Goal: Task Accomplishment & Management: Complete application form

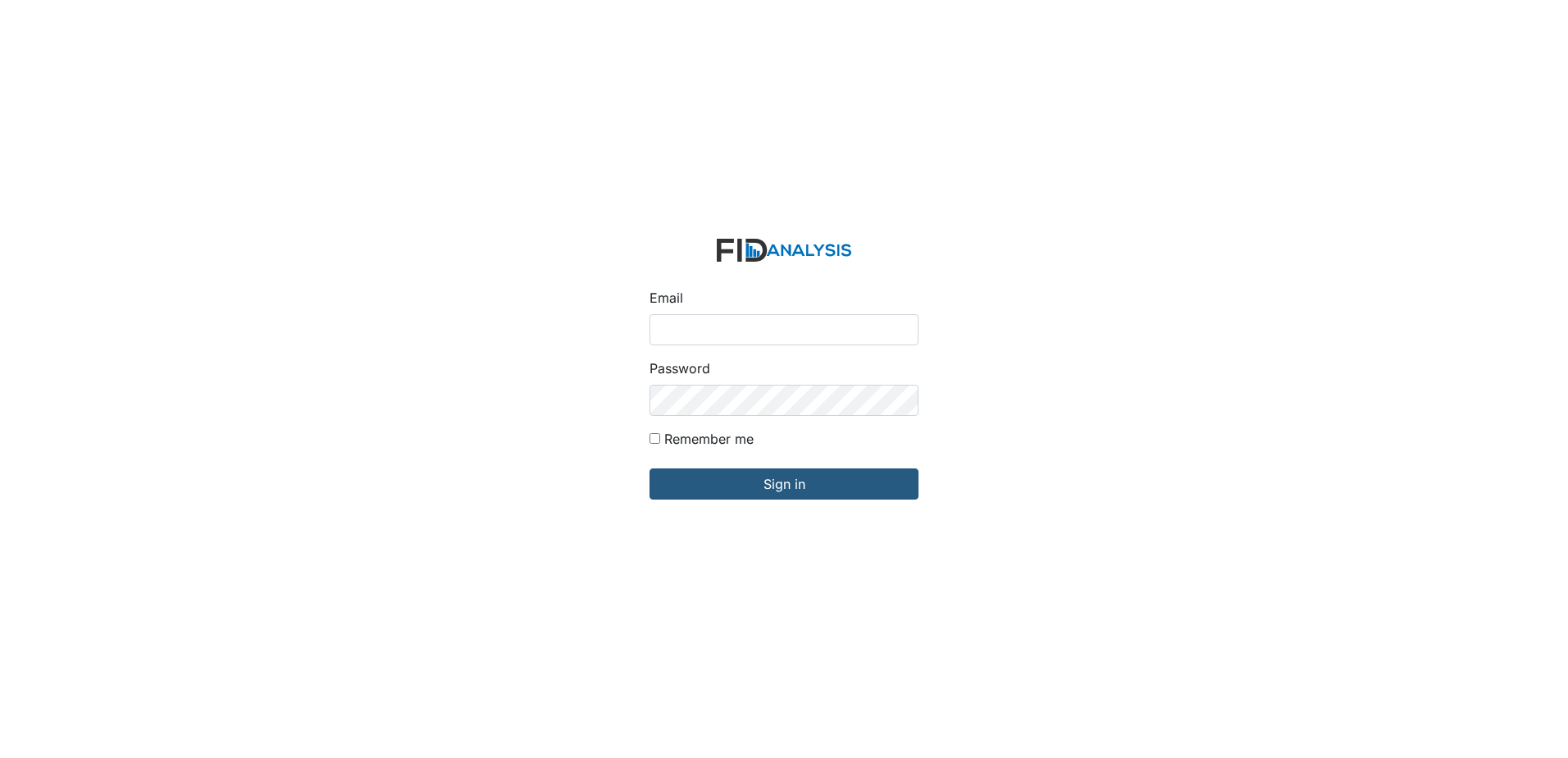
click at [733, 332] on input "Email" at bounding box center [784, 329] width 269 height 31
type input "[EMAIL_ADDRESS][DOMAIN_NAME]"
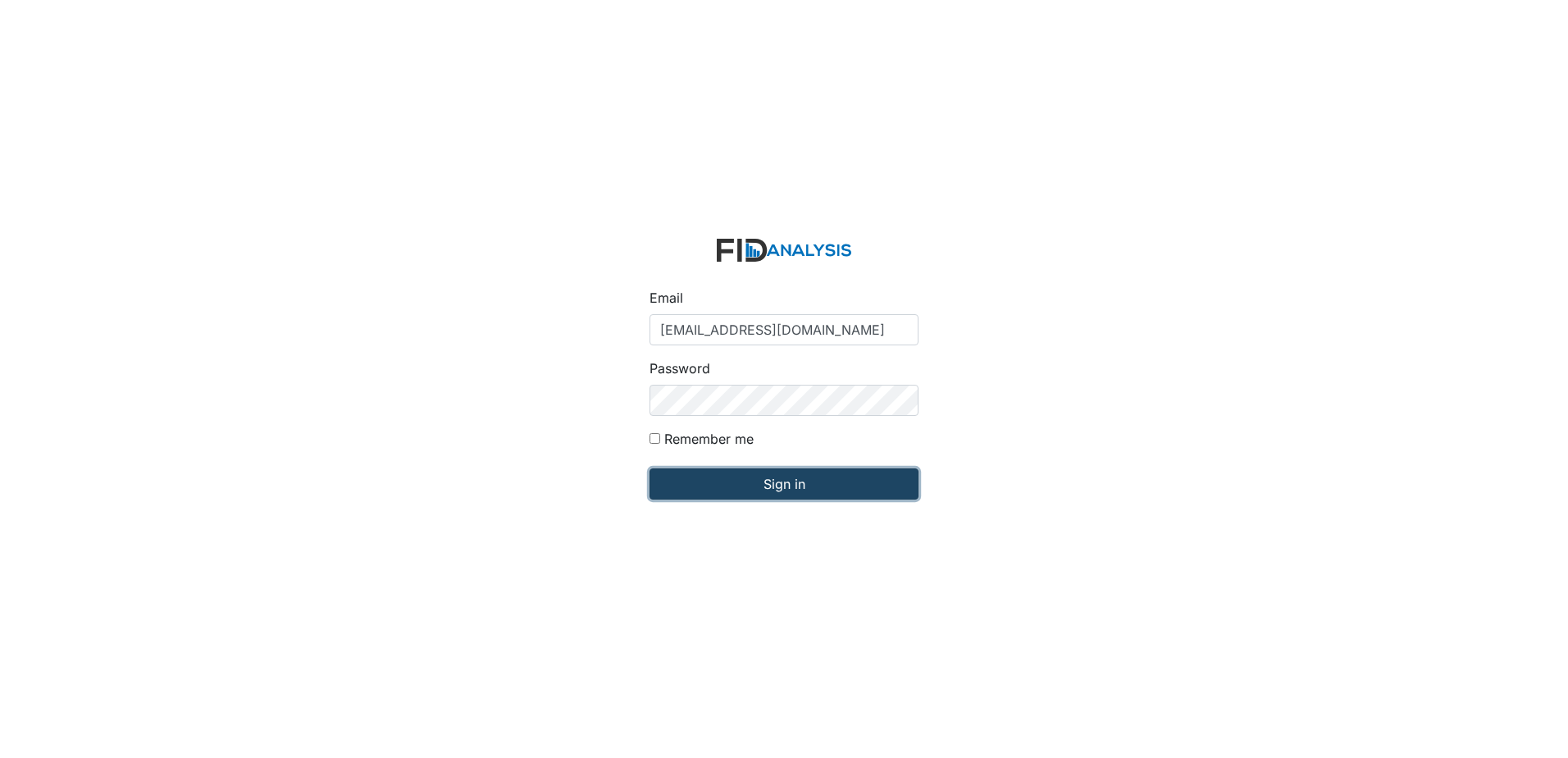
click at [752, 479] on input "Sign in" at bounding box center [784, 484] width 269 height 31
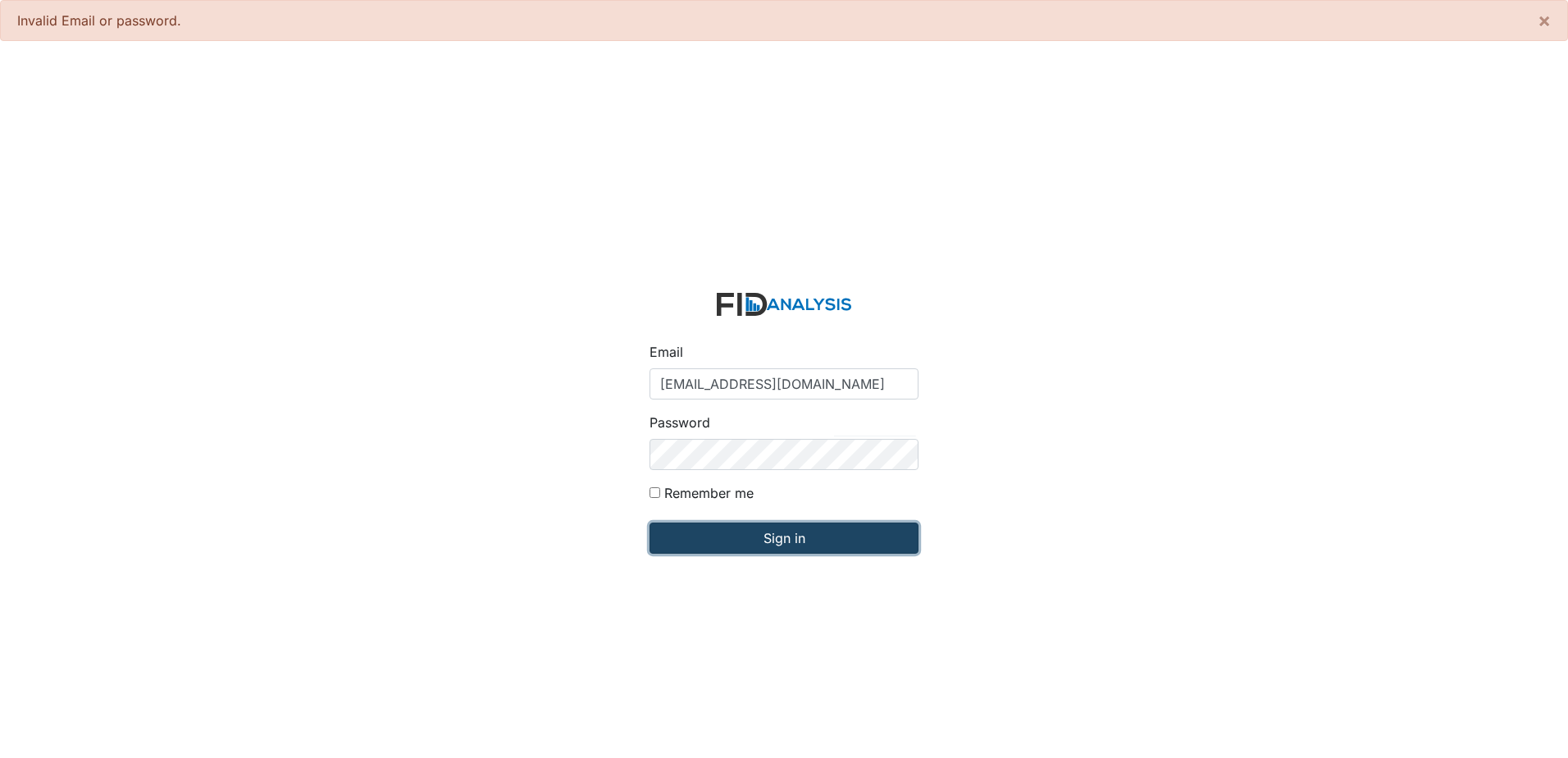
click at [792, 546] on input "Sign in" at bounding box center [784, 538] width 269 height 31
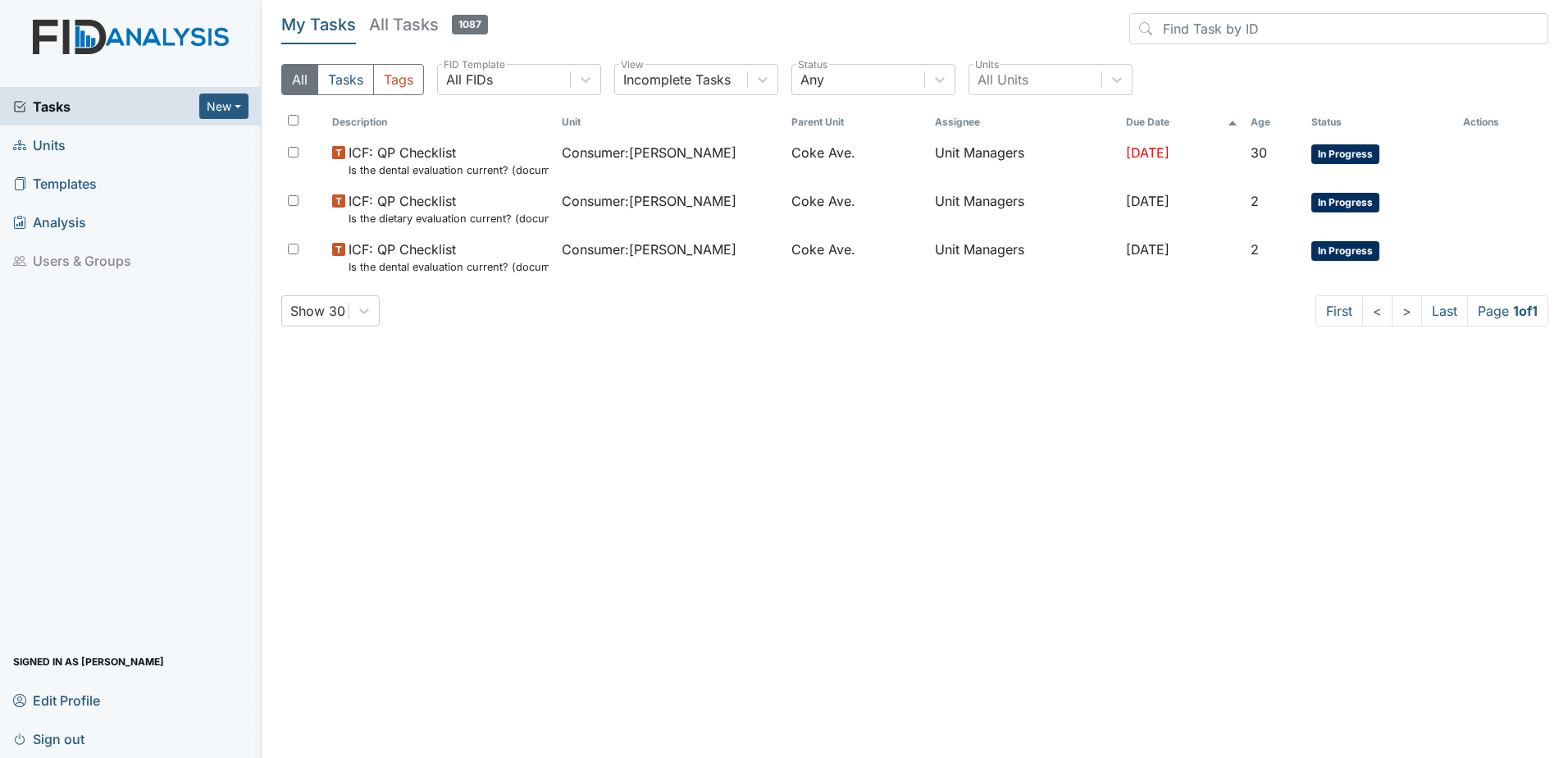
click at [57, 148] on span "Units" at bounding box center [38, 145] width 52 height 26
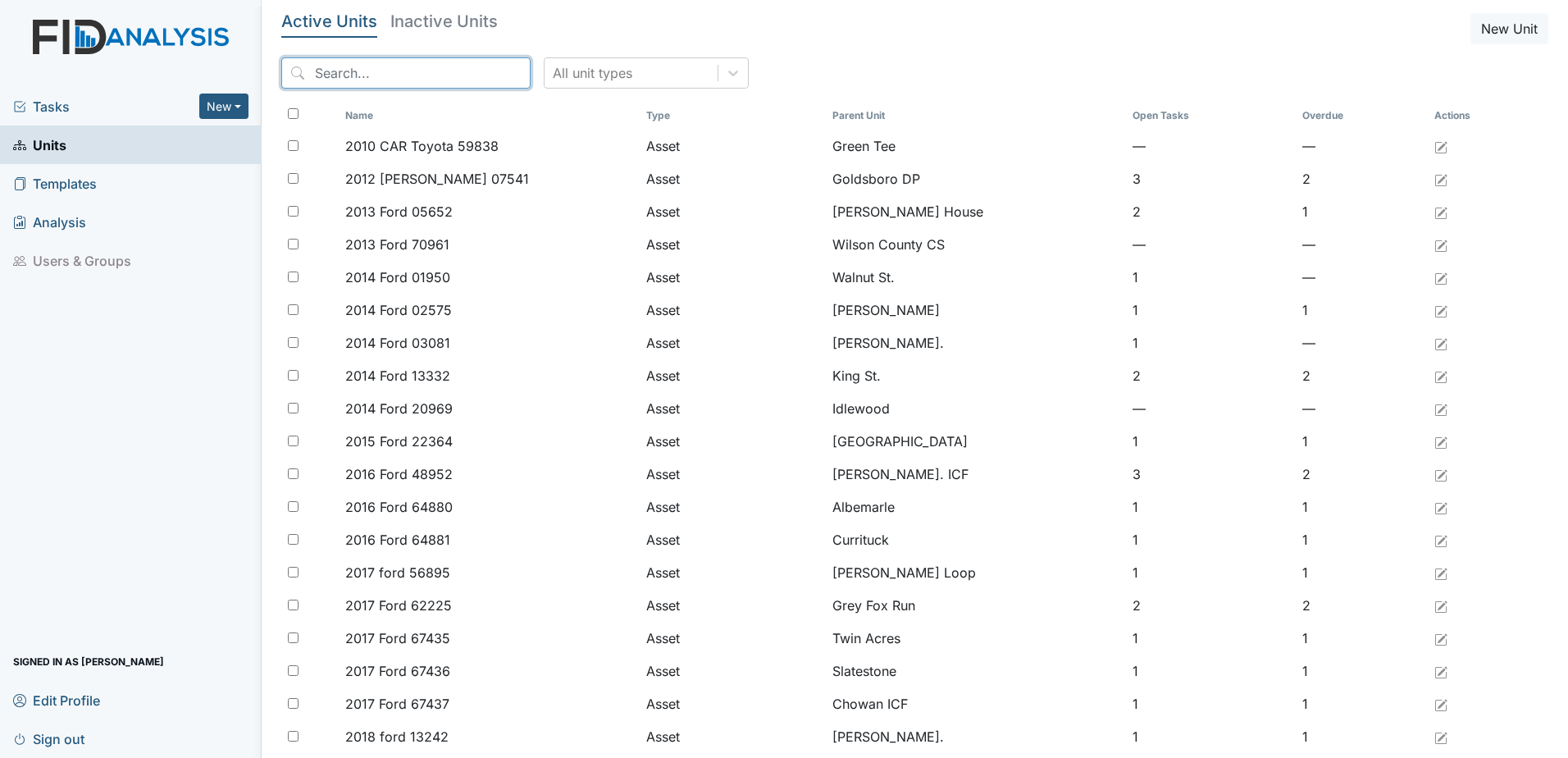
click at [426, 62] on input "search" at bounding box center [406, 73] width 250 height 31
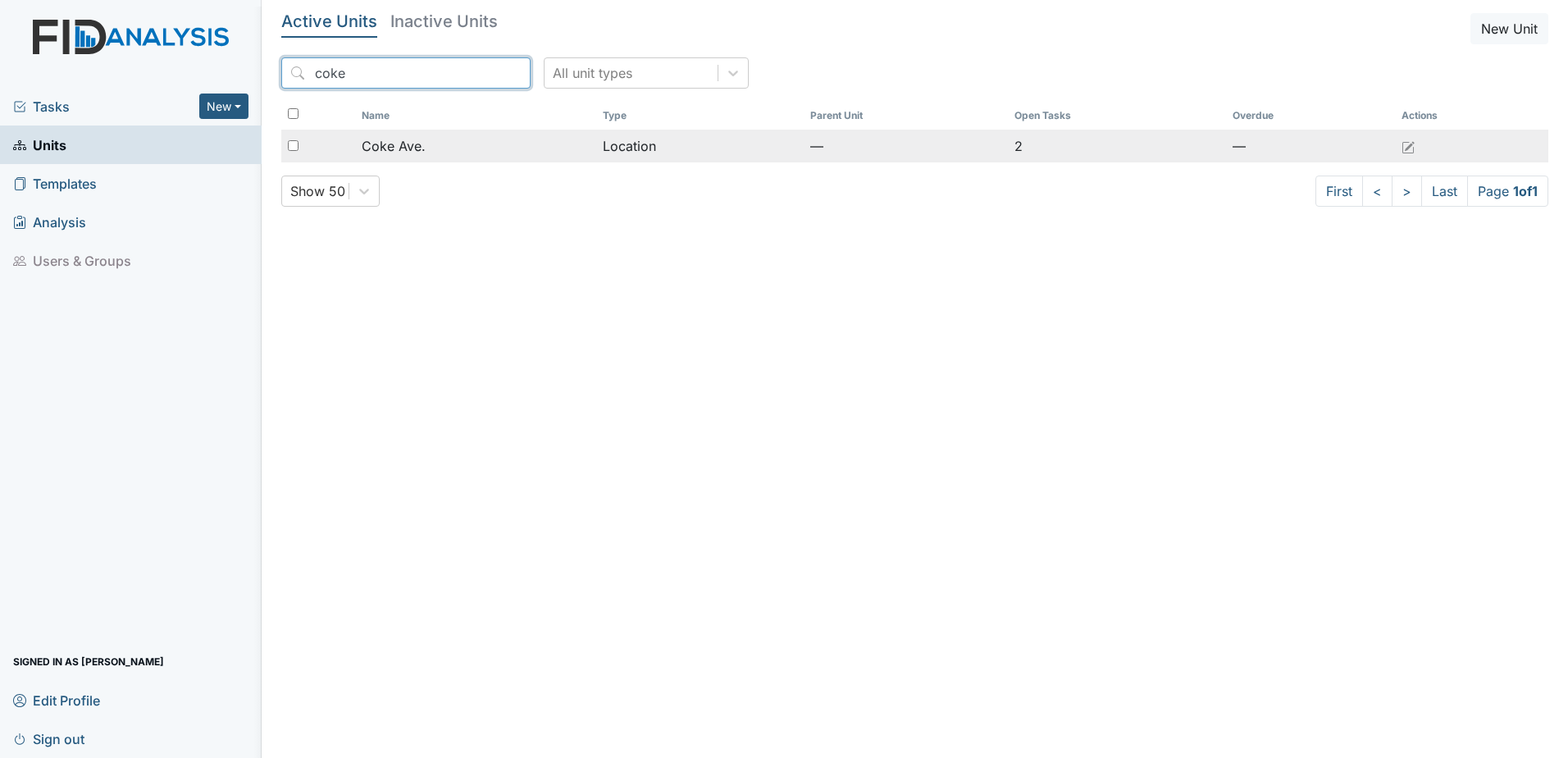
type input "coke"
click at [429, 146] on div "Coke Ave." at bounding box center [475, 146] width 227 height 20
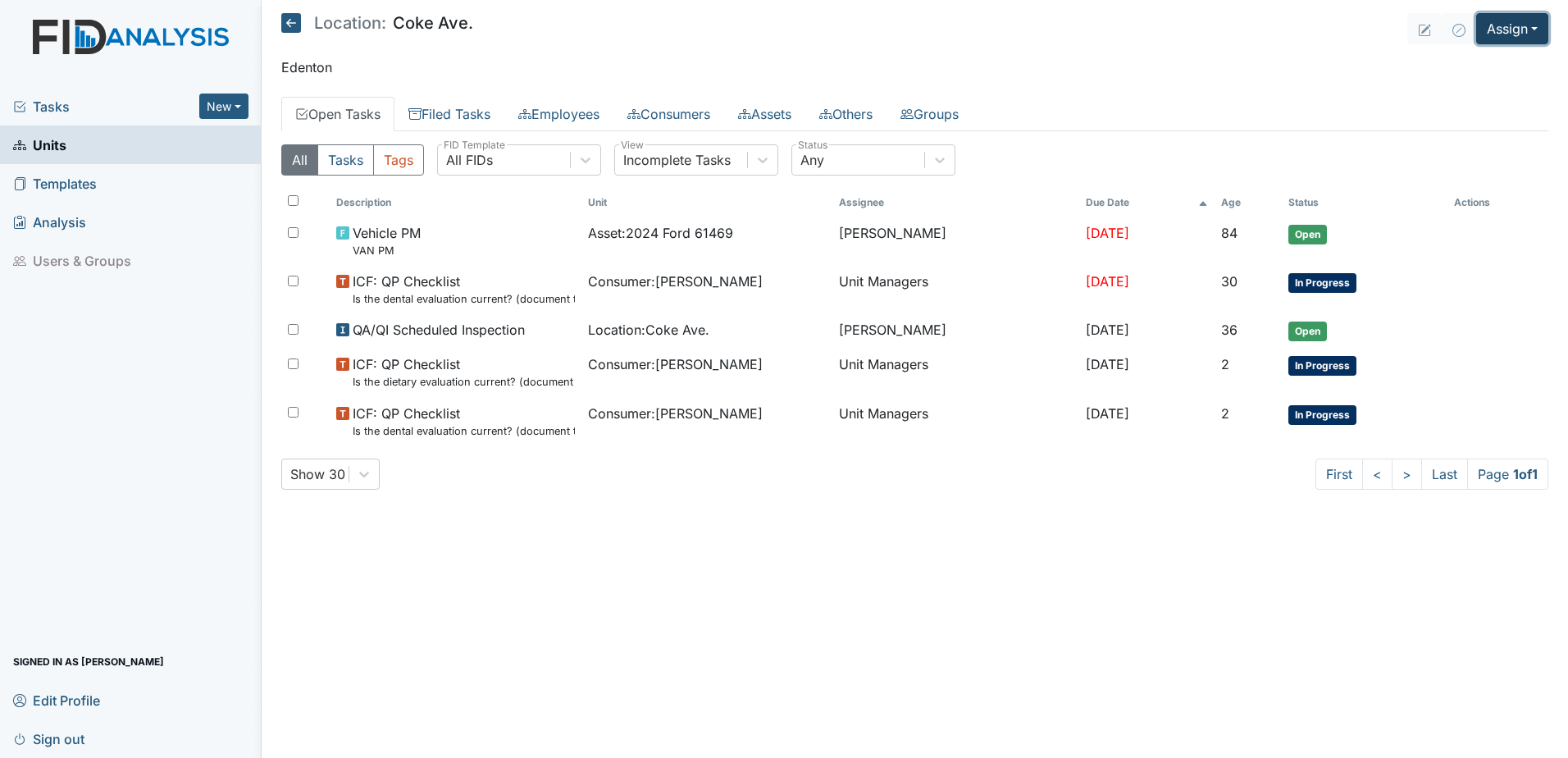
click at [1528, 32] on button "Assign" at bounding box center [1511, 29] width 72 height 31
click at [1495, 93] on link "Assign Inspection" at bounding box center [1473, 92] width 147 height 27
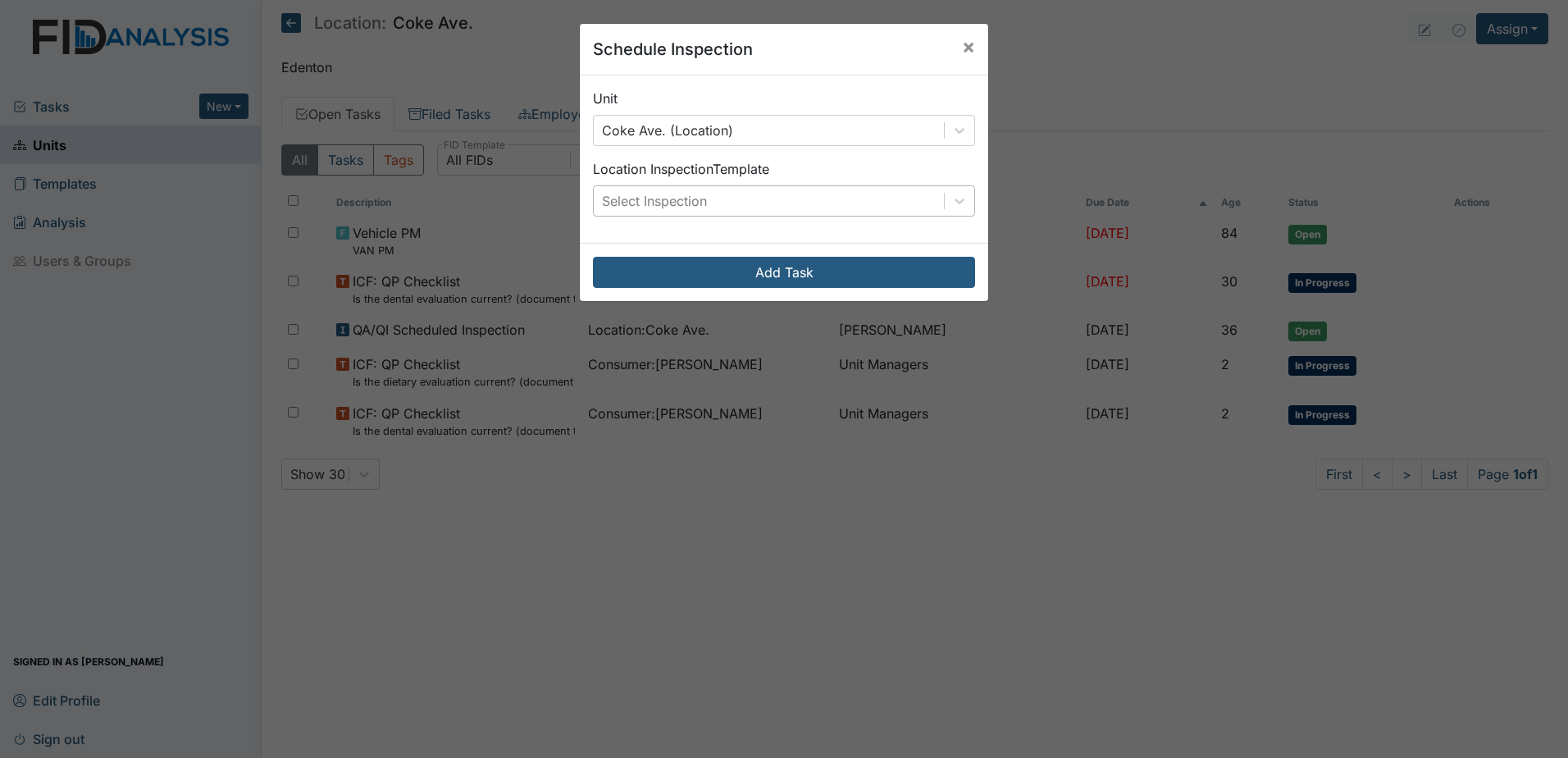
click at [776, 201] on div "Select Inspection" at bounding box center [769, 201] width 350 height 29
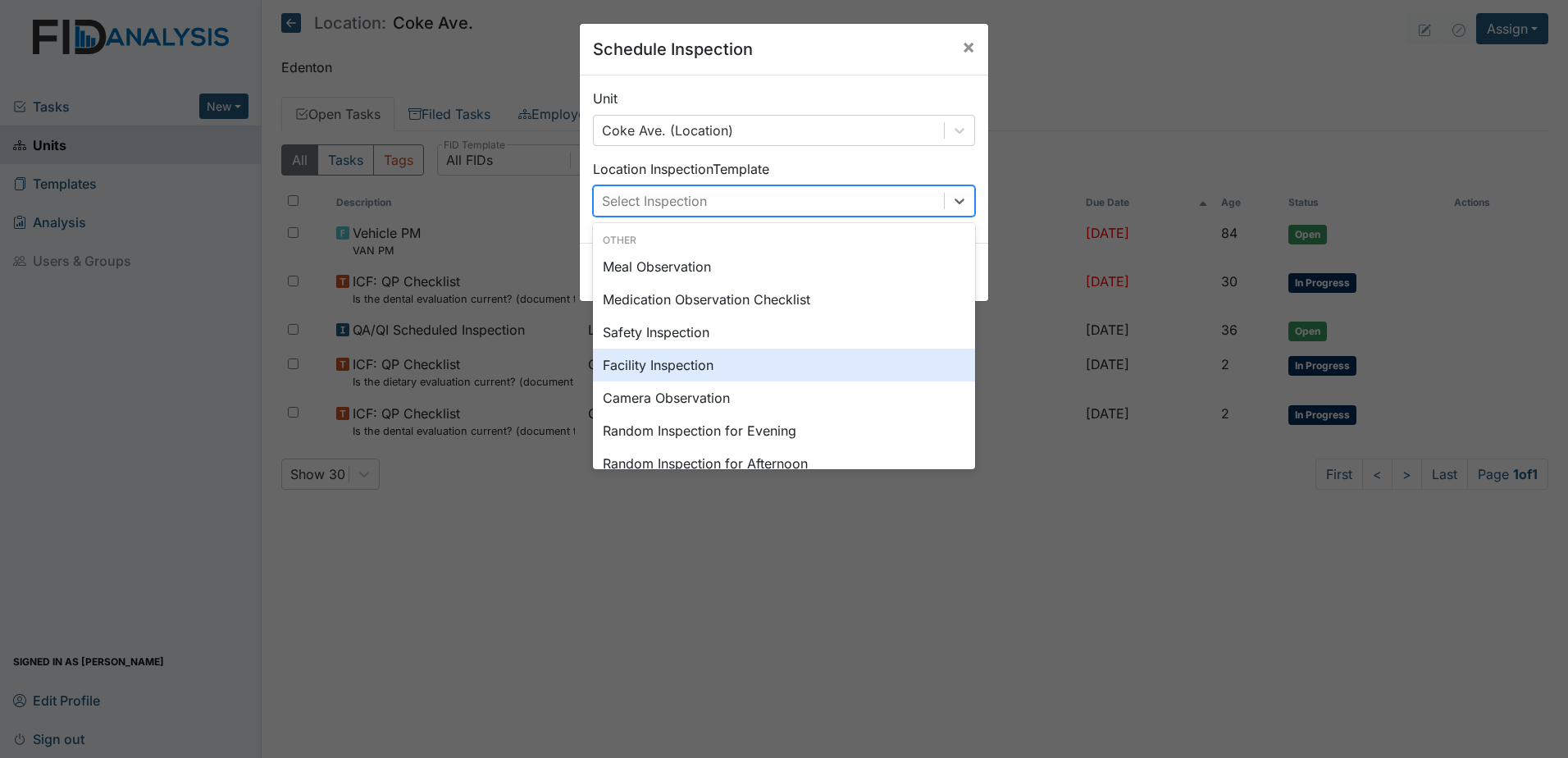
scroll to position [82, 0]
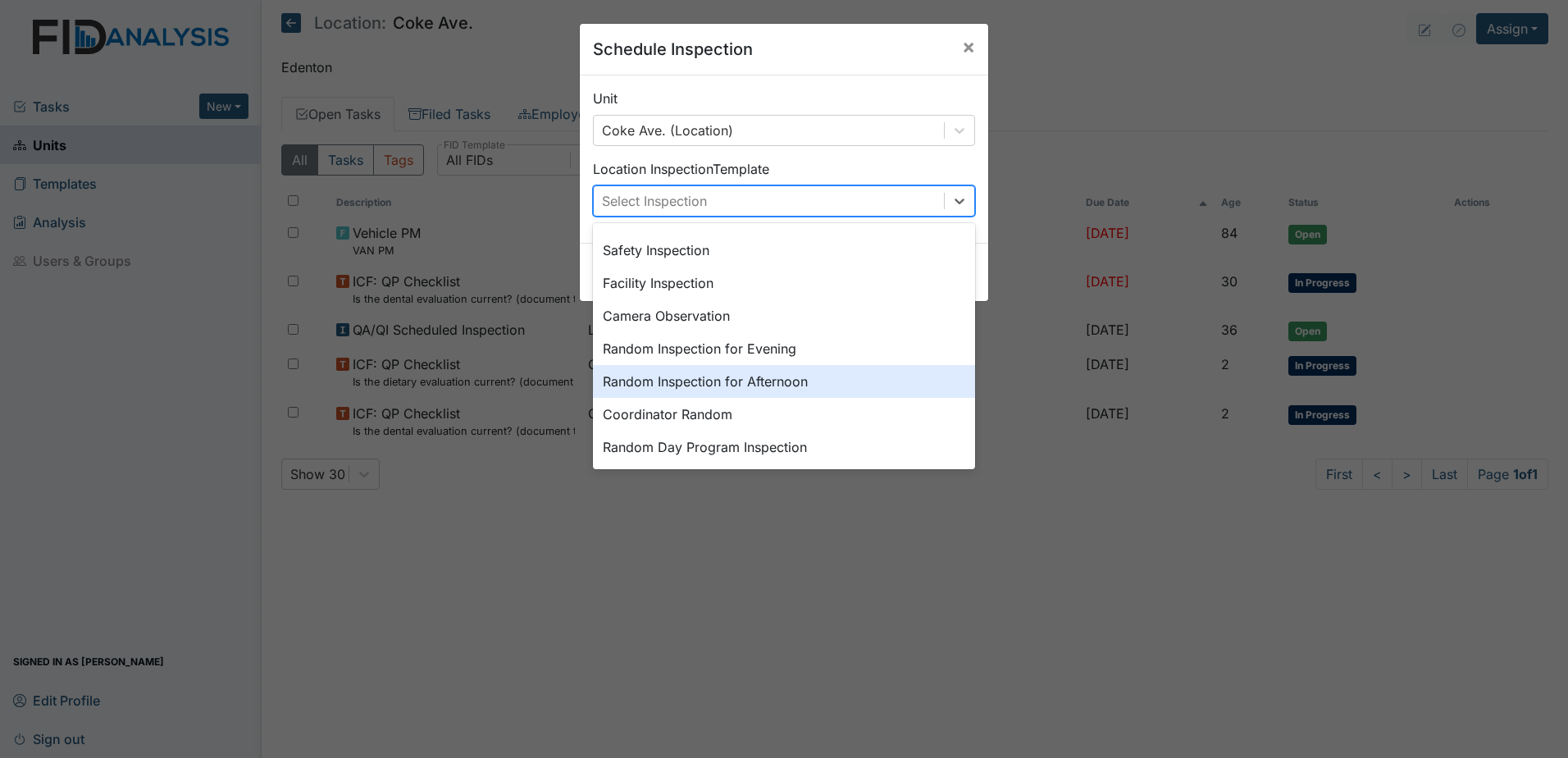
click at [787, 387] on div "Random Inspection for Afternoon" at bounding box center [784, 380] width 382 height 32
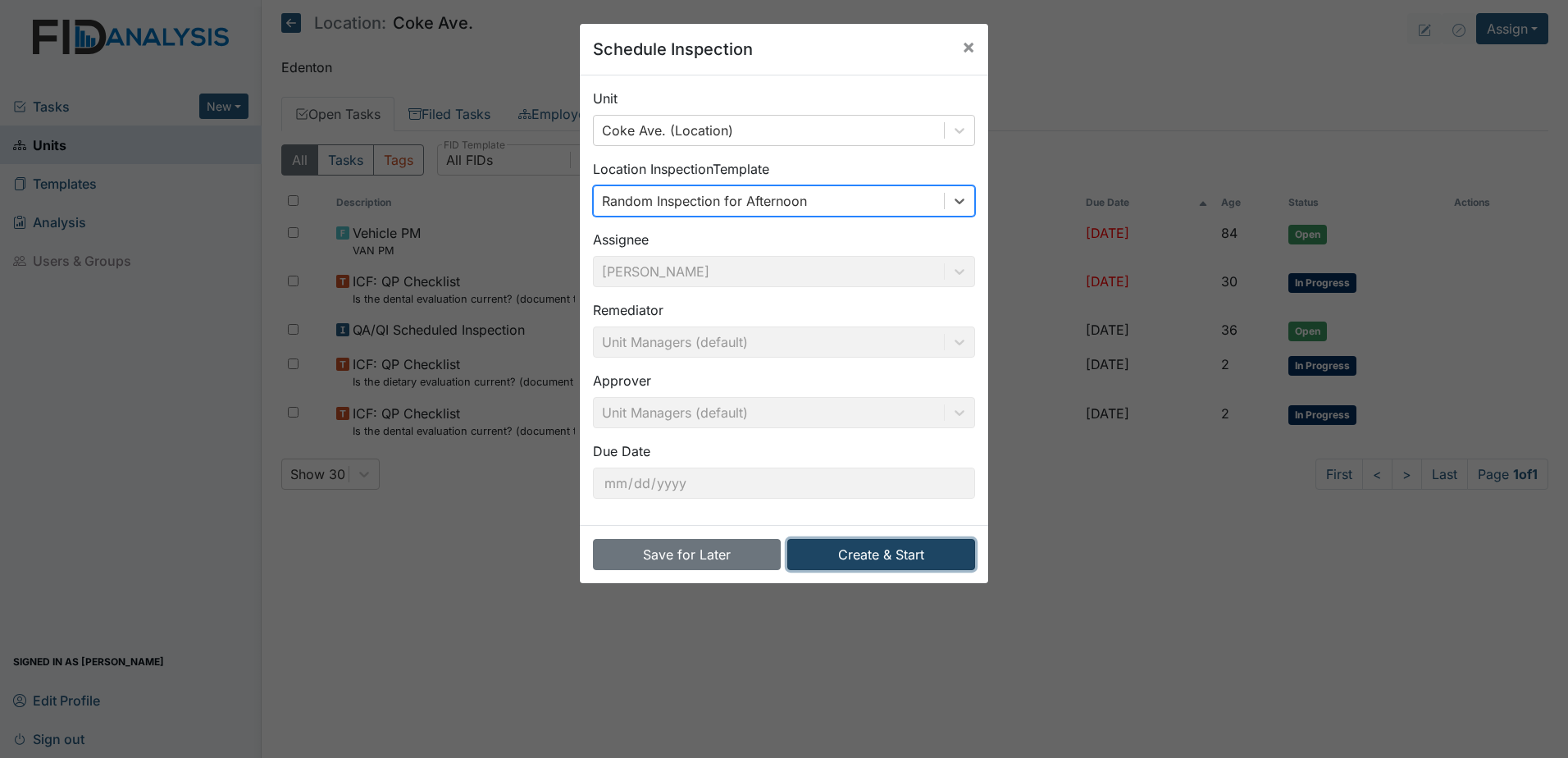
click at [851, 545] on button "Create & Start" at bounding box center [881, 554] width 188 height 31
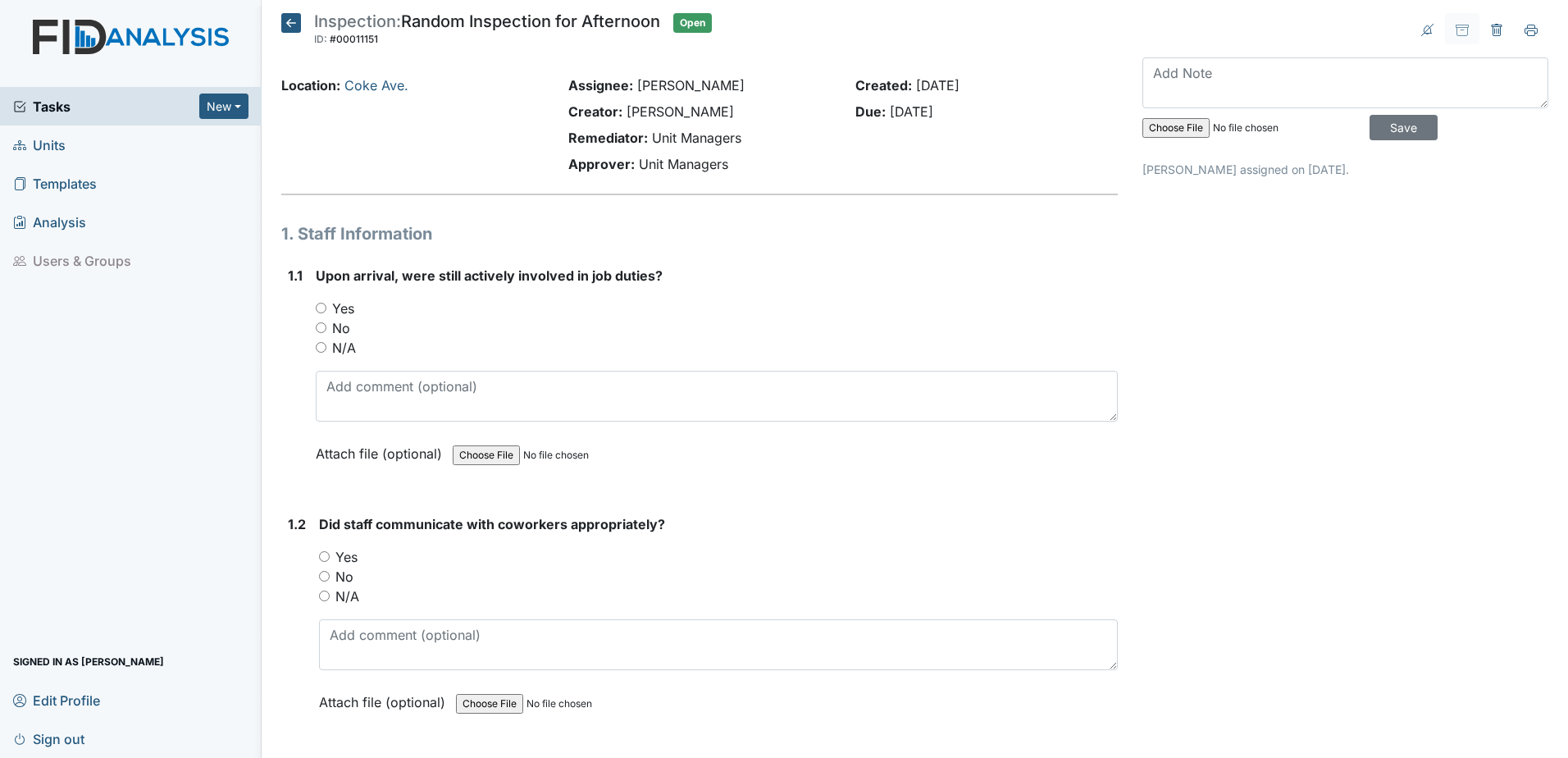
click at [317, 309] on input "Yes" at bounding box center [320, 308] width 11 height 11
radio input "true"
click at [320, 552] on input "Yes" at bounding box center [323, 555] width 11 height 11
radio input "true"
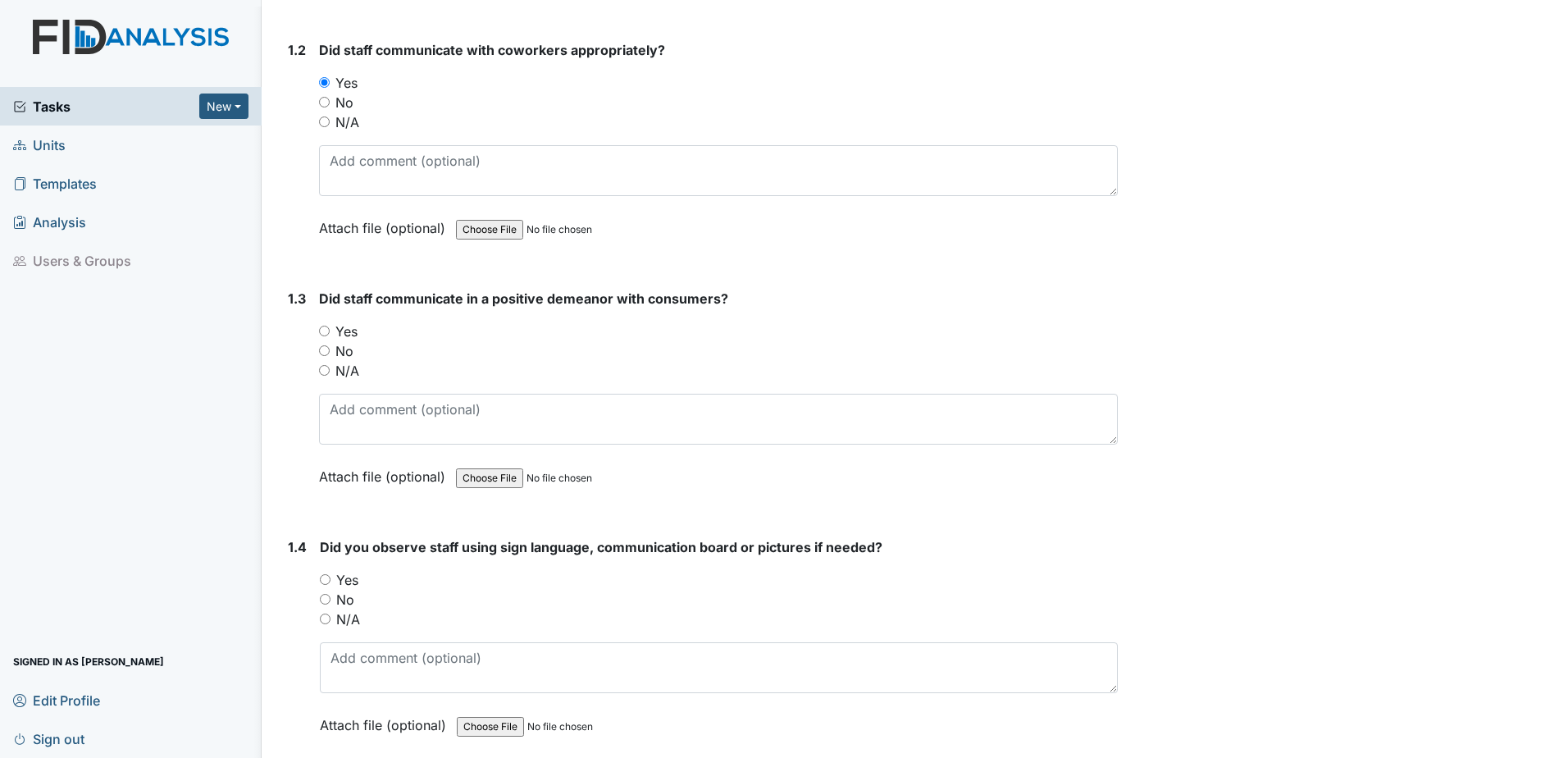
scroll to position [492, 0]
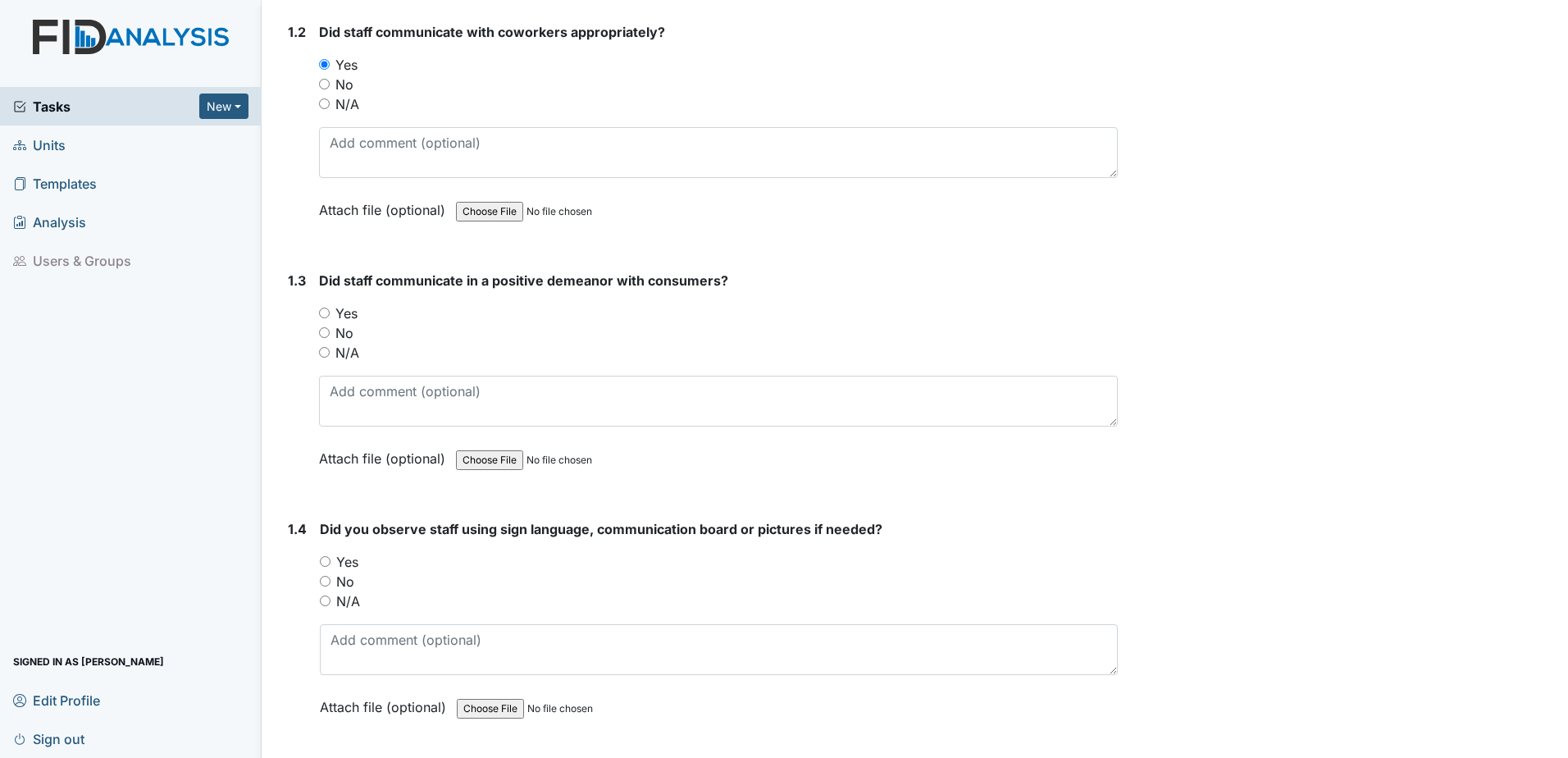
click at [328, 308] on input "Yes" at bounding box center [323, 313] width 11 height 11
radio input "true"
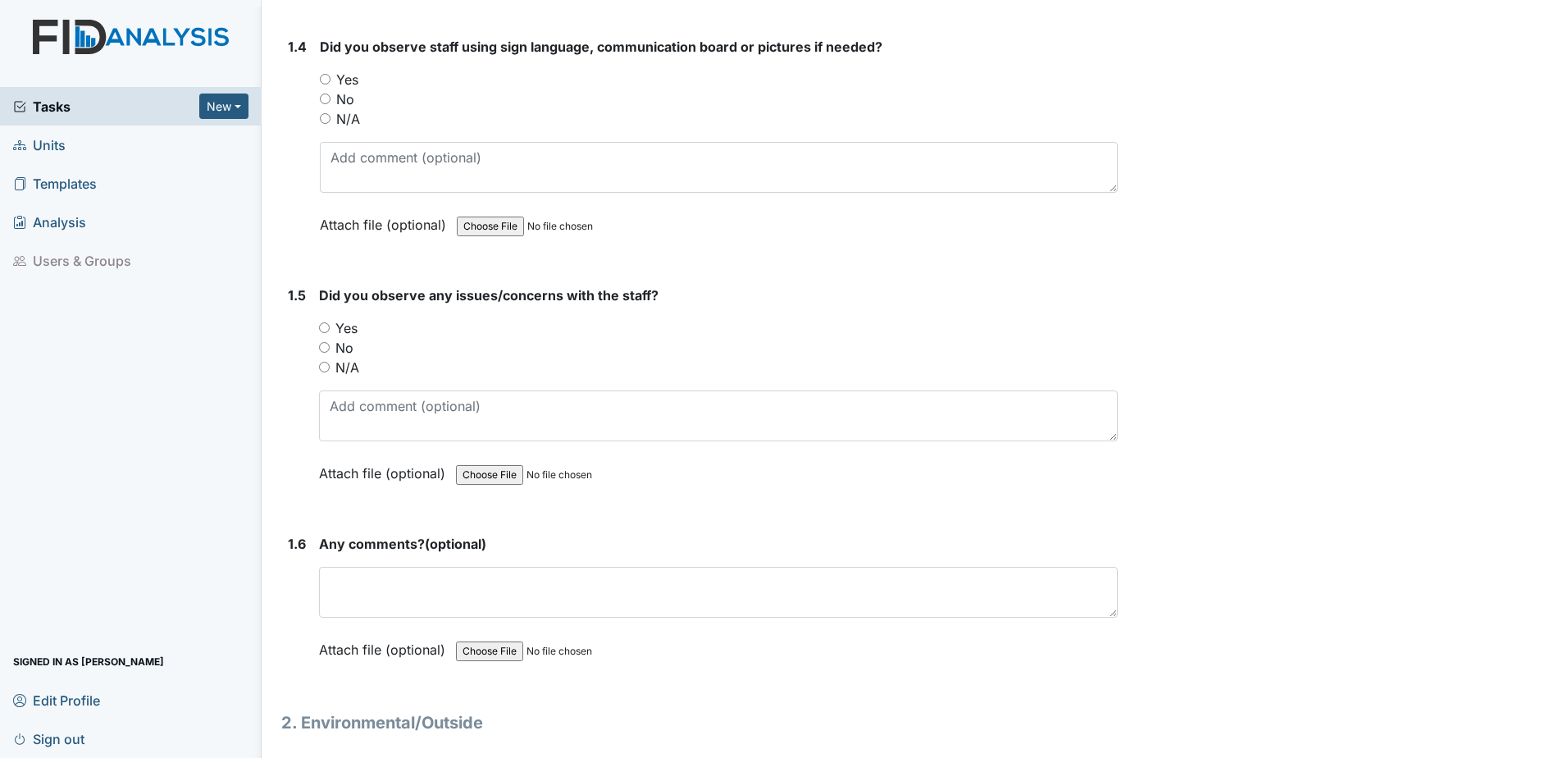
scroll to position [984, 0]
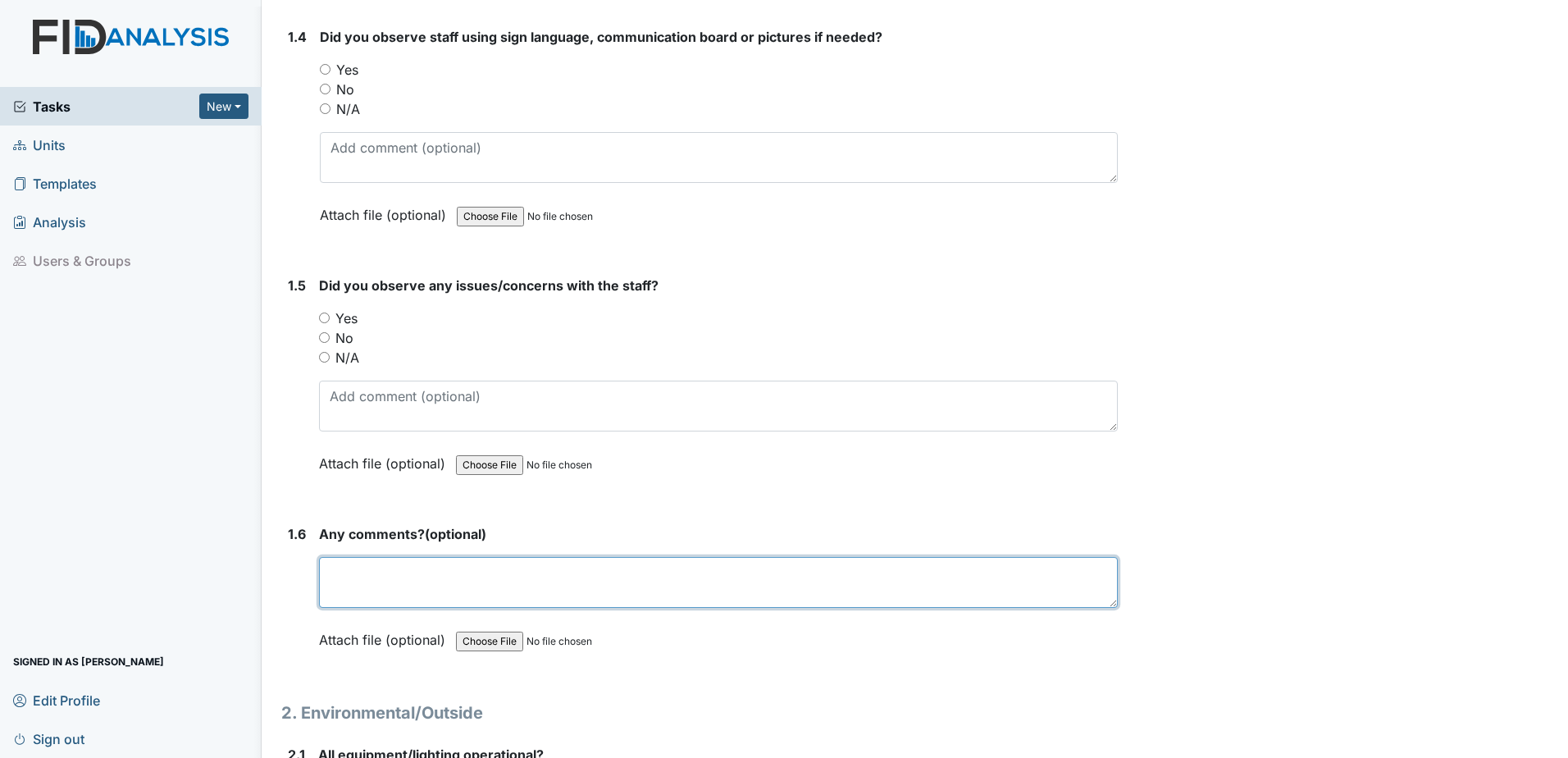
click at [382, 606] on textarea at bounding box center [718, 582] width 798 height 51
type textarea "none"
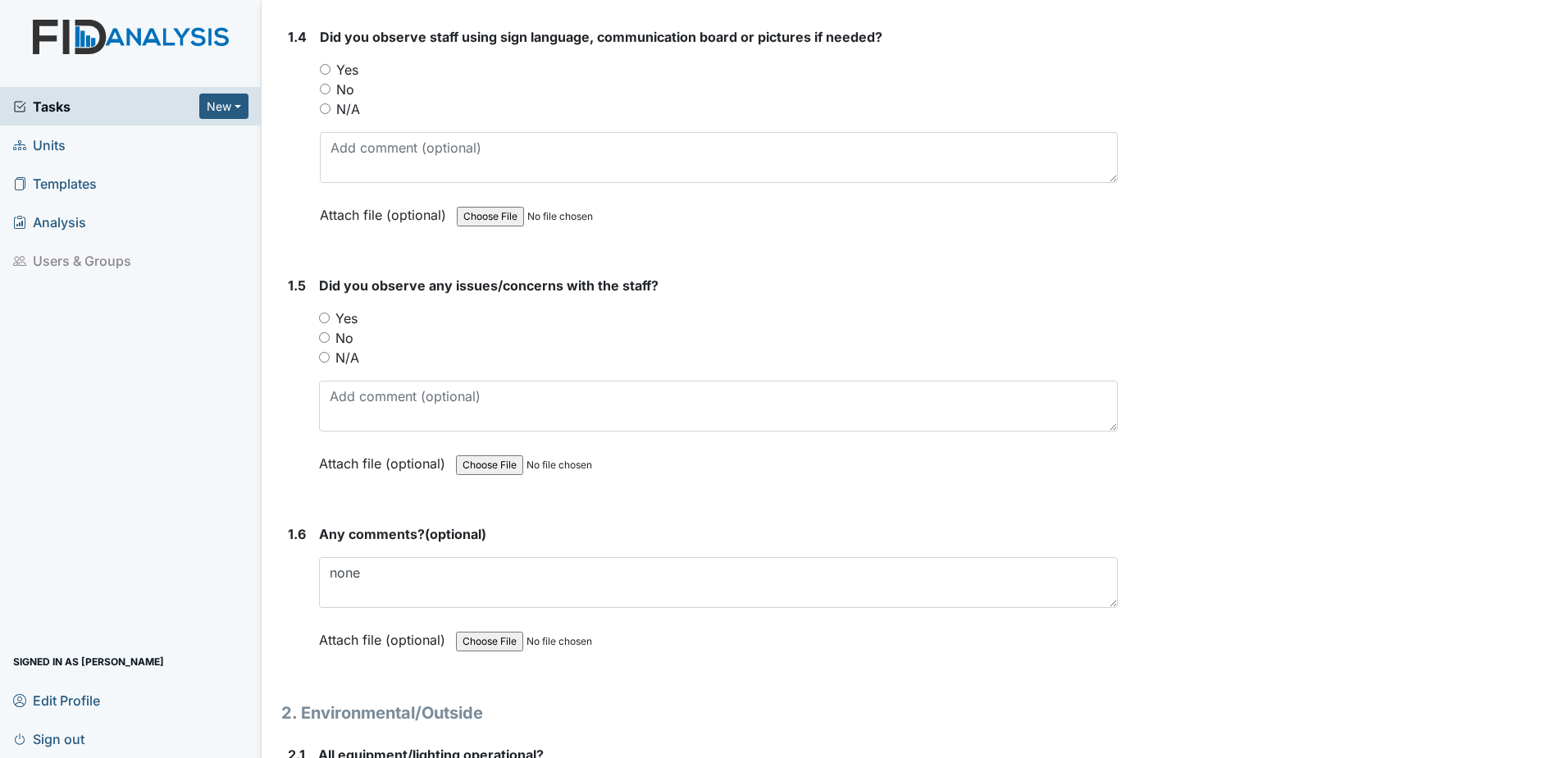
click at [327, 90] on input "No" at bounding box center [324, 88] width 11 height 11
radio input "true"
click at [326, 338] on input "No" at bounding box center [323, 337] width 11 height 11
radio input "true"
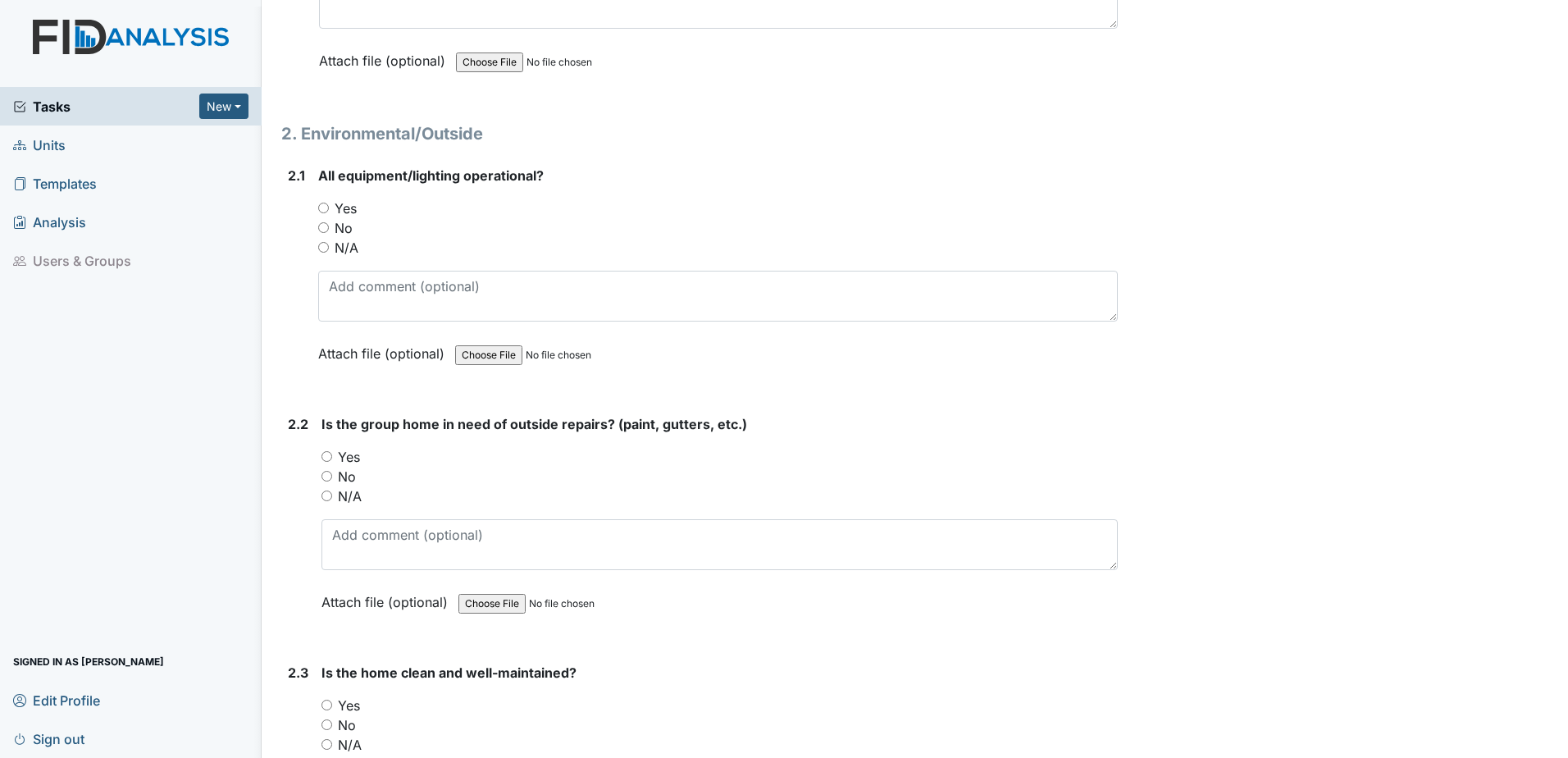
scroll to position [1558, 0]
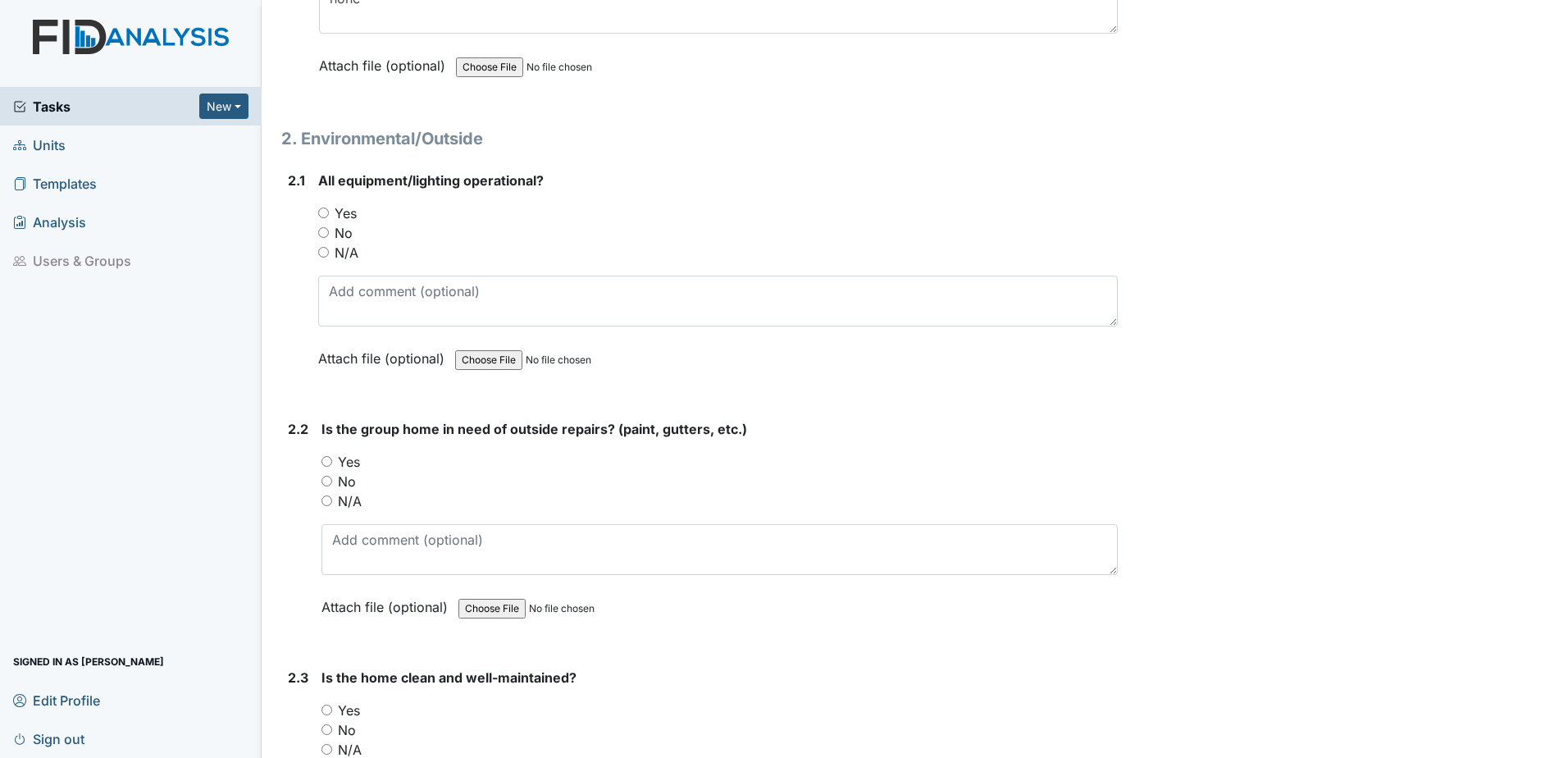
click at [323, 209] on input "Yes" at bounding box center [323, 212] width 11 height 11
radio input "true"
click at [324, 460] on input "Yes" at bounding box center [326, 461] width 11 height 11
radio input "true"
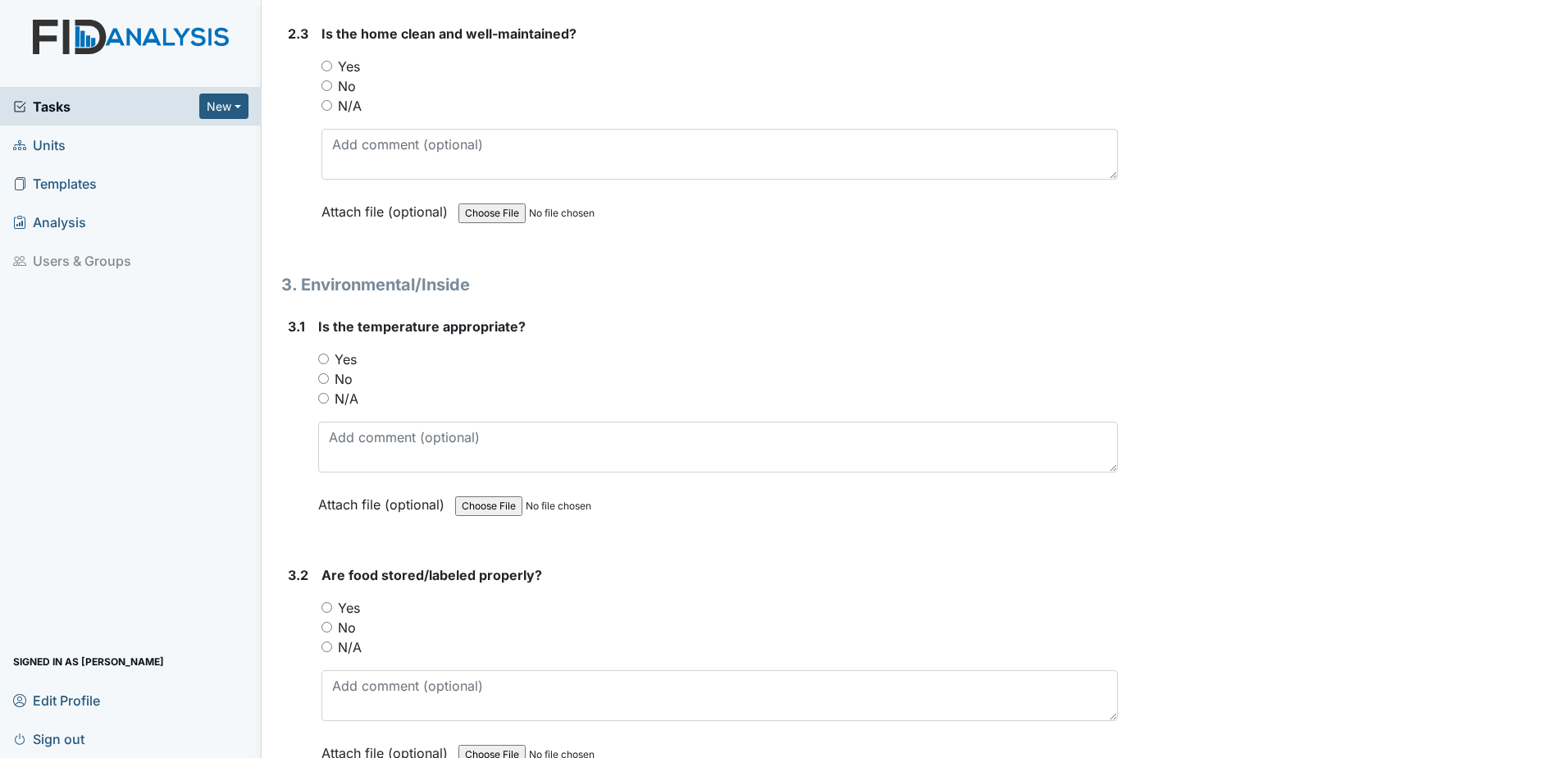
scroll to position [2214, 0]
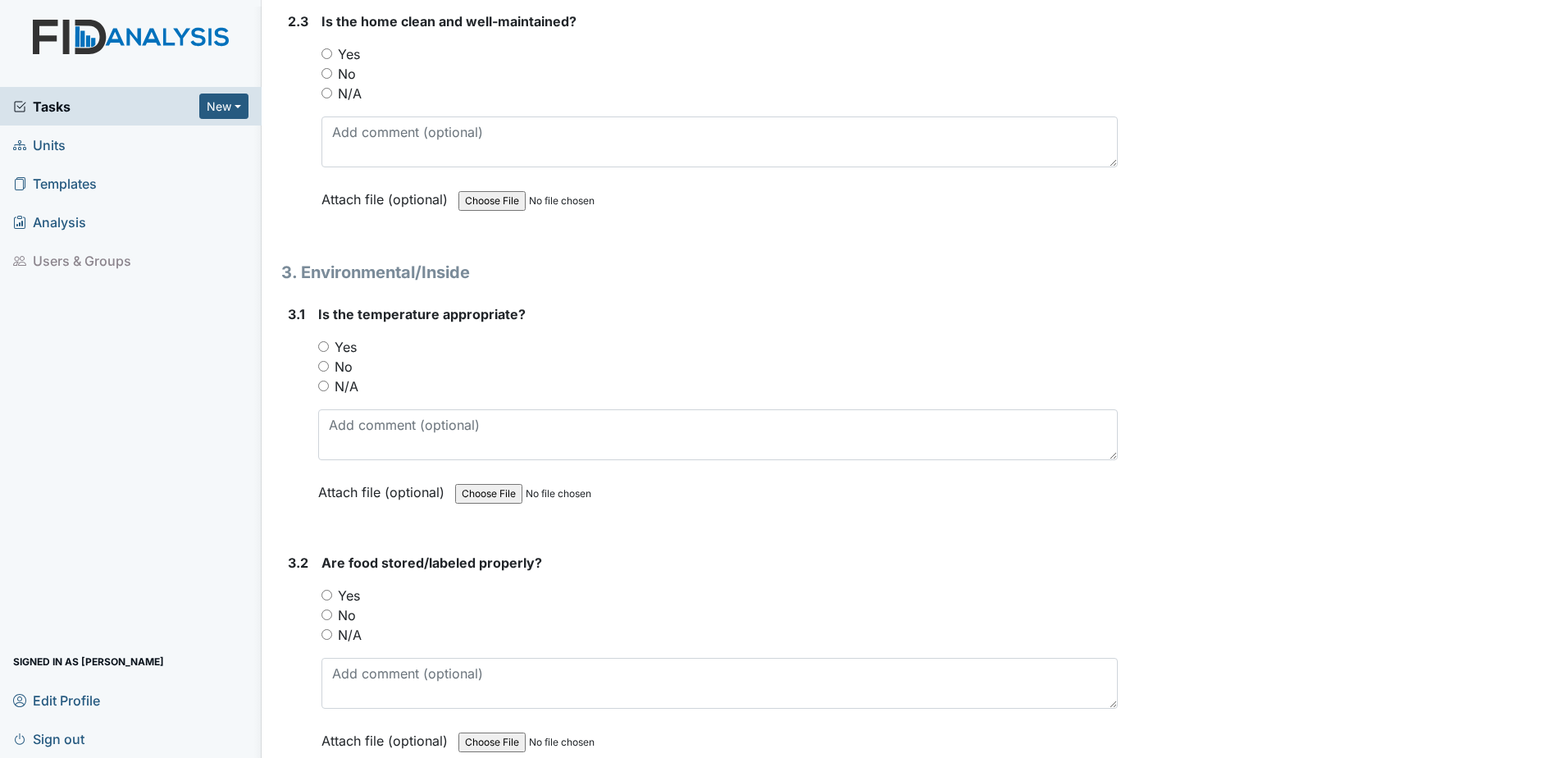
click at [329, 56] on input "Yes" at bounding box center [326, 53] width 11 height 11
radio input "true"
click at [319, 343] on input "Yes" at bounding box center [323, 346] width 11 height 11
radio input "true"
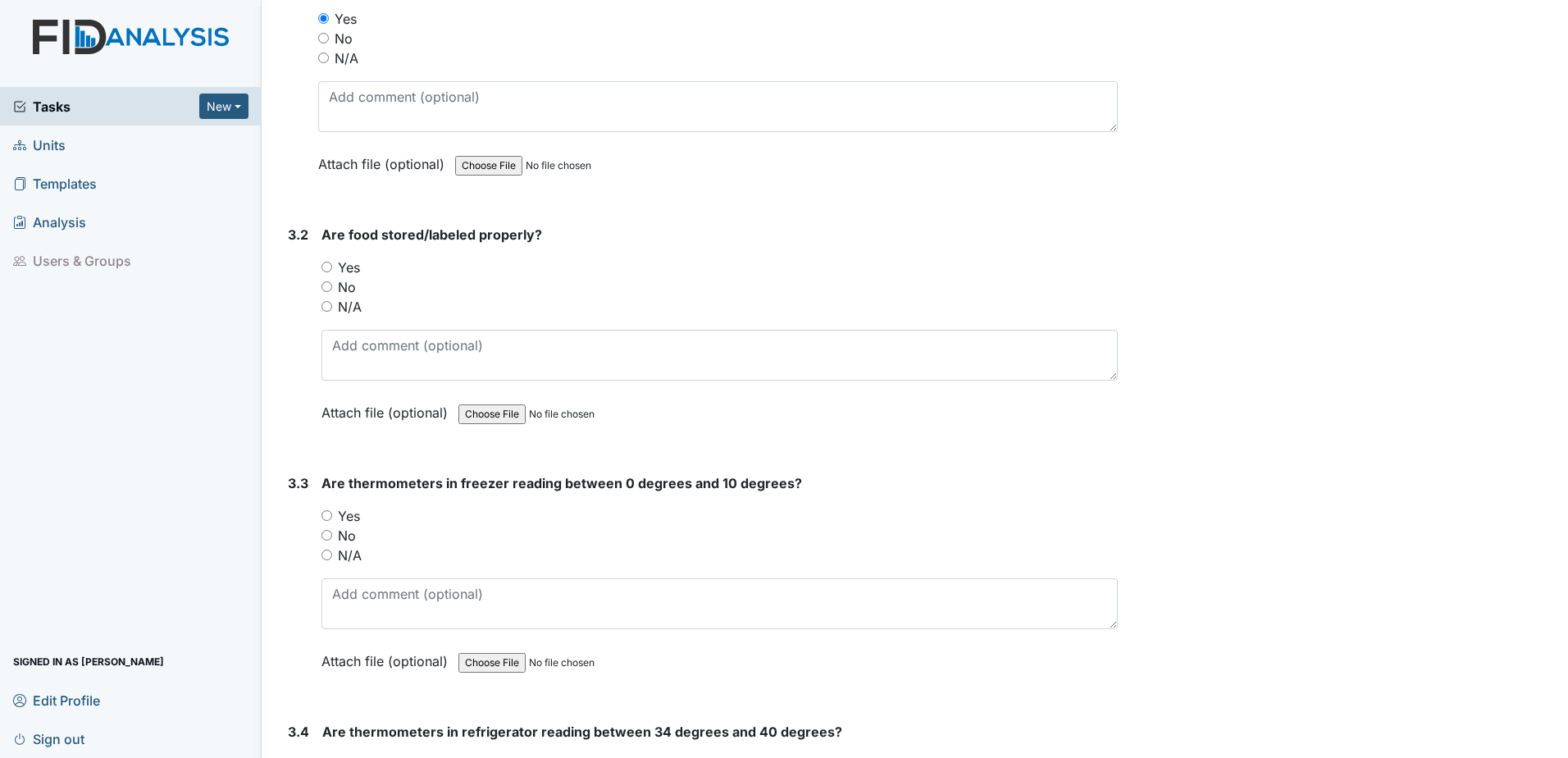
scroll to position [2624, 0]
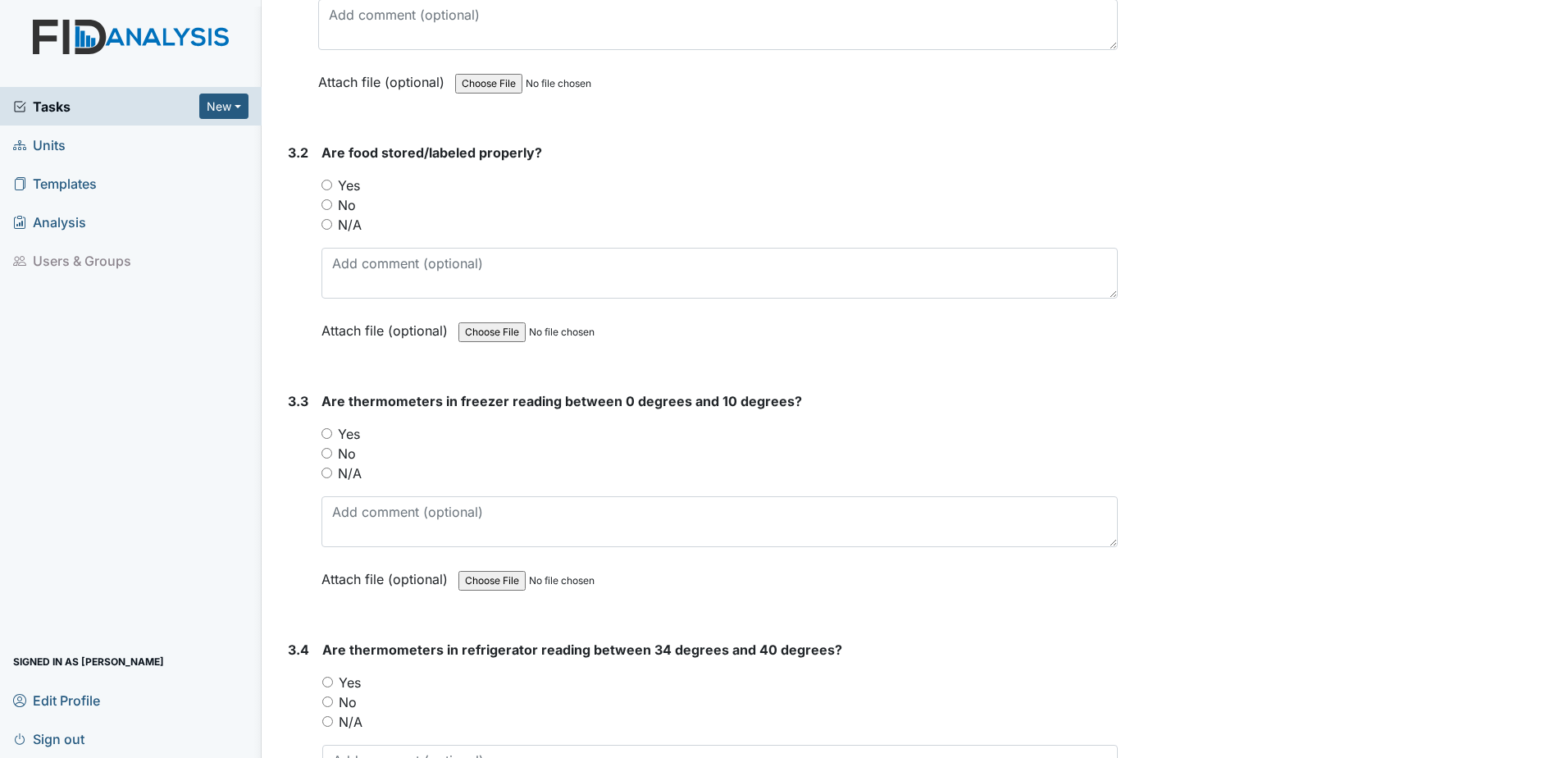
click at [325, 187] on input "Yes" at bounding box center [326, 185] width 11 height 11
radio input "true"
click at [329, 439] on div "Yes" at bounding box center [720, 434] width 796 height 20
drag, startPoint x: 322, startPoint y: 430, endPoint x: 340, endPoint y: 434, distance: 18.4
click at [323, 430] on input "Yes" at bounding box center [326, 433] width 11 height 11
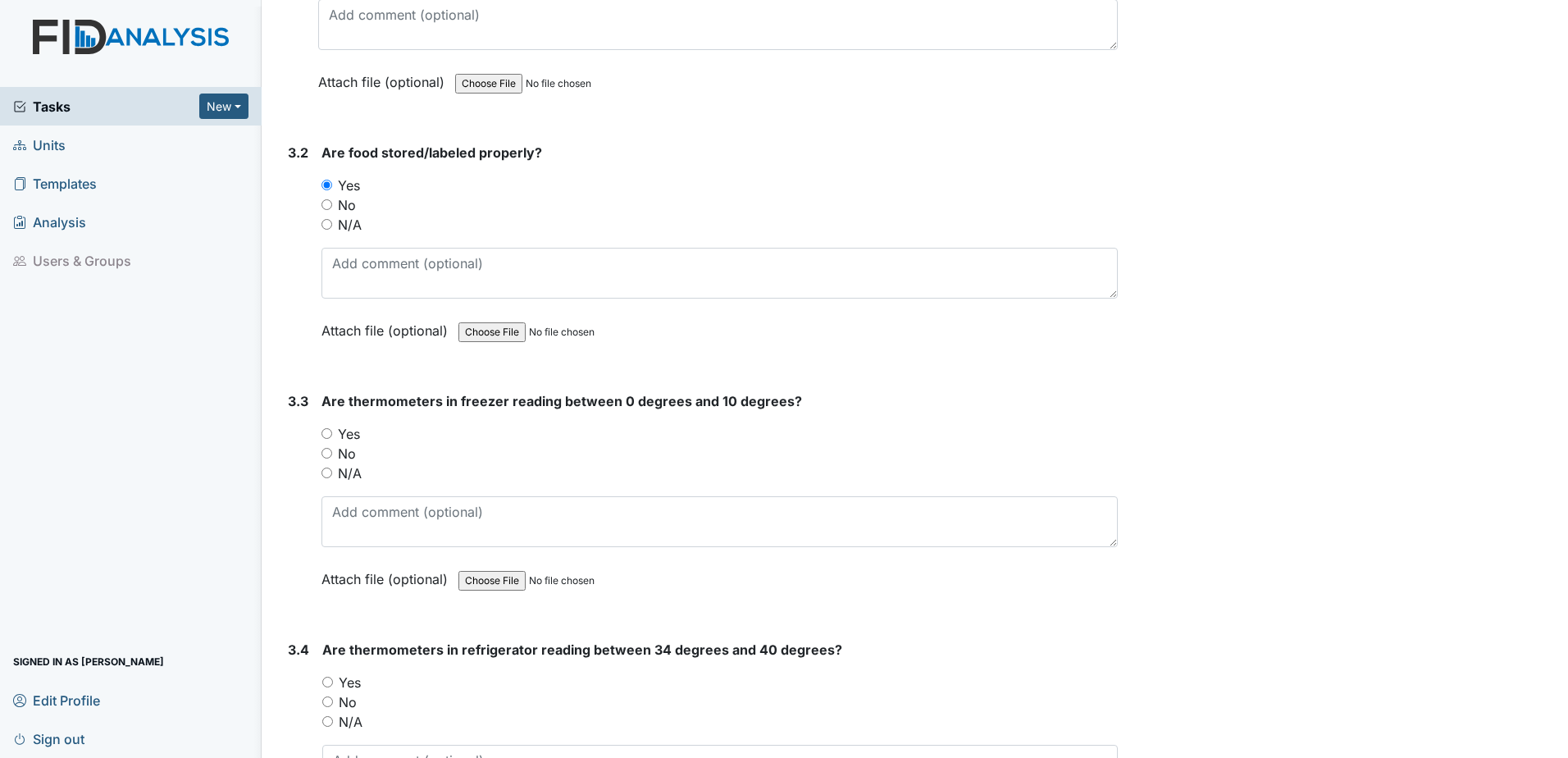
radio input "true"
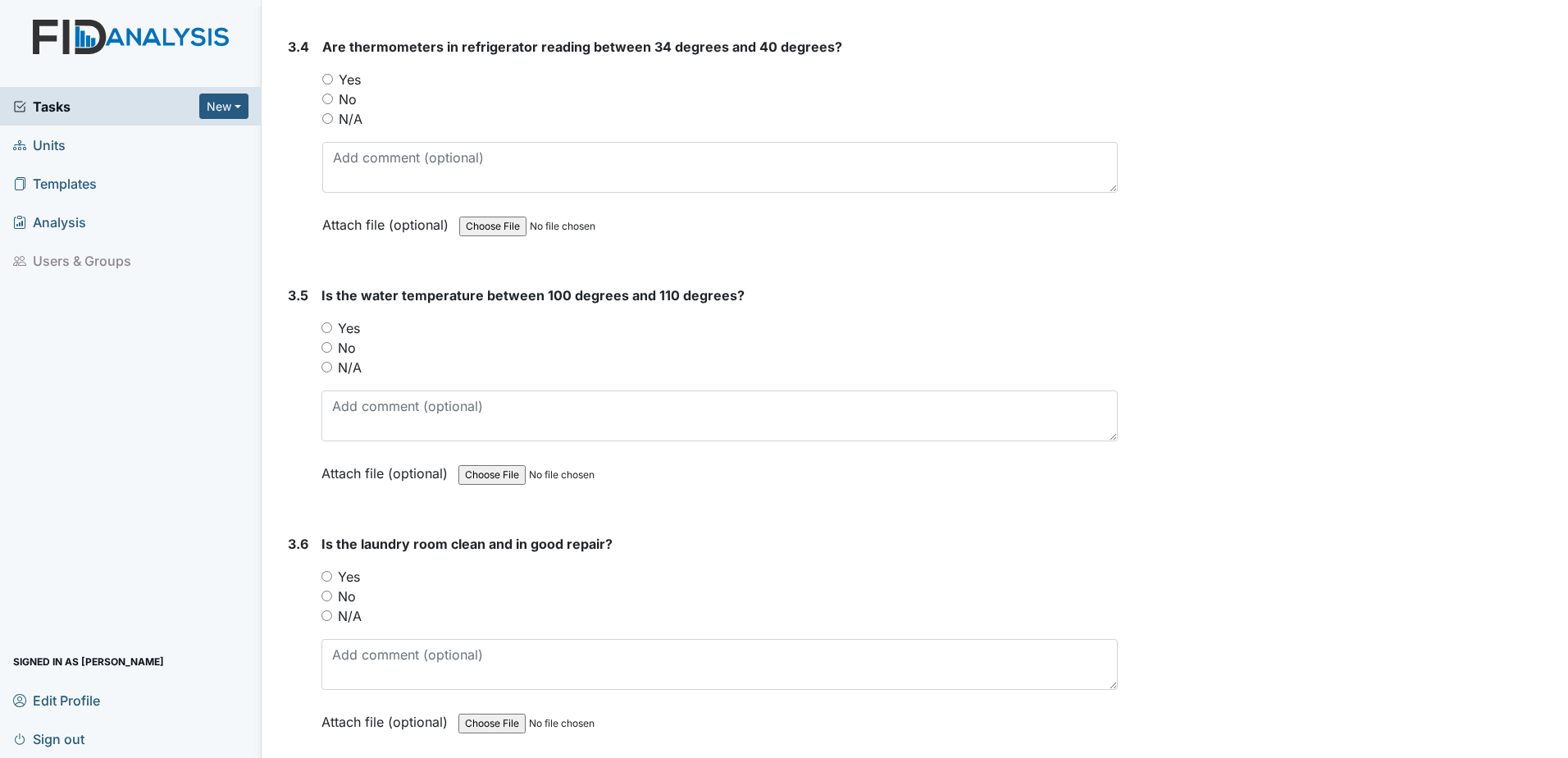
scroll to position [3197, 0]
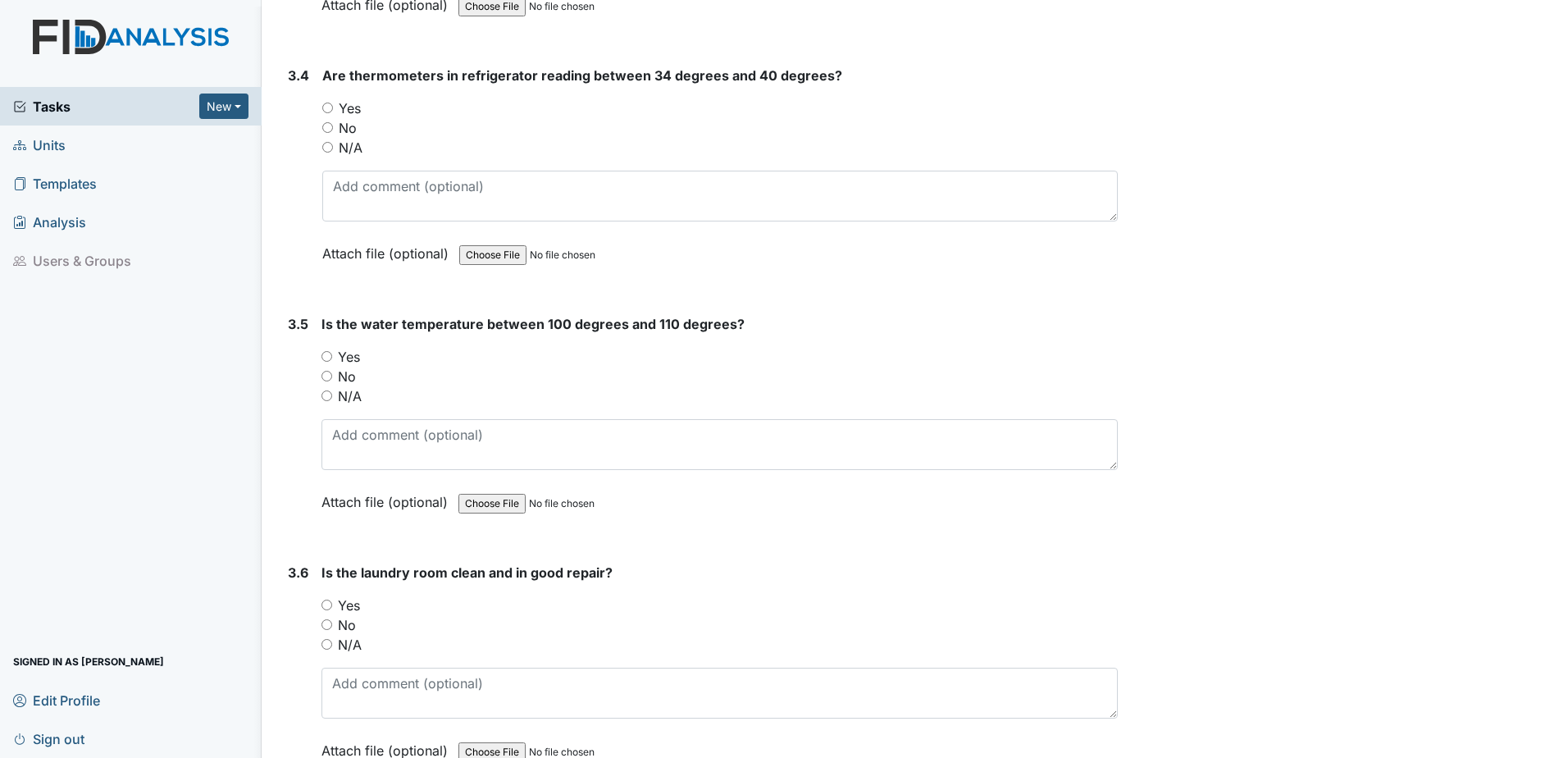
click at [326, 110] on input "Yes" at bounding box center [327, 107] width 11 height 11
radio input "true"
click at [331, 360] on input "Yes" at bounding box center [326, 356] width 11 height 11
radio input "true"
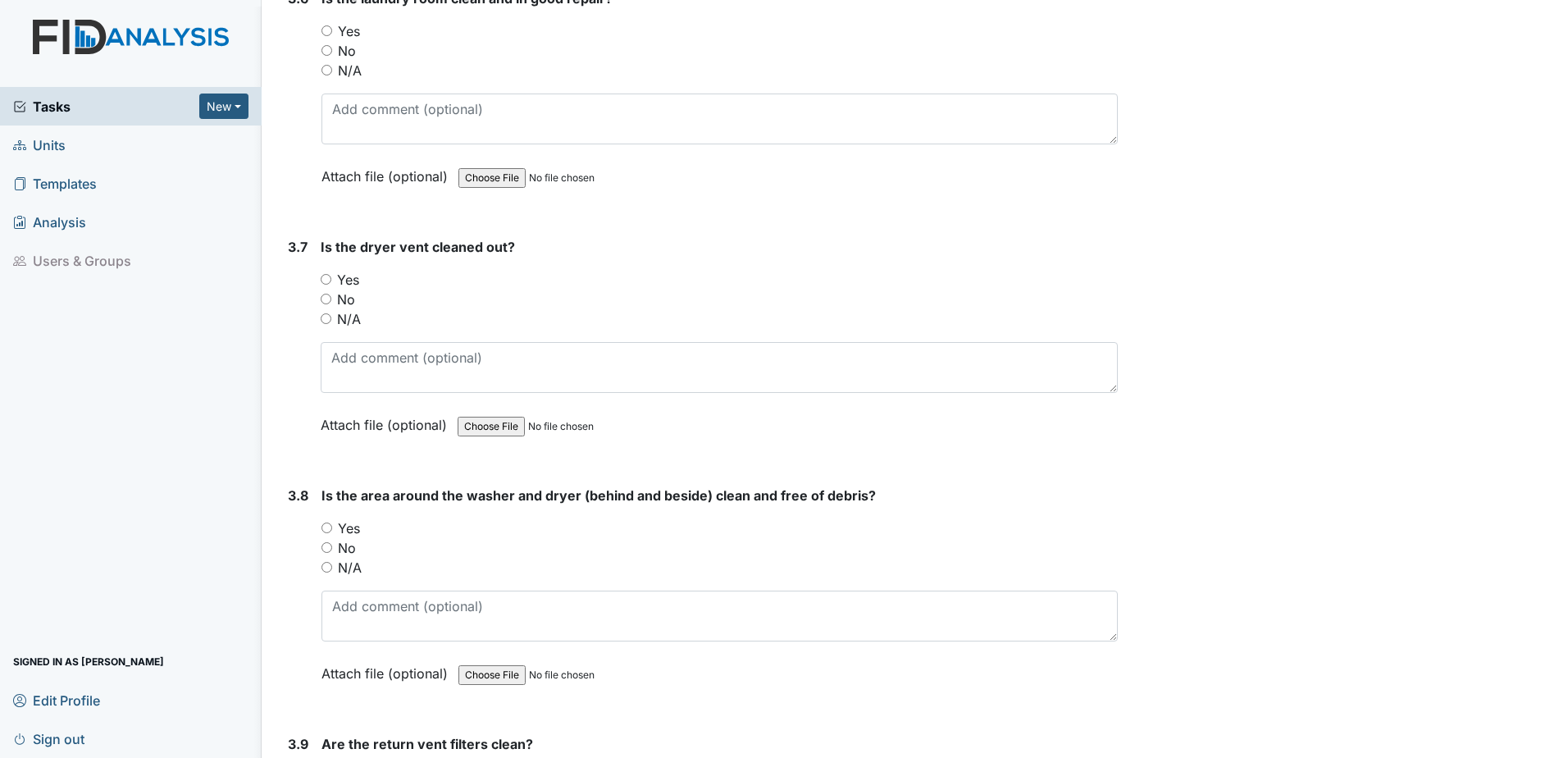
scroll to position [3690, 0]
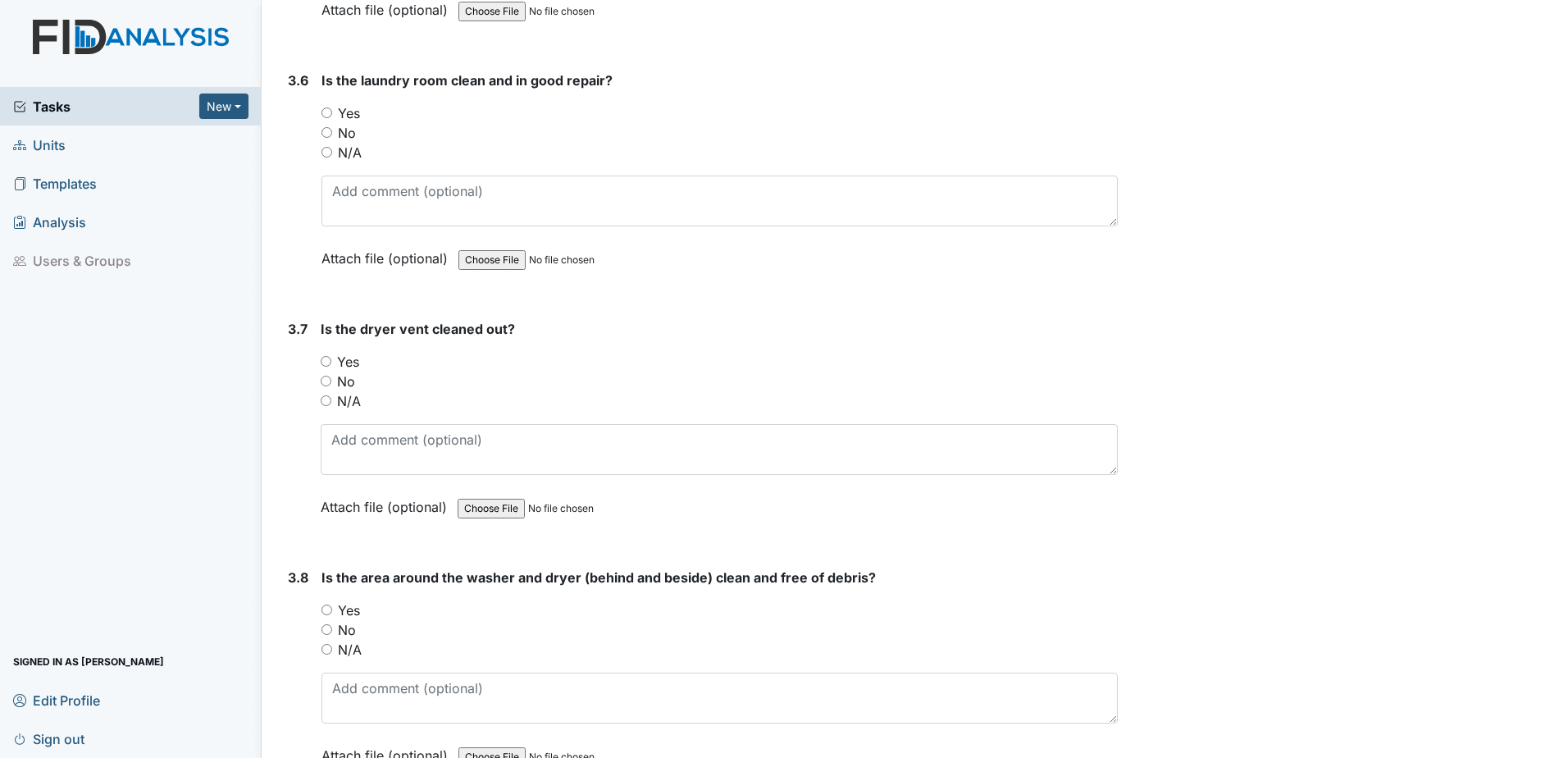
click at [324, 112] on input "Yes" at bounding box center [326, 112] width 11 height 11
radio input "true"
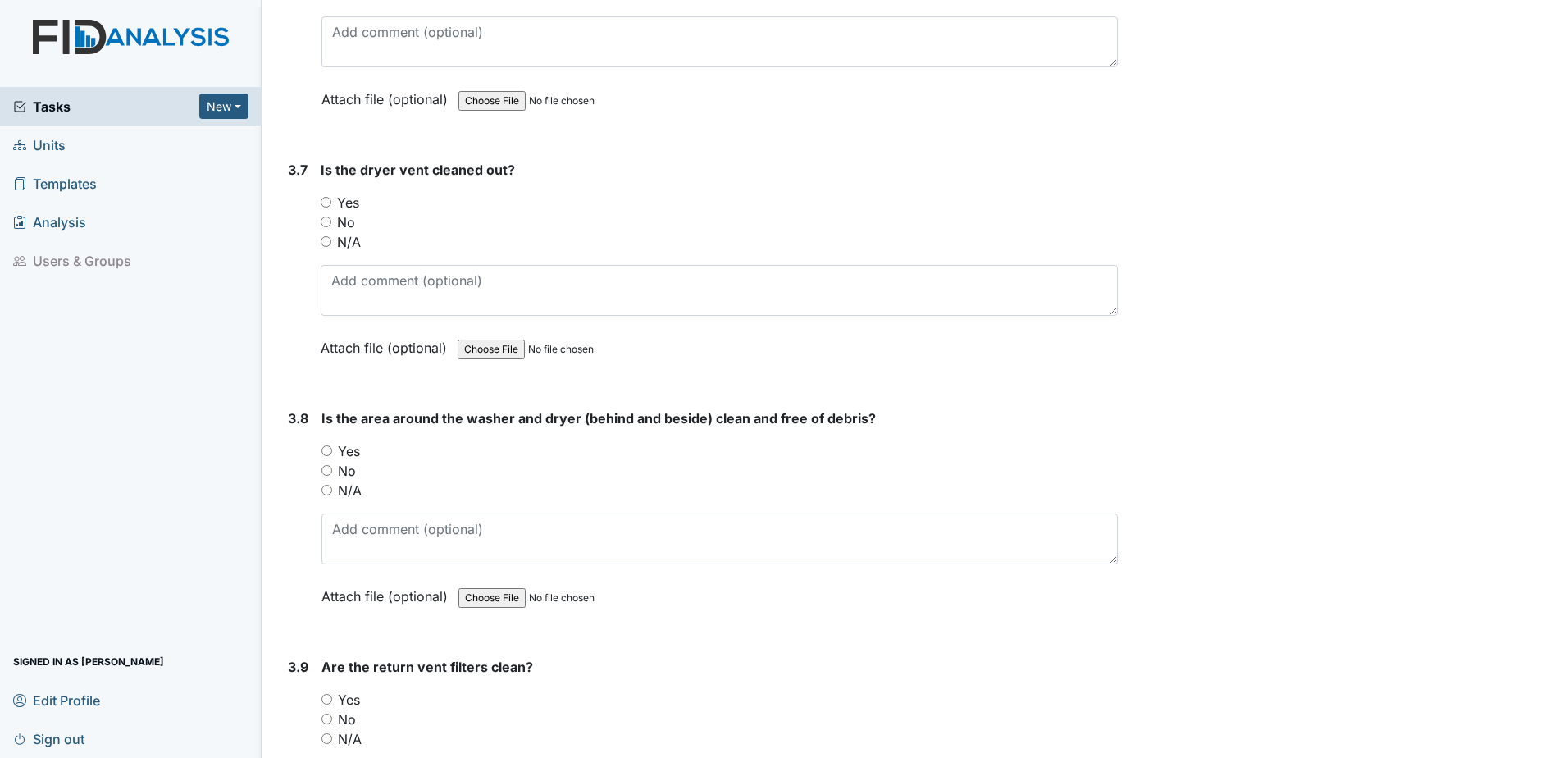
scroll to position [3854, 0]
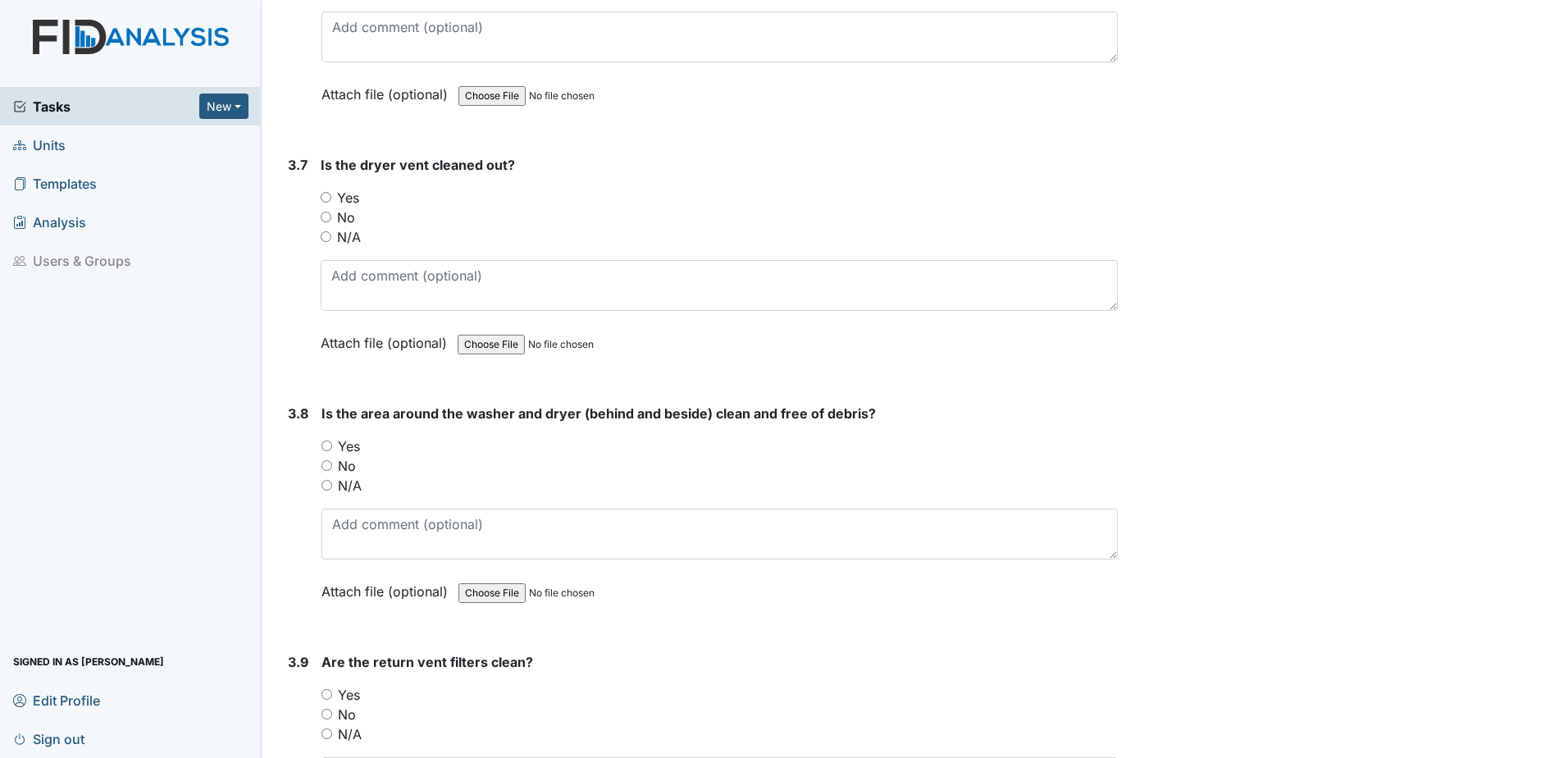
click at [331, 196] on div "Yes" at bounding box center [719, 198] width 797 height 20
click at [327, 197] on input "Yes" at bounding box center [325, 197] width 11 height 11
radio input "true"
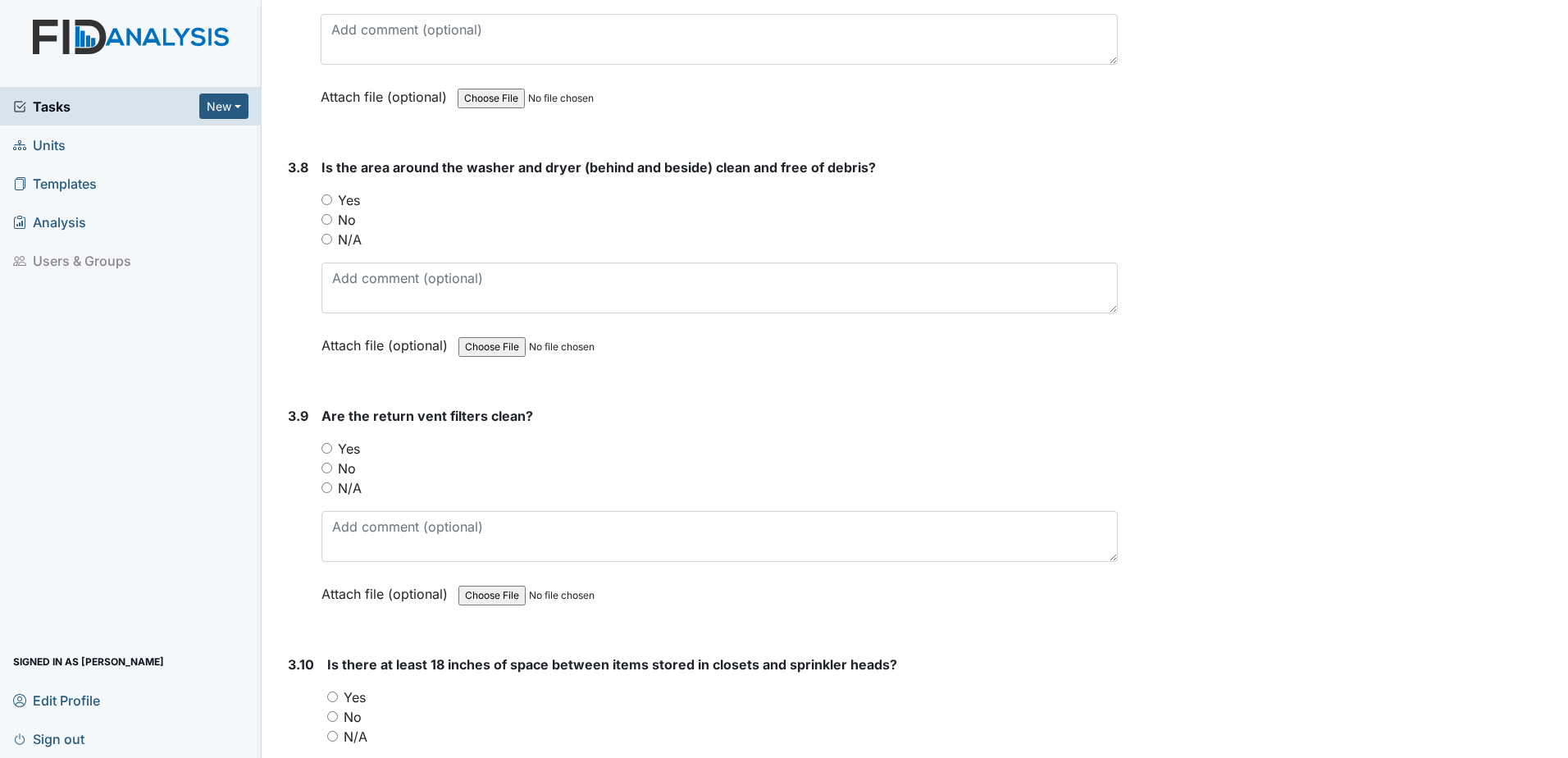
scroll to position [4181, 0]
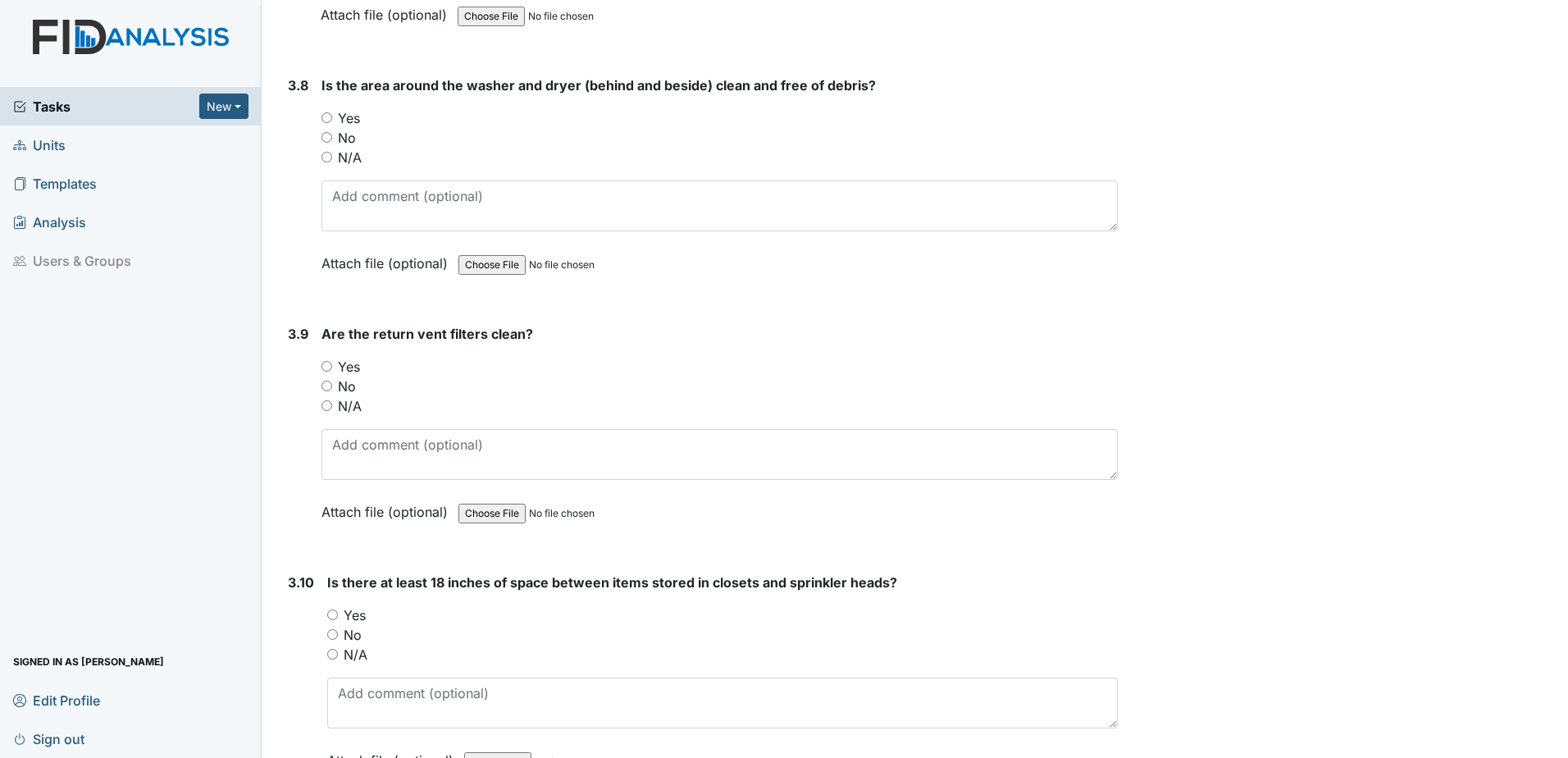
click at [328, 614] on input "Yes" at bounding box center [332, 614] width 11 height 11
radio input "true"
click at [325, 365] on input "Yes" at bounding box center [326, 366] width 11 height 11
radio input "true"
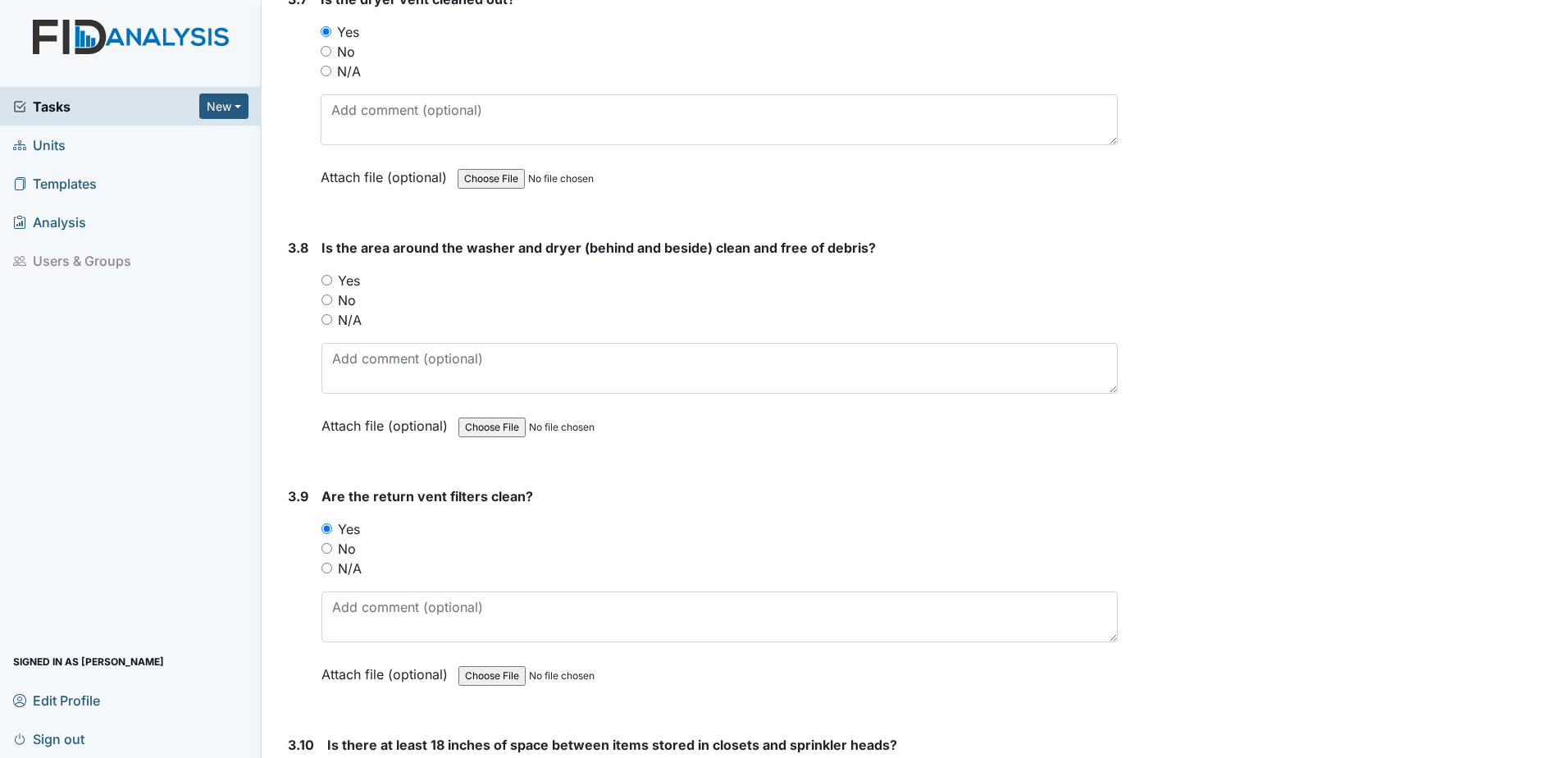
scroll to position [4017, 0]
click at [322, 279] on input "Yes" at bounding box center [326, 281] width 11 height 11
radio input "true"
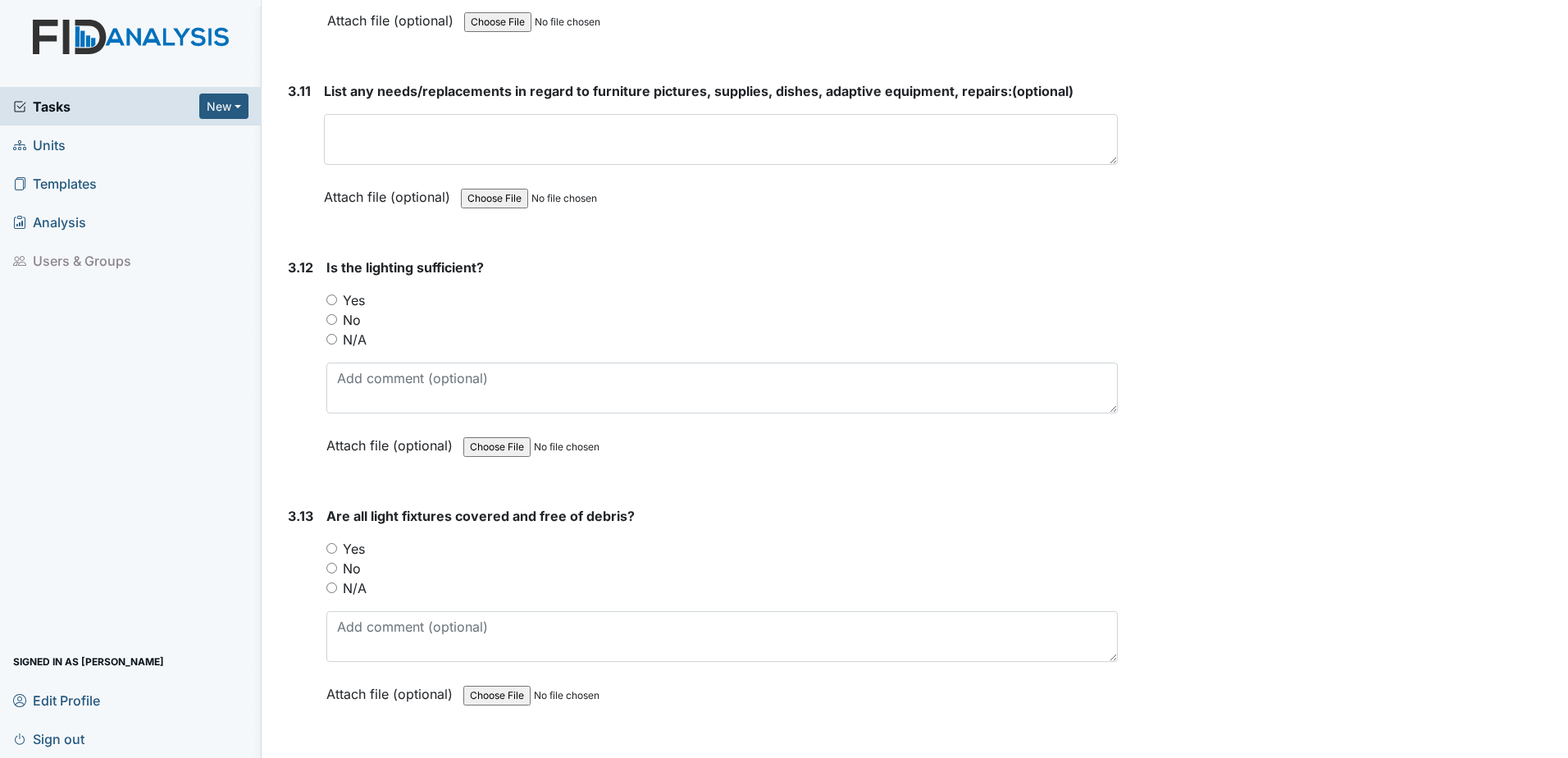
scroll to position [4920, 0]
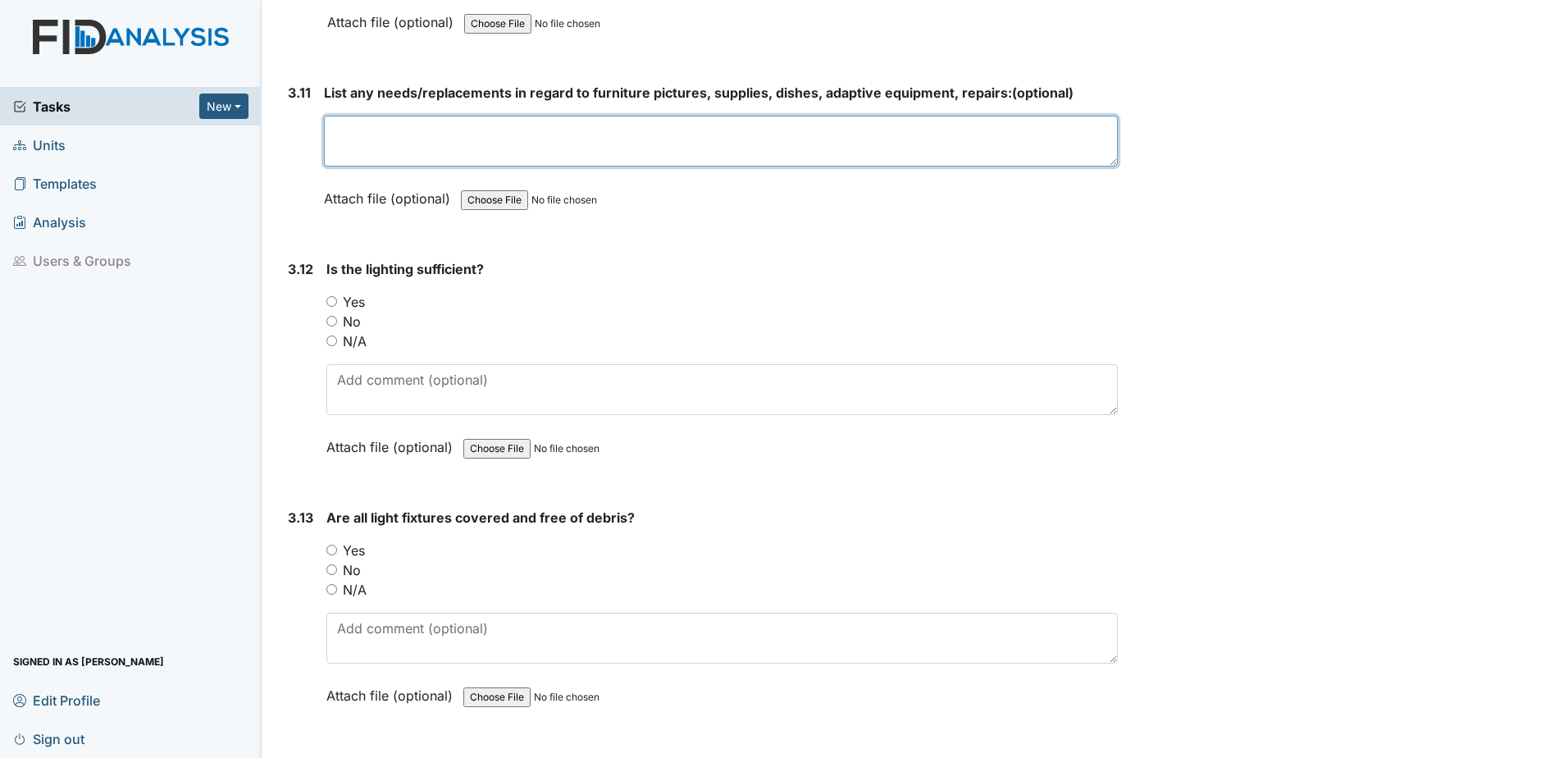
click at [467, 140] on textarea at bounding box center [720, 142] width 793 height 51
type textarea "none"
click at [663, 271] on strong "Is the lighting sufficient?" at bounding box center [722, 269] width 791 height 20
click at [330, 299] on input "Yes" at bounding box center [331, 301] width 11 height 11
radio input "true"
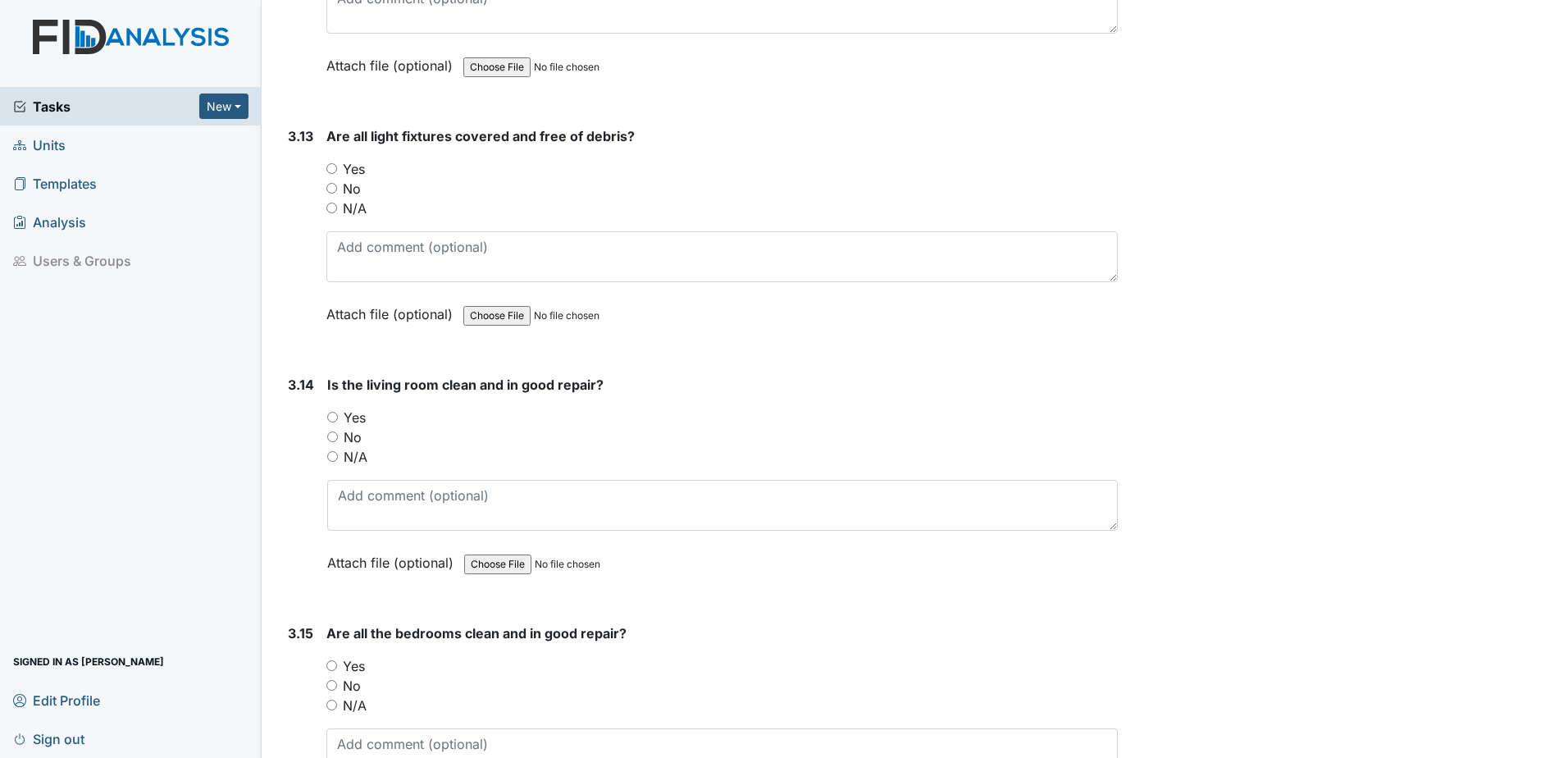
scroll to position [5330, 0]
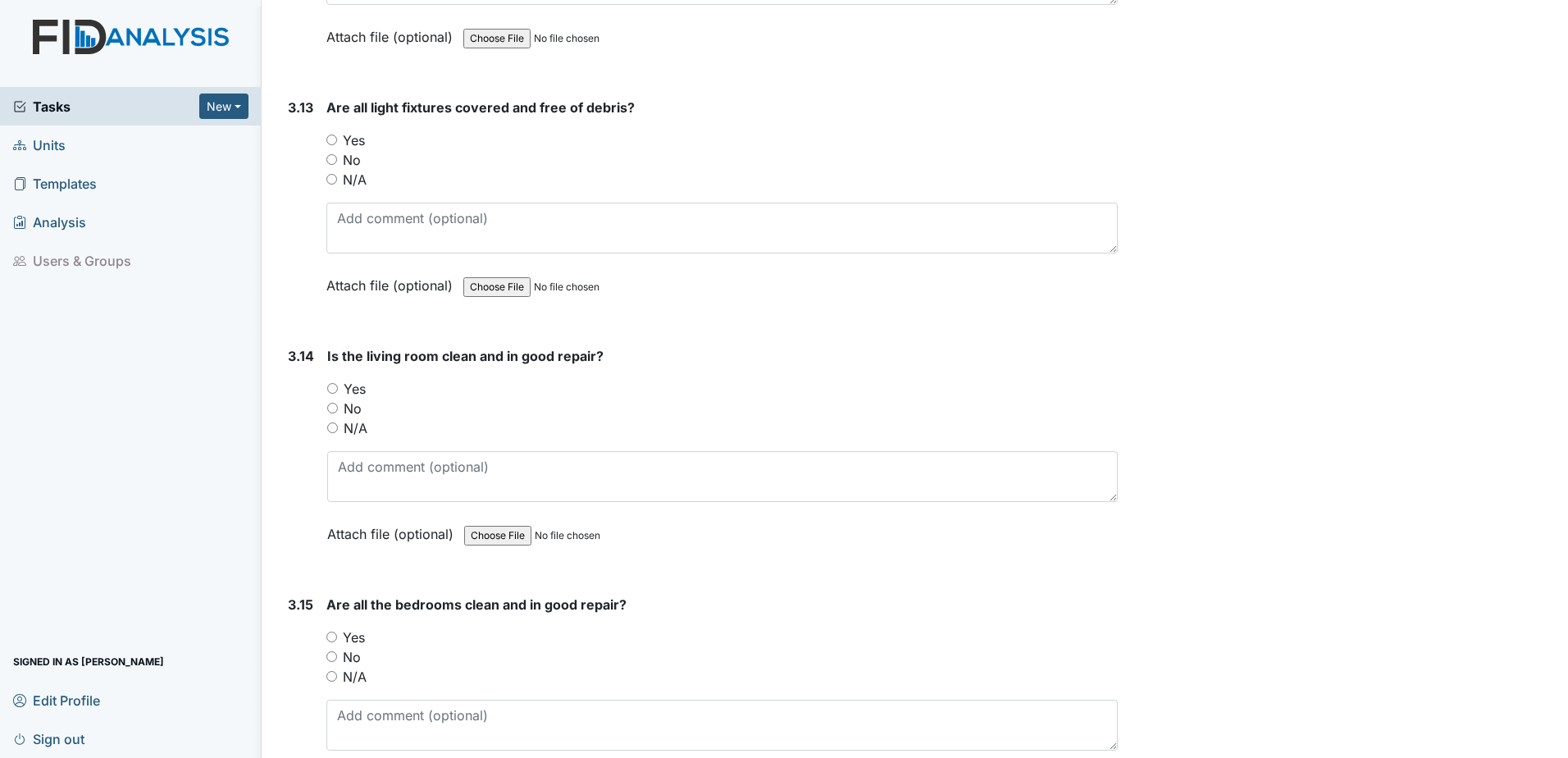
click at [324, 637] on div "3.15 Are all the bedrooms clean and in good repair? You must select one of the …" at bounding box center [699, 706] width 837 height 222
click at [328, 638] on input "Yes" at bounding box center [331, 636] width 11 height 11
radio input "true"
click at [338, 392] on div "Yes" at bounding box center [723, 388] width 790 height 20
click at [329, 388] on input "Yes" at bounding box center [332, 387] width 11 height 11
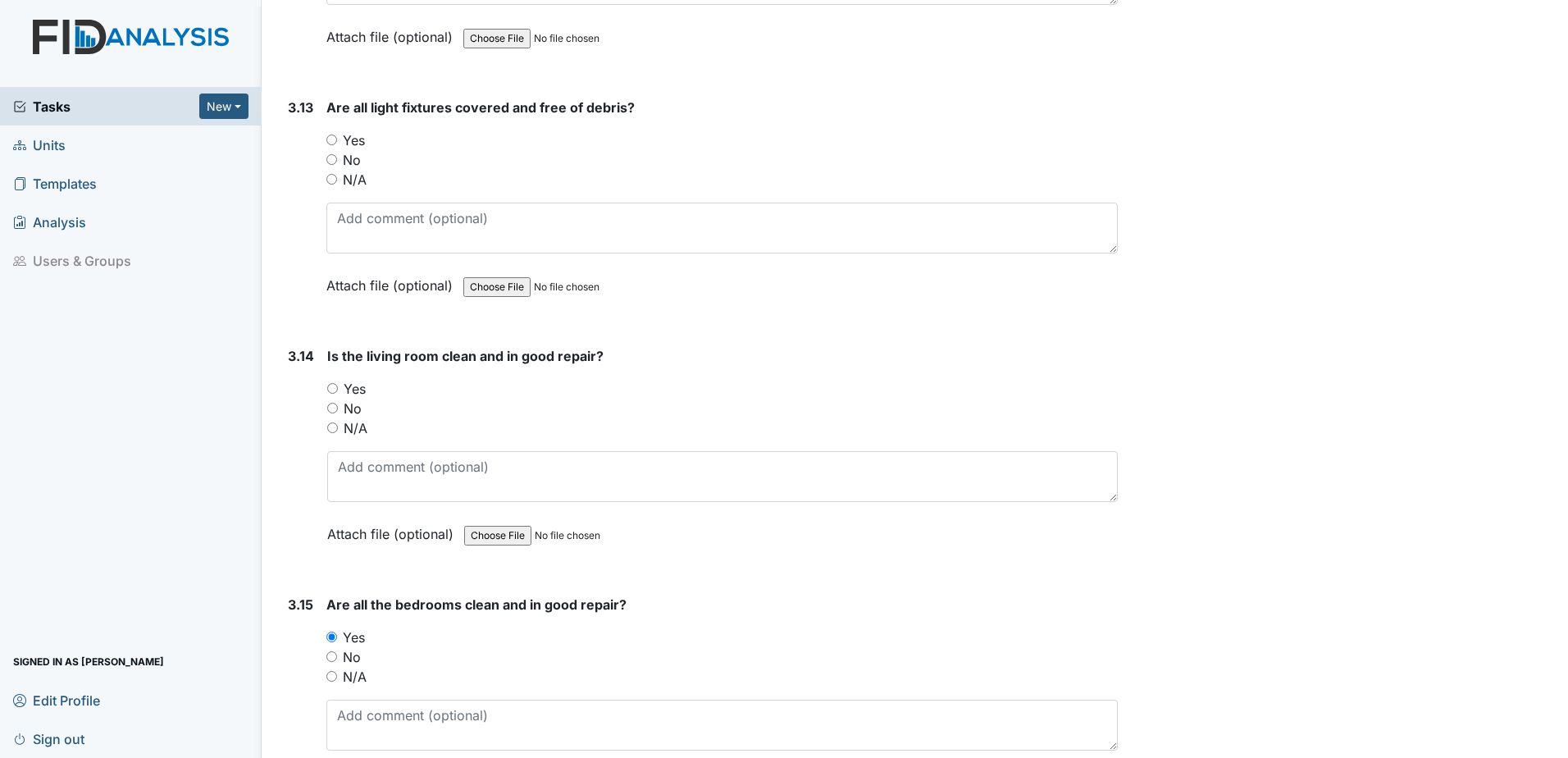
radio input "true"
click at [333, 141] on input "Yes" at bounding box center [331, 140] width 11 height 11
radio input "true"
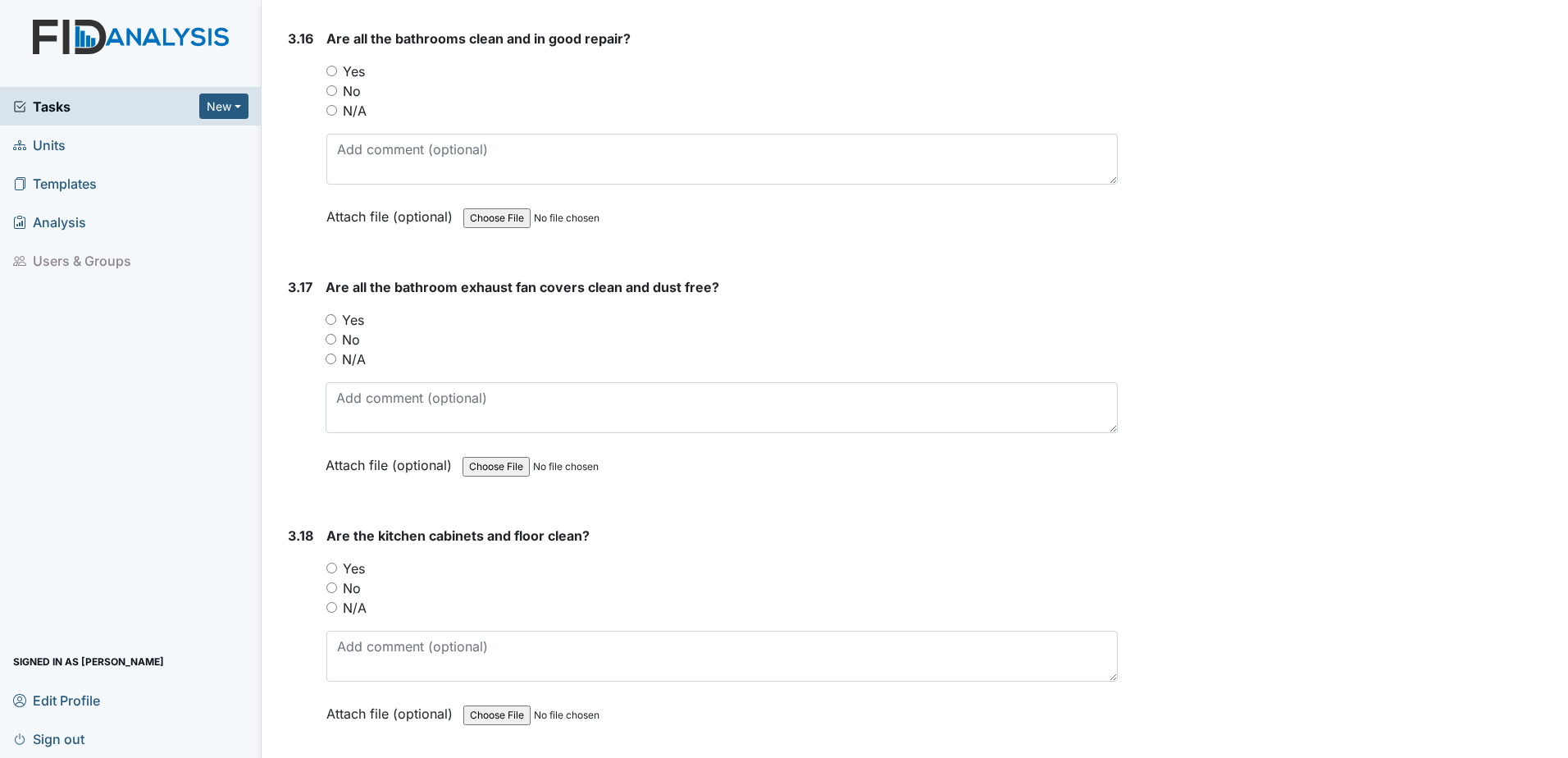
scroll to position [6150, 0]
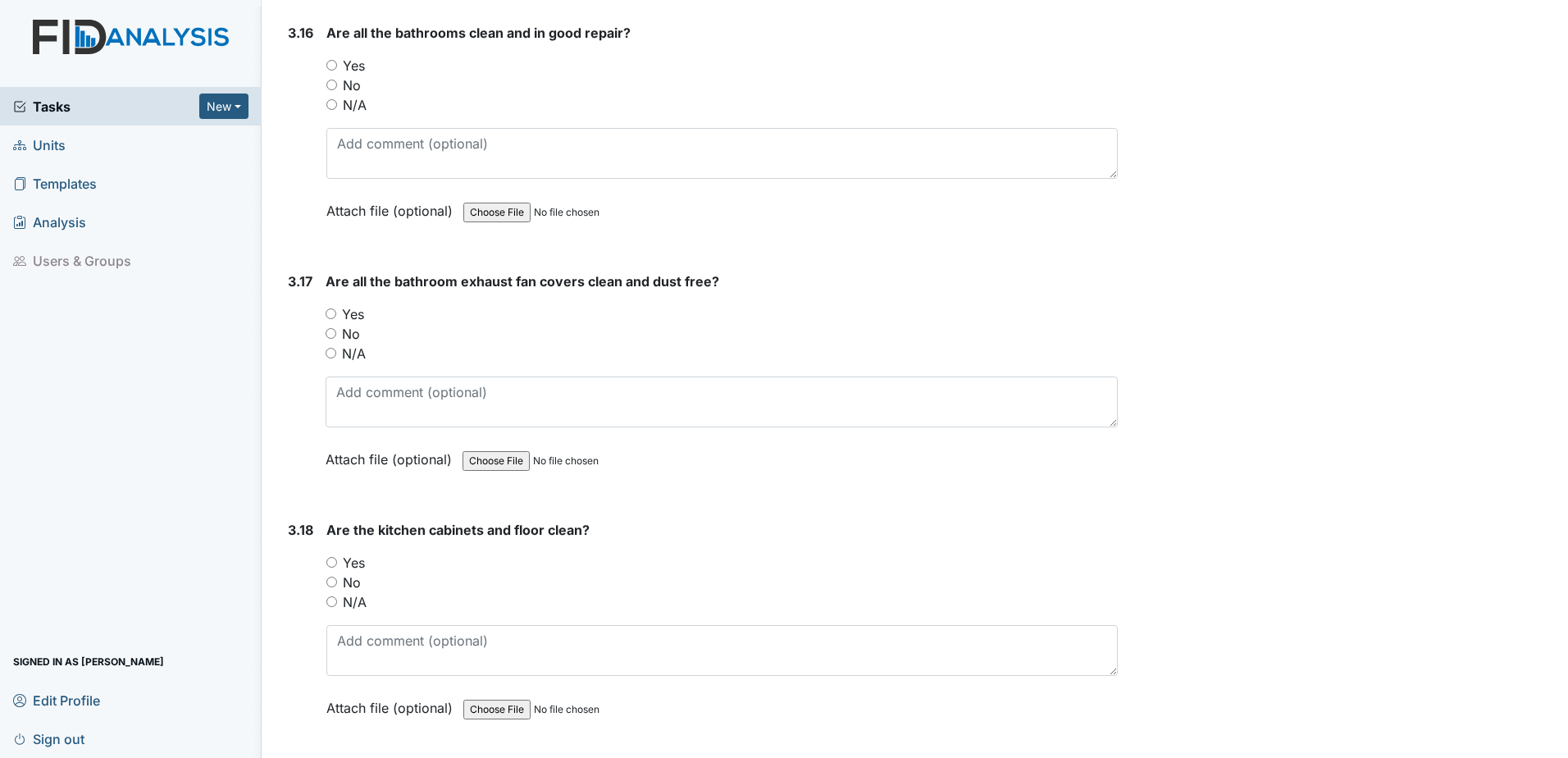
click at [333, 70] on input "Yes" at bounding box center [331, 65] width 11 height 11
radio input "true"
click at [327, 315] on input "Yes" at bounding box center [330, 314] width 11 height 11
radio input "true"
click at [332, 565] on input "Yes" at bounding box center [331, 561] width 11 height 11
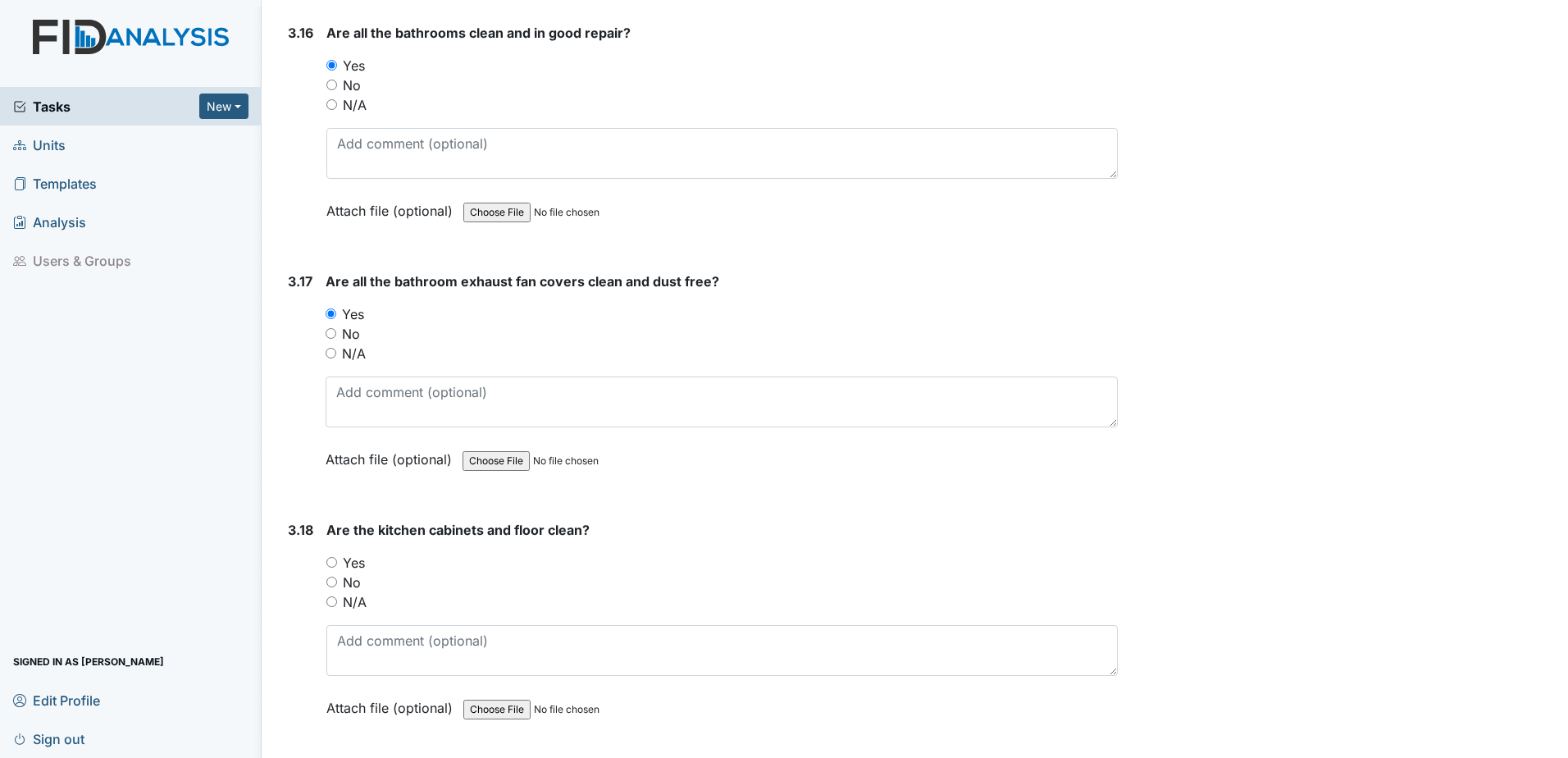
radio input "true"
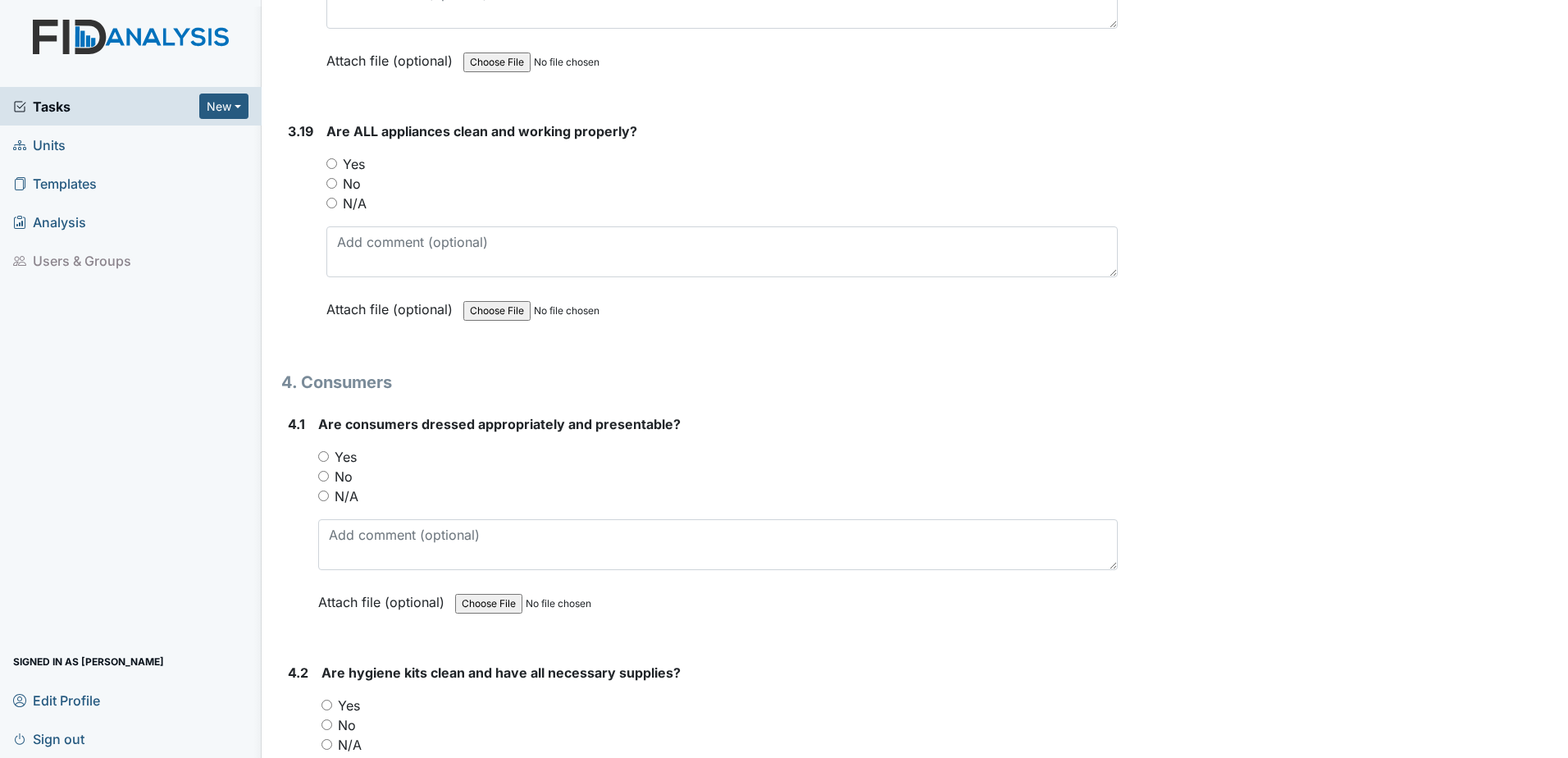
scroll to position [6805, 0]
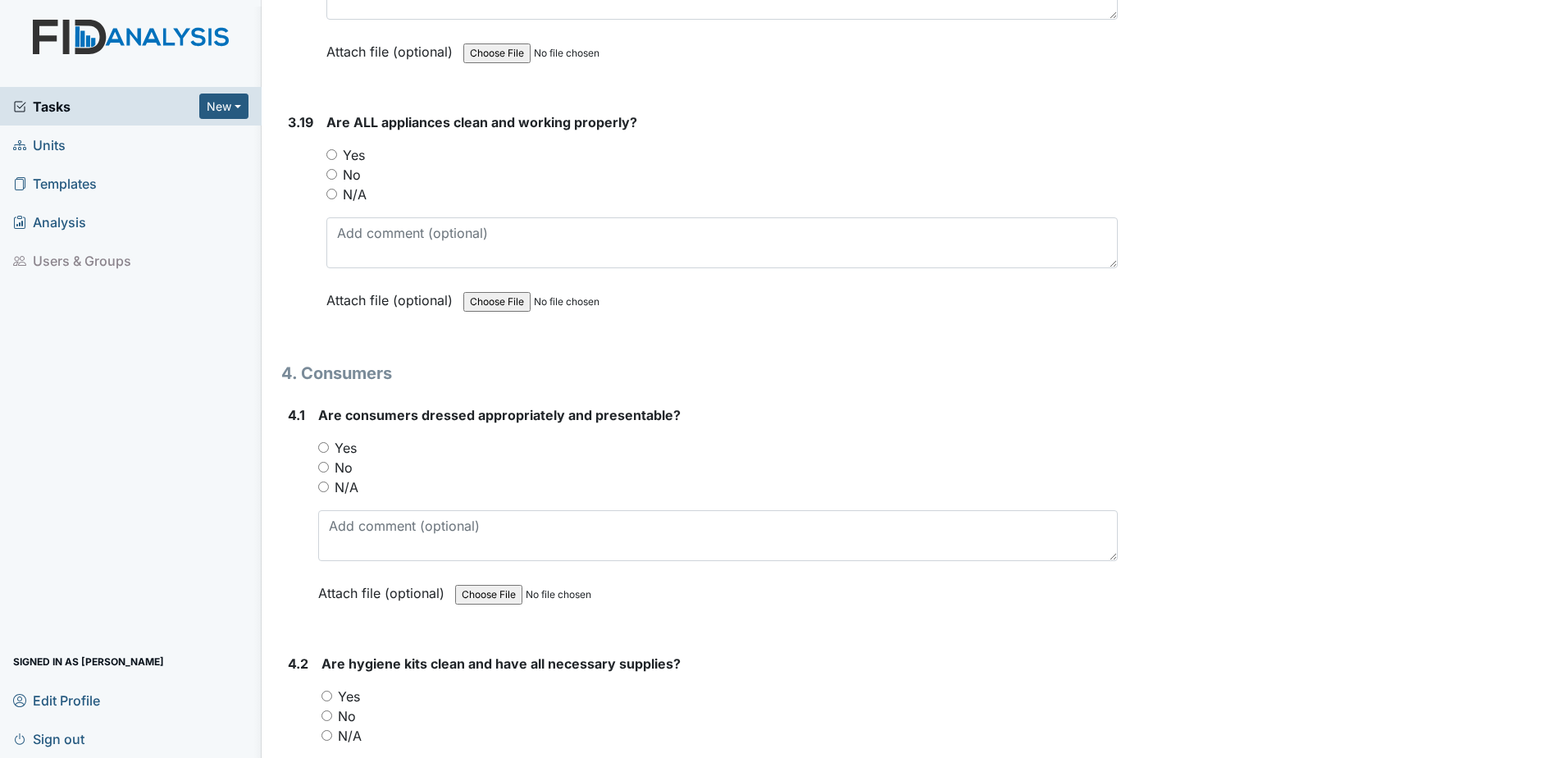
click at [334, 155] on input "Yes" at bounding box center [331, 154] width 11 height 11
radio input "true"
click at [319, 445] on input "Yes" at bounding box center [323, 446] width 11 height 11
radio input "true"
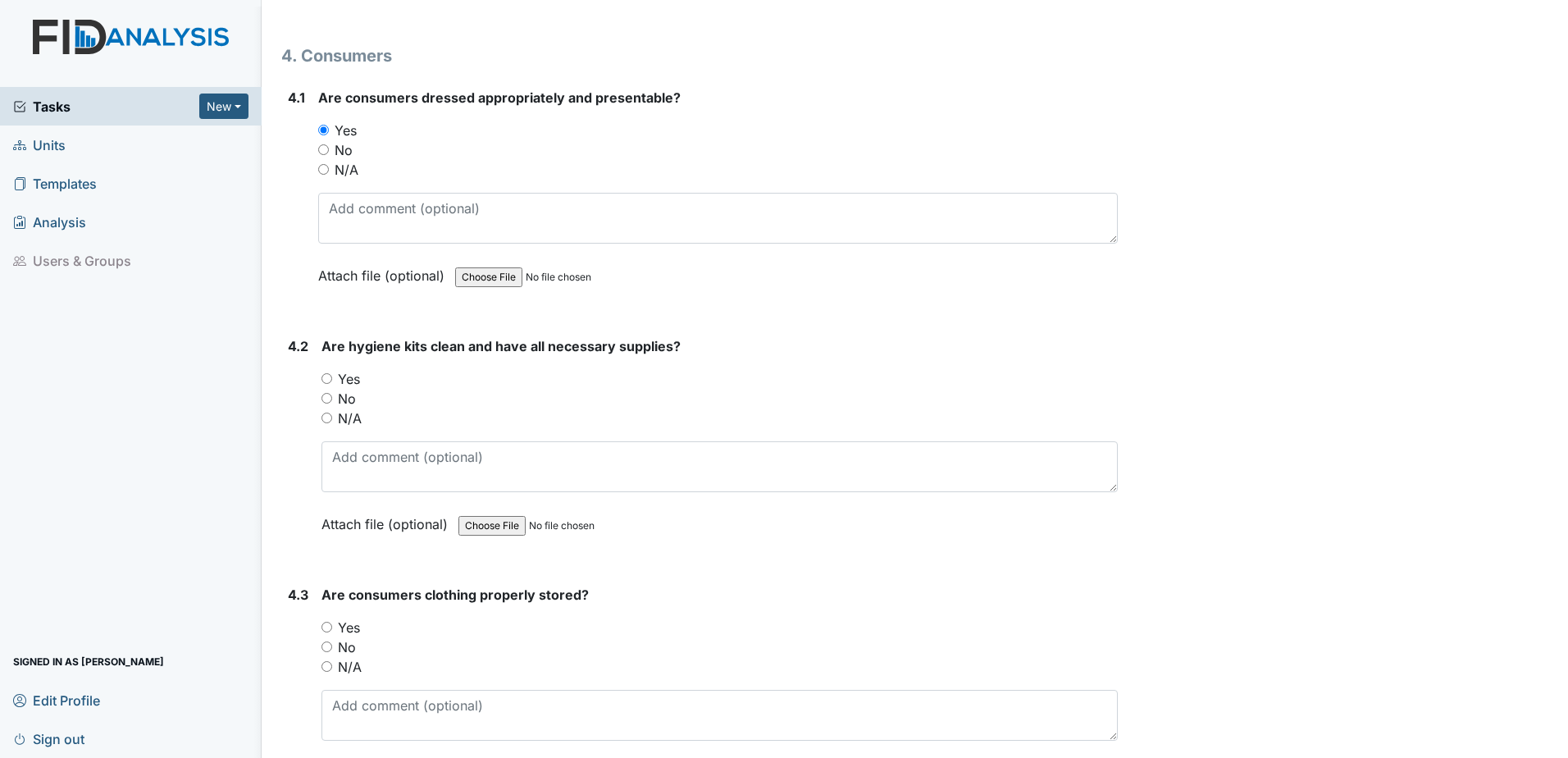
scroll to position [7133, 0]
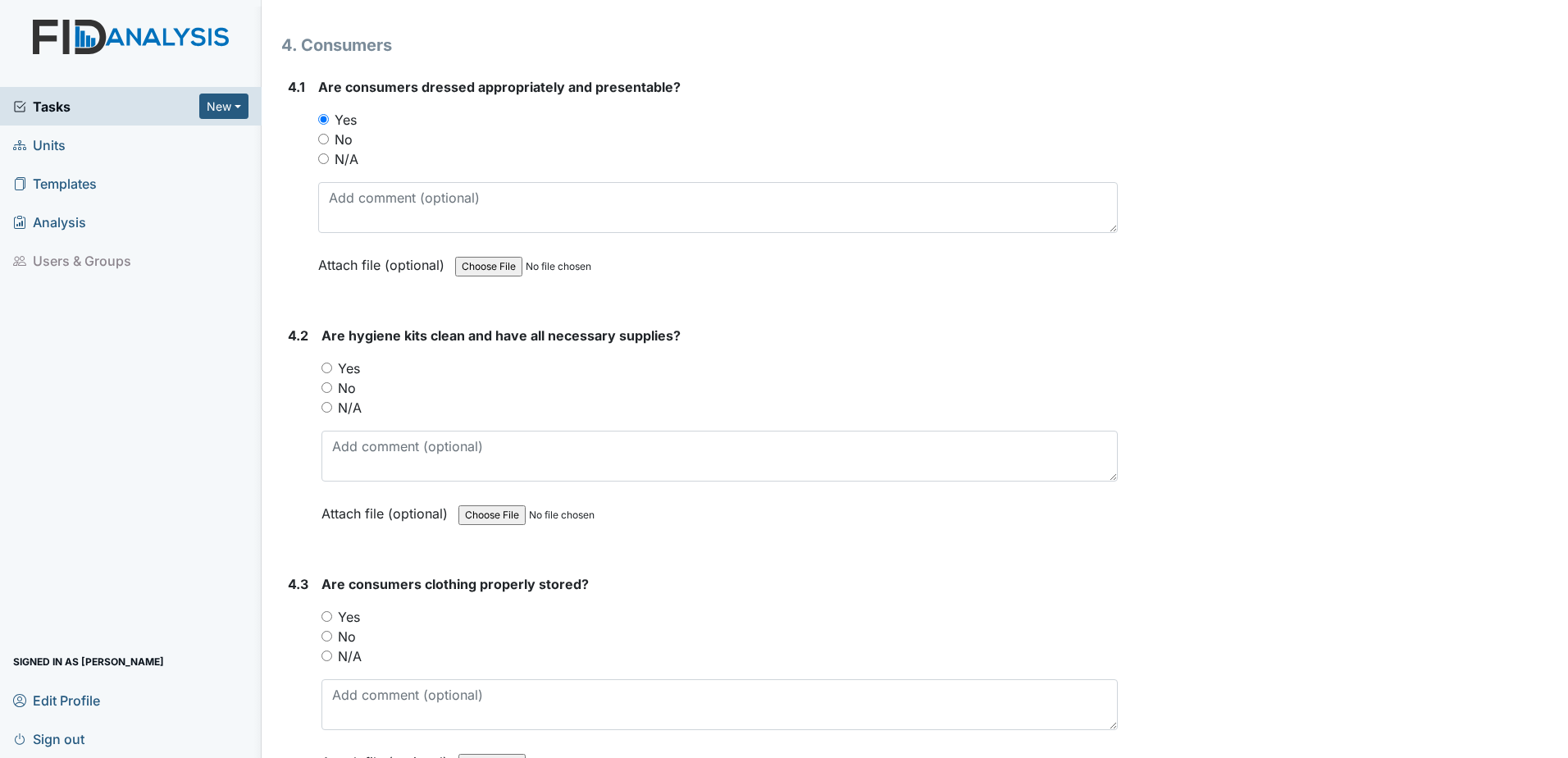
click at [332, 612] on input "Yes" at bounding box center [326, 615] width 11 height 11
radio input "true"
click at [329, 368] on input "Yes" at bounding box center [326, 368] width 11 height 11
radio input "true"
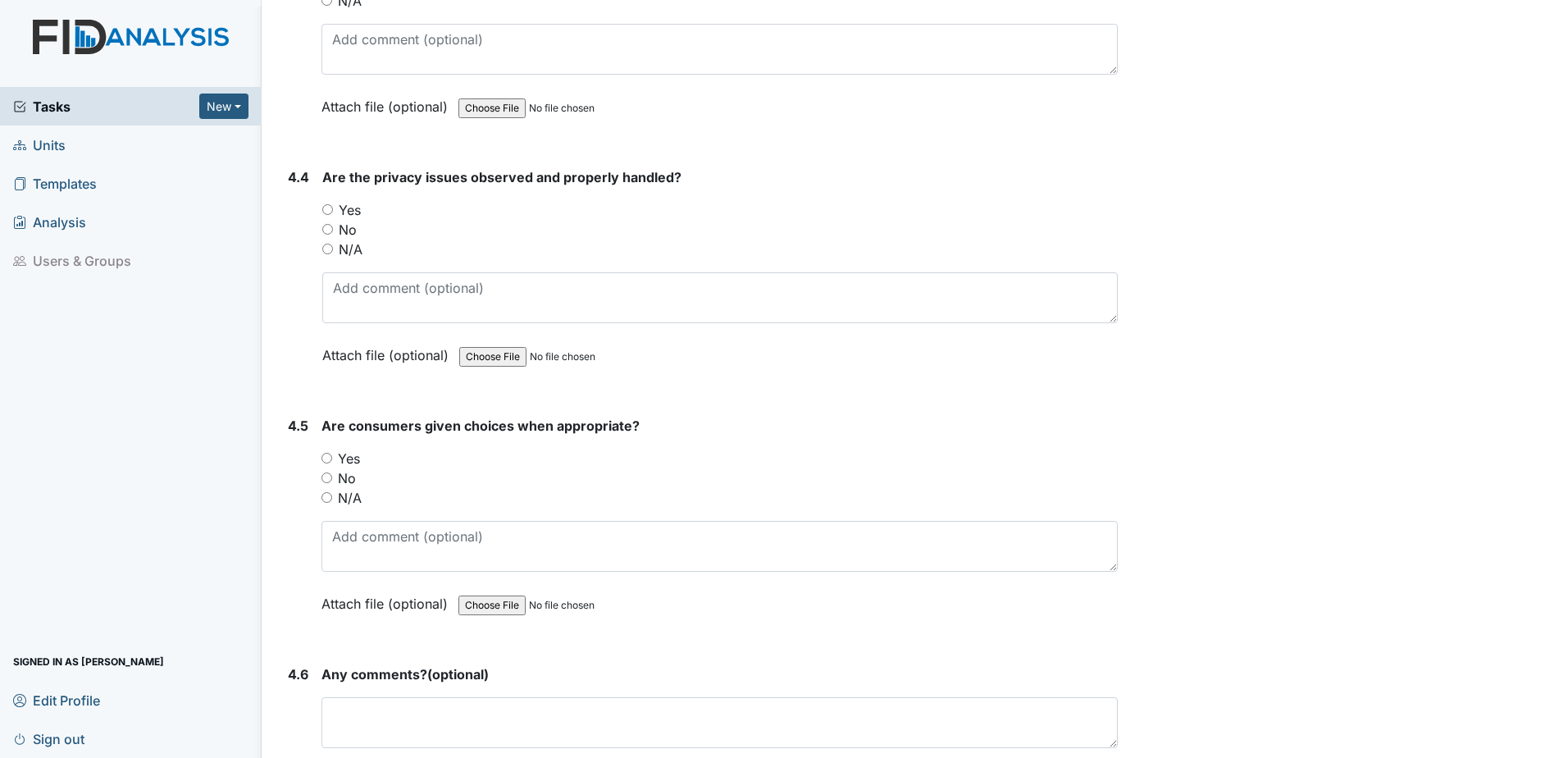
scroll to position [7789, 0]
click at [323, 460] on input "Yes" at bounding box center [326, 457] width 11 height 11
radio input "true"
click at [328, 209] on input "Yes" at bounding box center [327, 208] width 11 height 11
radio input "true"
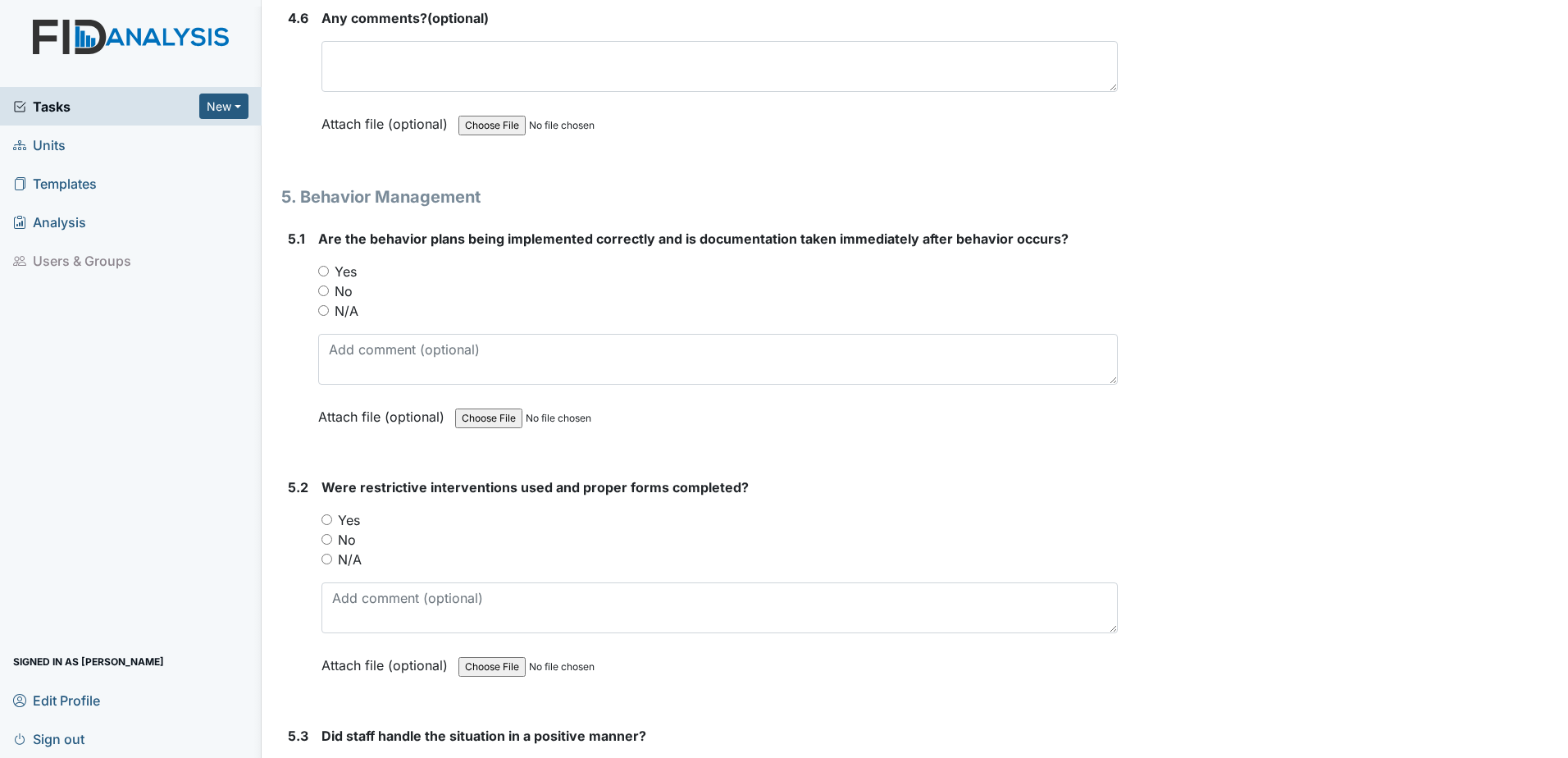
scroll to position [8445, 0]
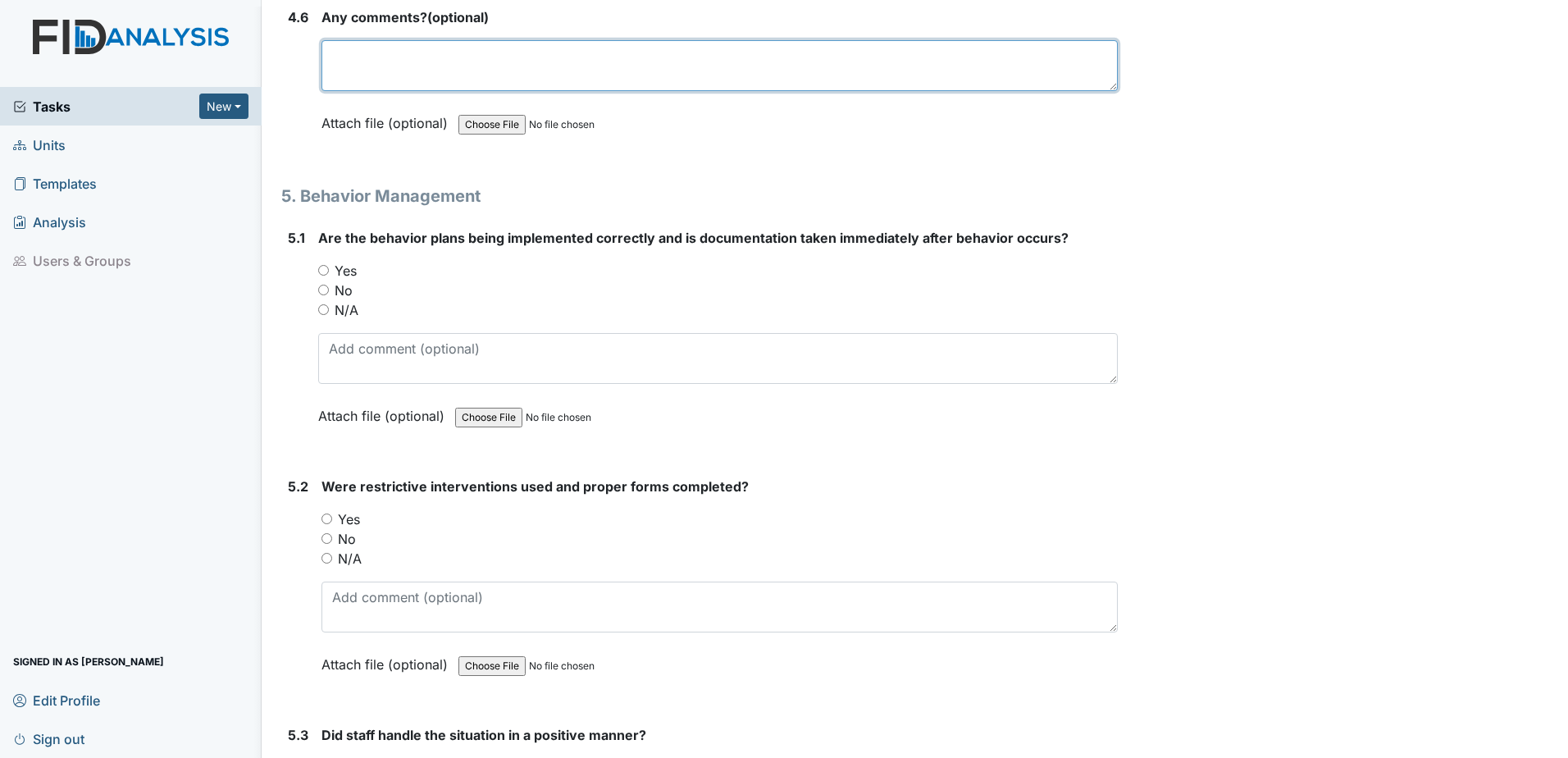
click at [623, 74] on textarea at bounding box center [720, 66] width 796 height 51
type textarea "none"
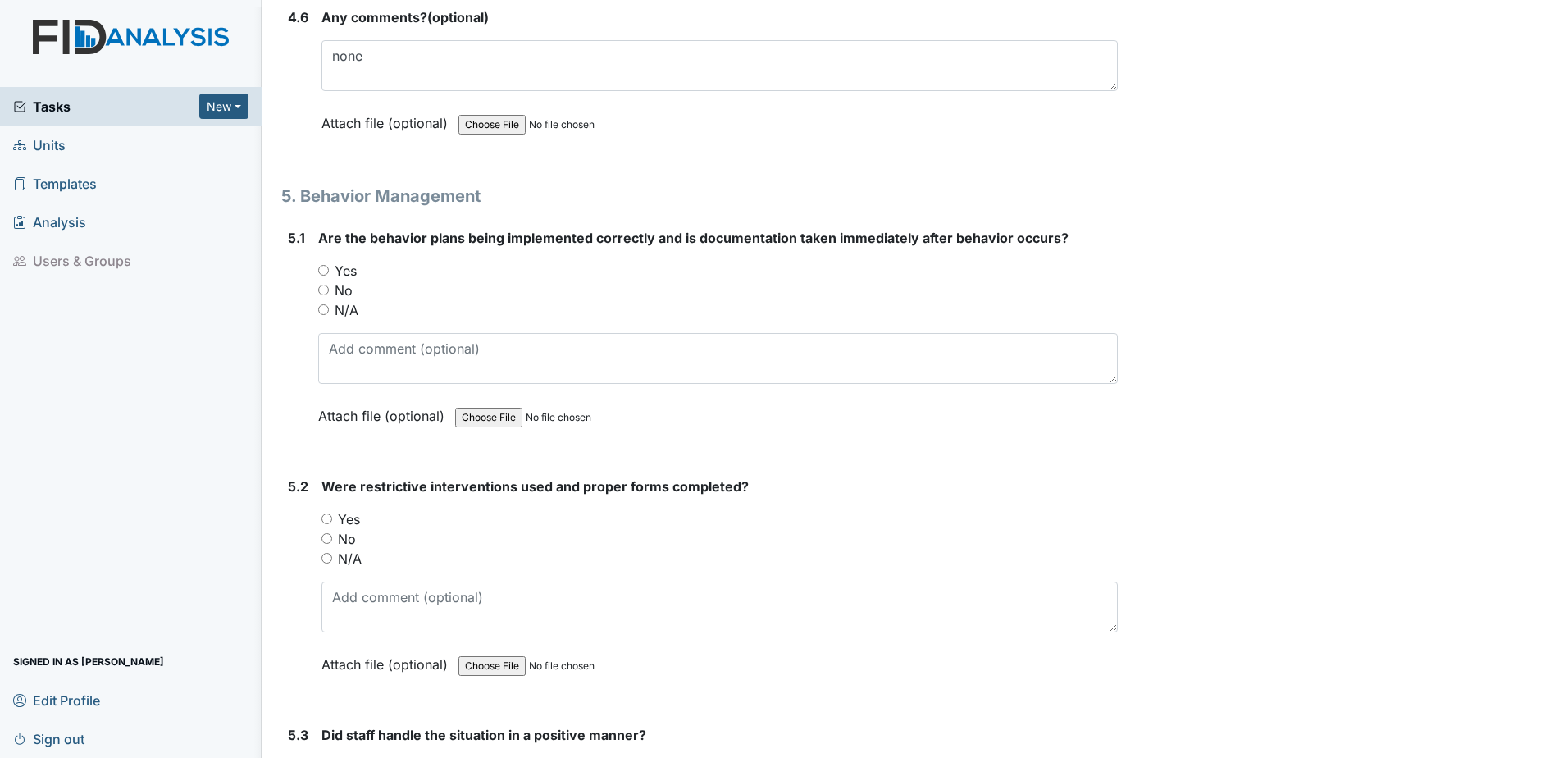
click at [689, 142] on div "Attach file (optional) You can upload .pdf, .txt, .jpg, .jpeg, .png, .csv, .xls…" at bounding box center [720, 124] width 796 height 40
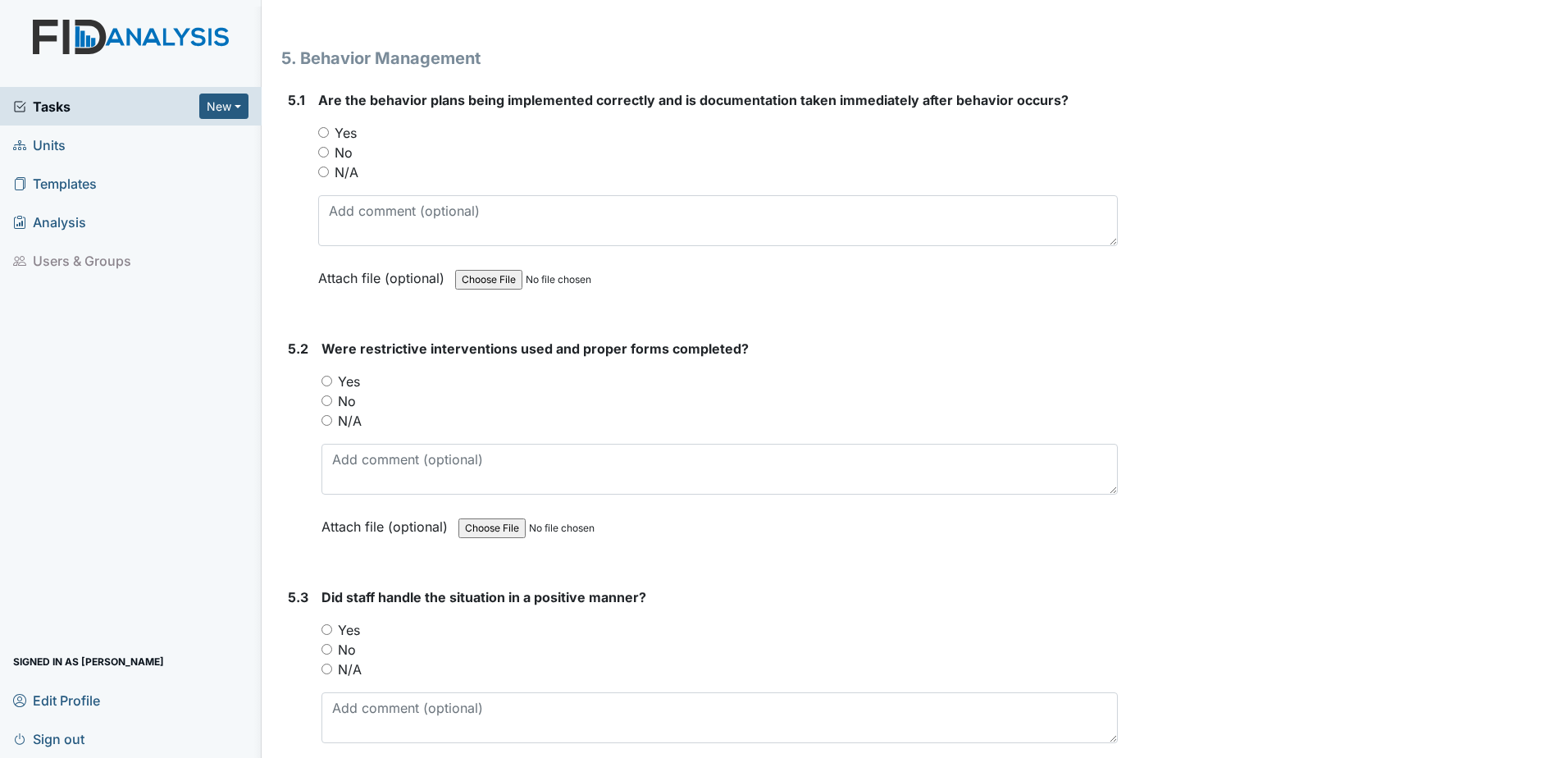
scroll to position [8608, 0]
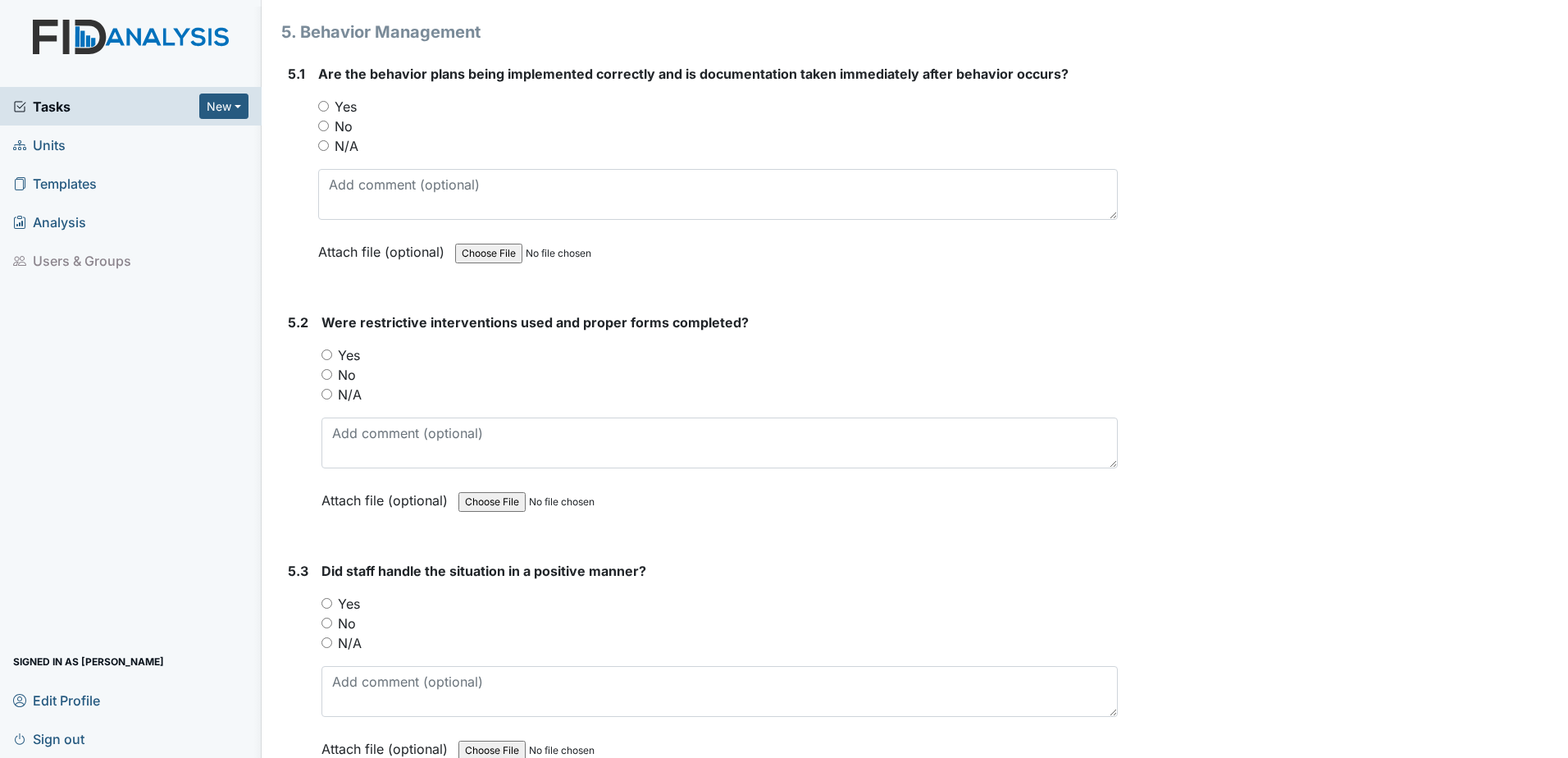
click at [320, 106] on input "Yes" at bounding box center [323, 106] width 11 height 11
radio input "true"
drag, startPoint x: 325, startPoint y: 354, endPoint x: 411, endPoint y: 325, distance: 90.8
click at [329, 353] on input "Yes" at bounding box center [326, 354] width 11 height 11
radio input "true"
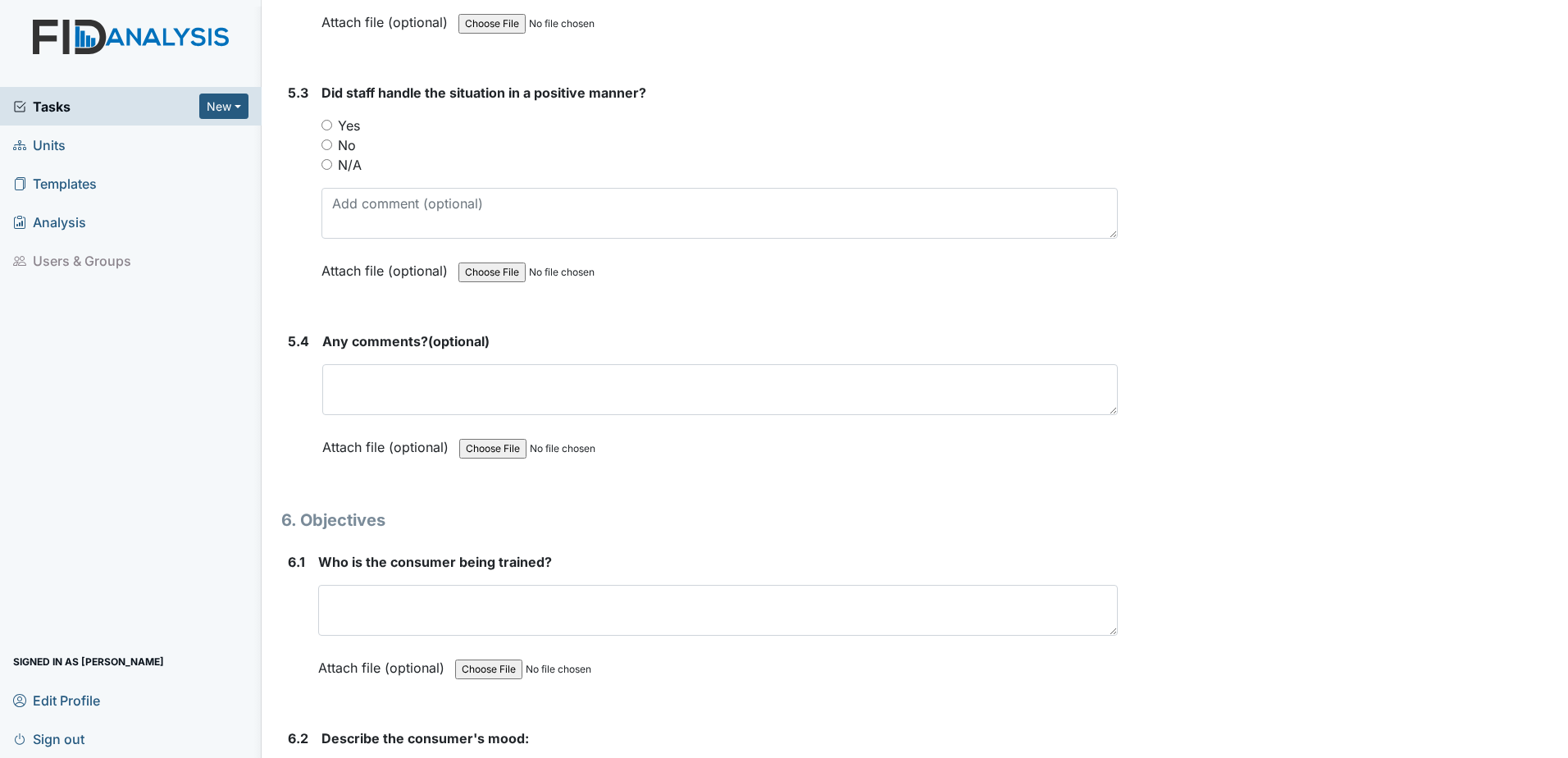
scroll to position [9101, 0]
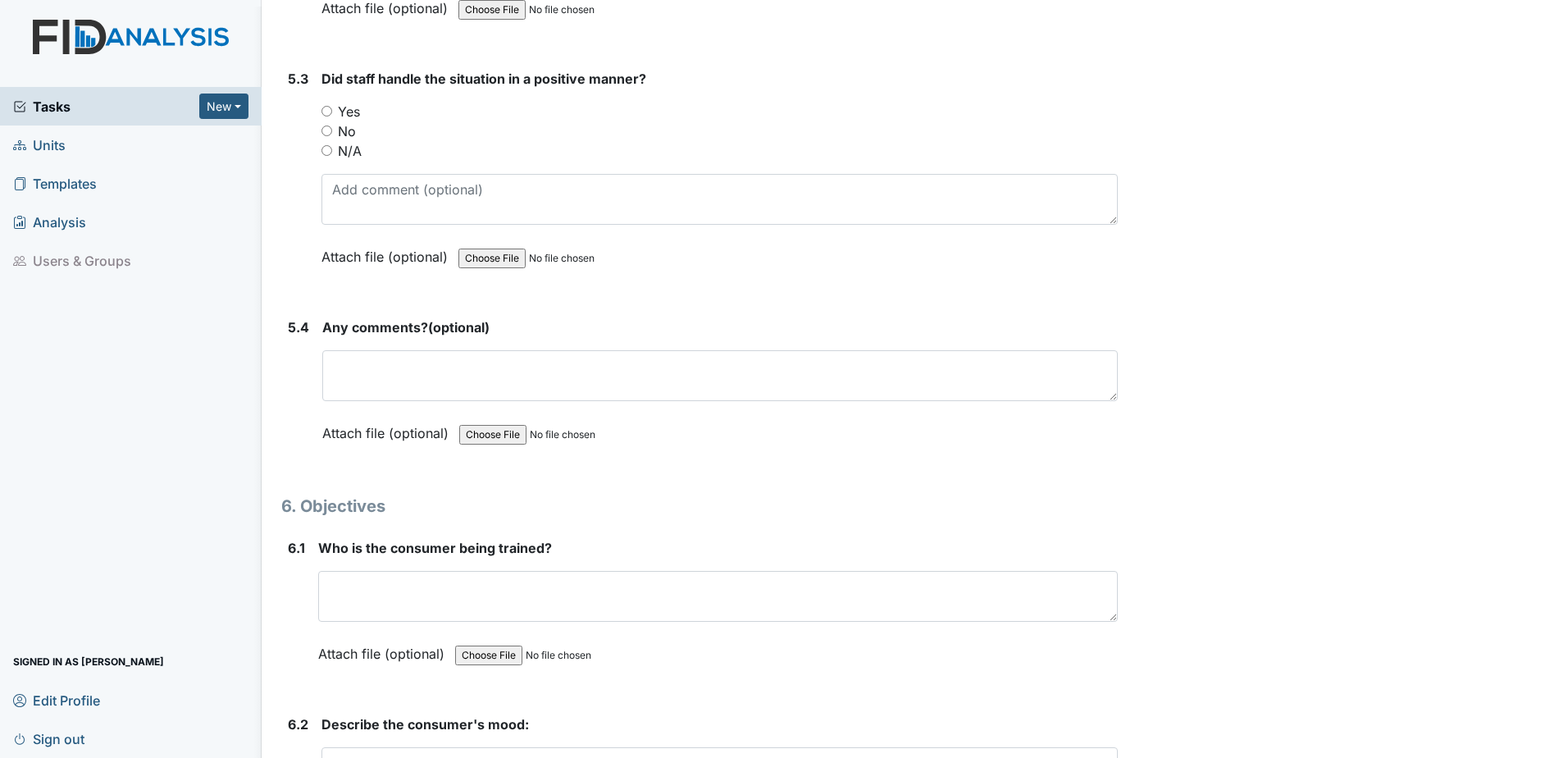
click at [325, 115] on input "Yes" at bounding box center [326, 111] width 11 height 11
radio input "true"
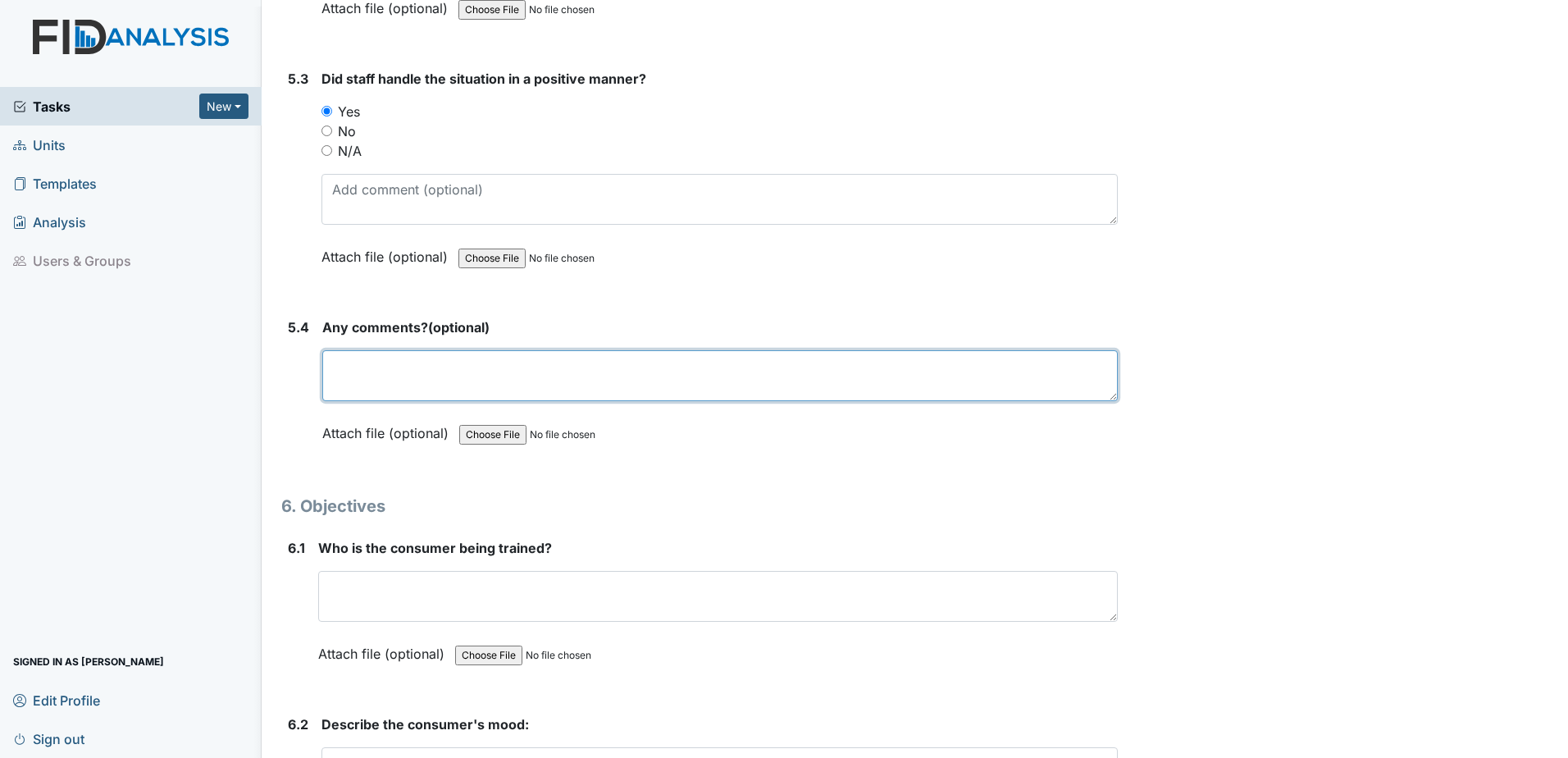
click at [369, 358] on textarea at bounding box center [720, 376] width 795 height 51
type textarea "none"
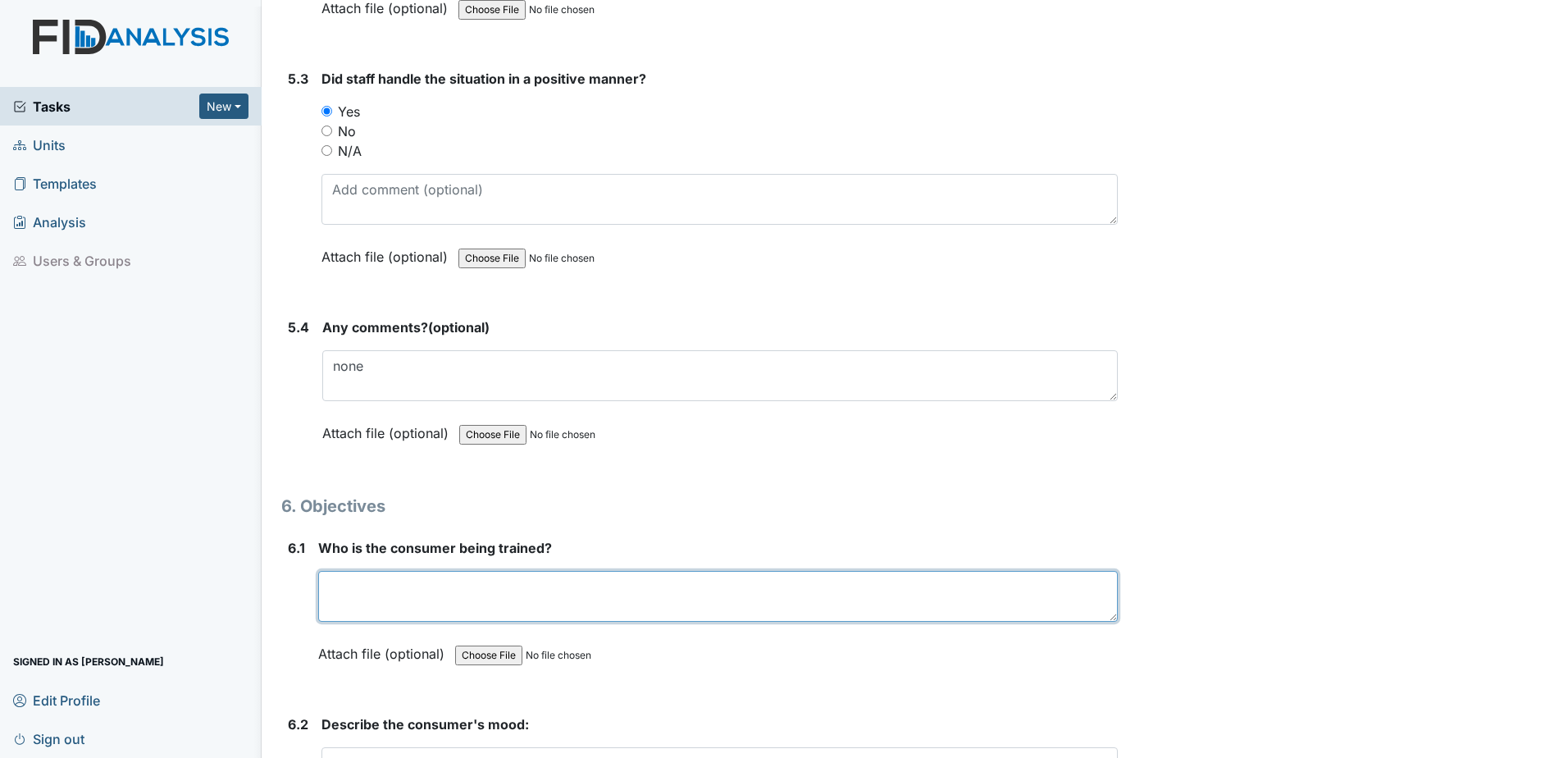
click at [394, 590] on textarea at bounding box center [718, 596] width 799 height 51
type textarea "l"
type textarea "LL"
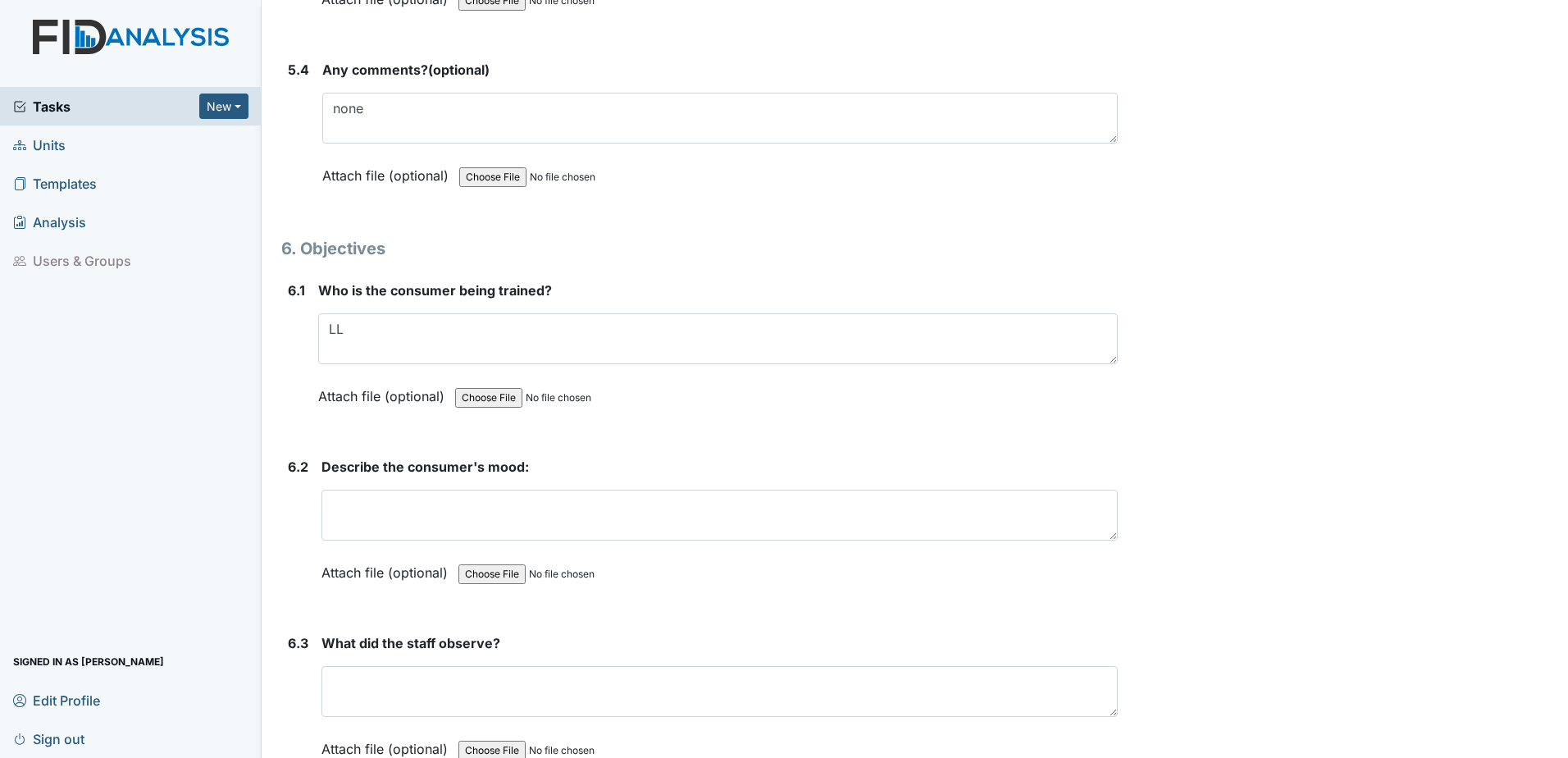
scroll to position [9511, 0]
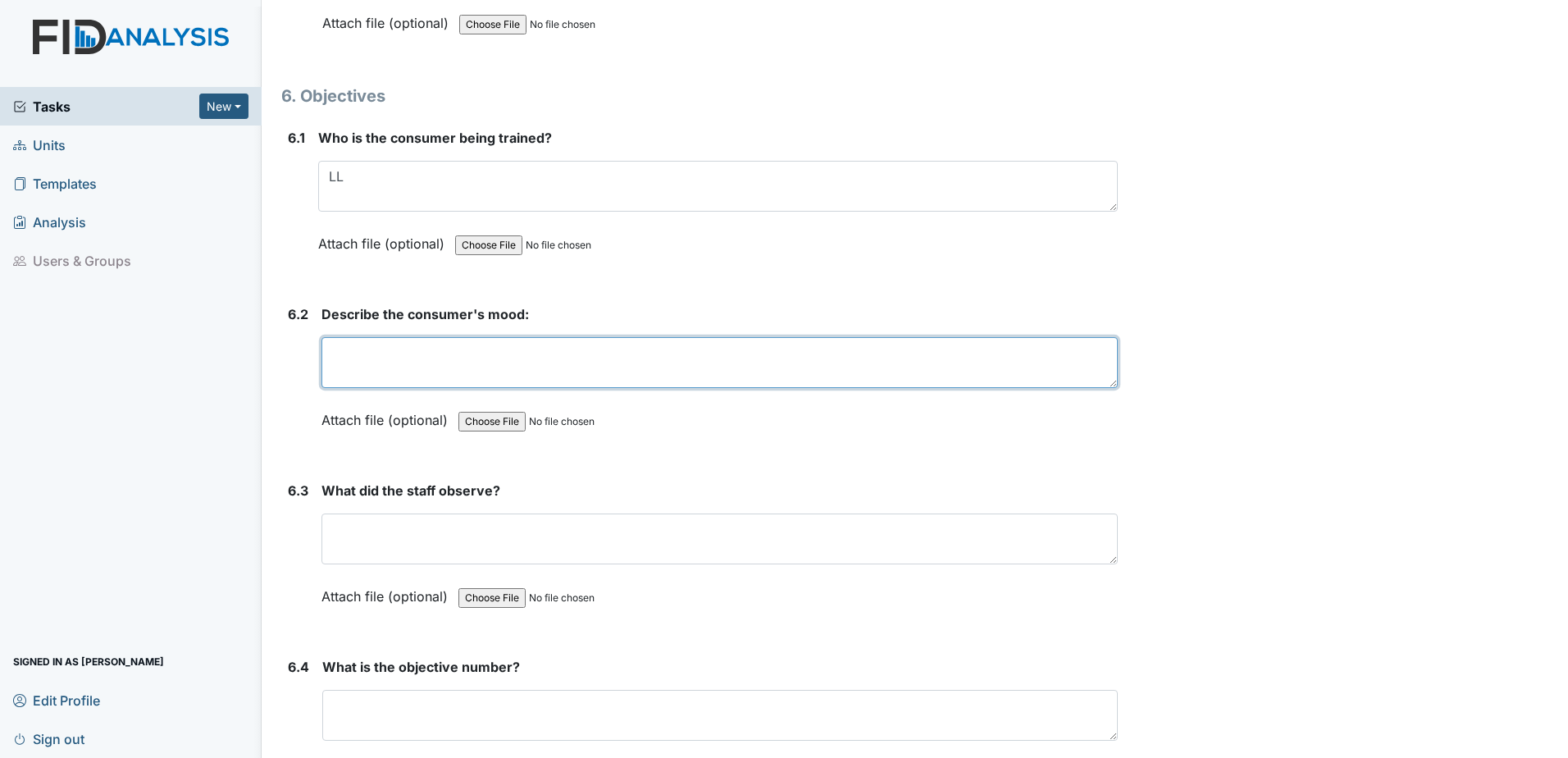
click at [434, 370] on textarea at bounding box center [720, 363] width 796 height 51
type textarea "good"
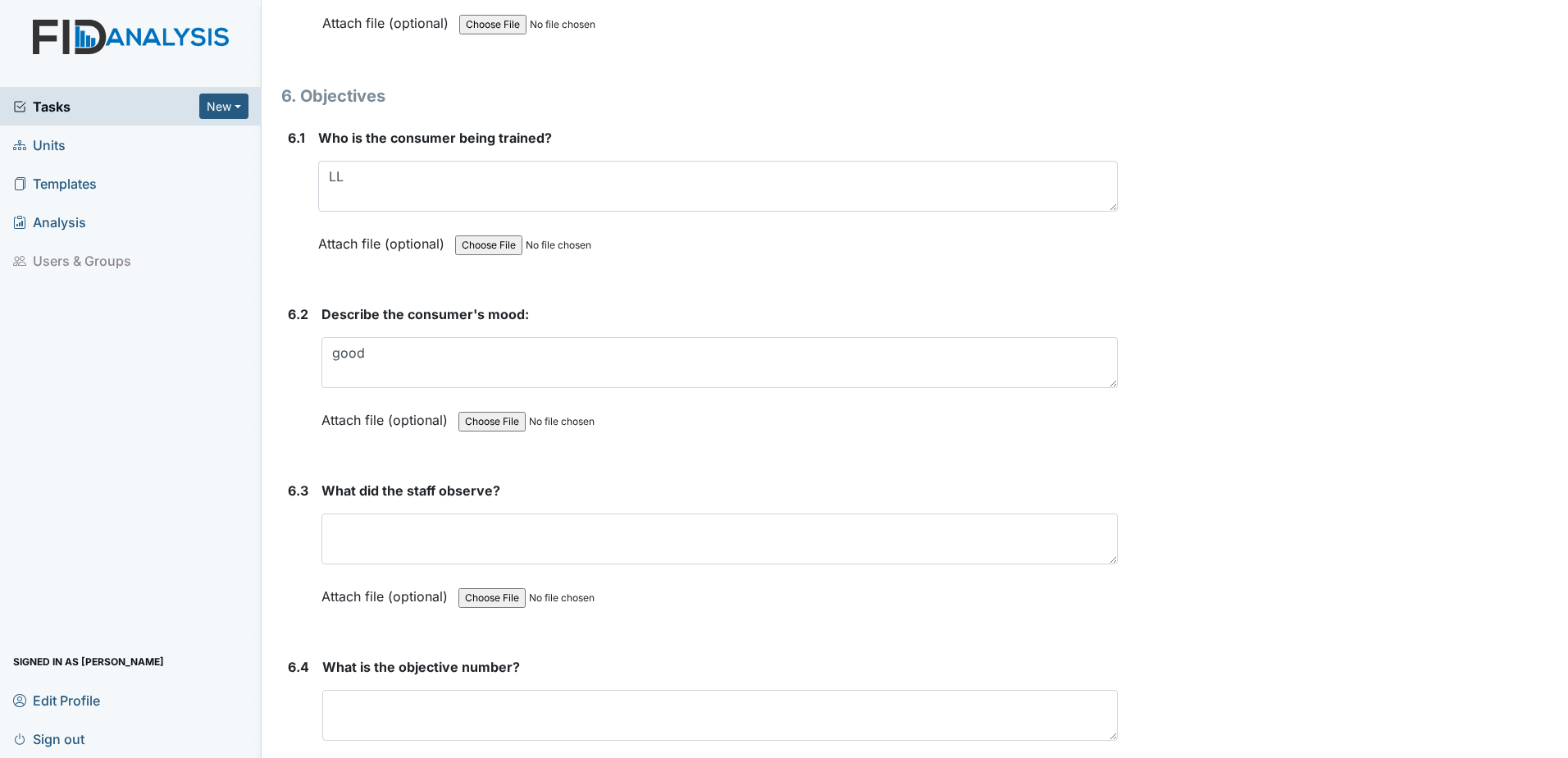
click at [662, 428] on input "file" at bounding box center [569, 422] width 223 height 39
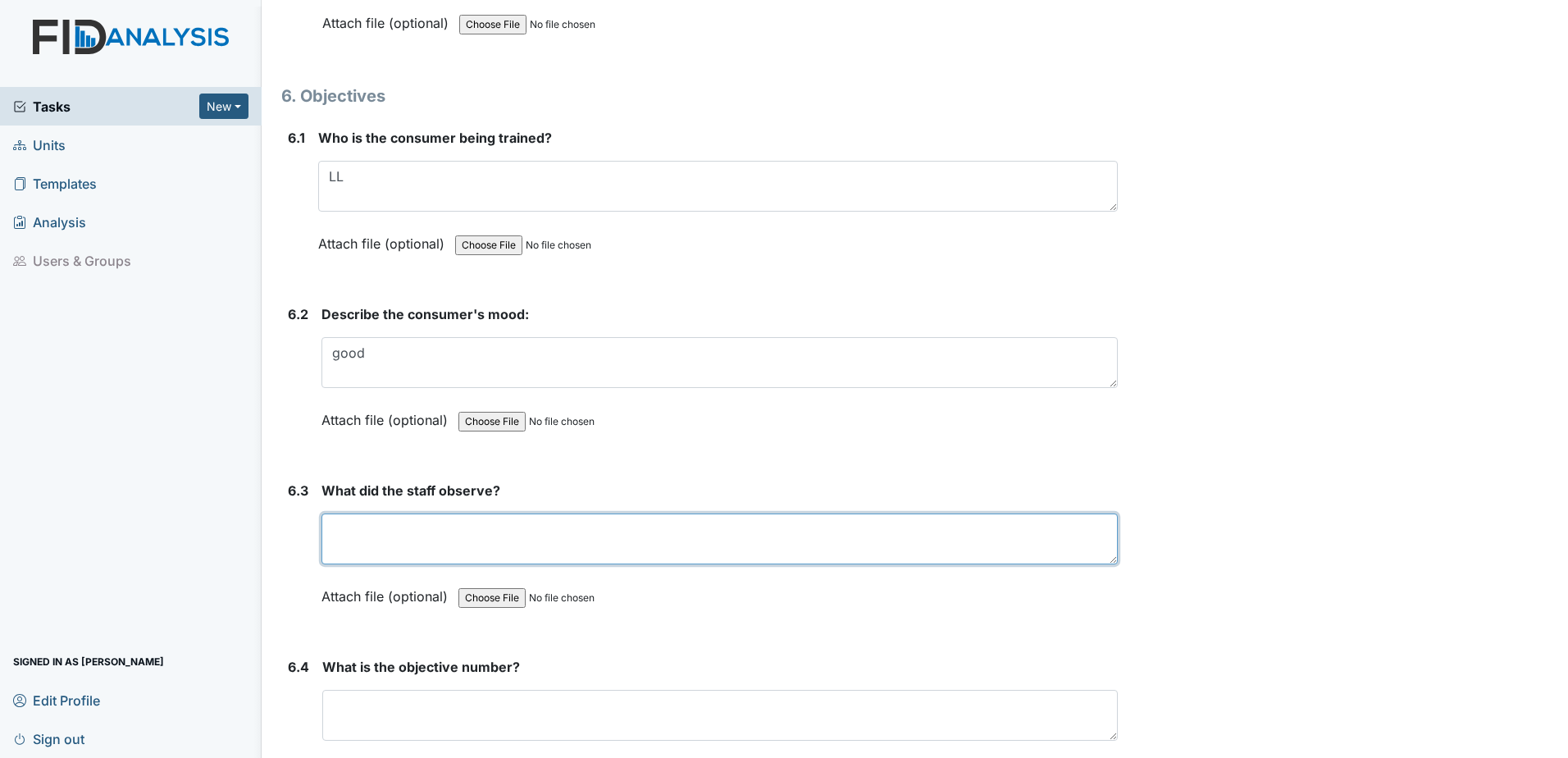
click at [493, 544] on textarea at bounding box center [720, 539] width 796 height 51
type textarea "nothing"
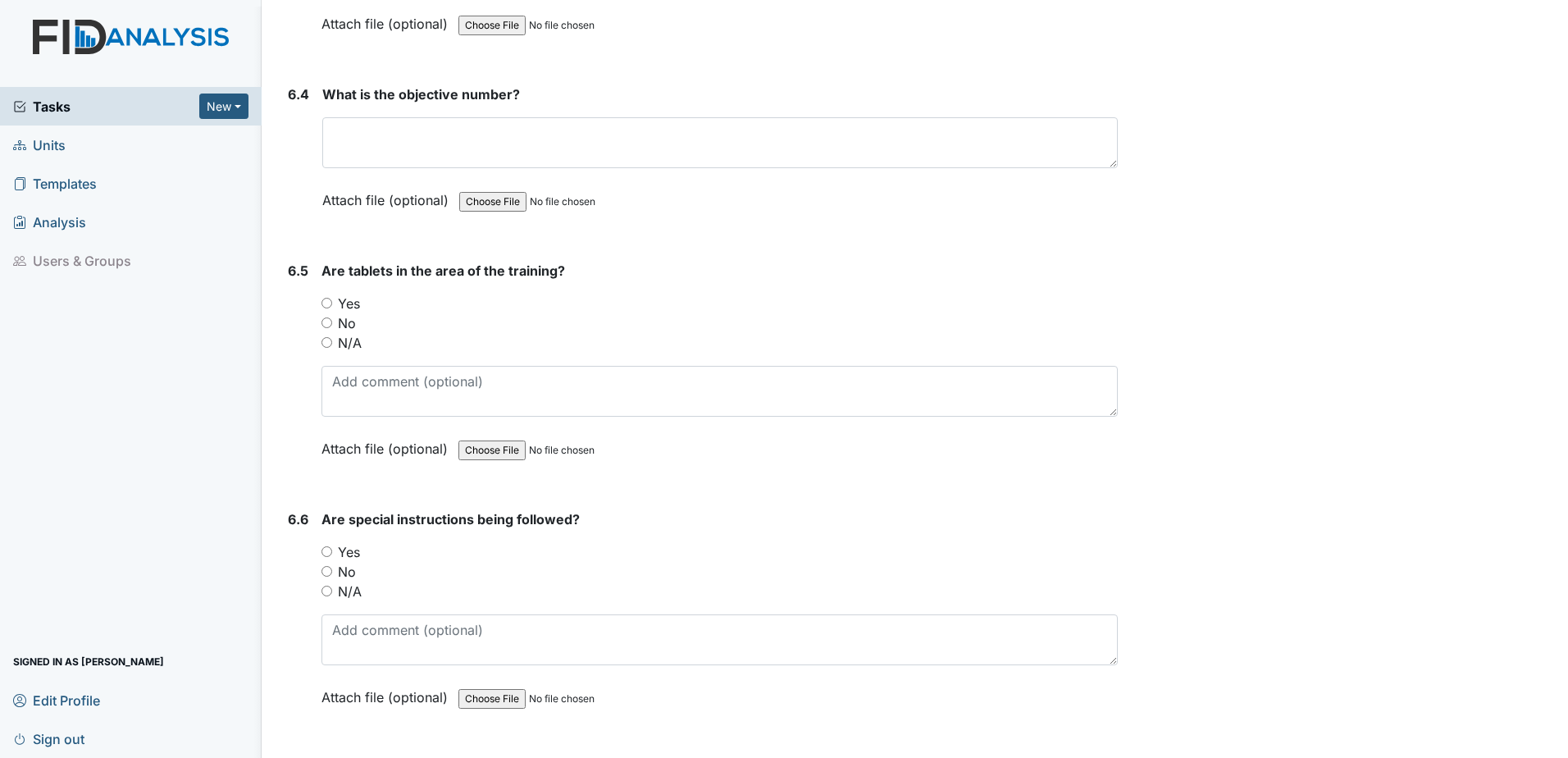
scroll to position [10085, 0]
click at [328, 302] on input "Yes" at bounding box center [326, 301] width 11 height 11
radio input "true"
click at [331, 552] on input "Yes" at bounding box center [326, 550] width 11 height 11
radio input "true"
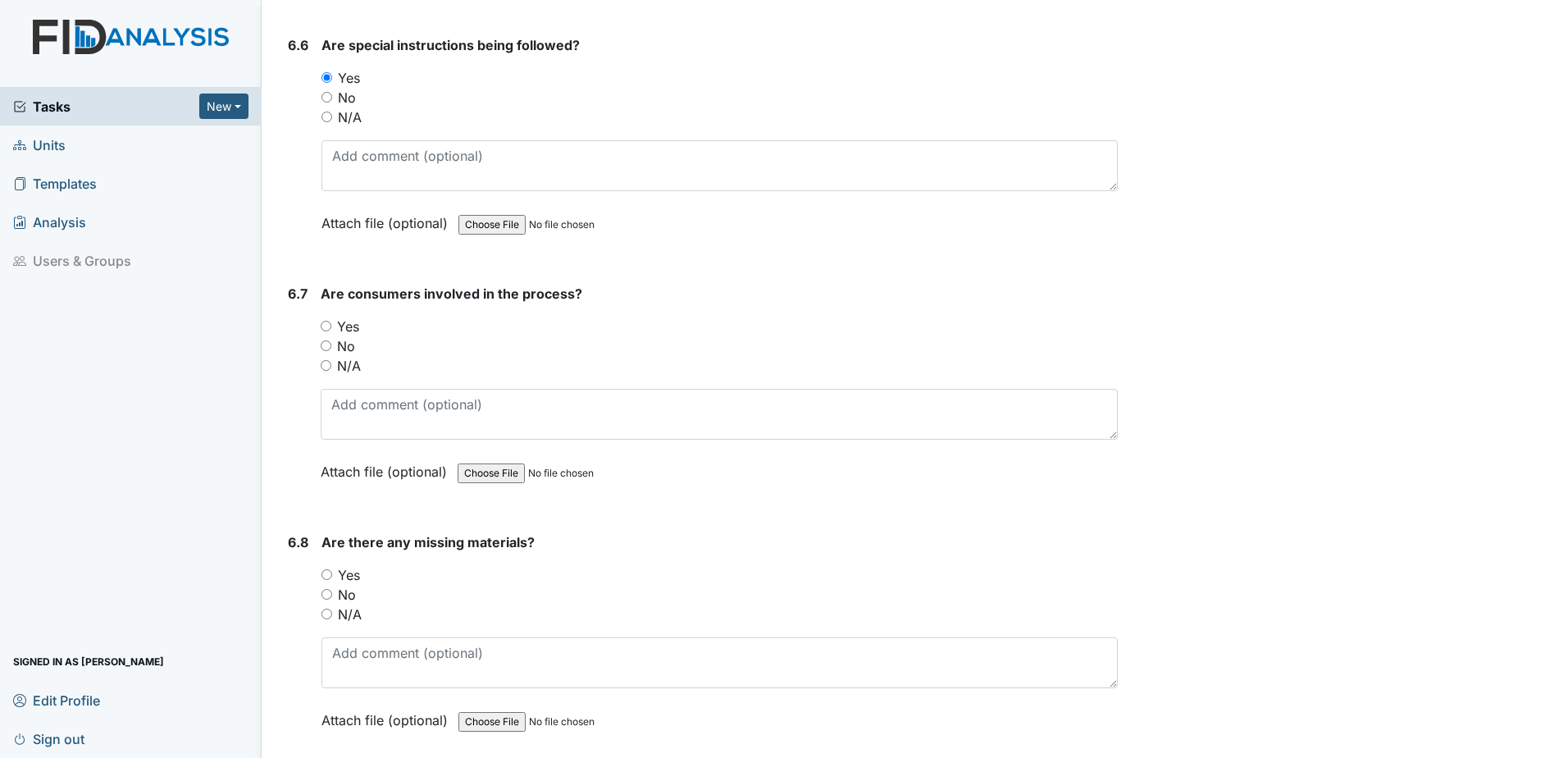
scroll to position [10658, 0]
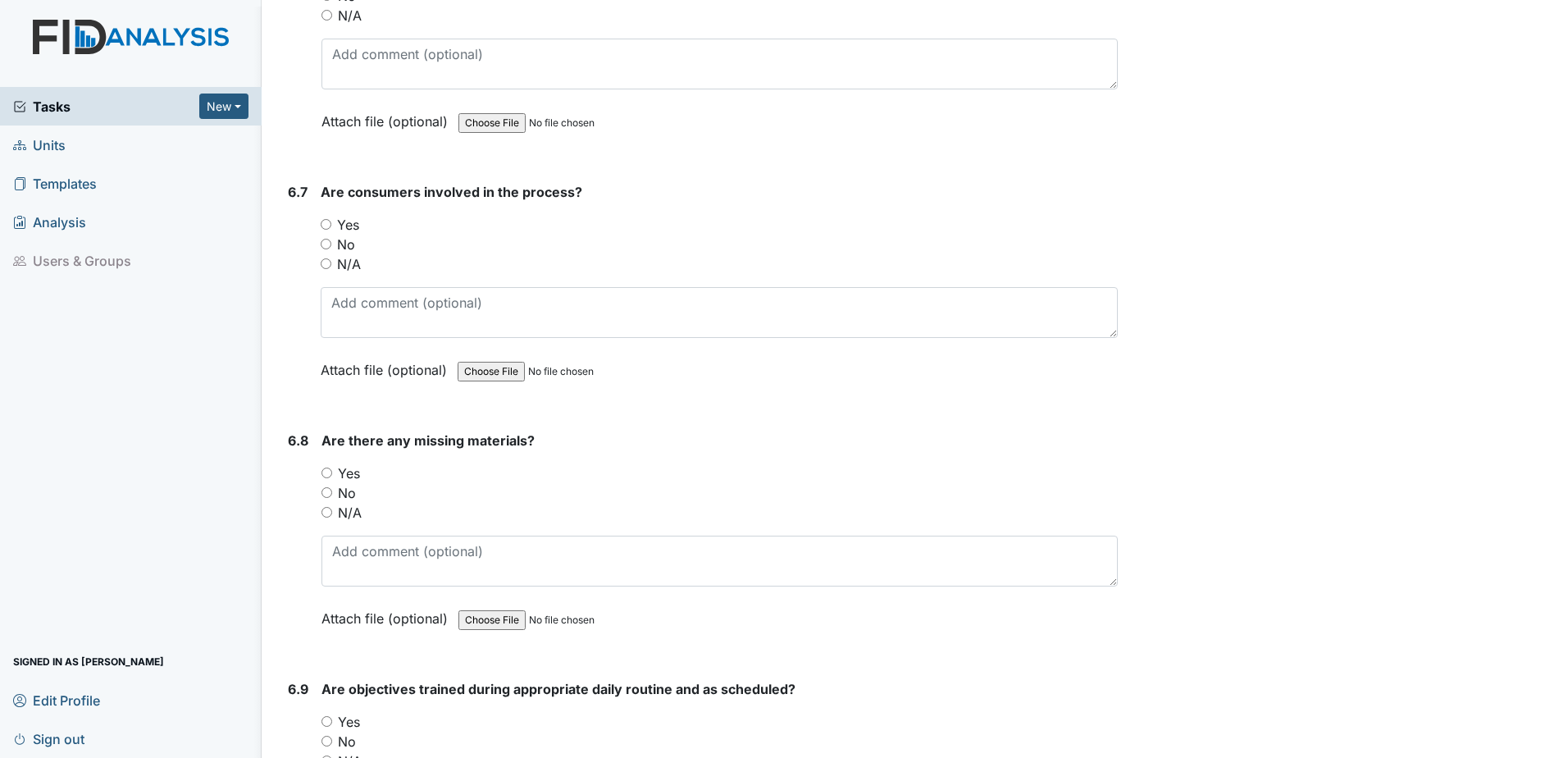
click at [328, 227] on input "Yes" at bounding box center [325, 224] width 11 height 11
radio input "true"
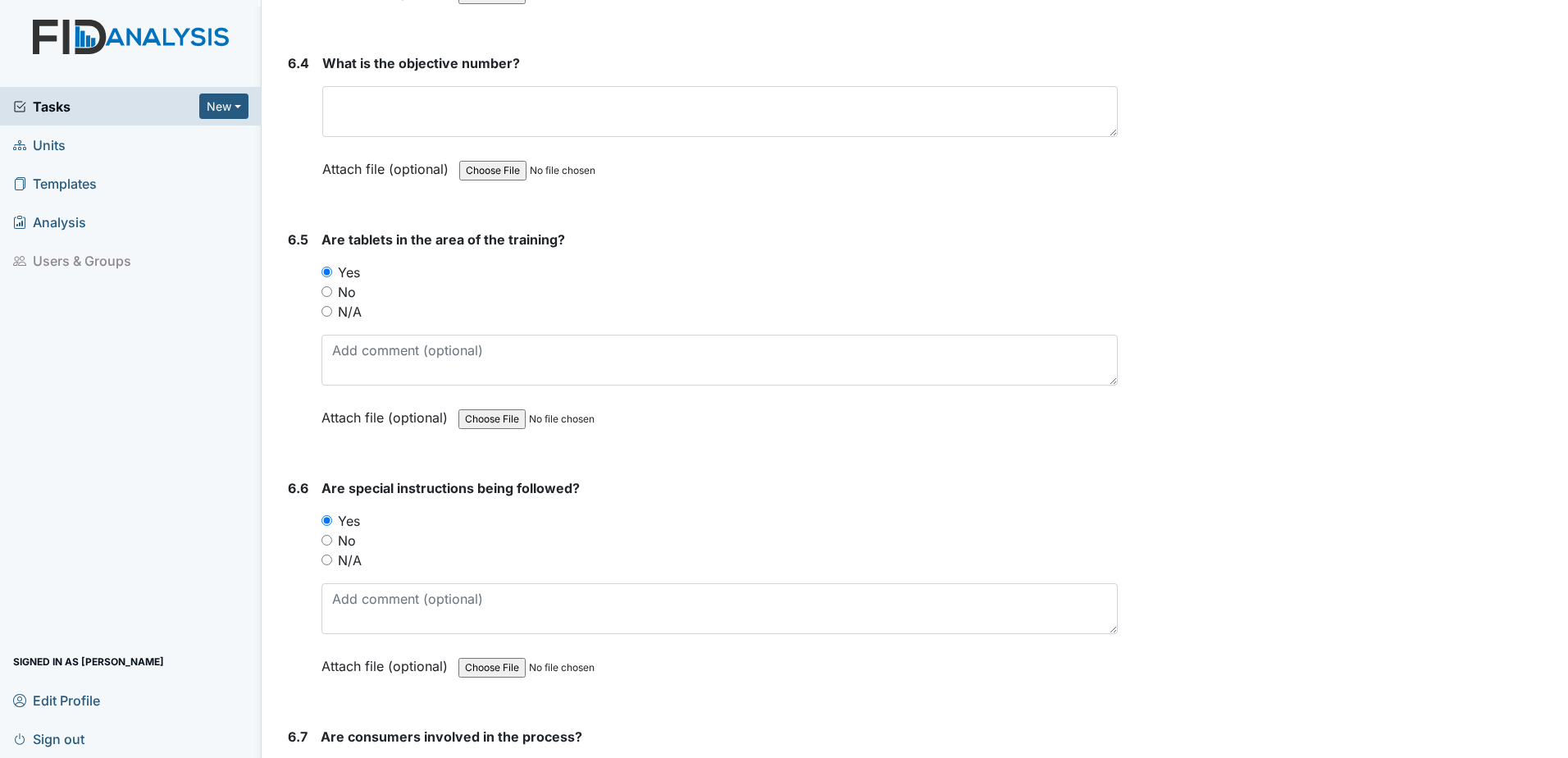
scroll to position [10085, 0]
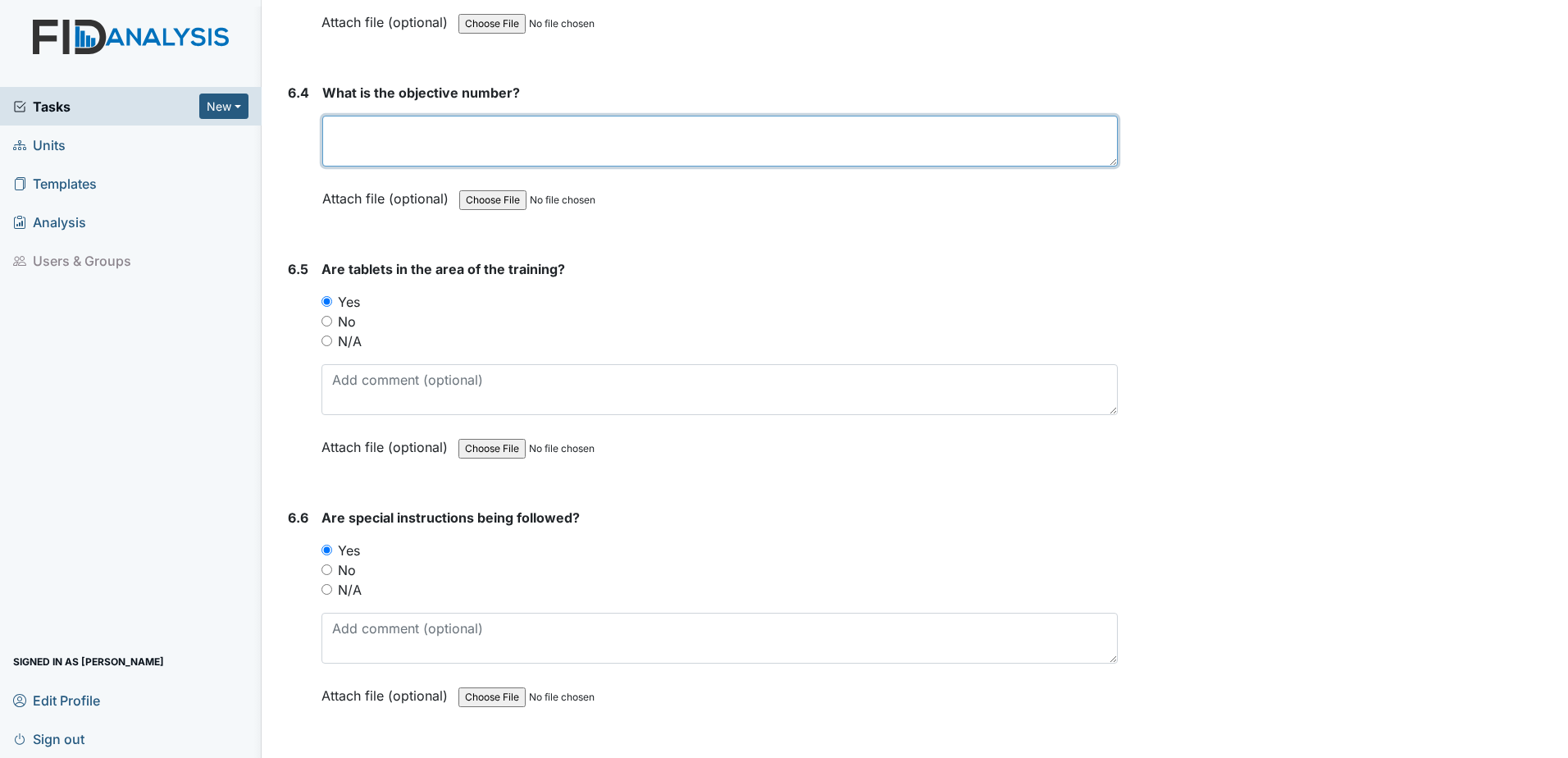
click at [429, 160] on textarea at bounding box center [720, 142] width 795 height 51
type textarea "d"
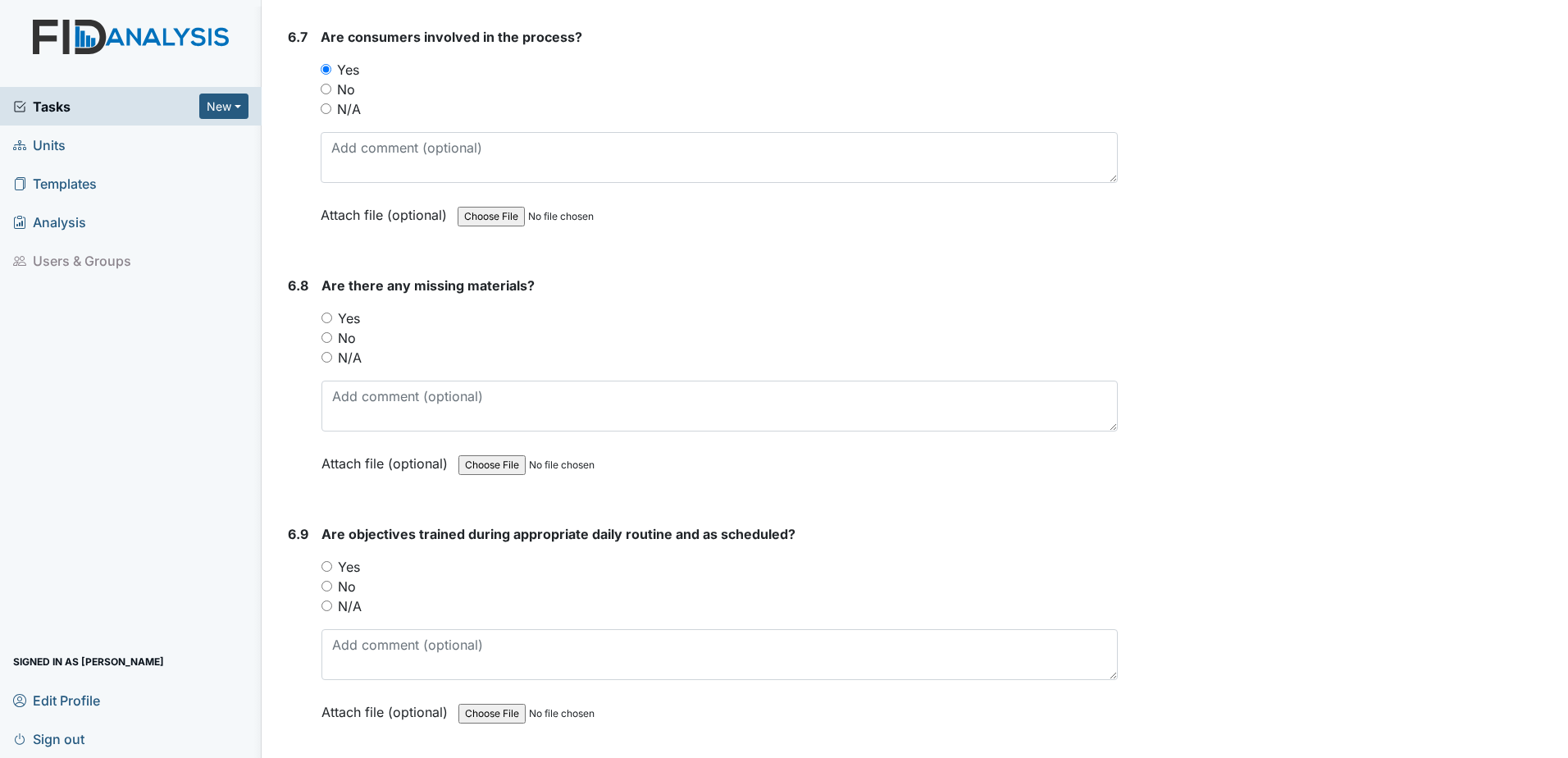
scroll to position [11068, 0]
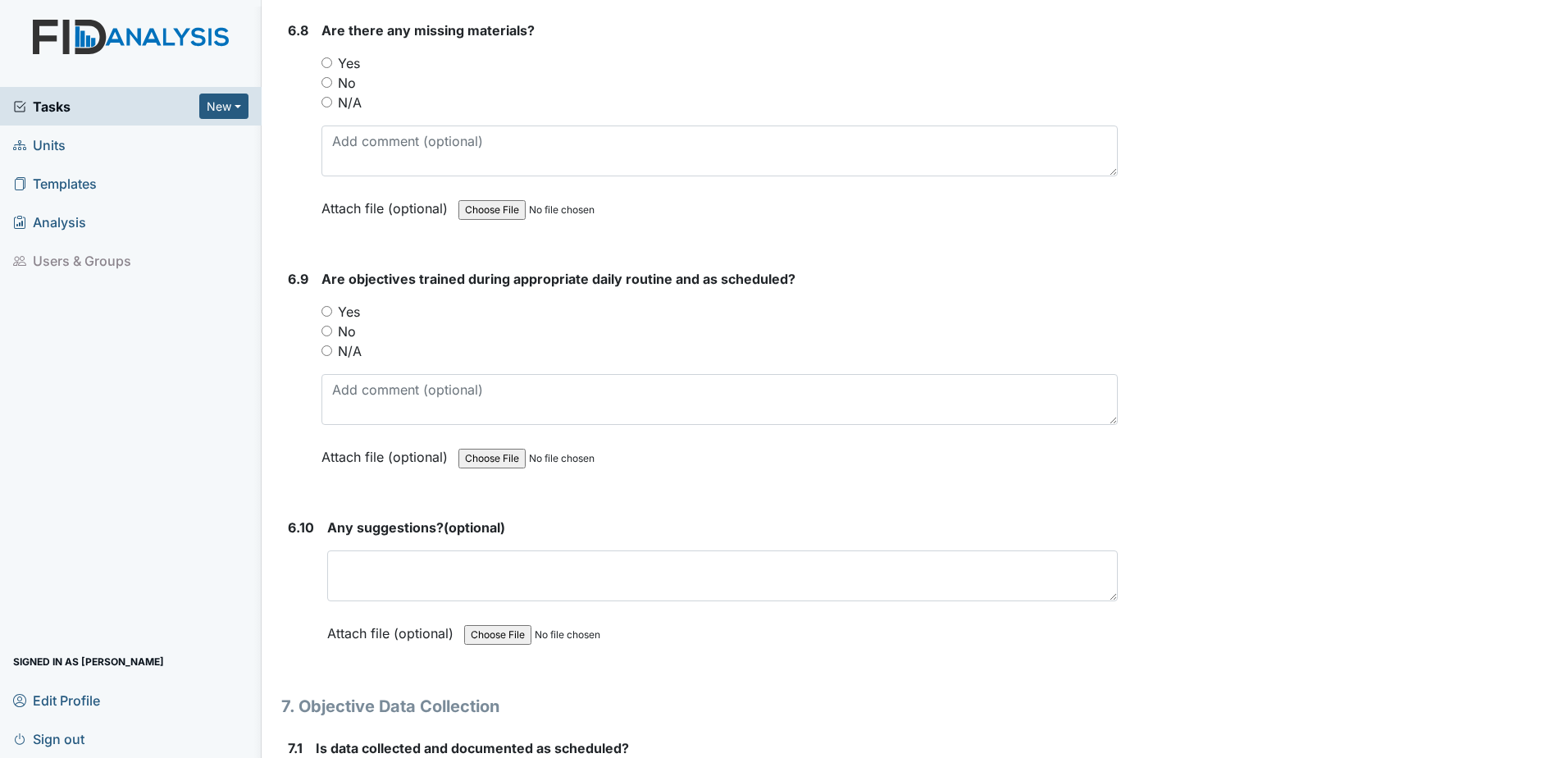
type textarea "DIL2003"
click at [326, 80] on input "No" at bounding box center [326, 82] width 11 height 11
radio input "true"
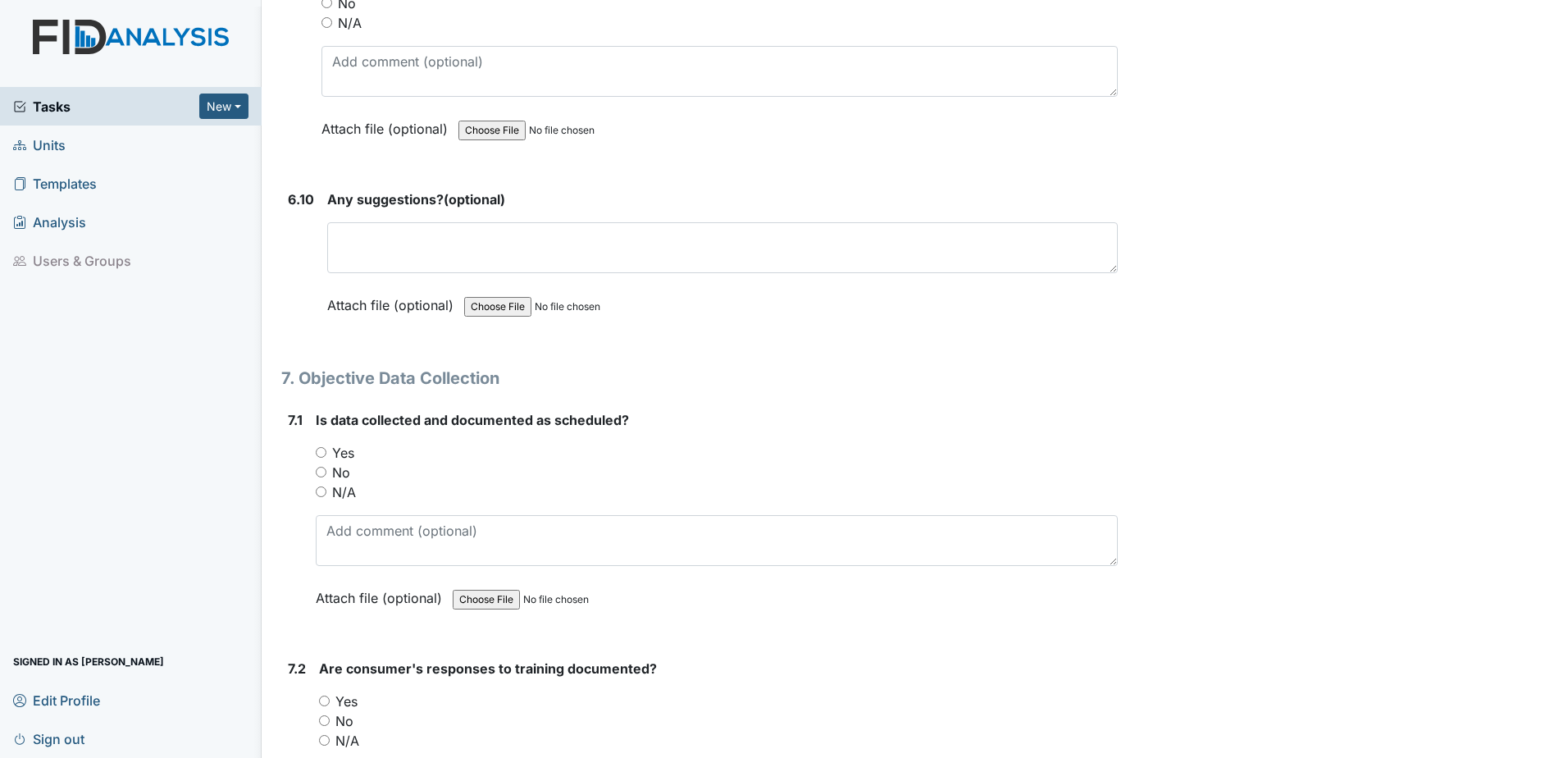
scroll to position [11315, 0]
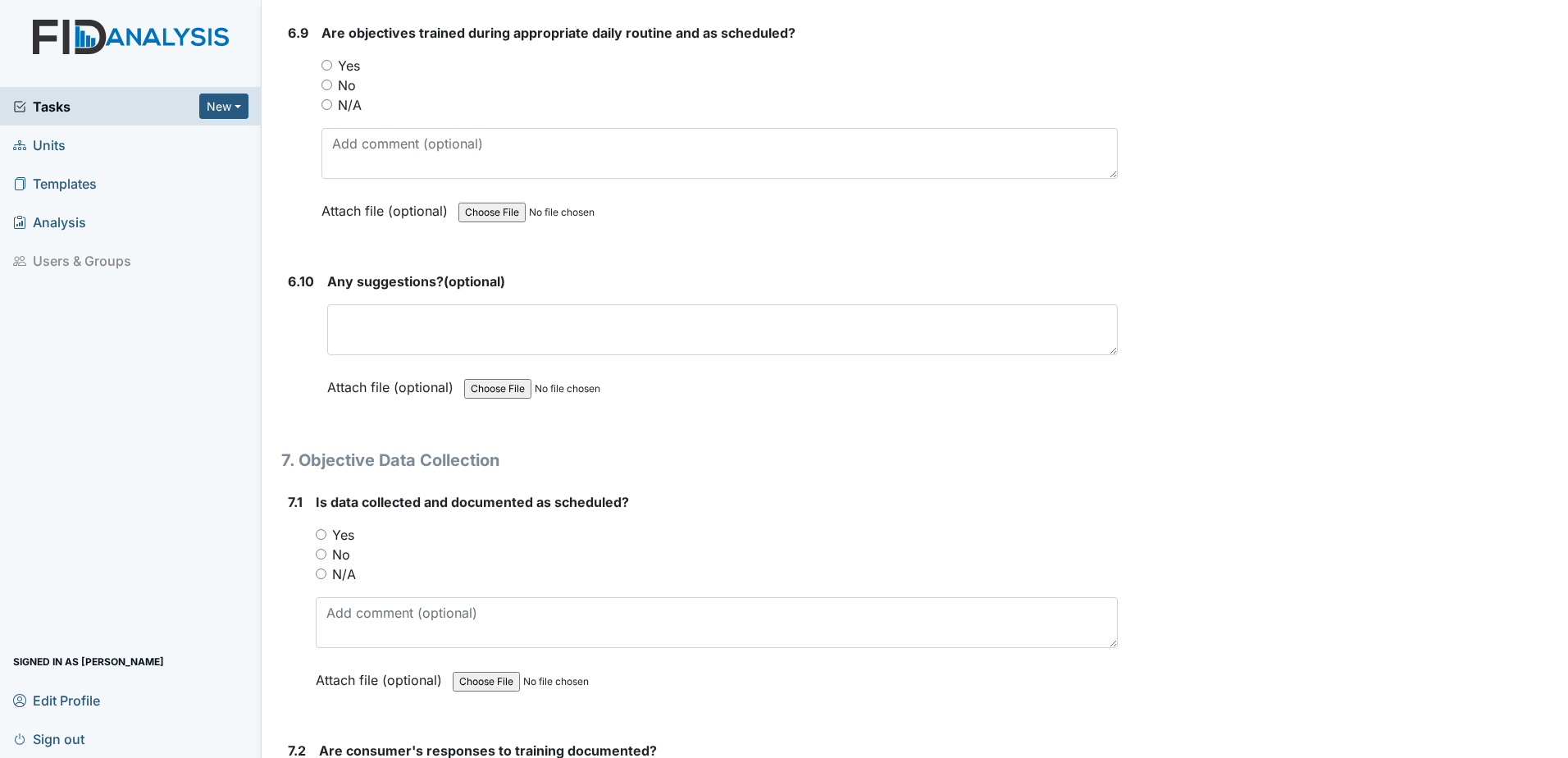
click at [326, 66] on input "Yes" at bounding box center [326, 65] width 11 height 11
radio input "true"
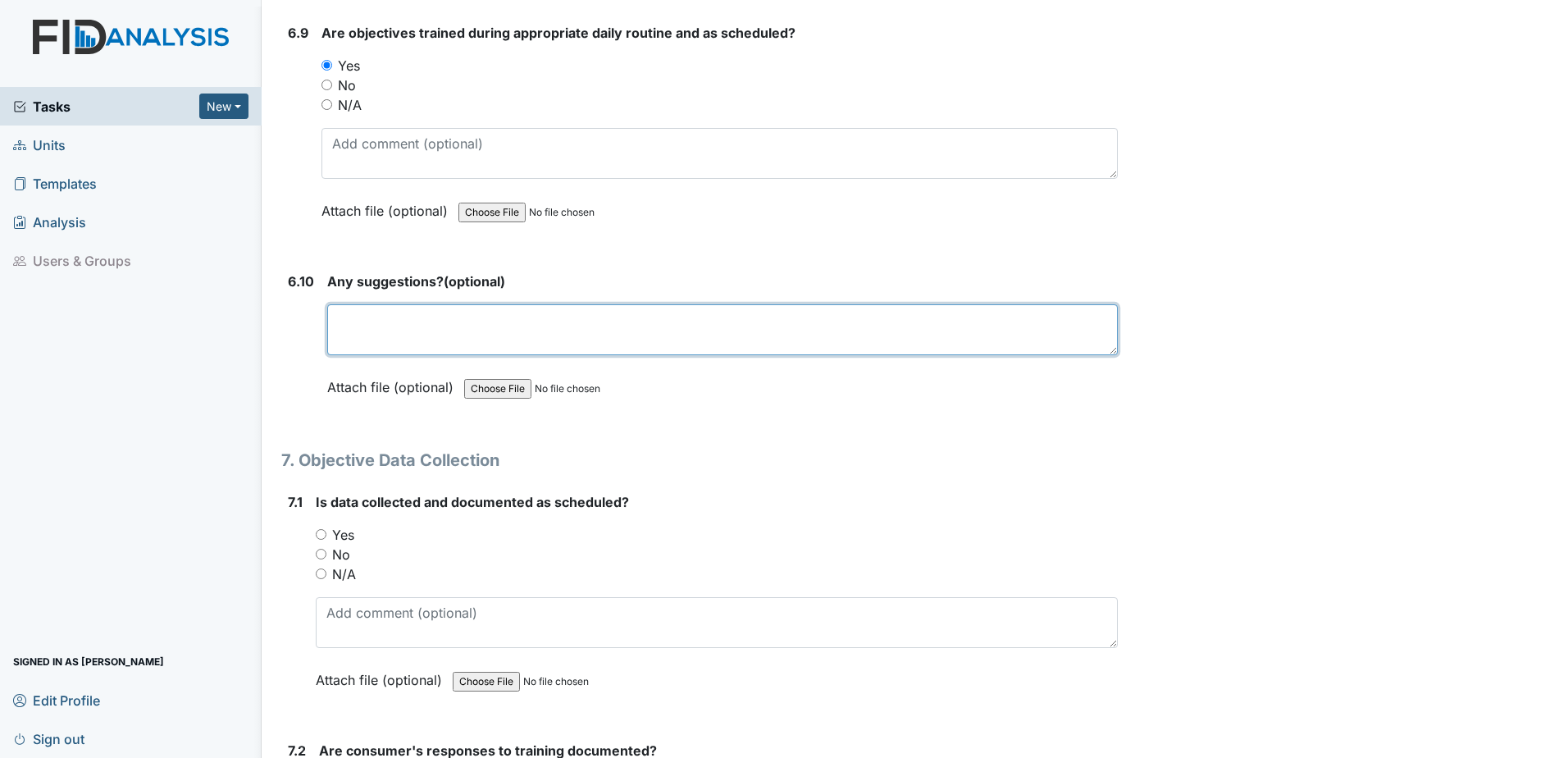
click at [374, 323] on textarea at bounding box center [723, 329] width 790 height 51
type textarea "NONE"
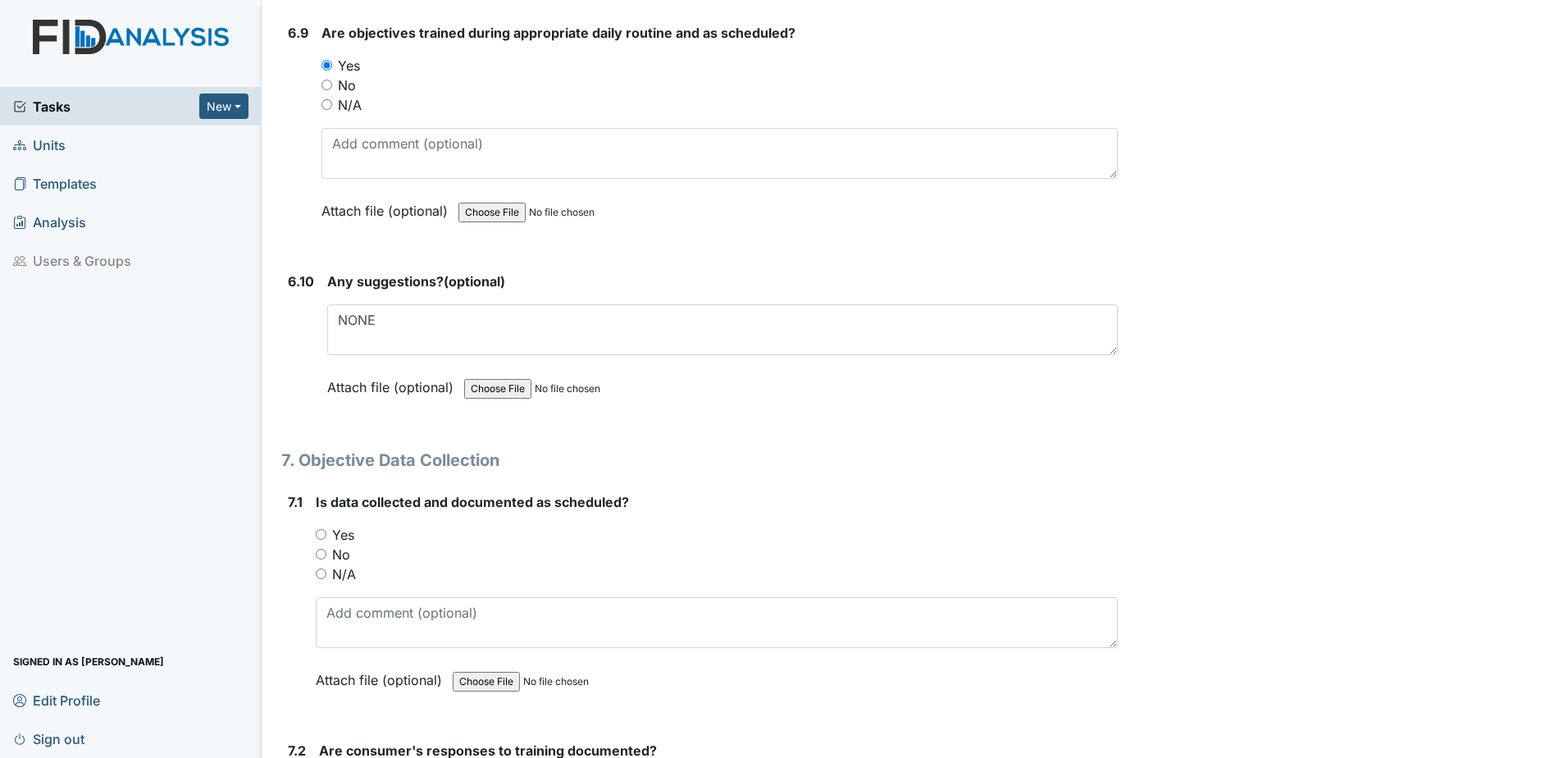
click at [778, 449] on h1 "7. Objective Data Collection" at bounding box center [699, 459] width 837 height 25
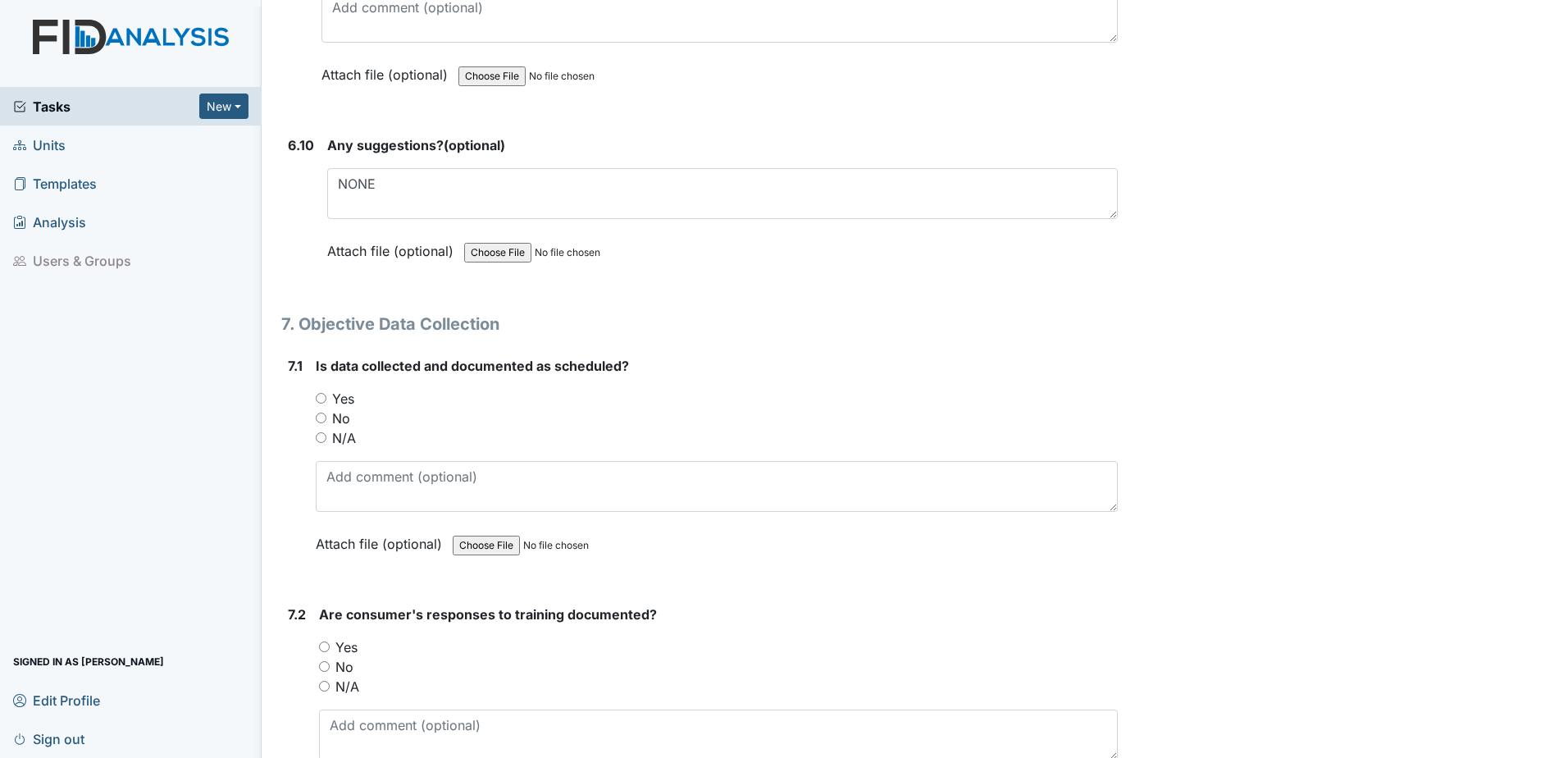
scroll to position [11478, 0]
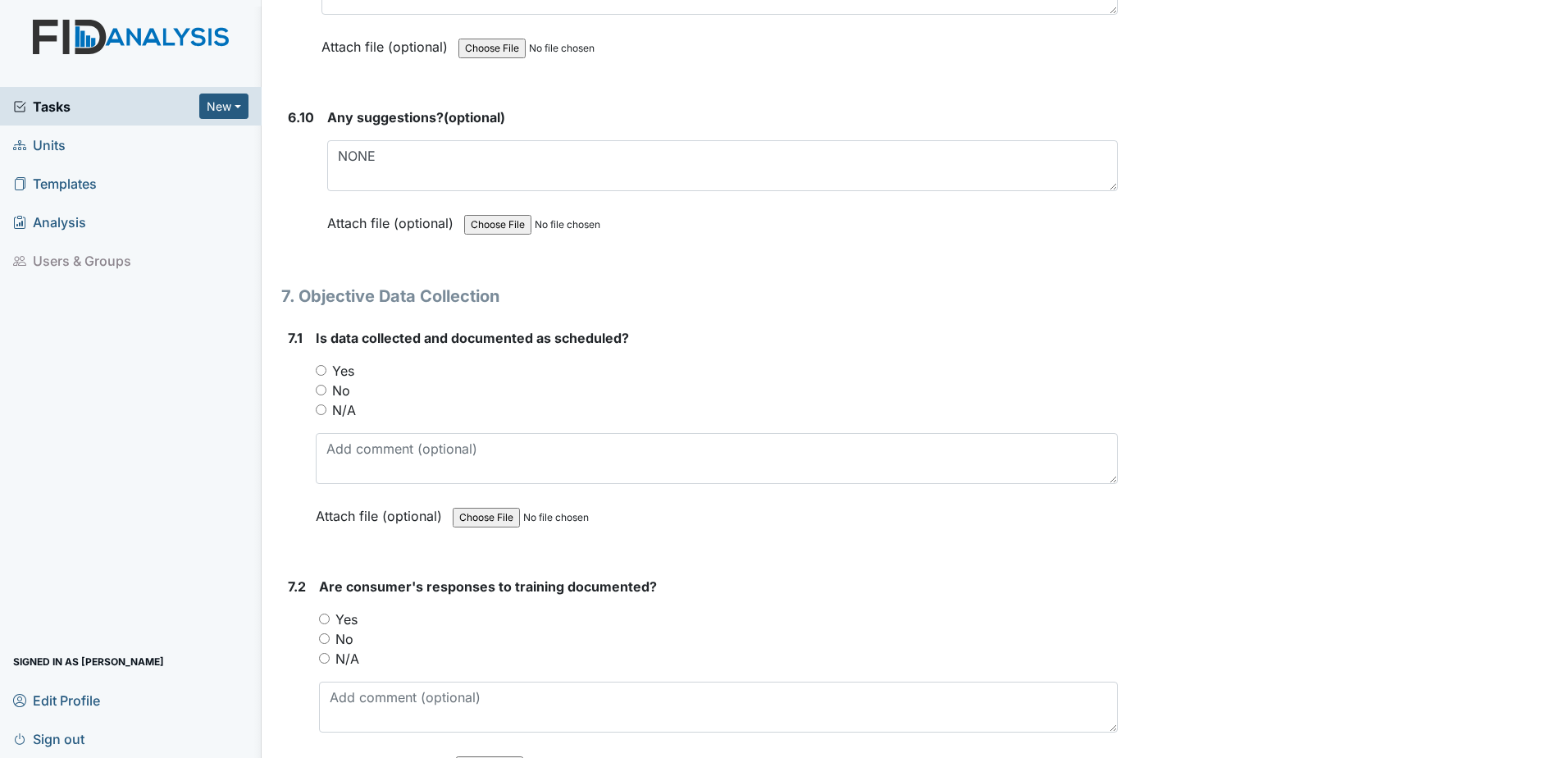
click at [326, 372] on div "Yes" at bounding box center [717, 371] width 802 height 20
click at [320, 368] on input "Yes" at bounding box center [320, 370] width 11 height 11
radio input "true"
click at [323, 619] on input "Yes" at bounding box center [323, 618] width 11 height 11
radio input "true"
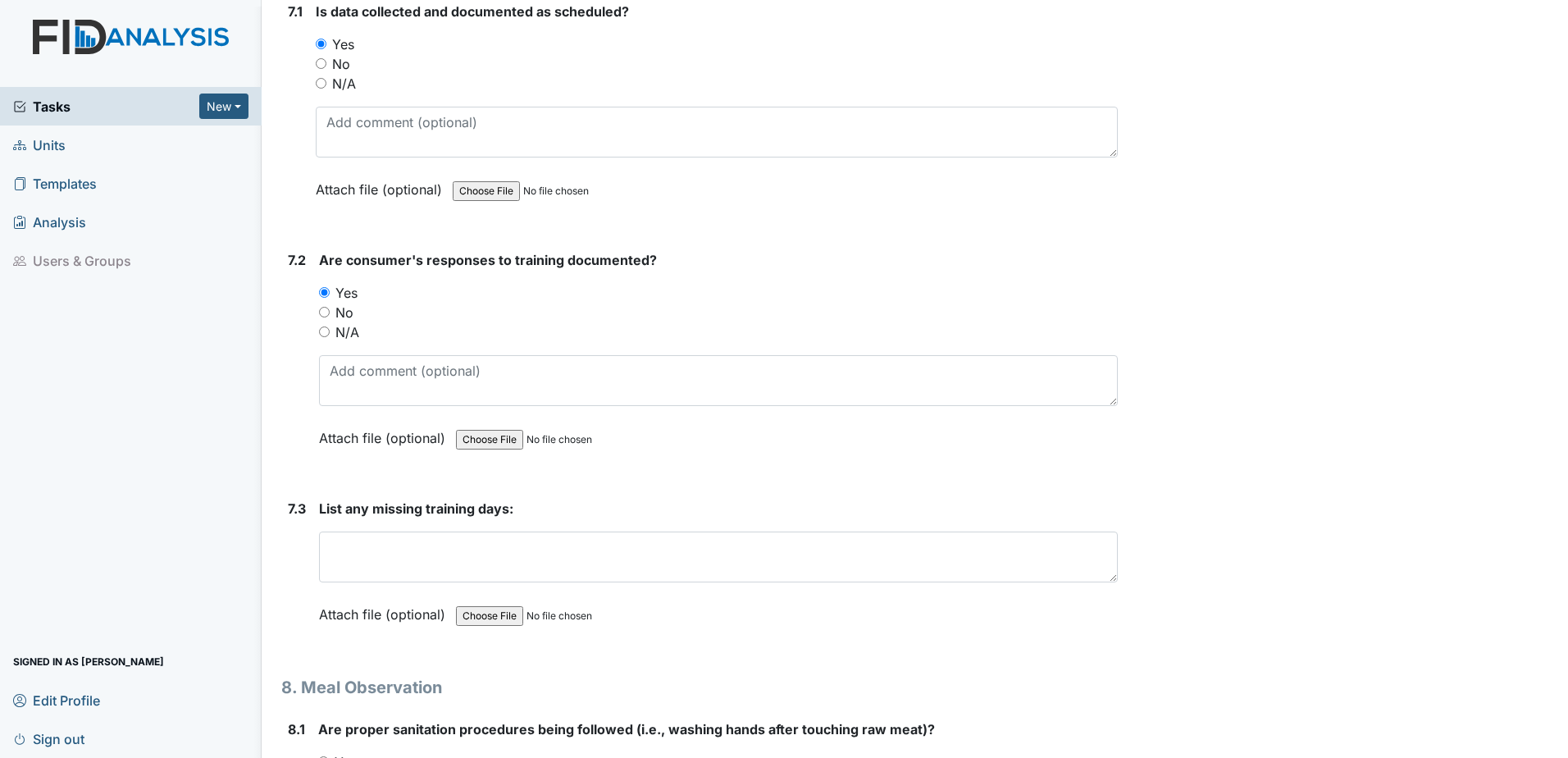
scroll to position [11807, 0]
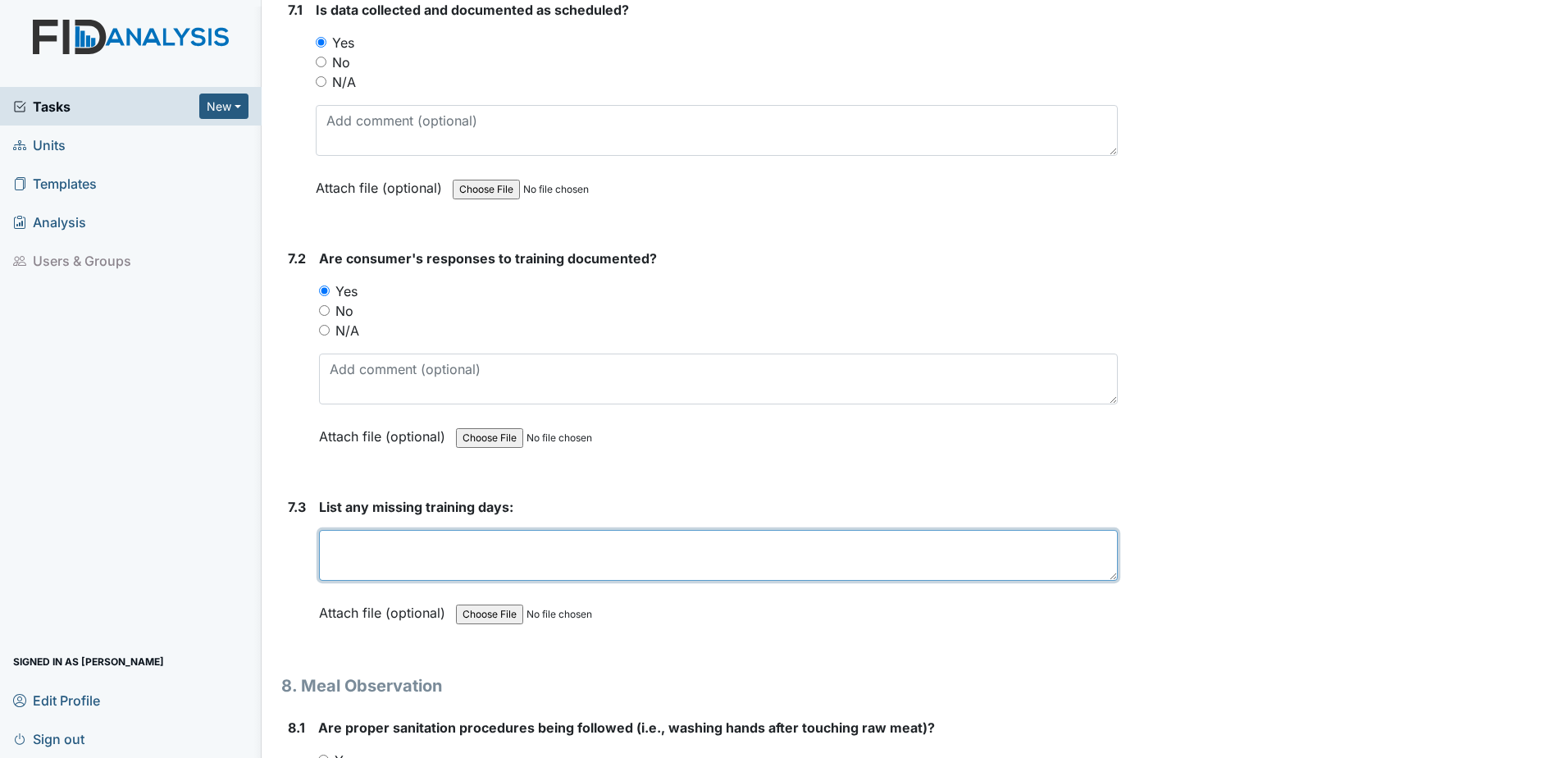
click at [430, 541] on textarea at bounding box center [718, 555] width 798 height 51
type textarea "NONE"
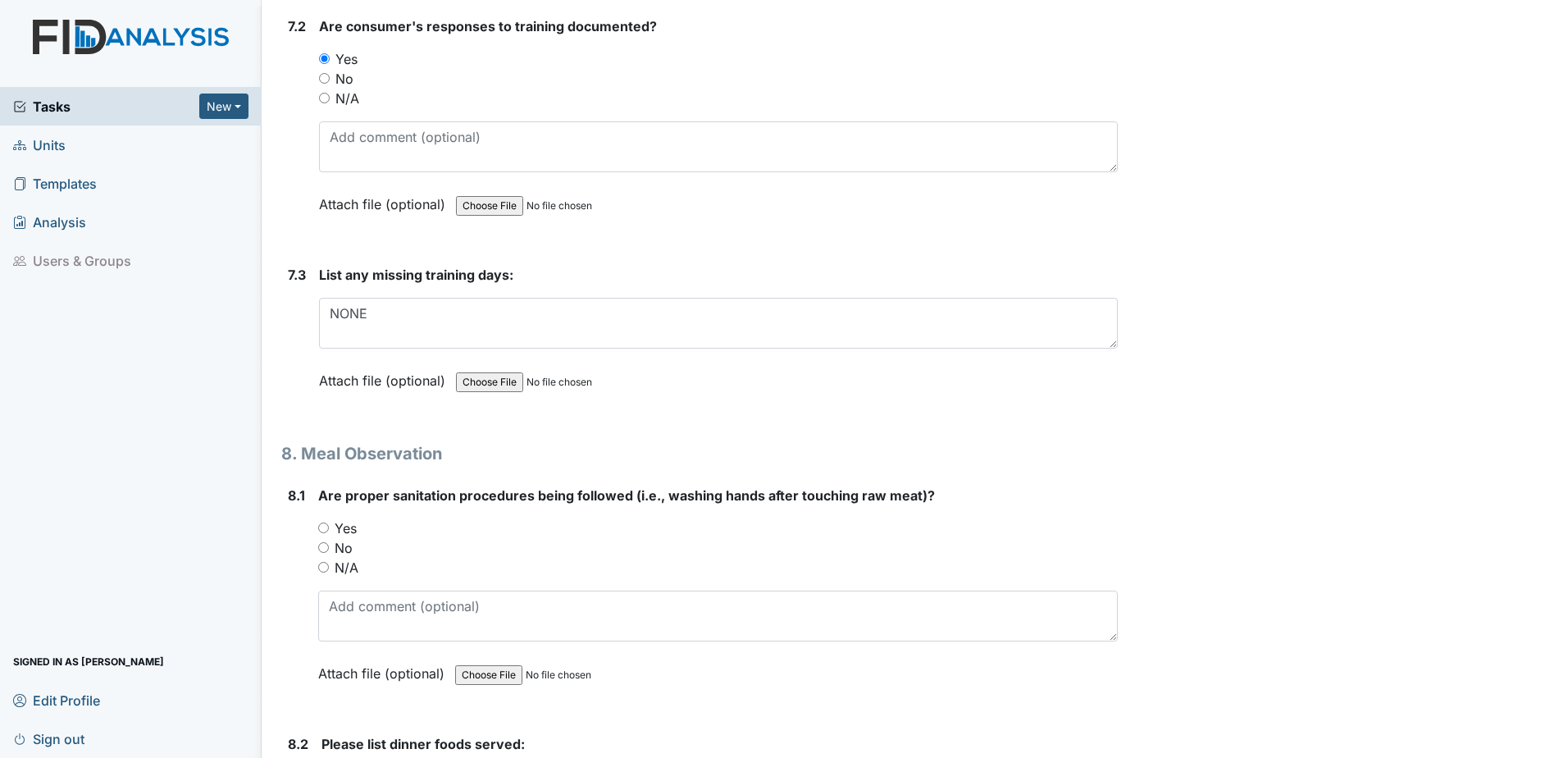
scroll to position [12134, 0]
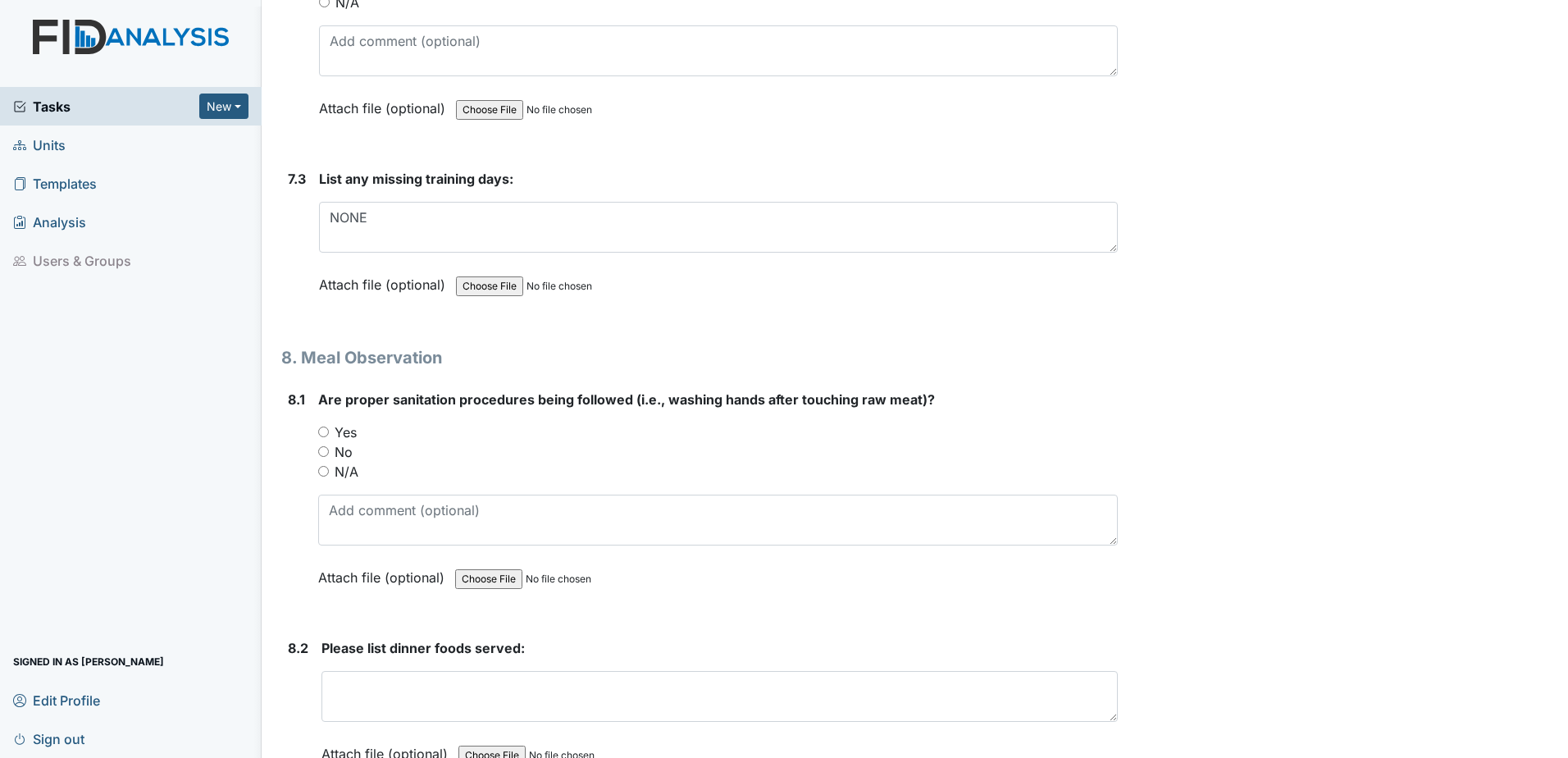
click at [319, 439] on div "Yes" at bounding box center [718, 432] width 799 height 20
click at [324, 432] on input "Yes" at bounding box center [323, 432] width 11 height 11
radio input "true"
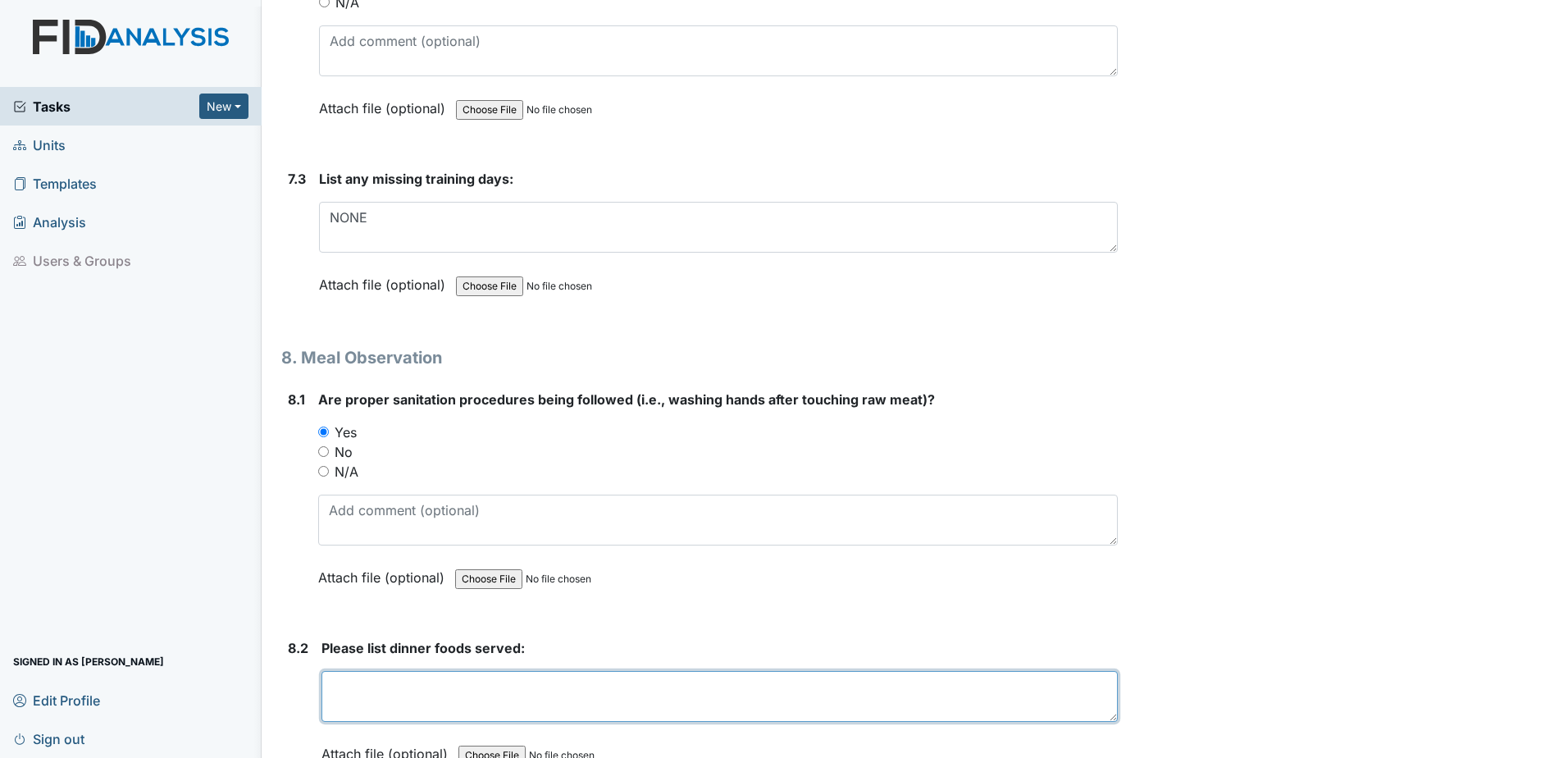
click at [425, 695] on textarea at bounding box center [720, 696] width 796 height 51
click at [546, 691] on textarea at bounding box center [720, 696] width 796 height 51
click at [397, 684] on textarea "What's the Brussels sprout meatloaf ice cream Mashed potato and Kool aid" at bounding box center [720, 696] width 796 height 51
click at [433, 697] on textarea "Brussels sprout meatloaf ice cream Mashed potato and Kool aid" at bounding box center [720, 696] width 796 height 51
click at [494, 689] on textarea "Brussels sprout, meatloaf ice cream Mashed potato and Kool aid" at bounding box center [720, 696] width 796 height 51
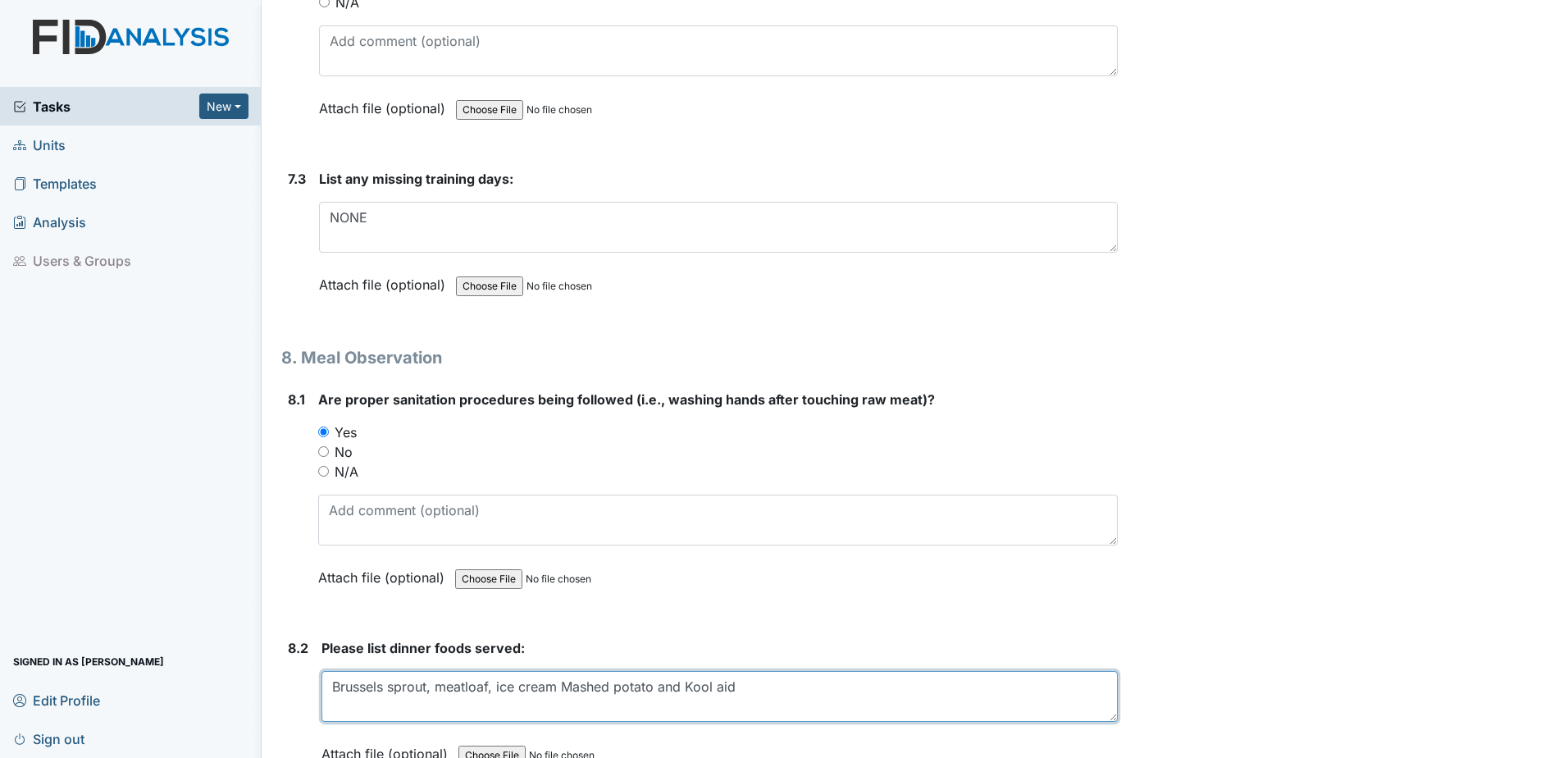
click at [558, 688] on textarea "Brussels sprout, meatloaf, ice cream Mashed potato and Kool aid" at bounding box center [720, 696] width 796 height 51
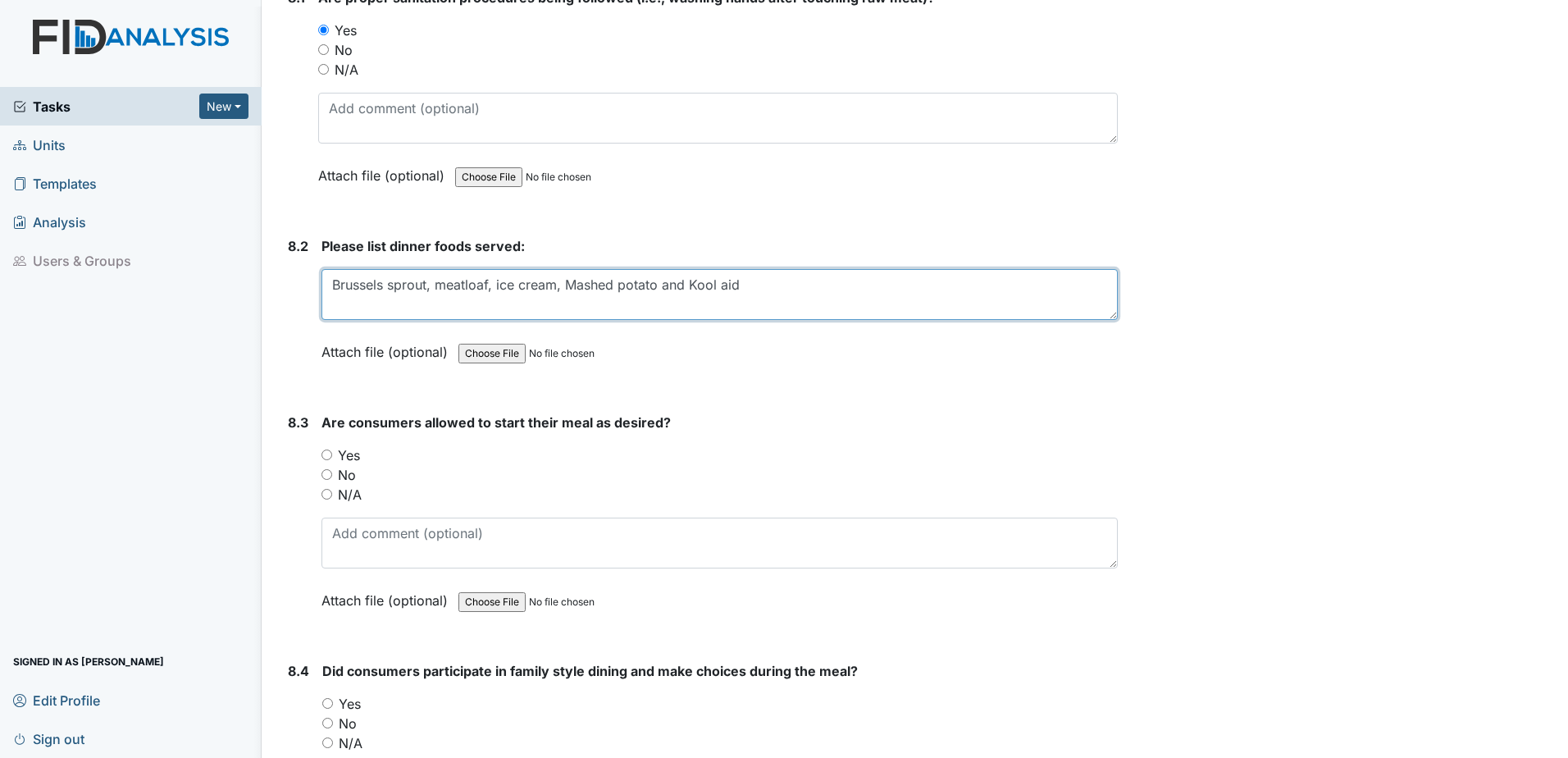
scroll to position [12544, 0]
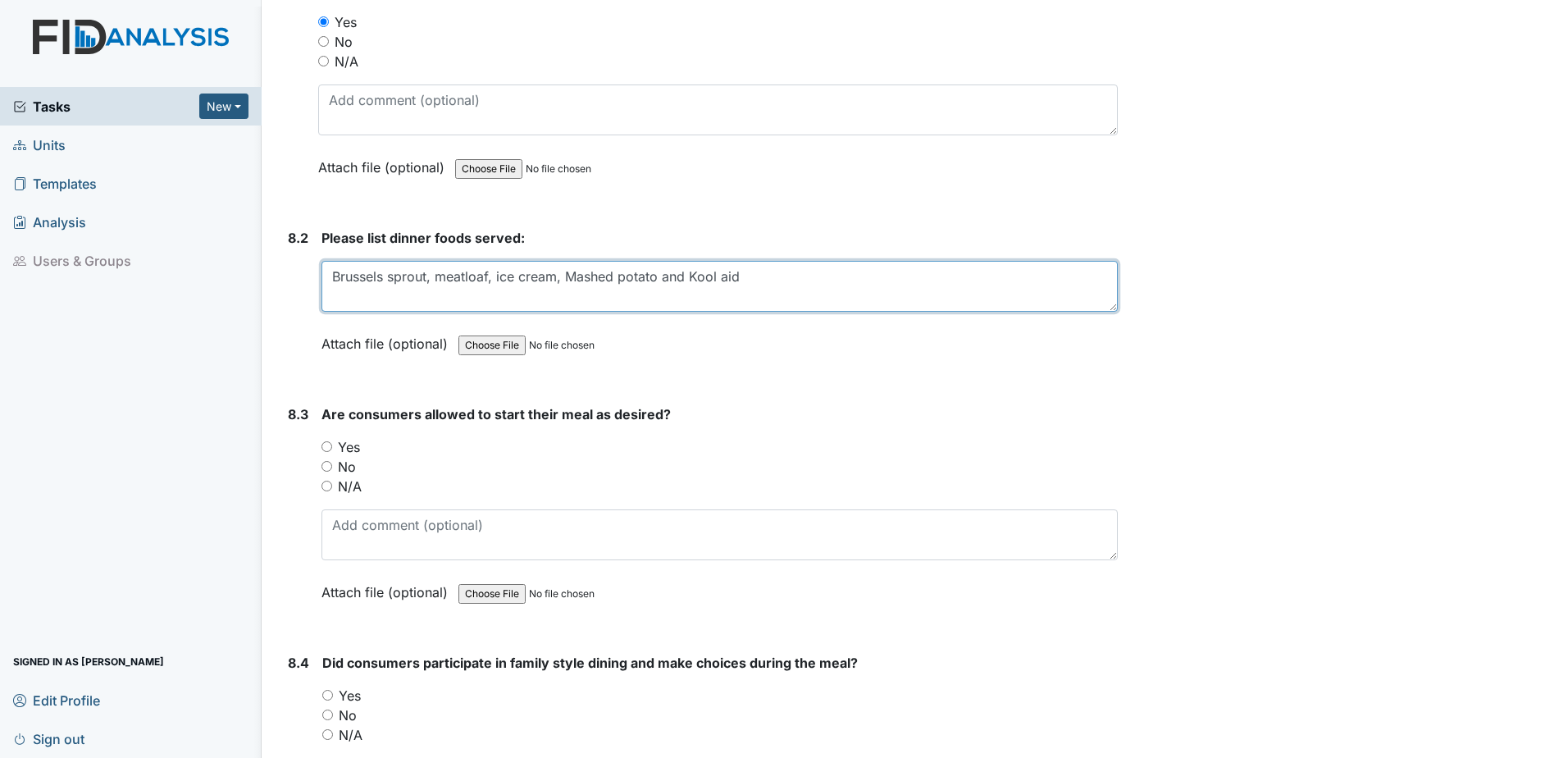
type textarea "Brussels sprout, meatloaf, ice cream, Mashed potato and Kool aid"
drag, startPoint x: 328, startPoint y: 442, endPoint x: 335, endPoint y: 452, distance: 12.2
click at [329, 446] on input "Yes" at bounding box center [326, 446] width 11 height 11
radio input "true"
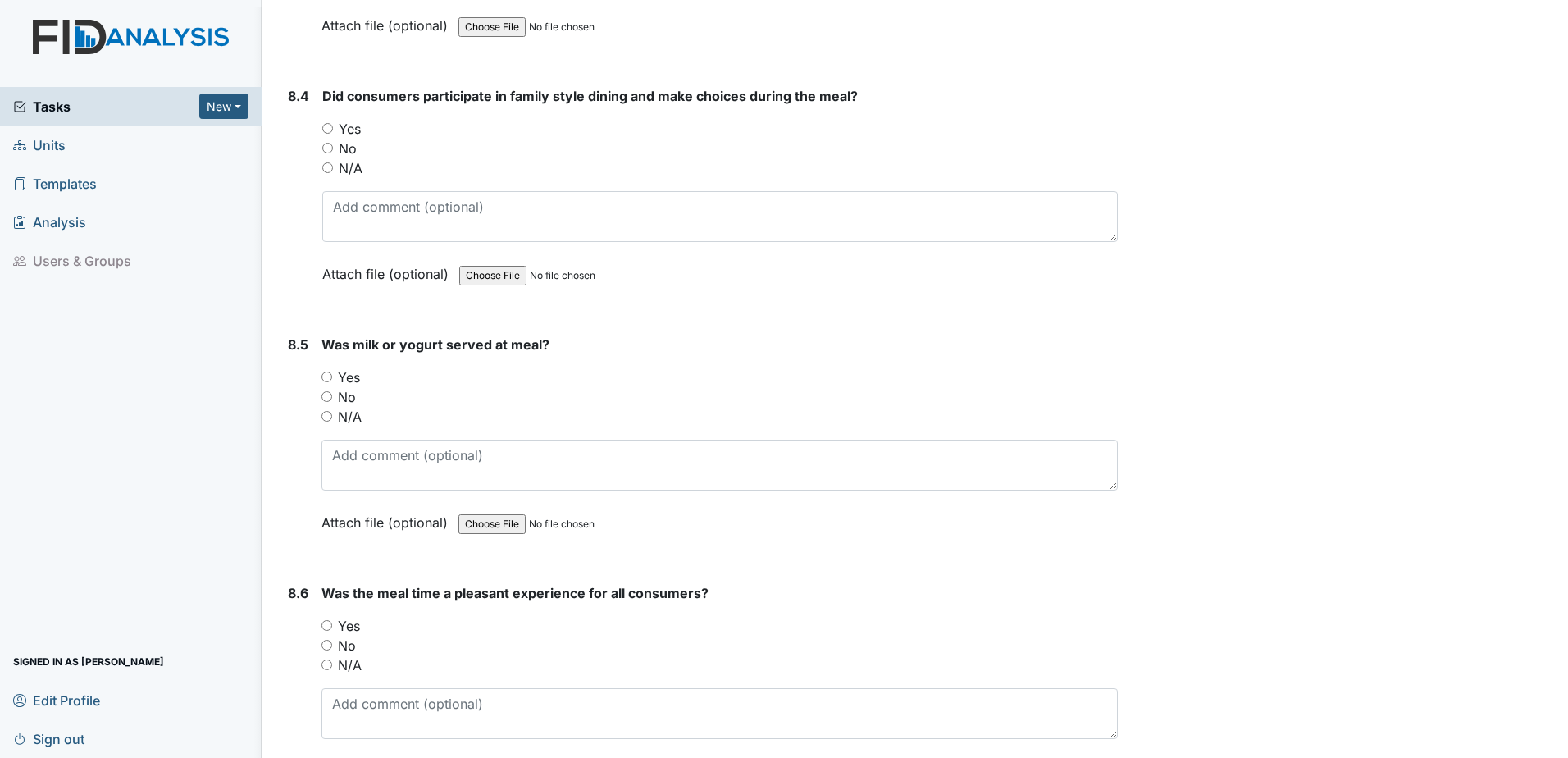
scroll to position [13118, 0]
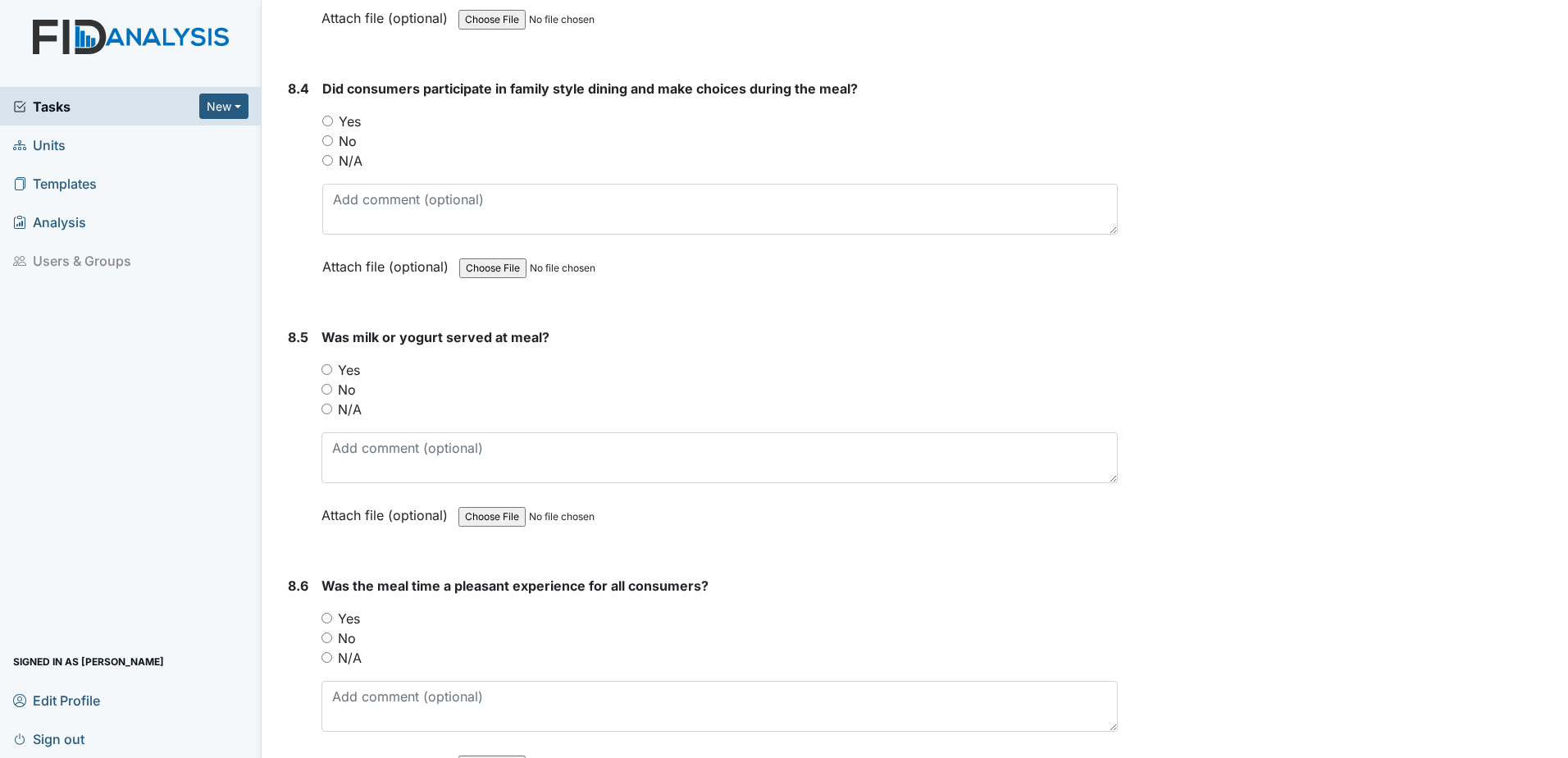
click at [330, 116] on input "Yes" at bounding box center [327, 121] width 11 height 11
radio input "true"
click at [324, 373] on input "Yes" at bounding box center [326, 369] width 11 height 11
radio input "true"
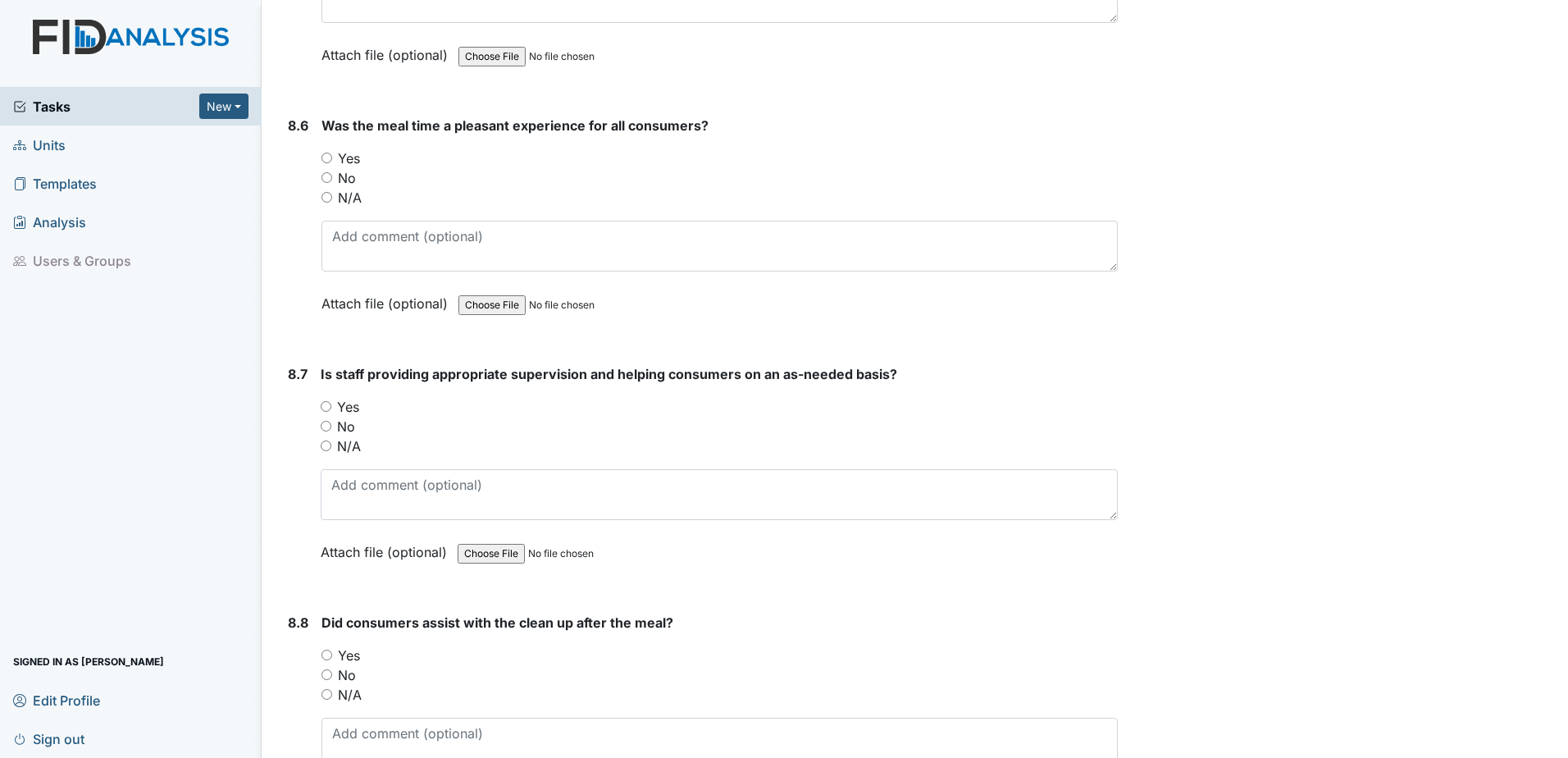
scroll to position [13611, 0]
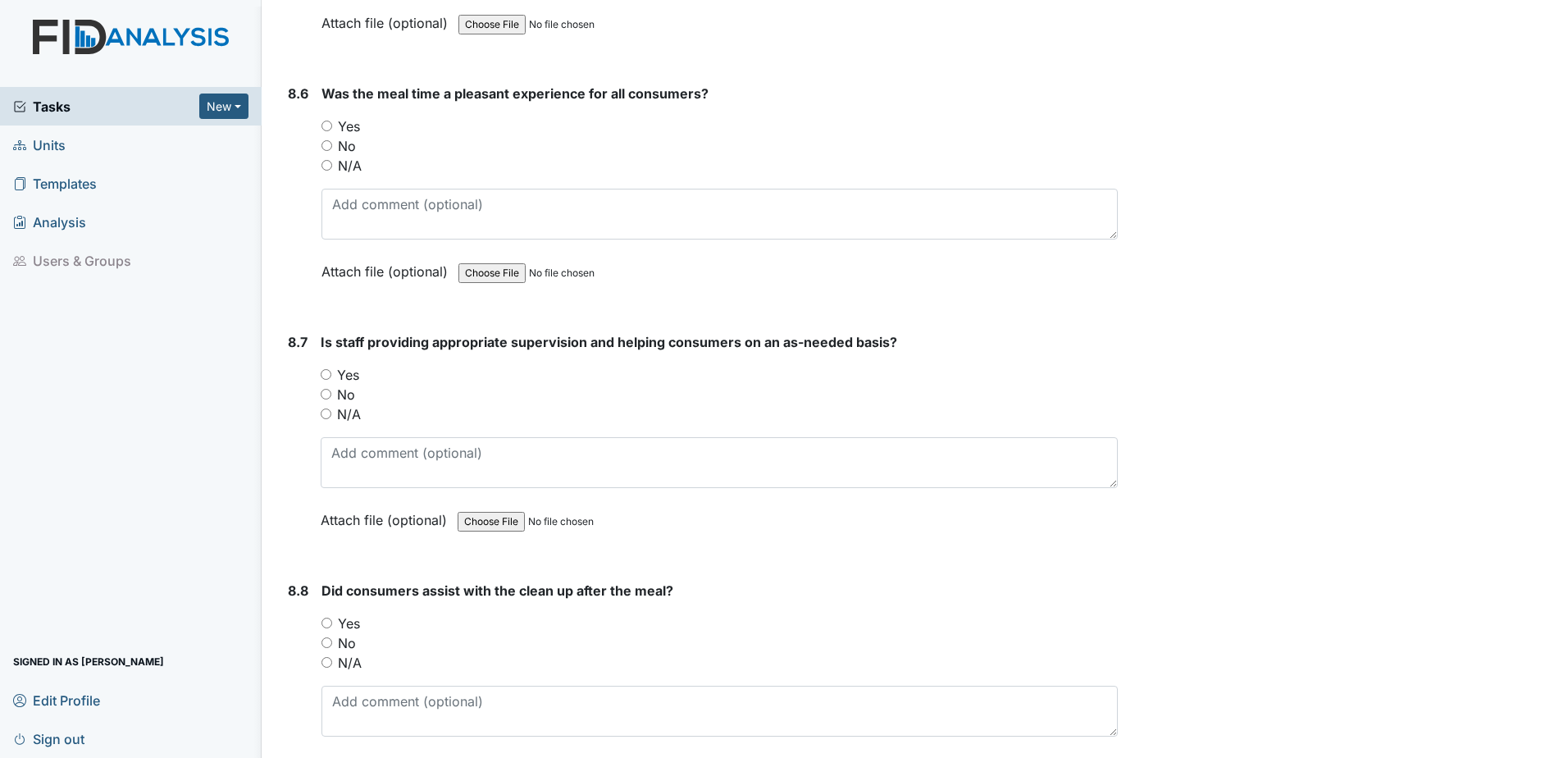
click at [330, 122] on input "Yes" at bounding box center [326, 126] width 11 height 11
radio input "true"
click at [323, 377] on input "Yes" at bounding box center [325, 374] width 11 height 11
radio input "true"
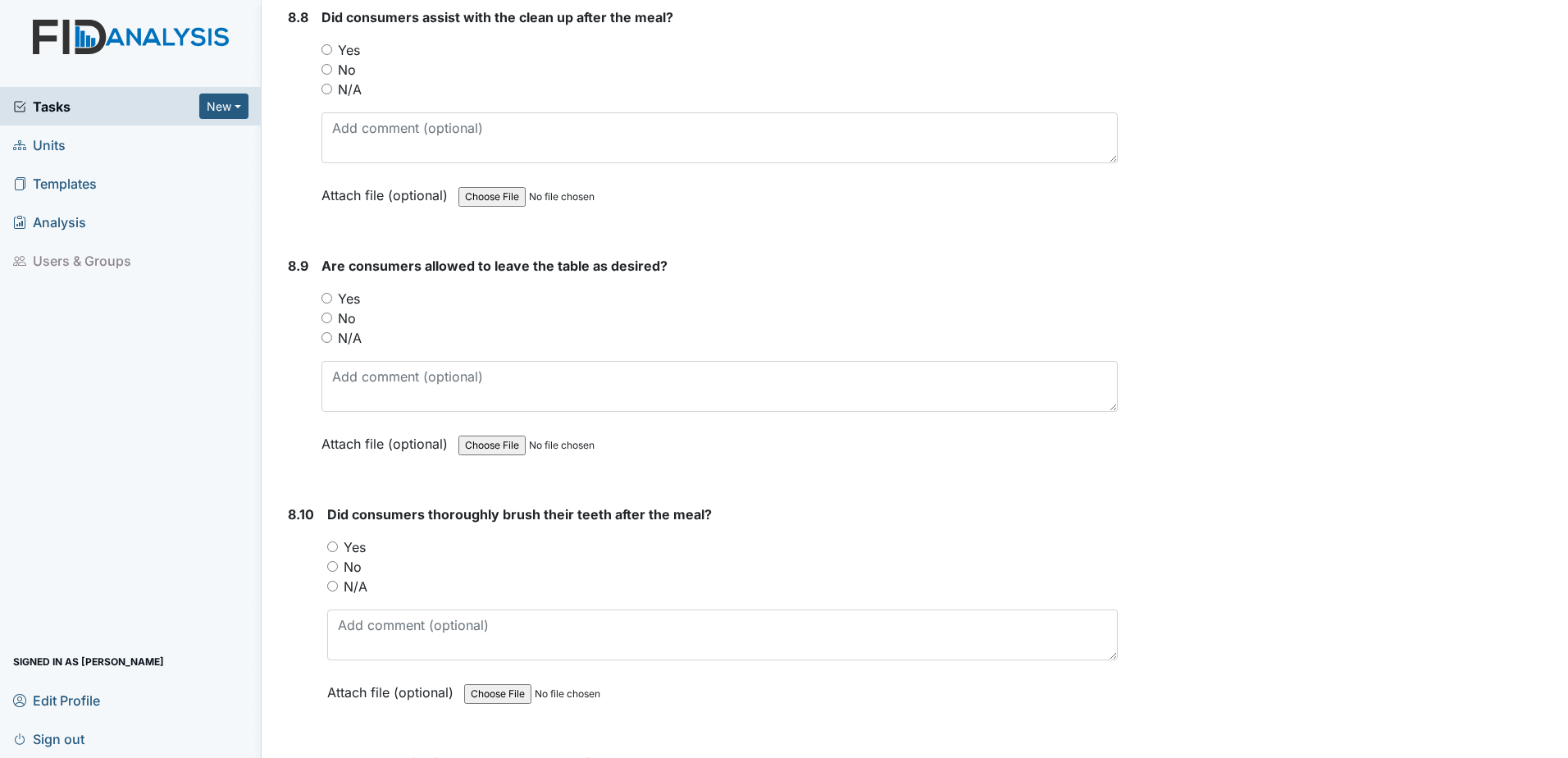
scroll to position [14184, 0]
click at [321, 45] on input "Yes" at bounding box center [326, 48] width 11 height 11
radio input "true"
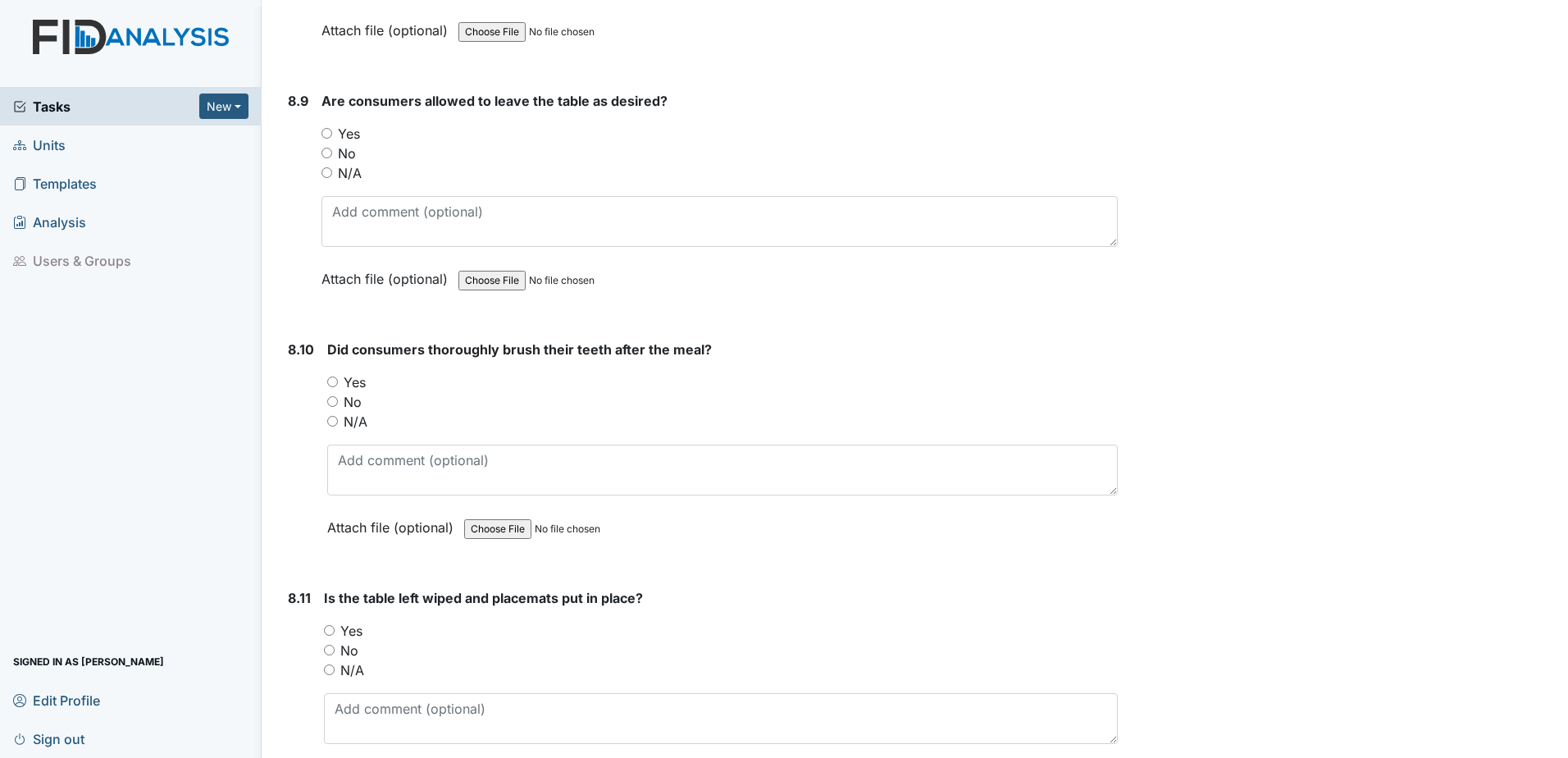
scroll to position [14431, 0]
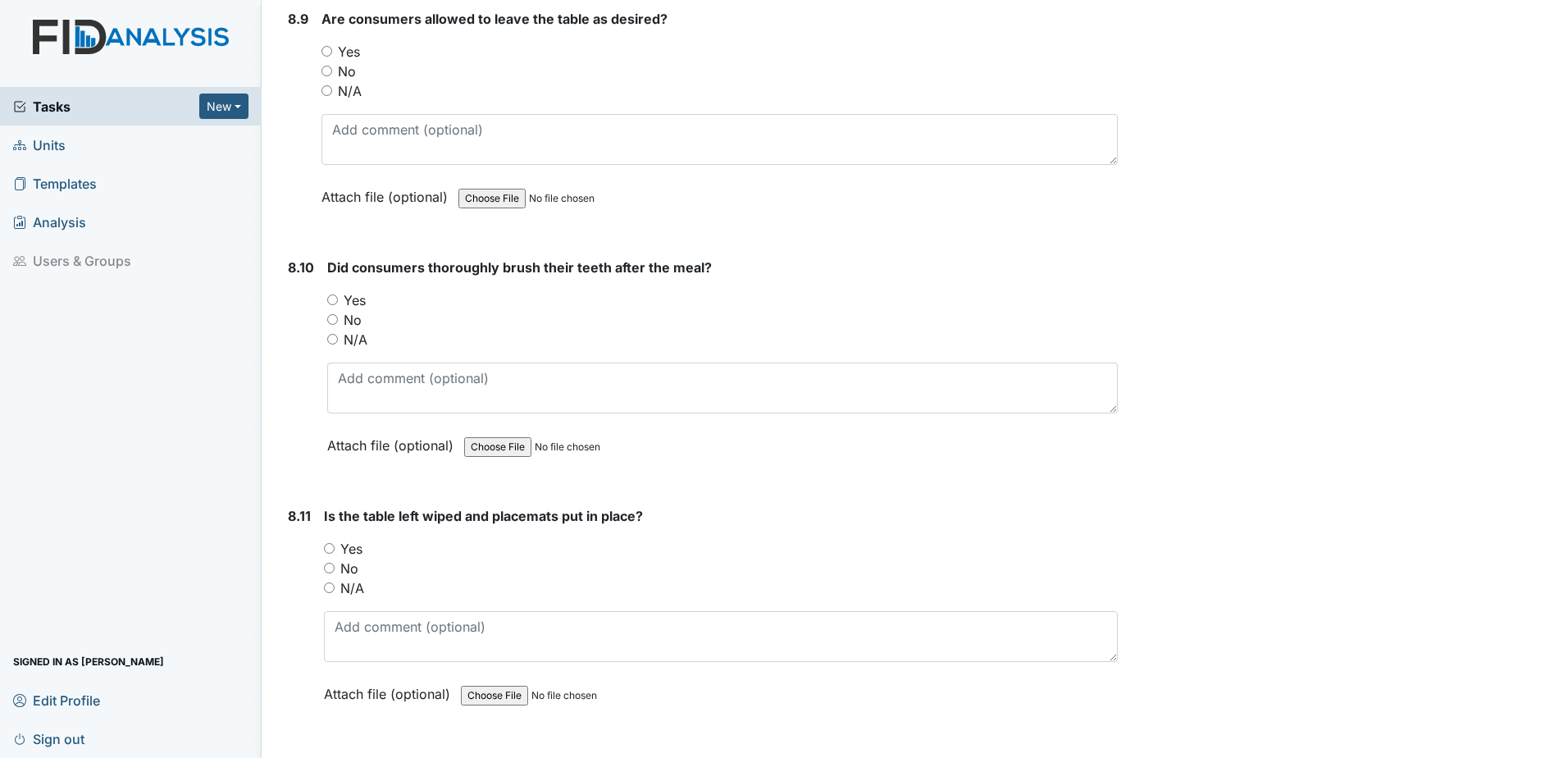
click at [326, 54] on input "Yes" at bounding box center [326, 51] width 11 height 11
radio input "true"
click at [327, 299] on input "Yes" at bounding box center [332, 299] width 11 height 11
radio input "true"
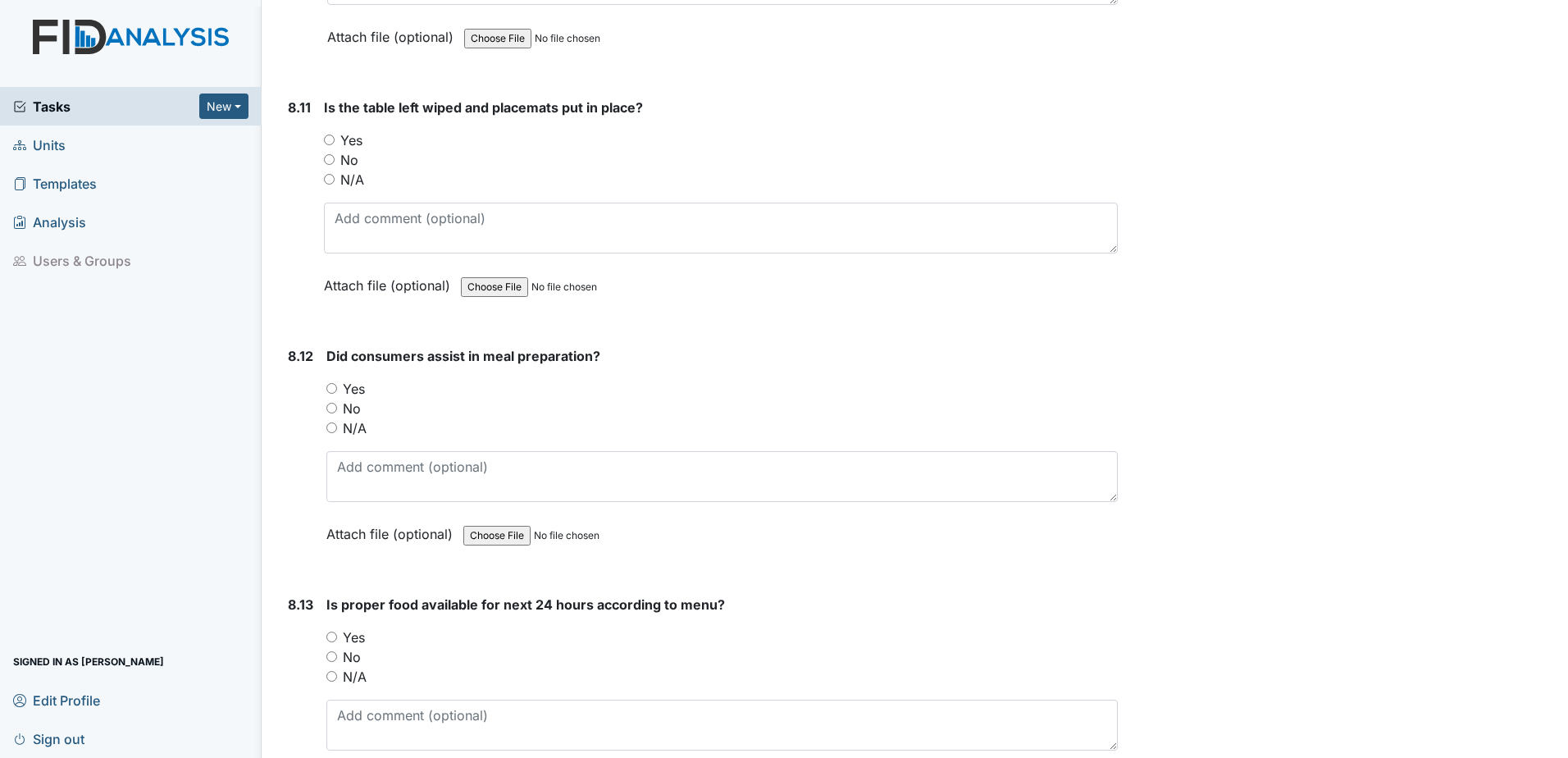
scroll to position [14840, 0]
click at [323, 136] on input "Yes" at bounding box center [328, 138] width 11 height 11
radio input "true"
click at [333, 397] on div "No" at bounding box center [722, 407] width 791 height 20
click at [329, 384] on input "Yes" at bounding box center [331, 386] width 11 height 11
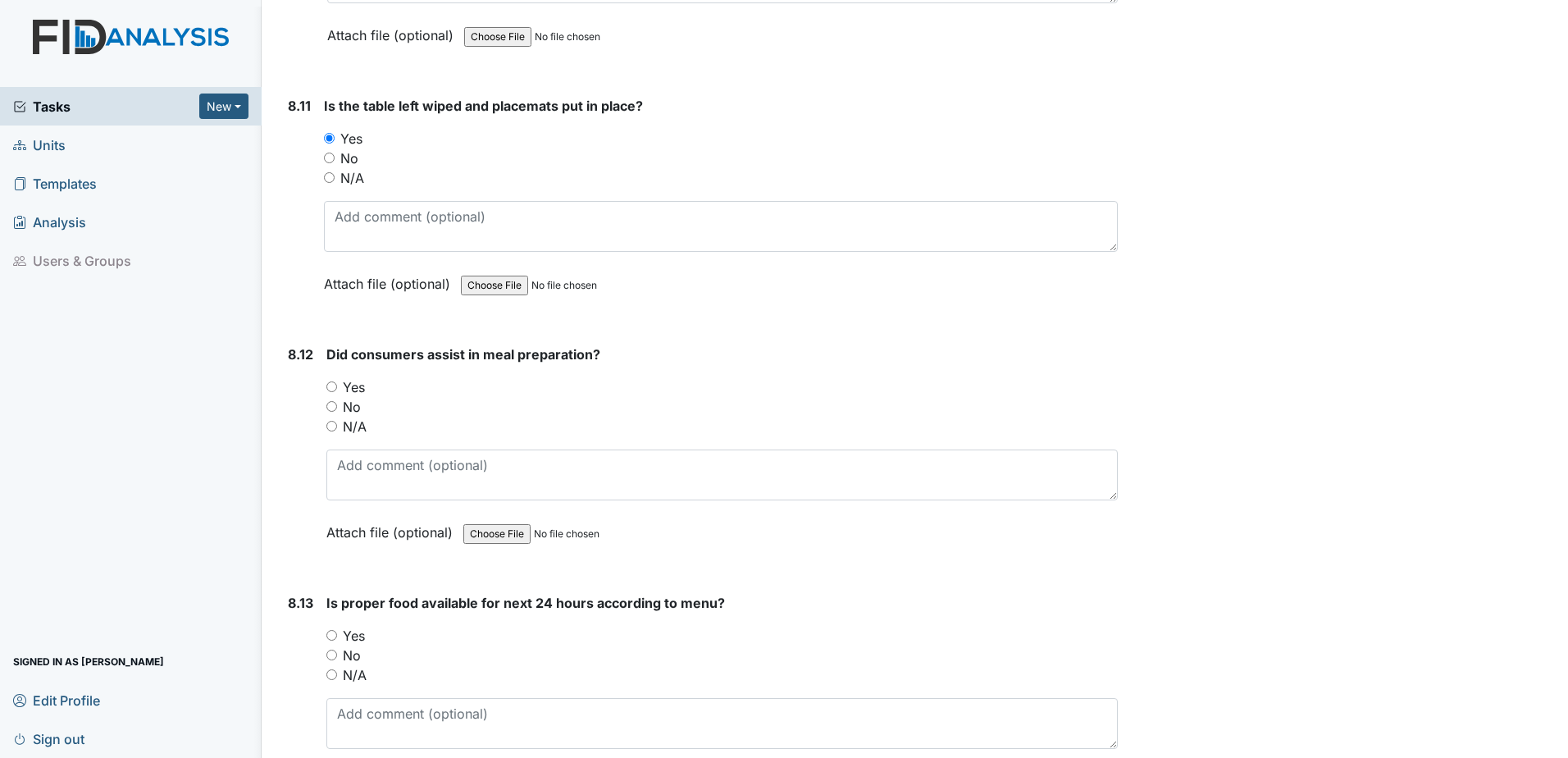
radio input "true"
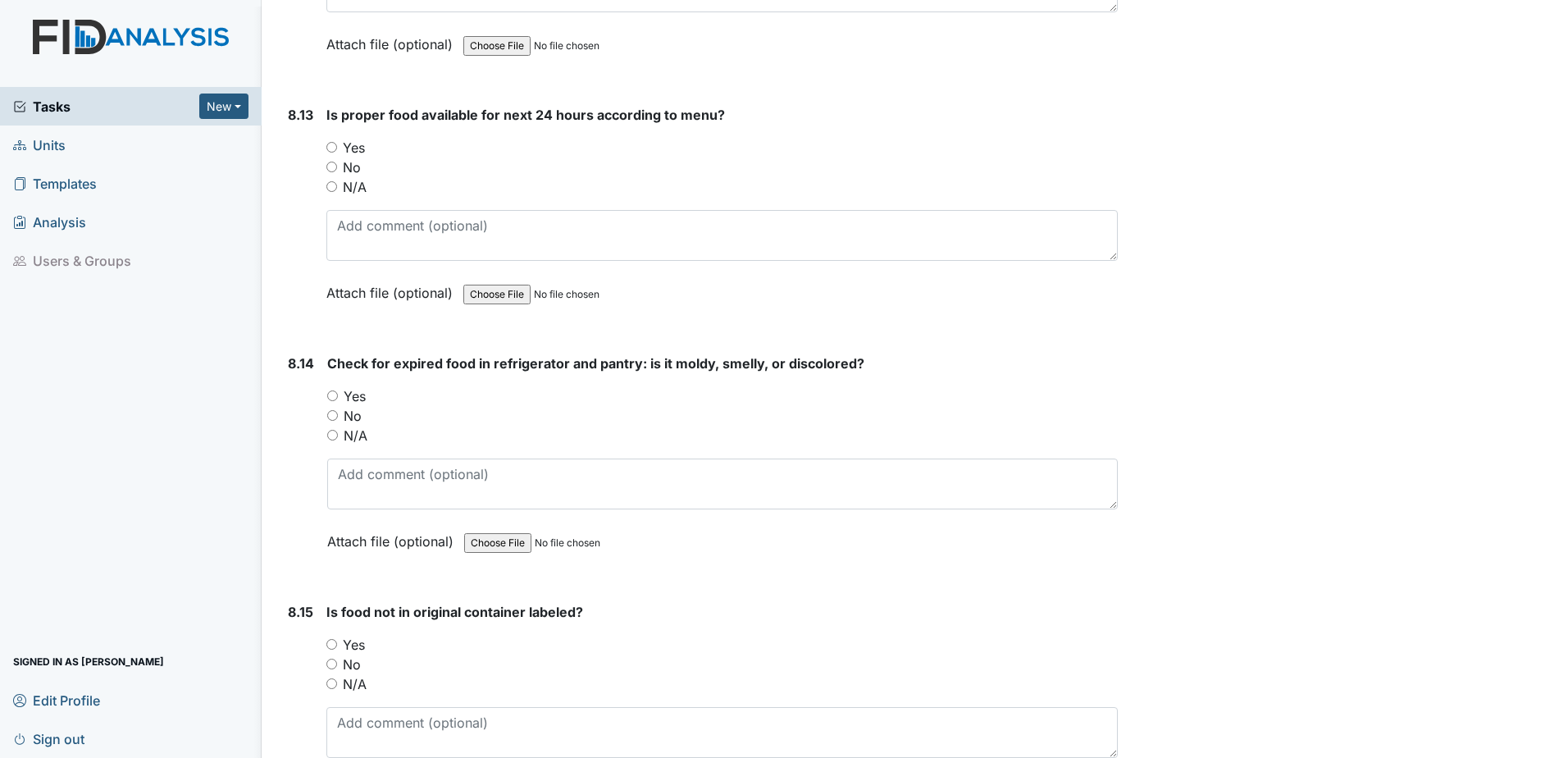
scroll to position [15332, 0]
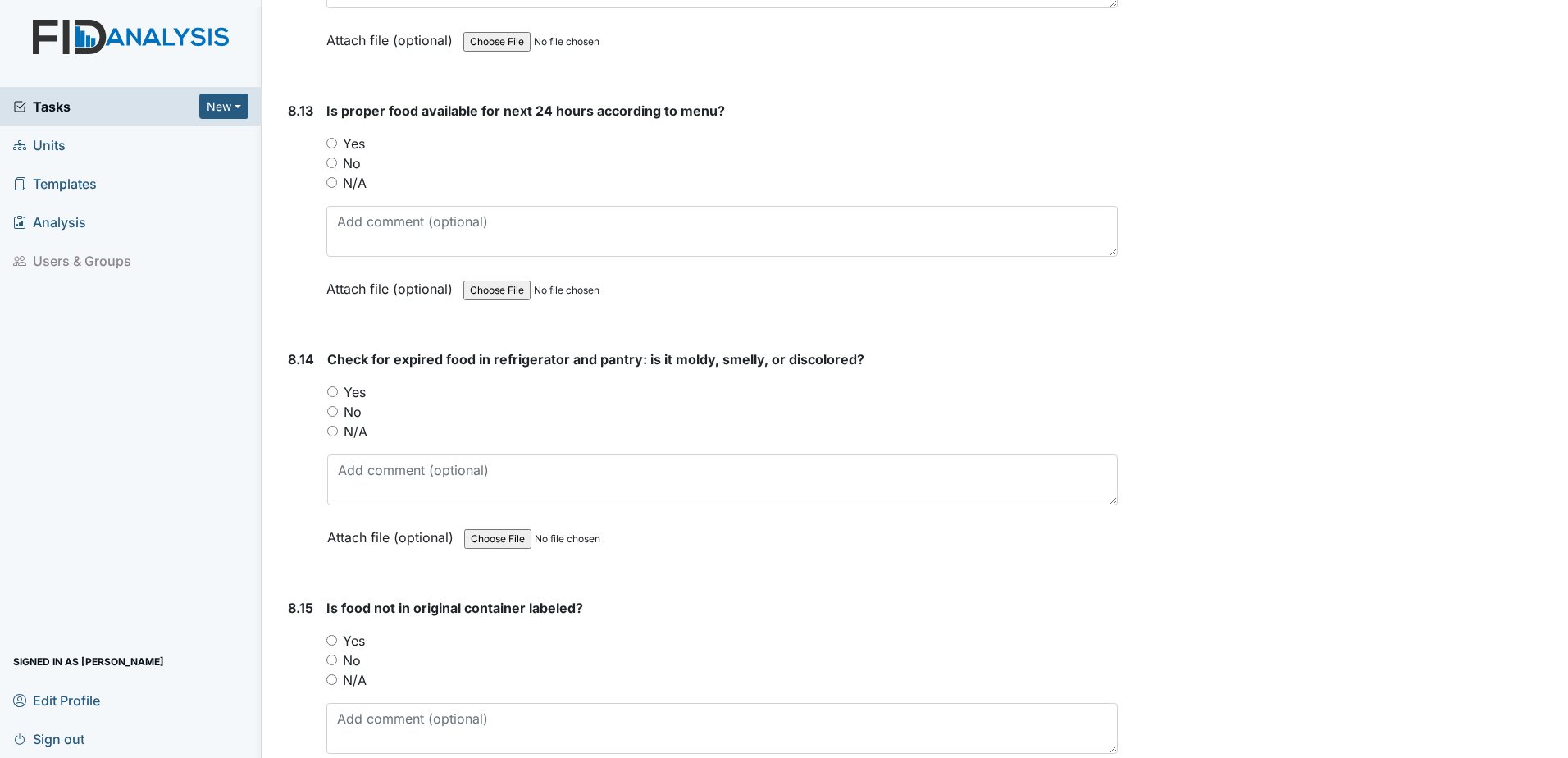
click at [329, 142] on input "Yes" at bounding box center [331, 143] width 11 height 11
radio input "true"
click at [330, 388] on input "Yes" at bounding box center [332, 391] width 11 height 11
radio input "true"
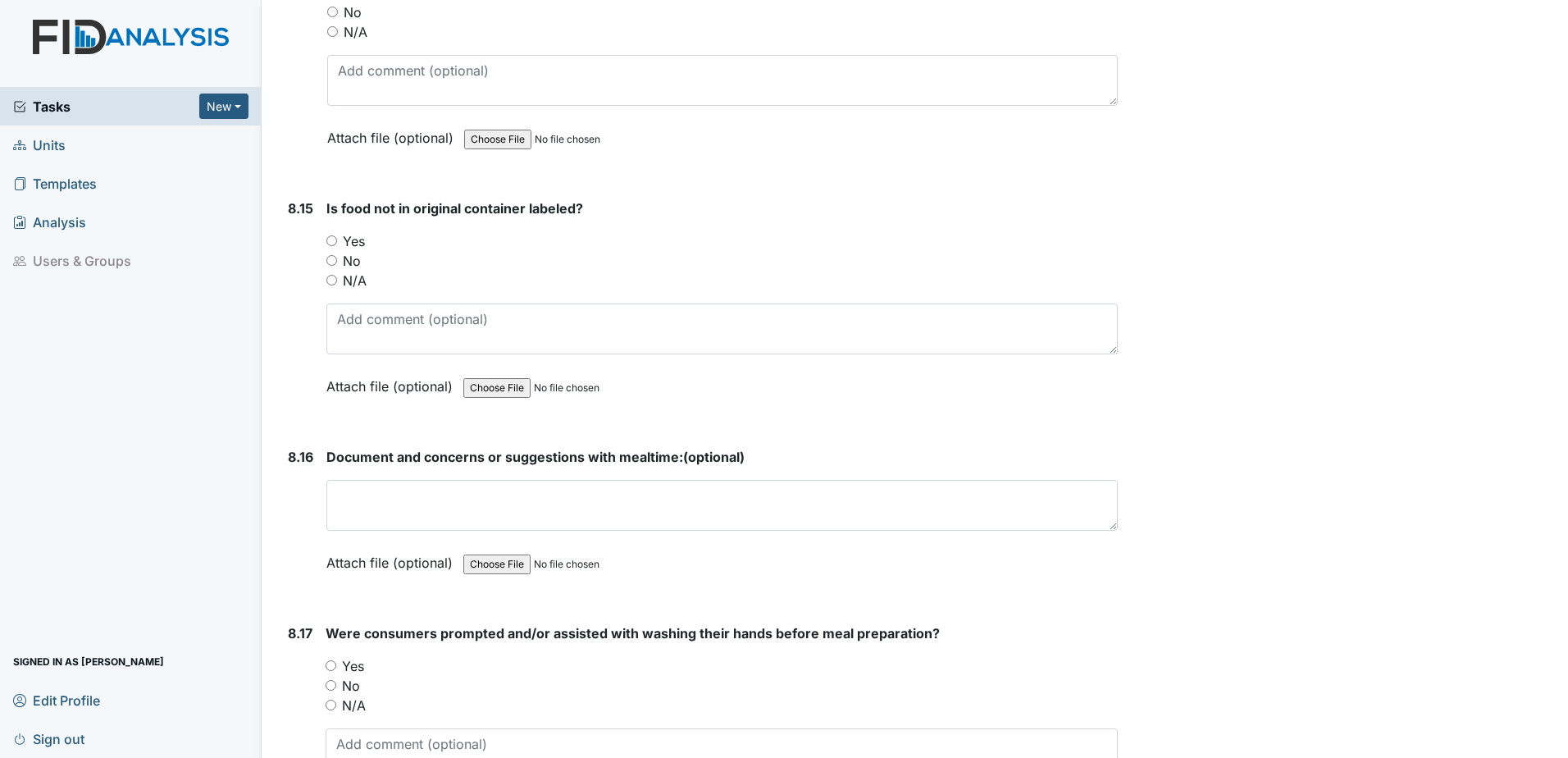
scroll to position [15742, 0]
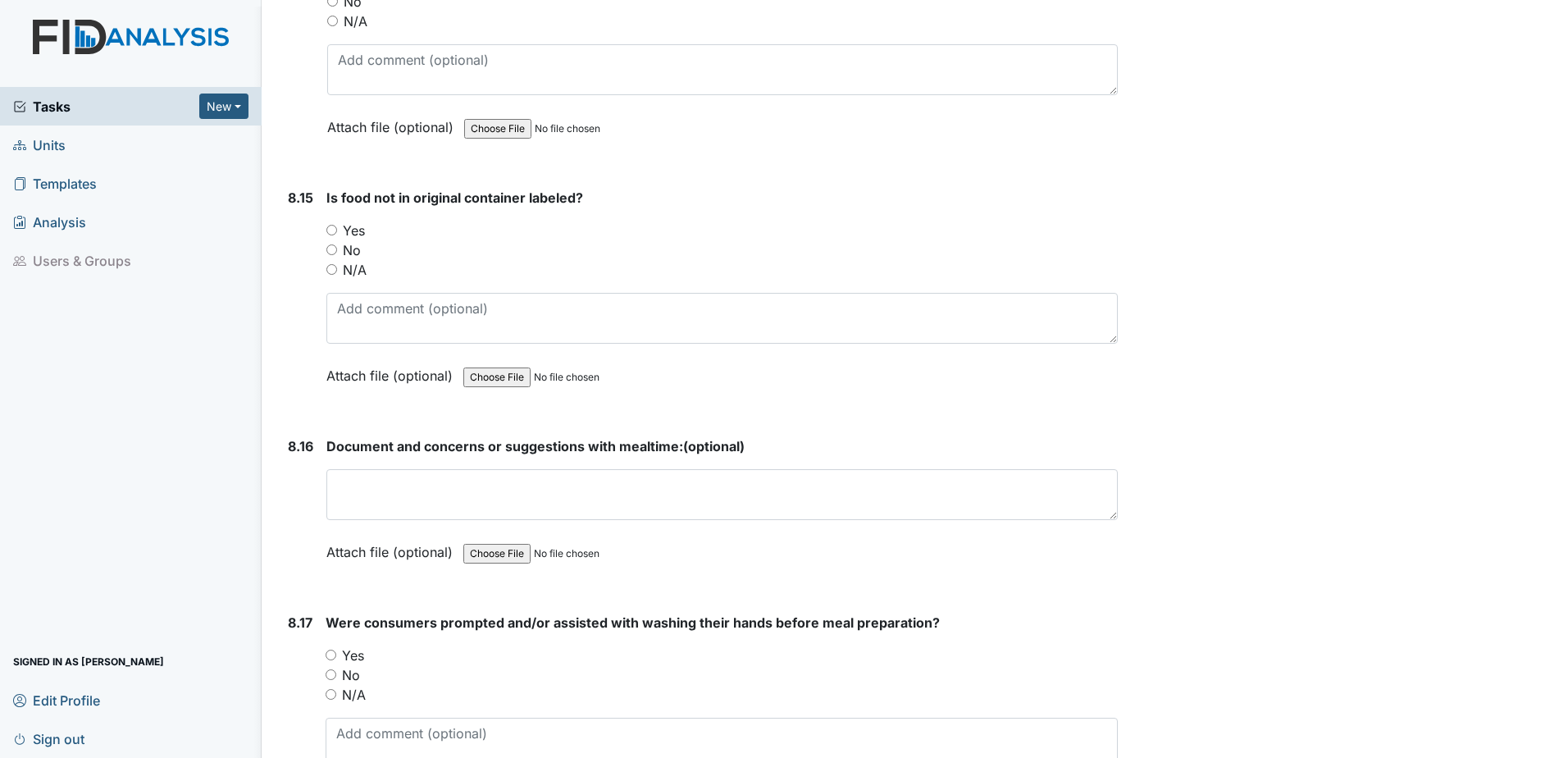
click at [331, 228] on input "Yes" at bounding box center [331, 230] width 11 height 11
radio input "true"
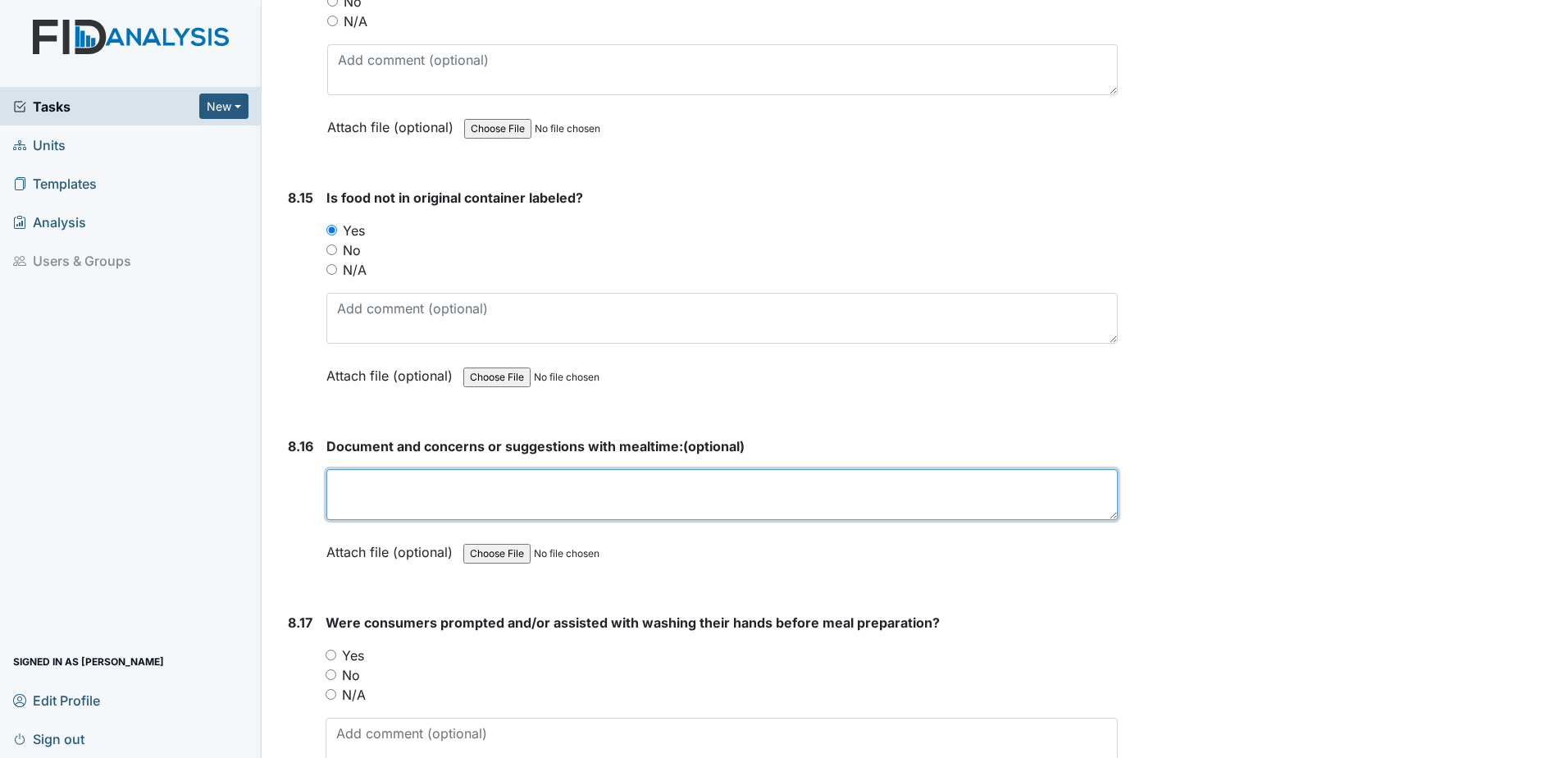
click at [373, 483] on textarea at bounding box center [722, 495] width 791 height 51
type textarea "NONE"
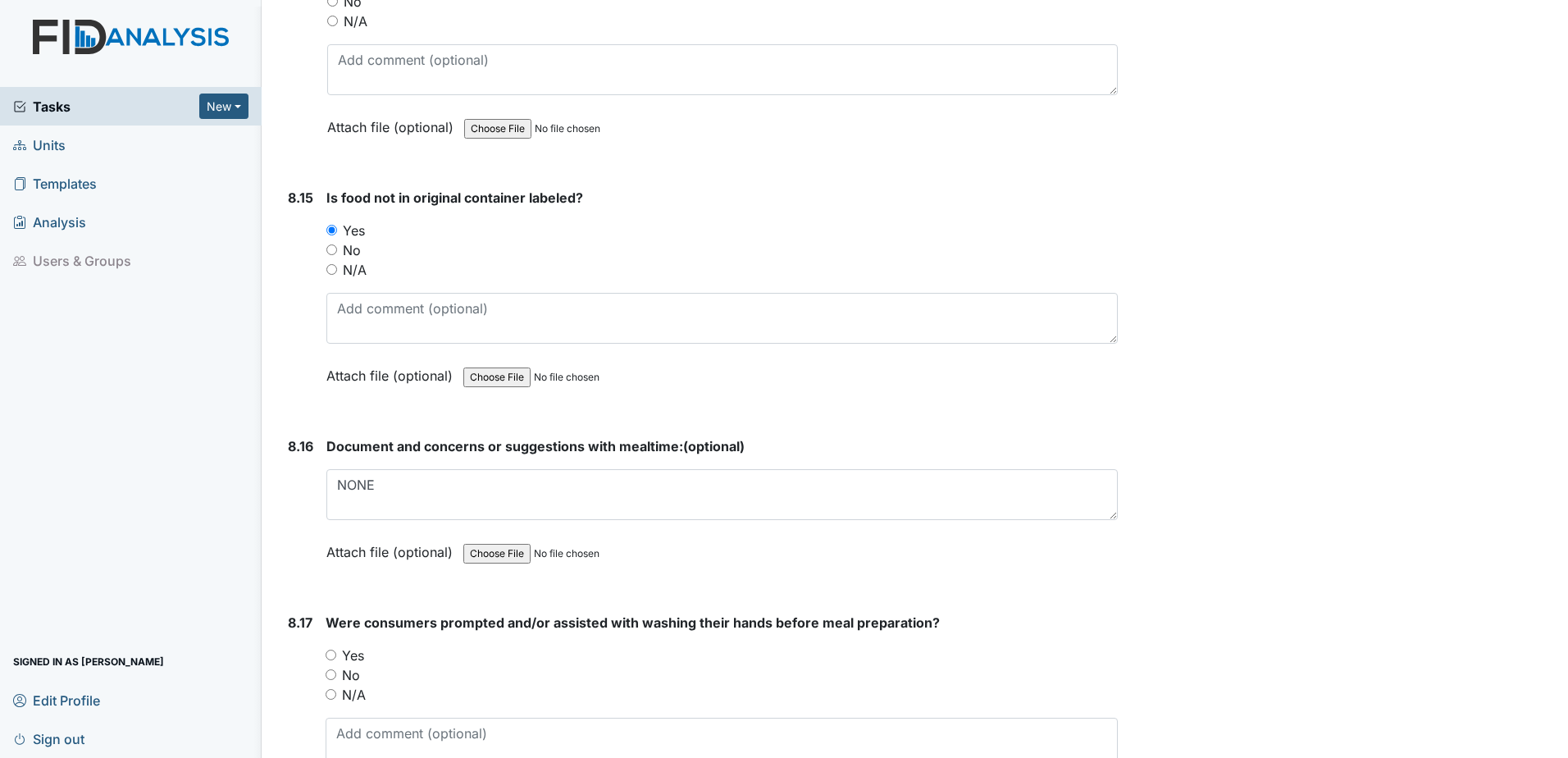
click at [812, 575] on form "Document and concerns or suggestions with mealtime: (optional) NONE This field …" at bounding box center [722, 511] width 791 height 150
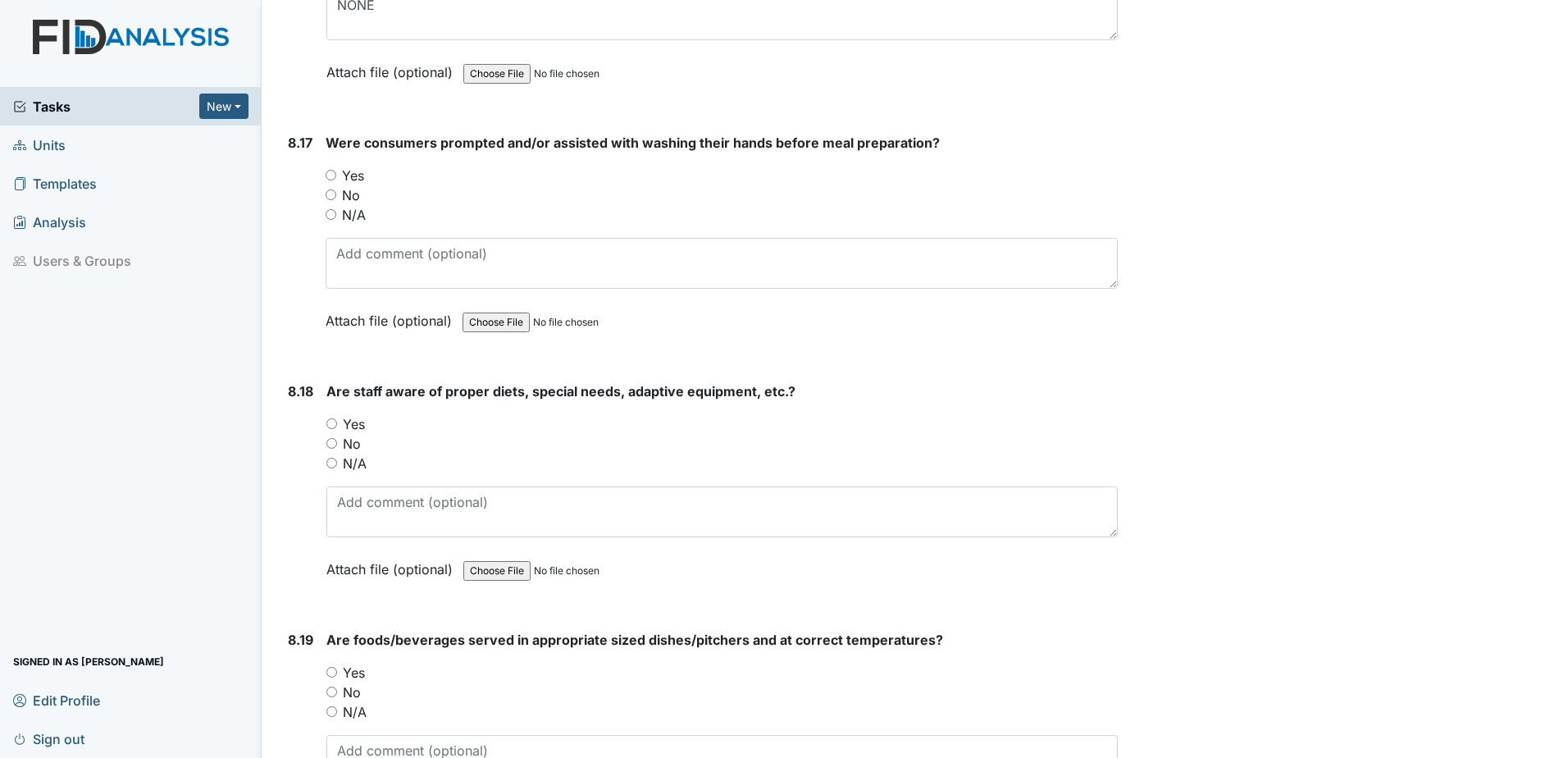
scroll to position [16234, 0]
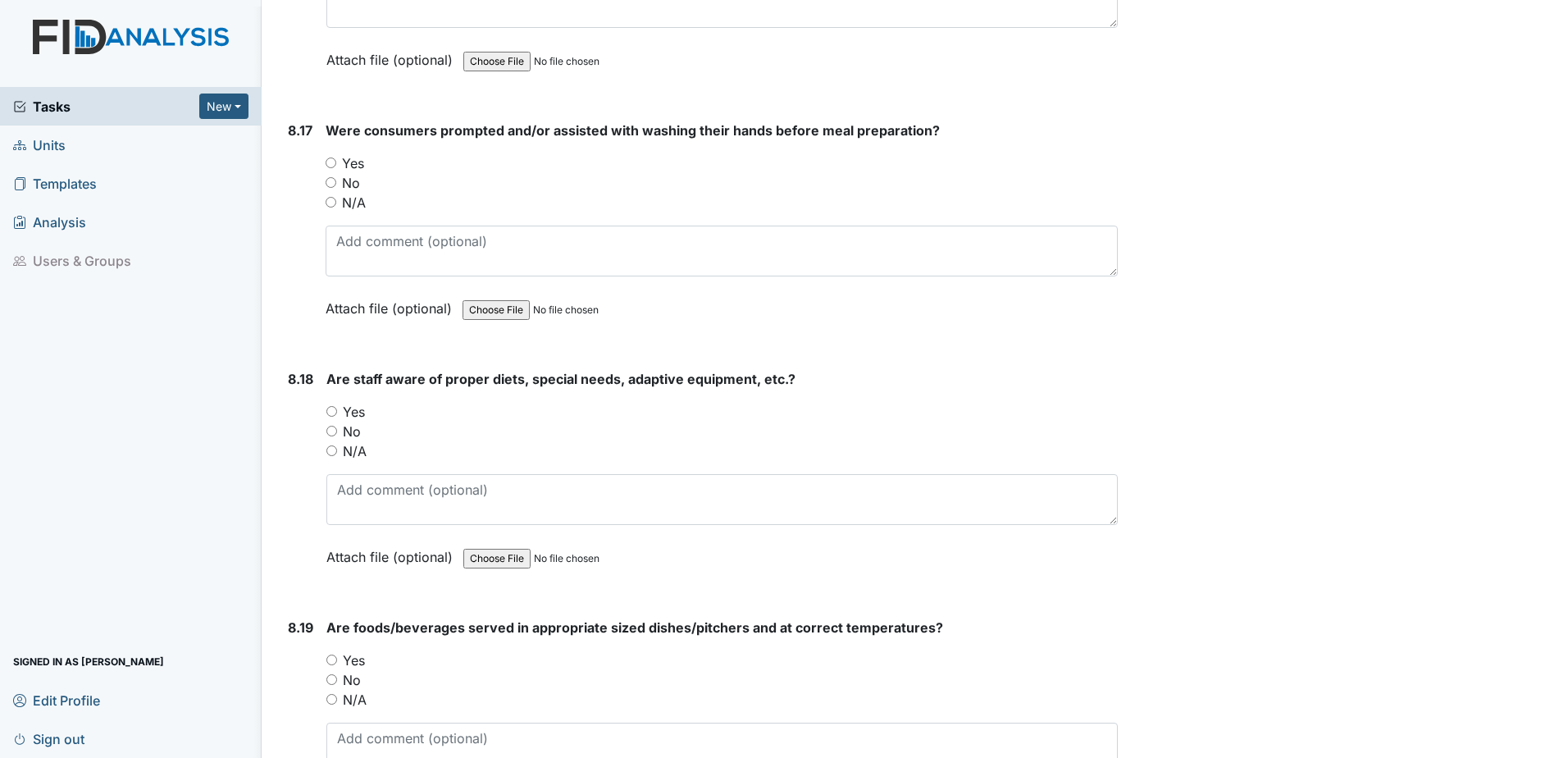
click at [328, 160] on input "Yes" at bounding box center [330, 162] width 11 height 11
radio input "true"
click at [335, 407] on input "Yes" at bounding box center [331, 411] width 11 height 11
radio input "true"
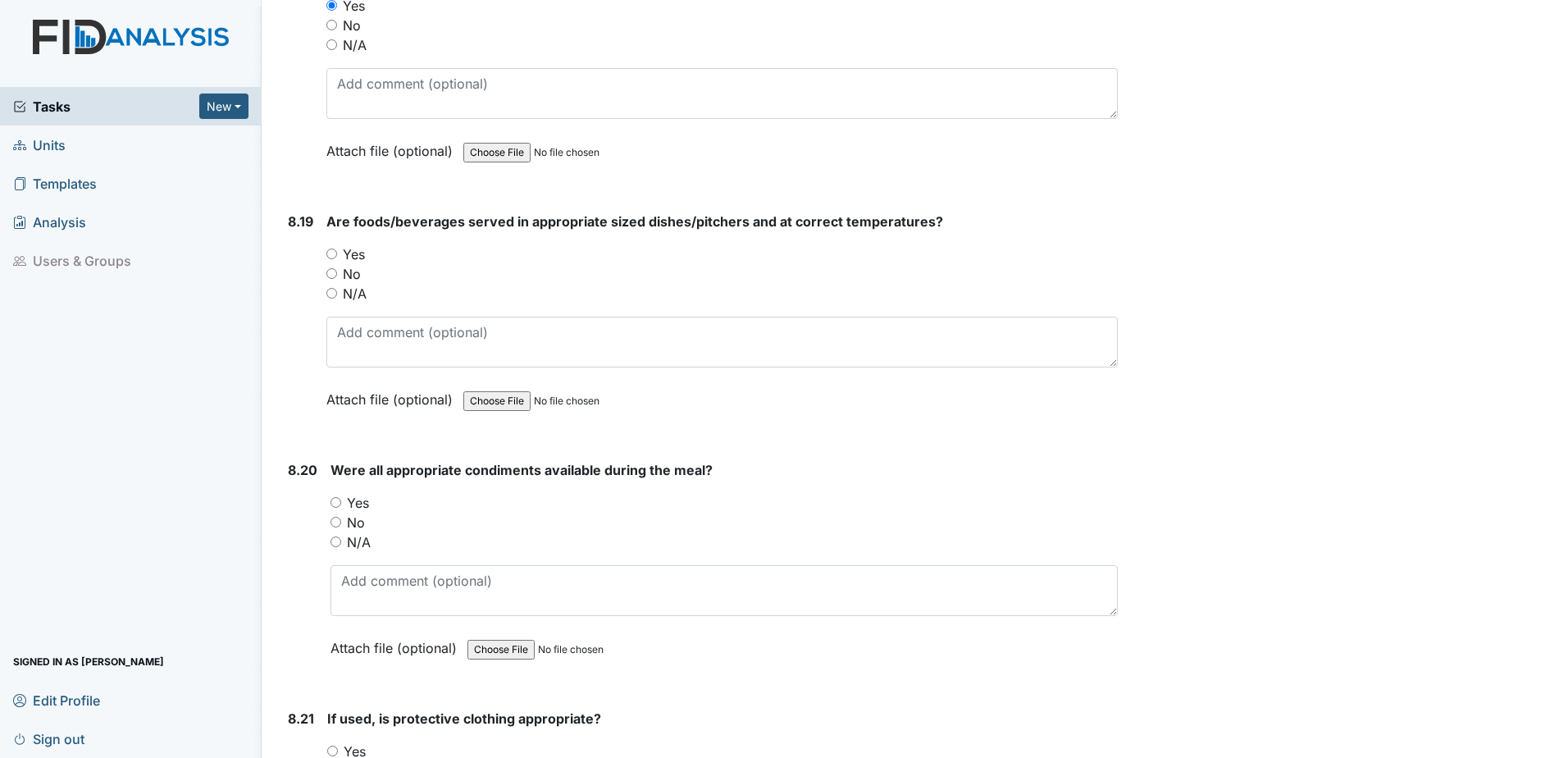
scroll to position [16644, 0]
click at [335, 254] on input "Yes" at bounding box center [331, 250] width 11 height 11
radio input "true"
click at [338, 501] on input "Yes" at bounding box center [335, 497] width 11 height 11
radio input "true"
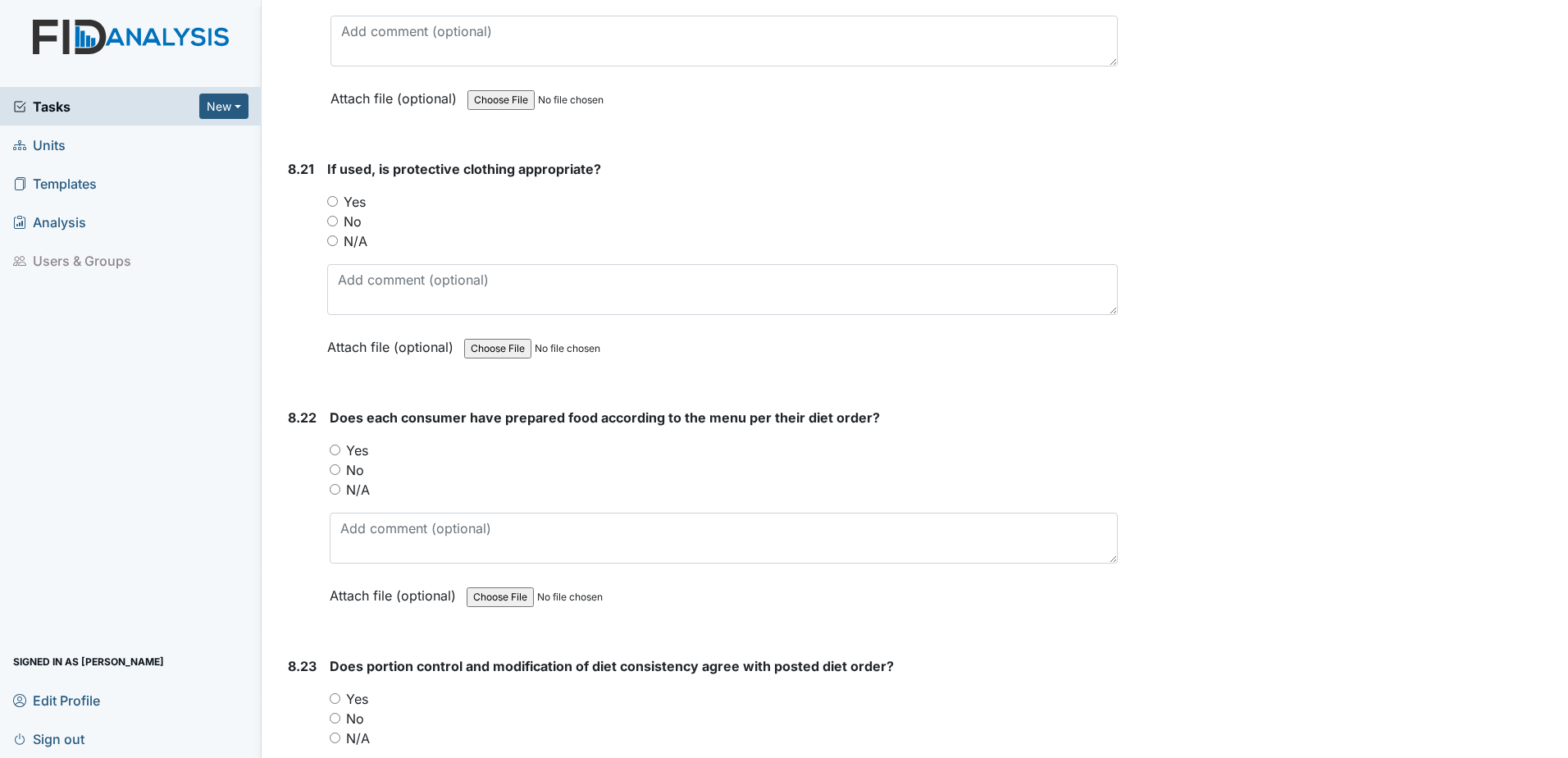
scroll to position [17218, 0]
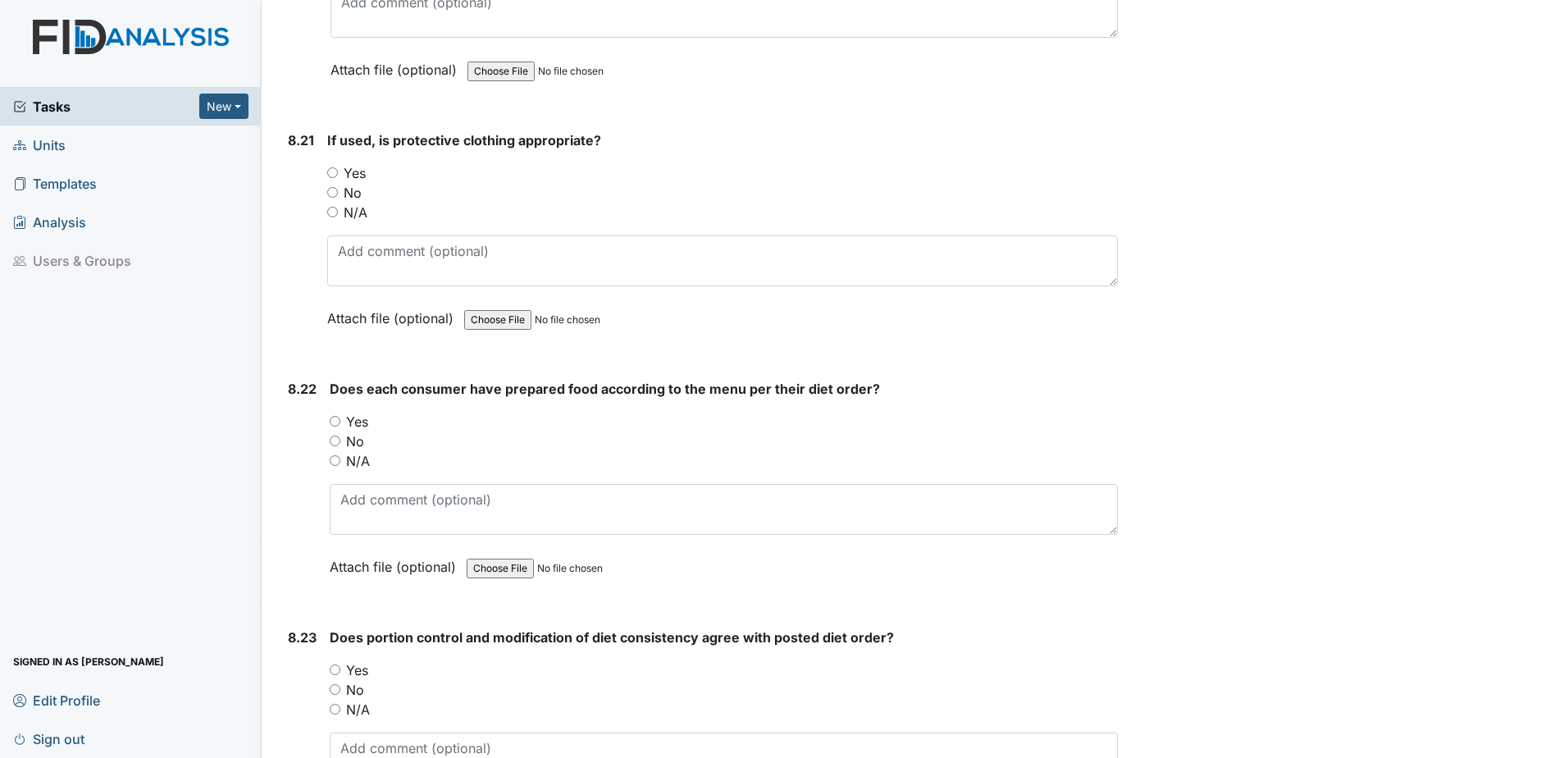
click at [336, 175] on input "Yes" at bounding box center [332, 172] width 11 height 11
radio input "true"
click at [337, 444] on input "No" at bounding box center [334, 440] width 11 height 11
radio input "true"
click at [339, 422] on input "Yes" at bounding box center [334, 421] width 11 height 11
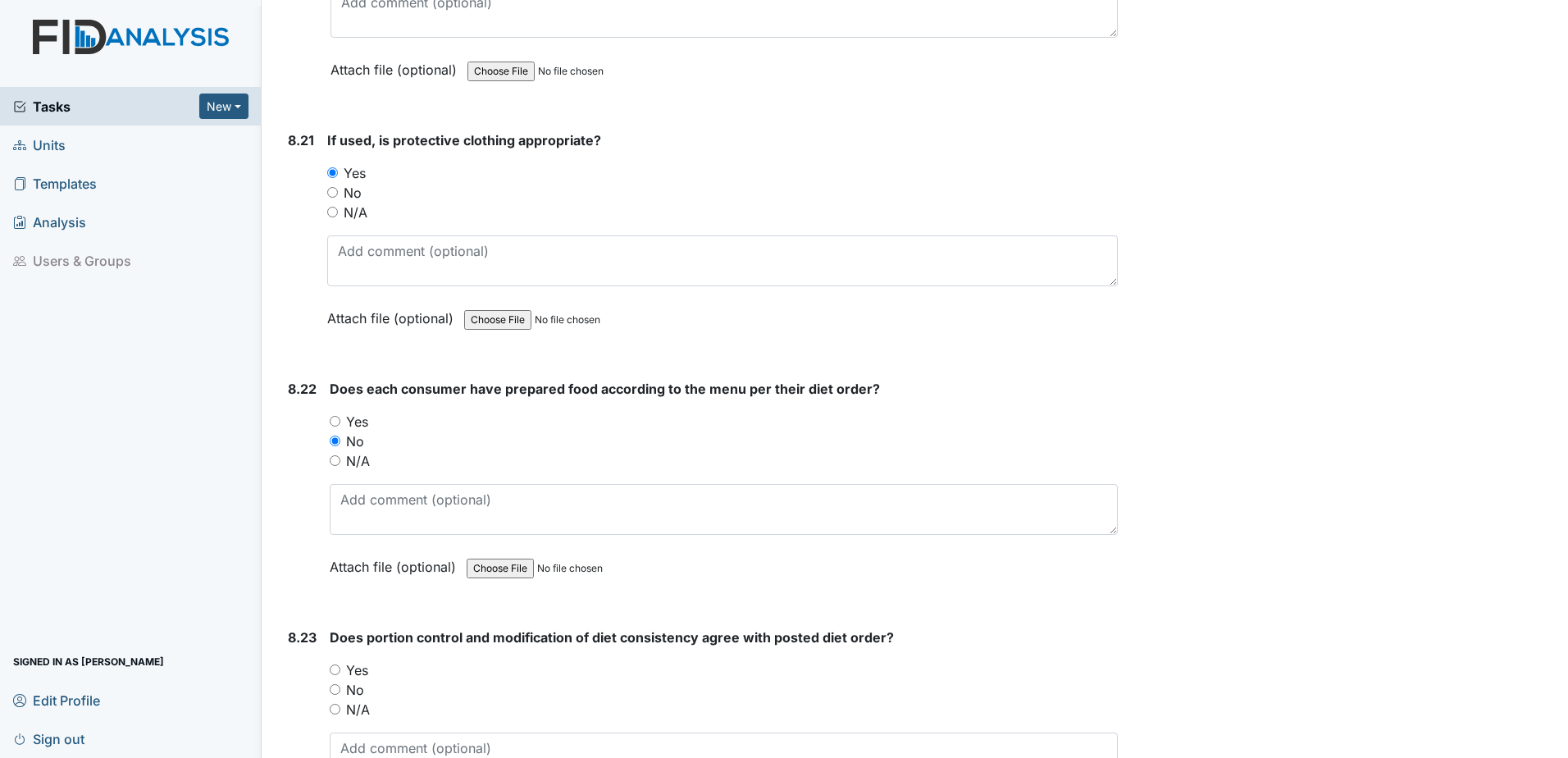
radio input "true"
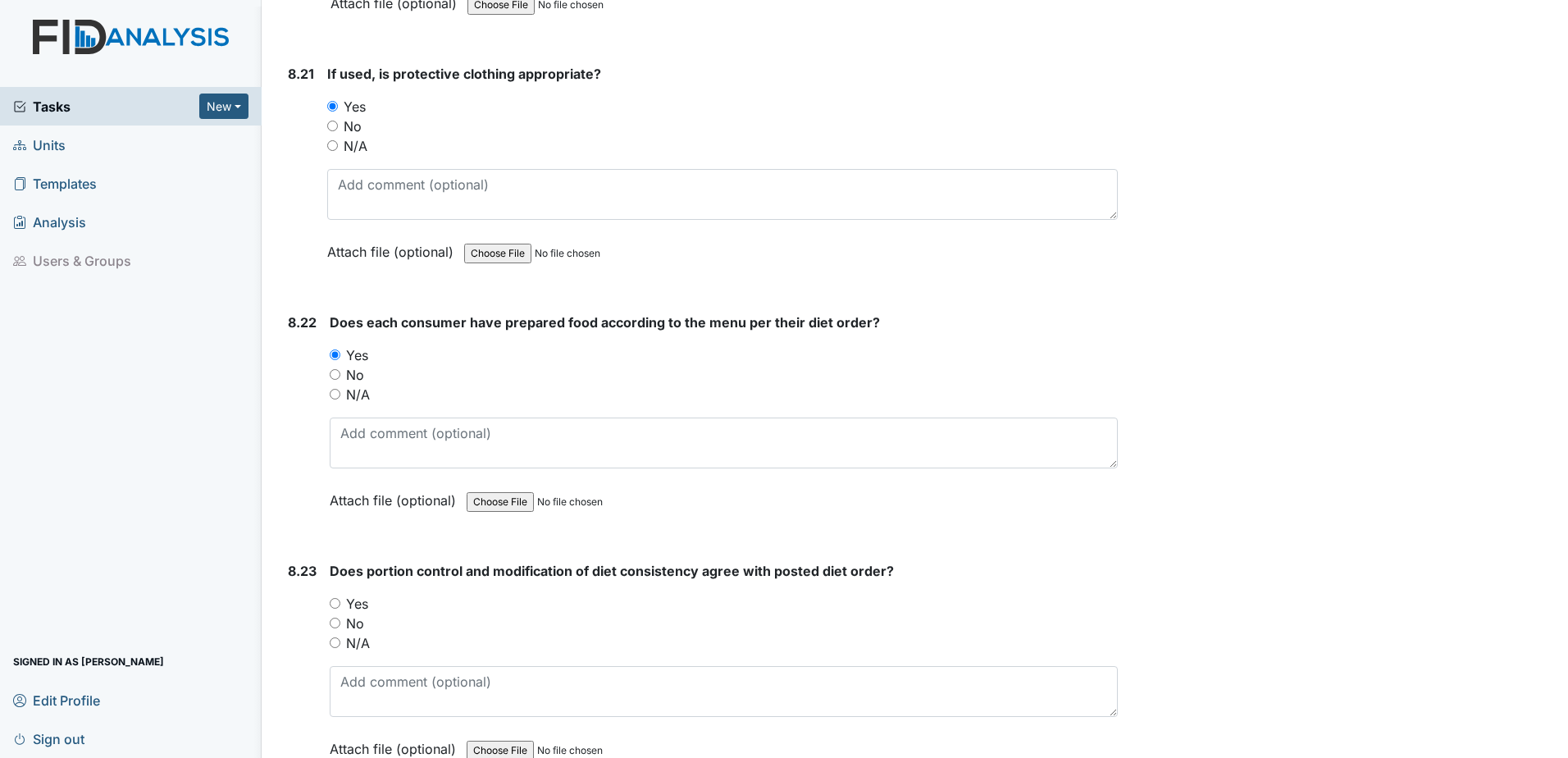
scroll to position [17382, 0]
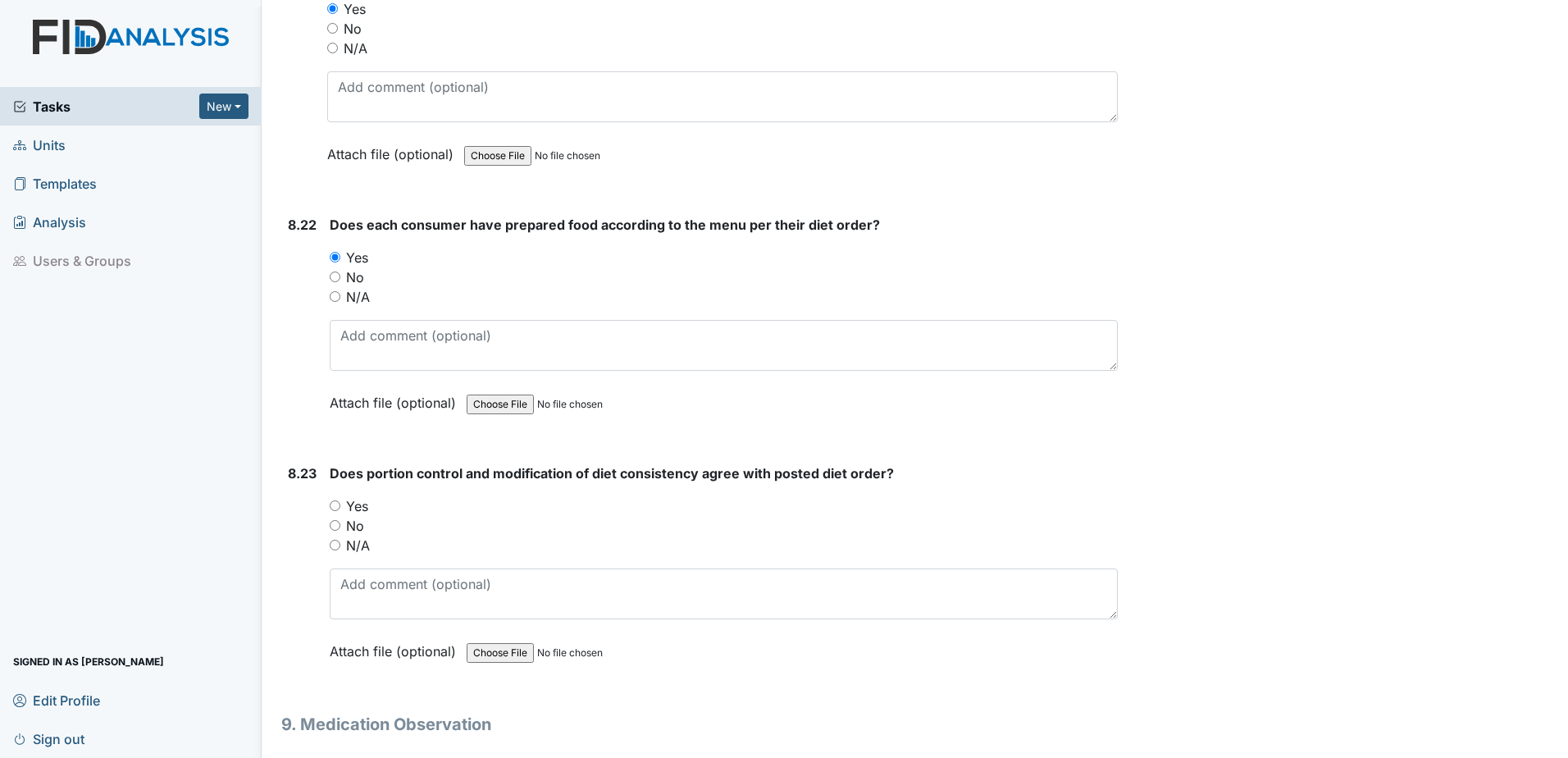
click at [327, 501] on div "8.23 Does portion control and modification of diet consistency agree with poste…" at bounding box center [699, 574] width 837 height 222
drag, startPoint x: 333, startPoint y: 502, endPoint x: 338, endPoint y: 511, distance: 10.3
click at [336, 508] on input "Yes" at bounding box center [334, 505] width 11 height 11
radio input "true"
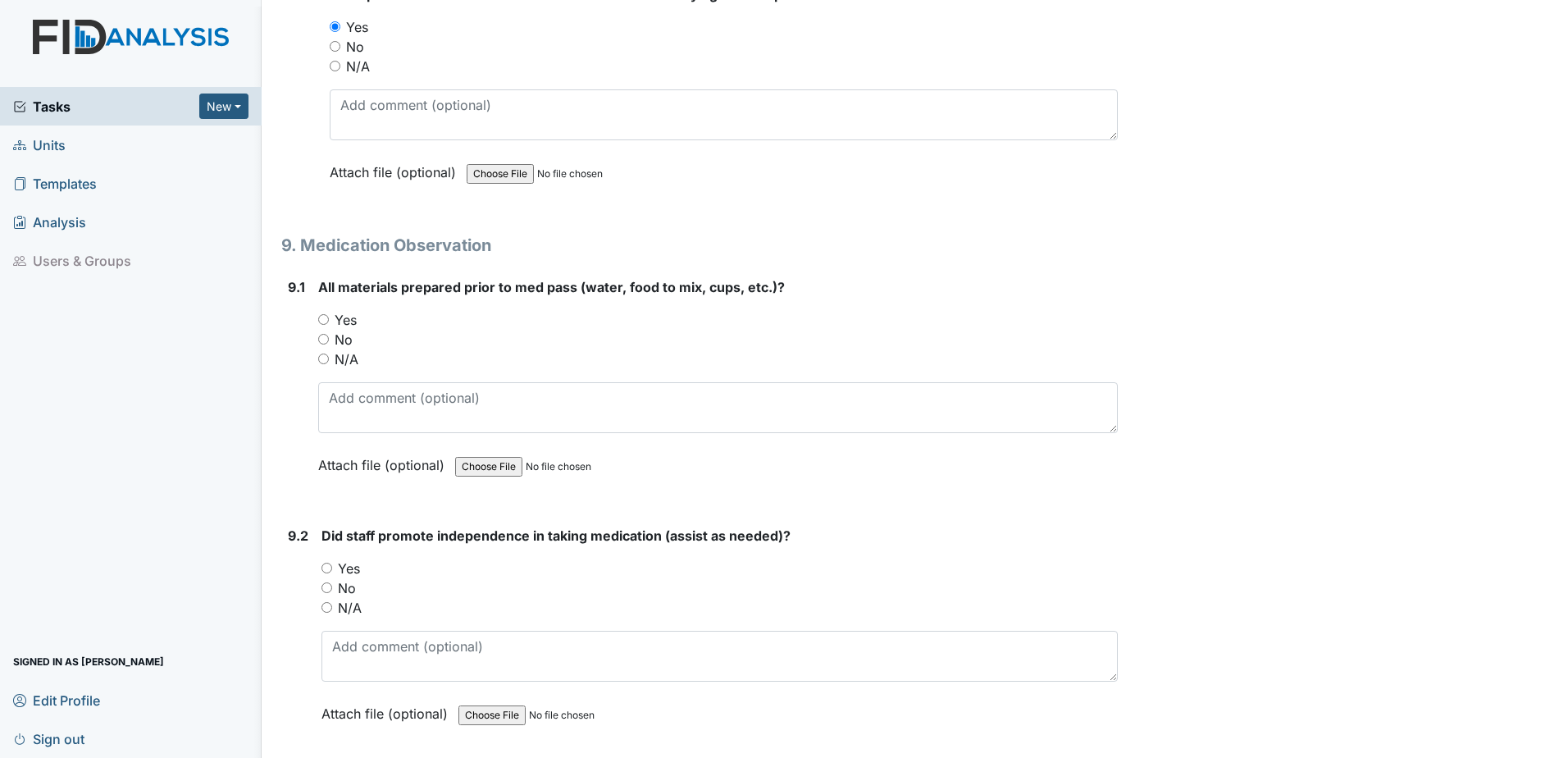
scroll to position [17873, 0]
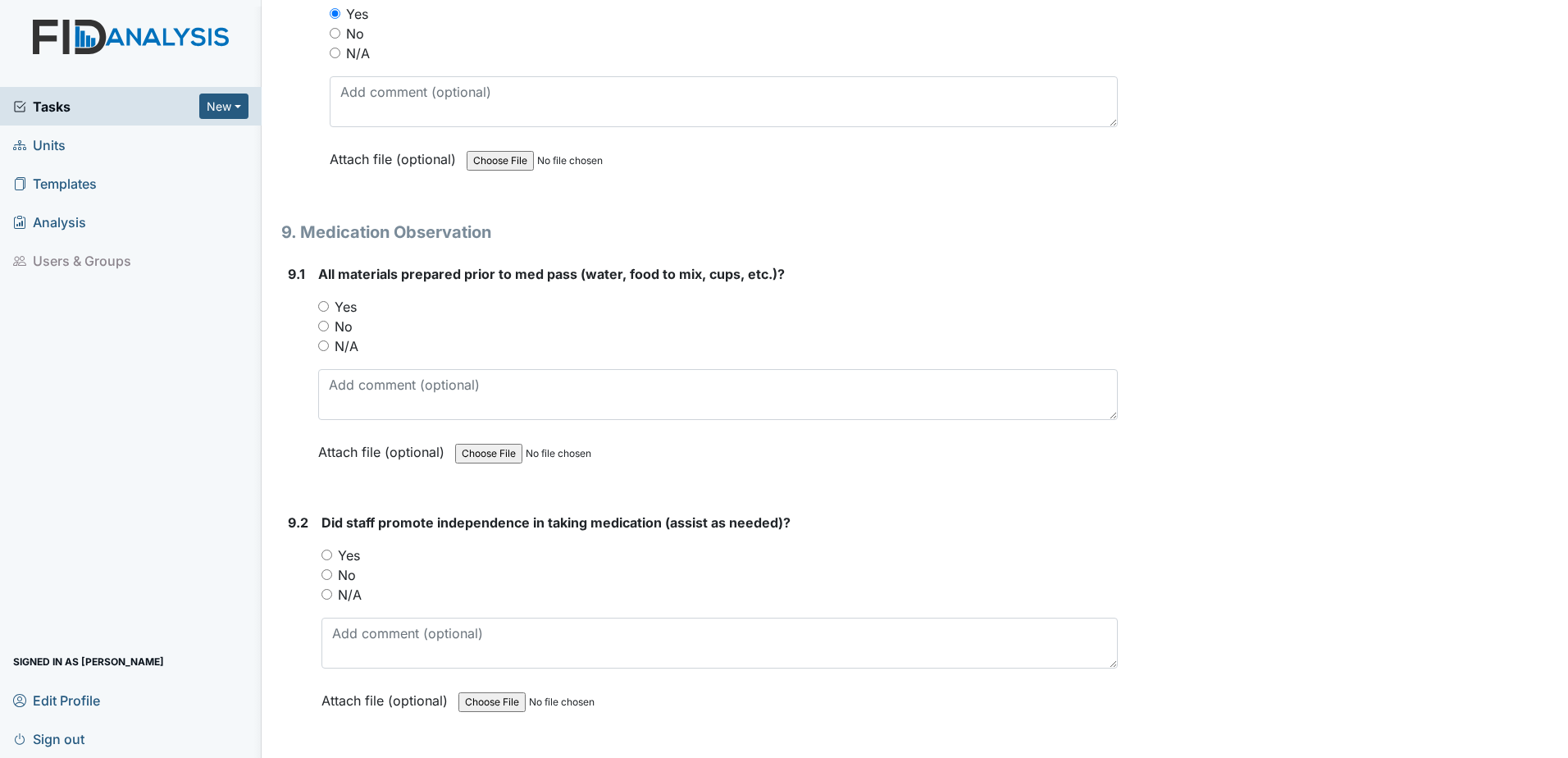
click at [325, 306] on input "Yes" at bounding box center [323, 306] width 11 height 11
radio input "true"
click at [328, 554] on input "Yes" at bounding box center [326, 554] width 11 height 11
radio input "true"
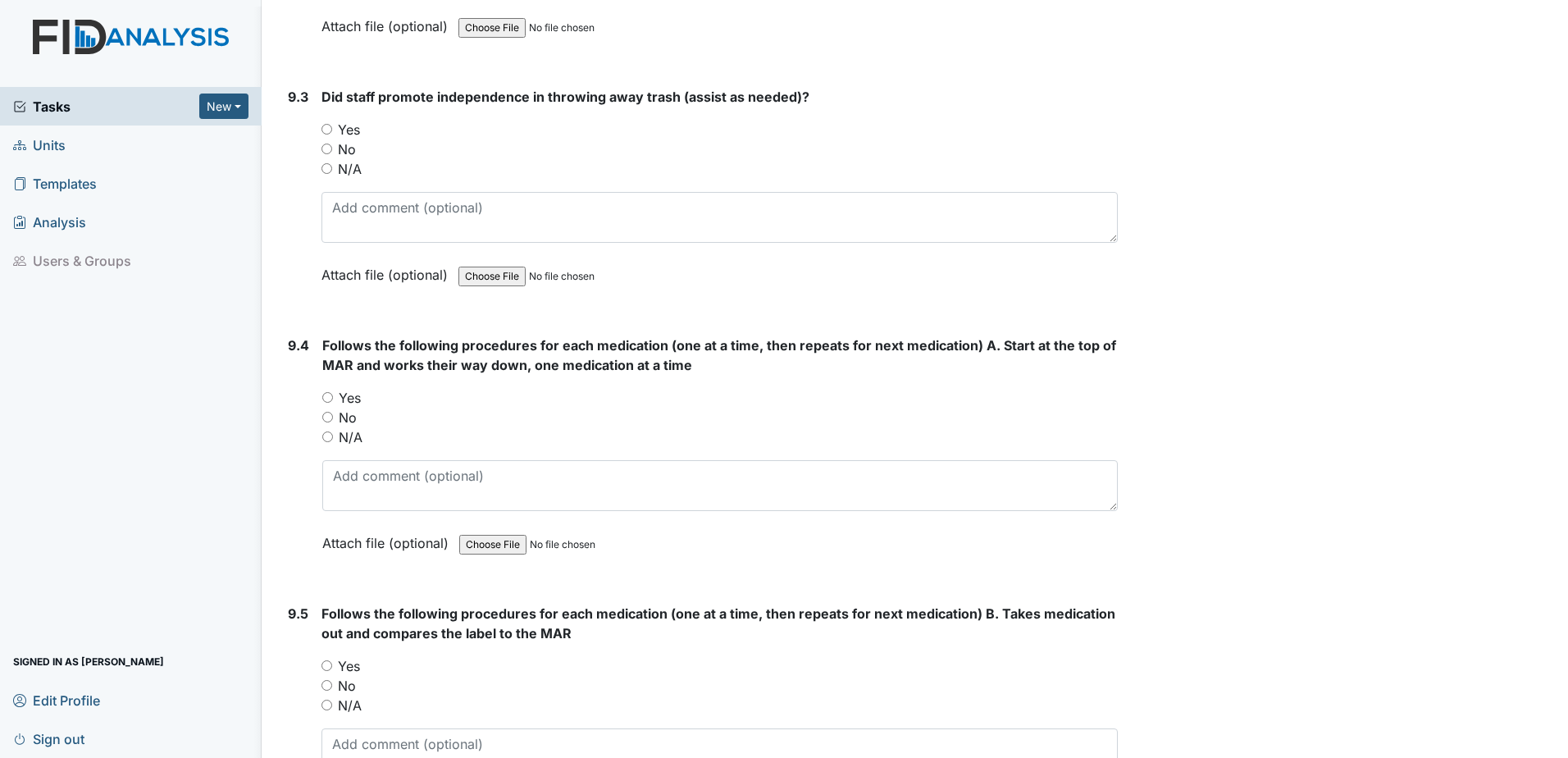
scroll to position [18529, 0]
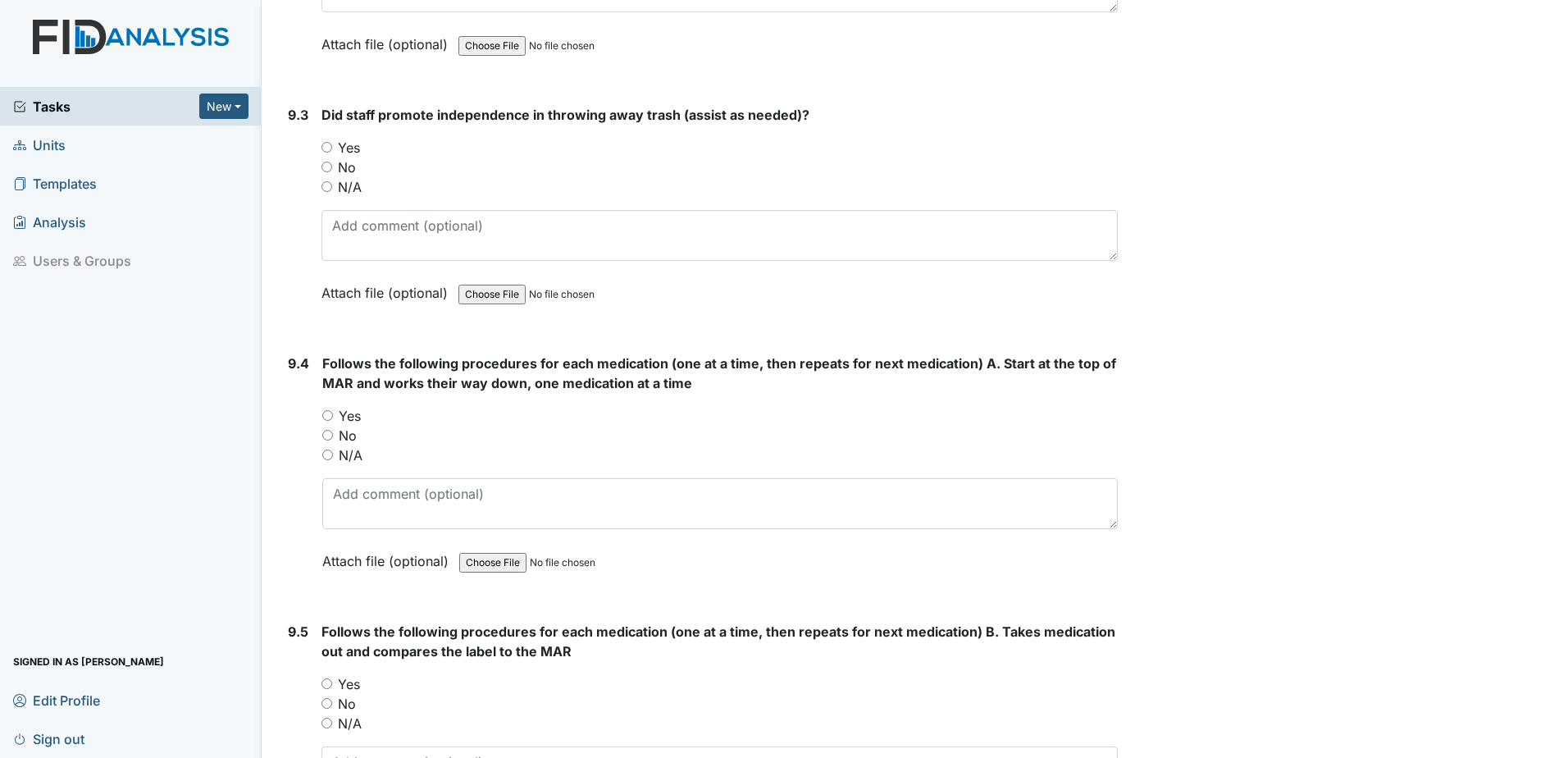
click at [327, 683] on input "Yes" at bounding box center [326, 683] width 11 height 11
radio input "true"
click at [324, 414] on input "Yes" at bounding box center [327, 415] width 11 height 11
radio input "true"
click at [326, 146] on input "Yes" at bounding box center [326, 146] width 11 height 11
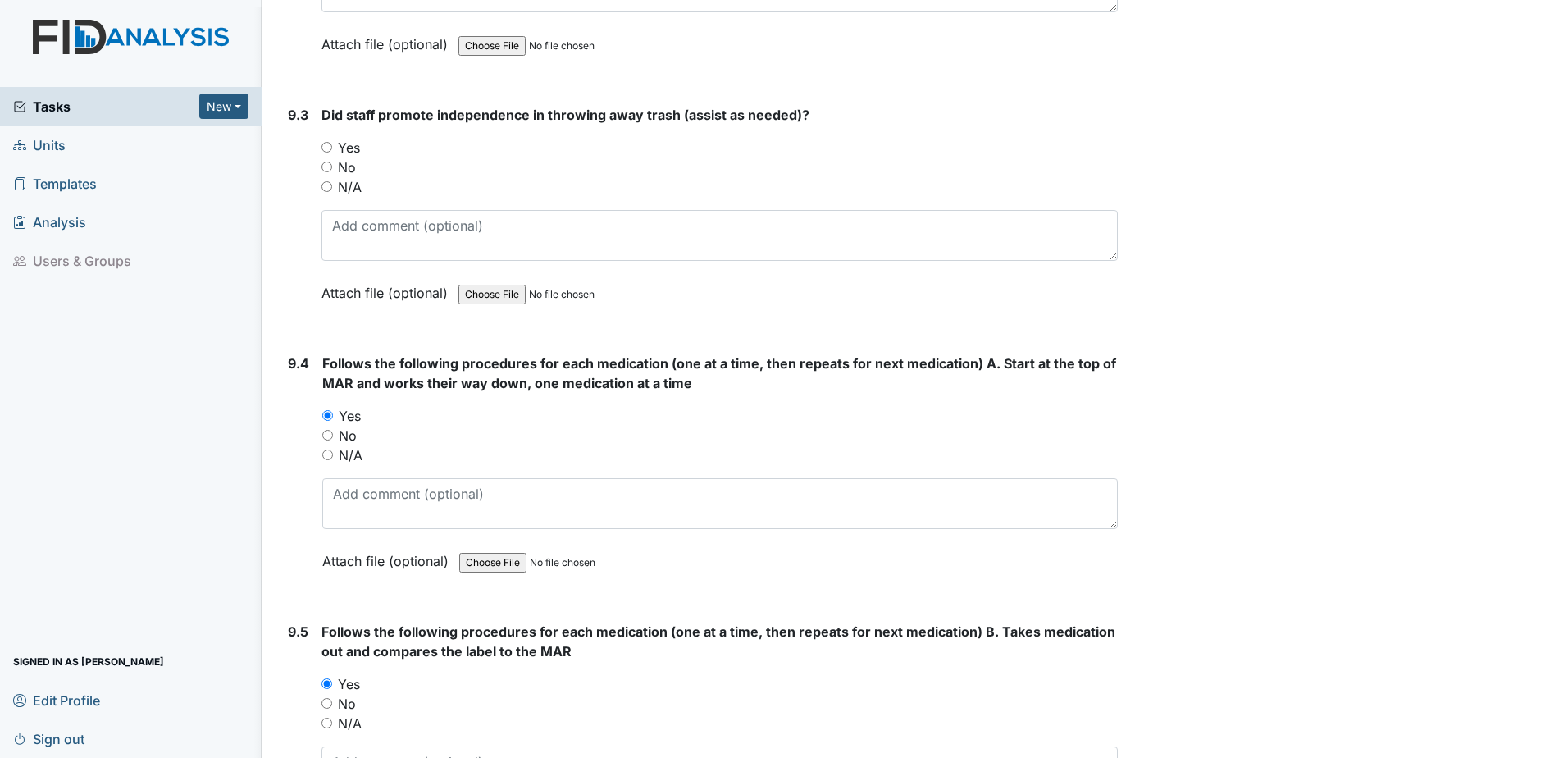
radio input "true"
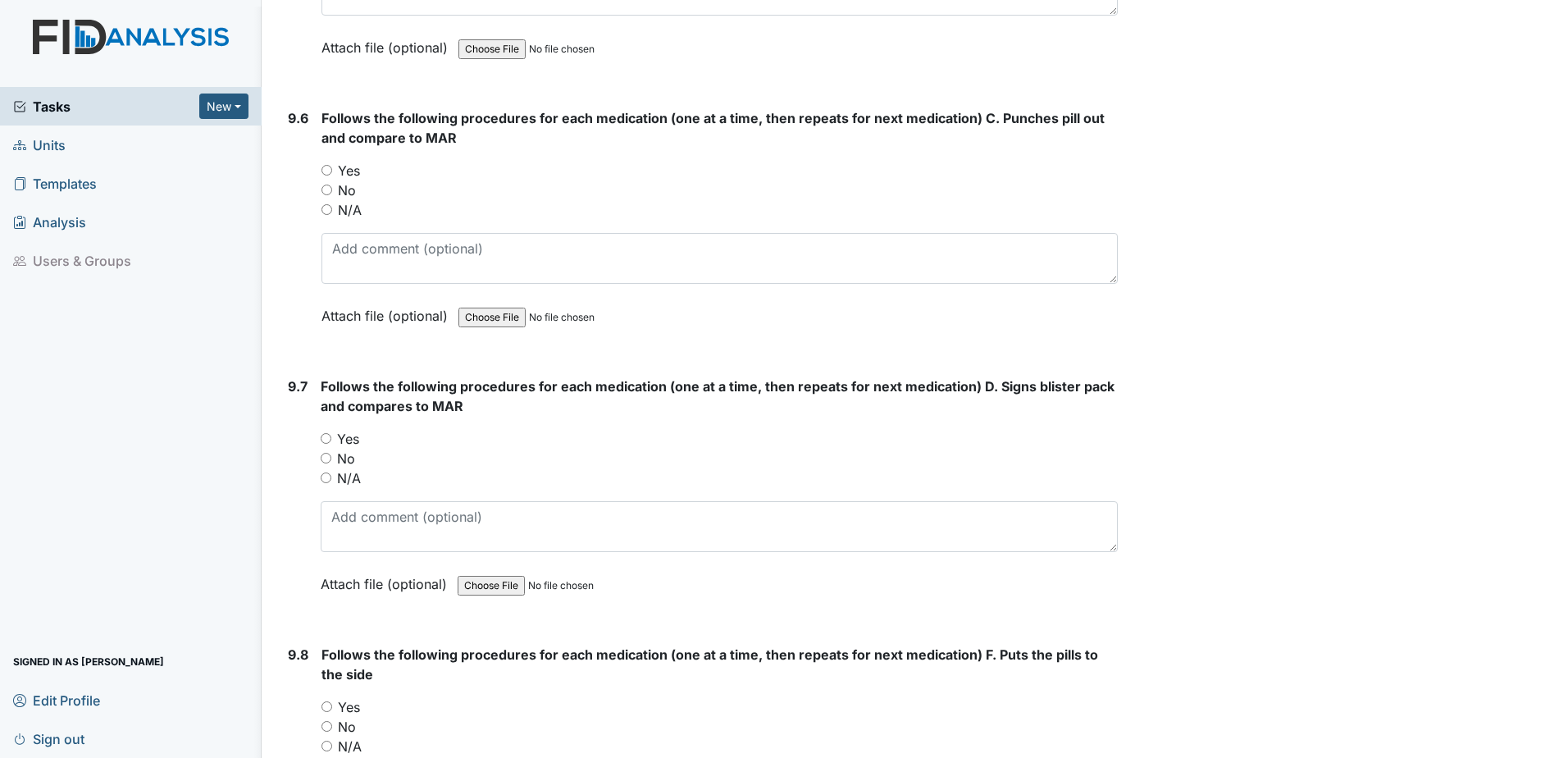
scroll to position [19349, 0]
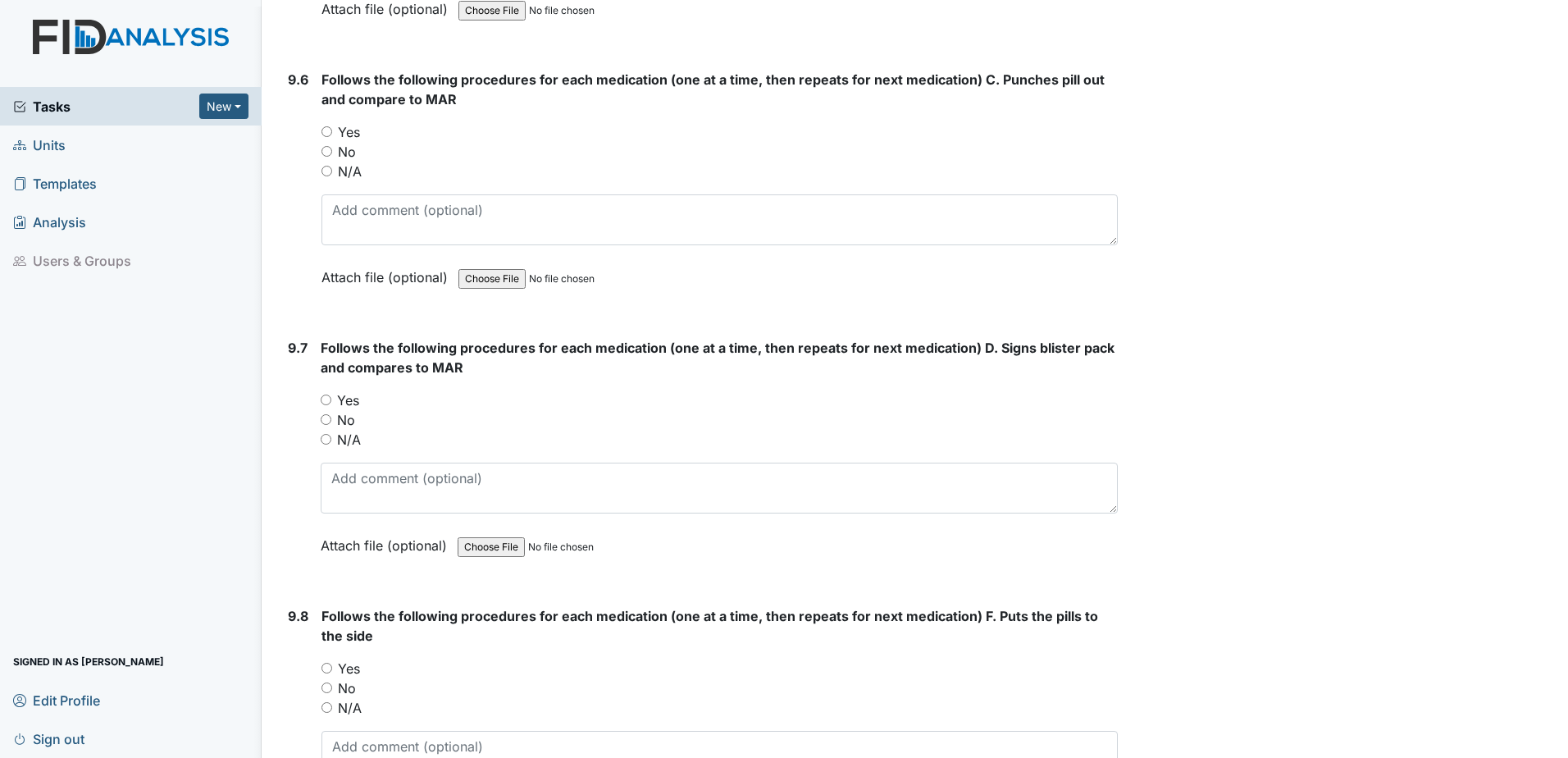
click at [324, 400] on input "Yes" at bounding box center [325, 399] width 11 height 11
radio input "true"
click at [322, 131] on input "Yes" at bounding box center [326, 131] width 11 height 11
radio input "true"
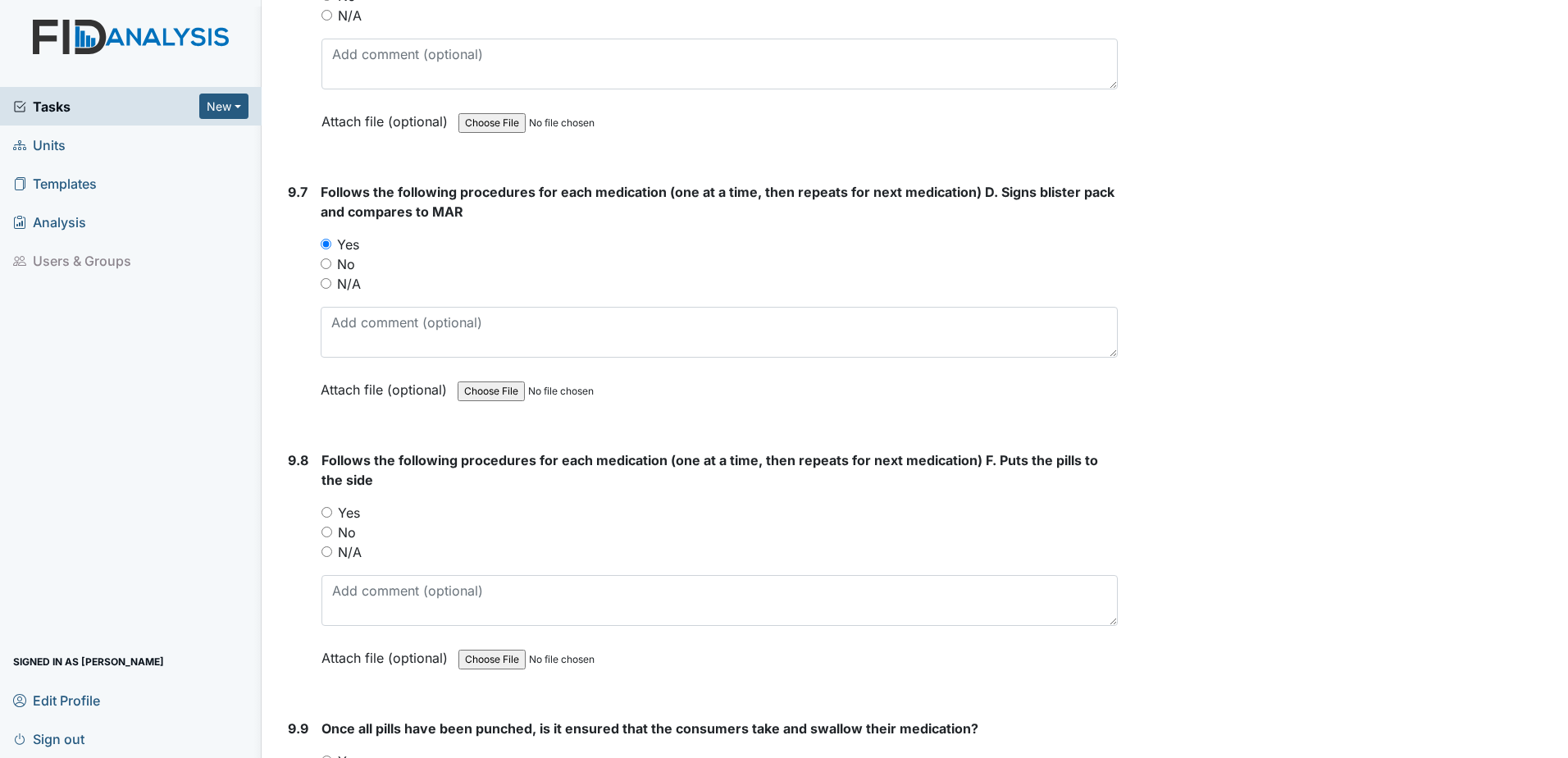
scroll to position [19595, 0]
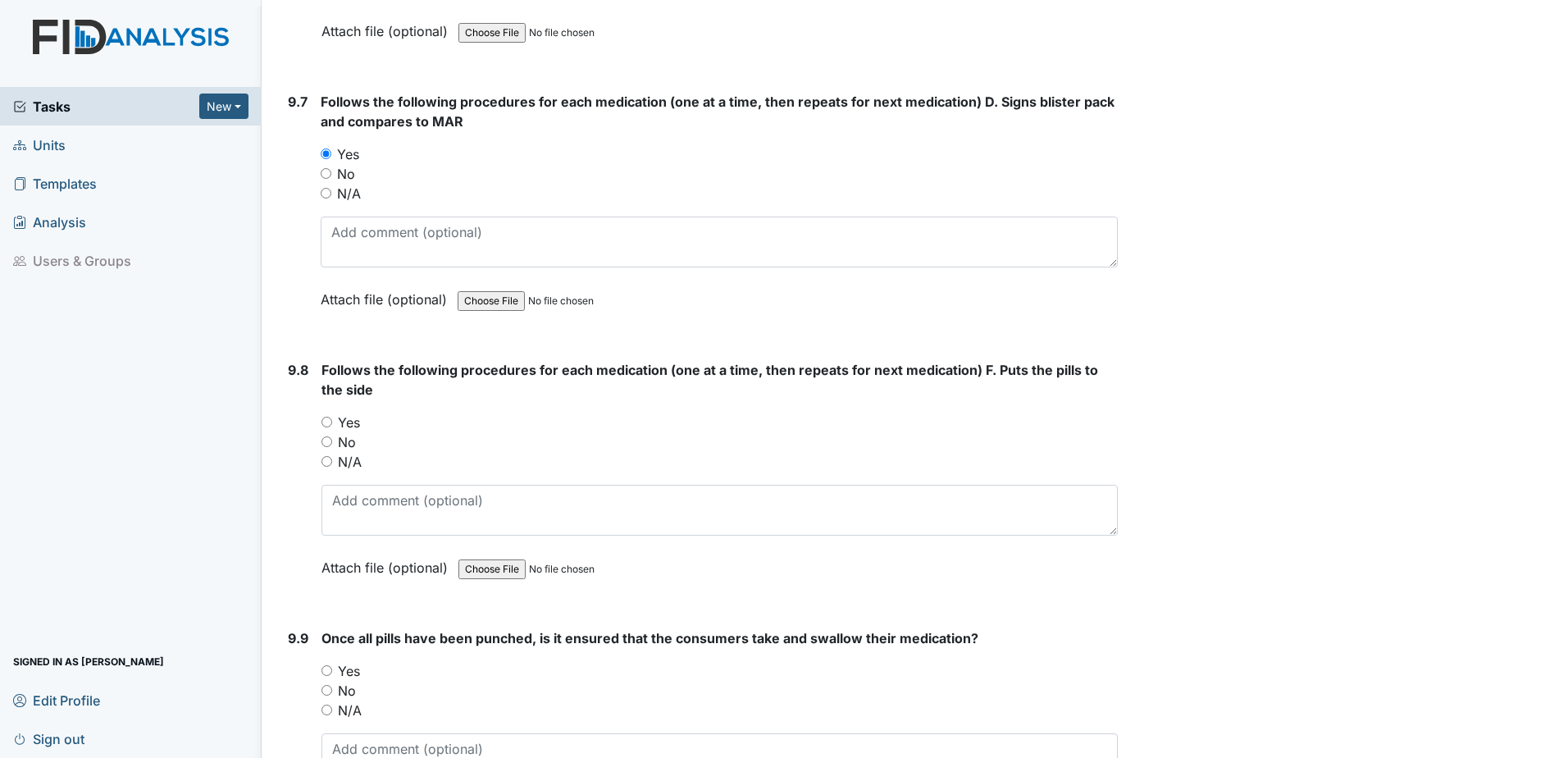
click at [321, 668] on input "Yes" at bounding box center [326, 670] width 11 height 11
radio input "true"
click at [333, 418] on div "Yes" at bounding box center [720, 422] width 796 height 20
click at [328, 419] on input "Yes" at bounding box center [326, 422] width 11 height 11
radio input "true"
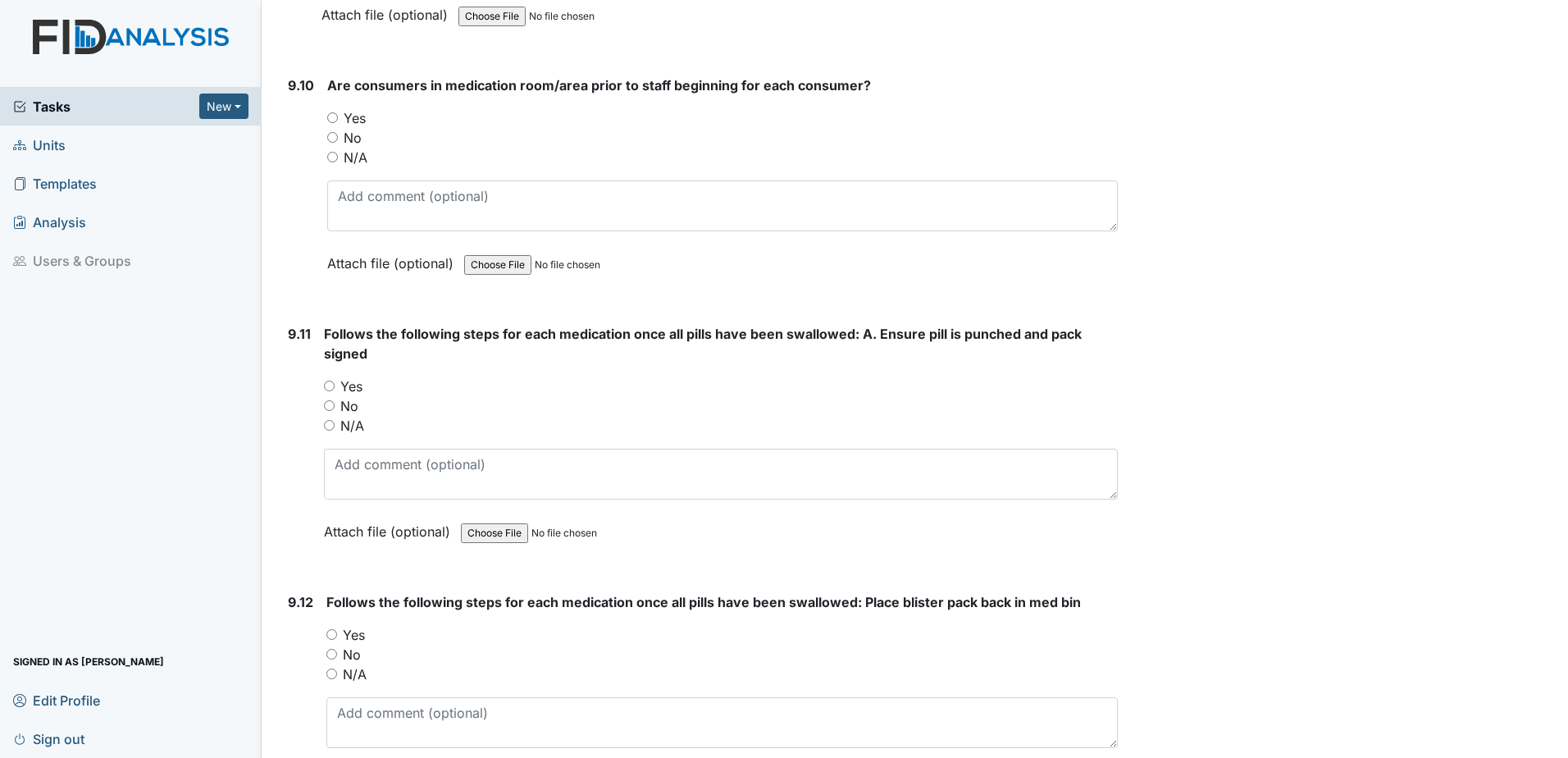
scroll to position [20415, 0]
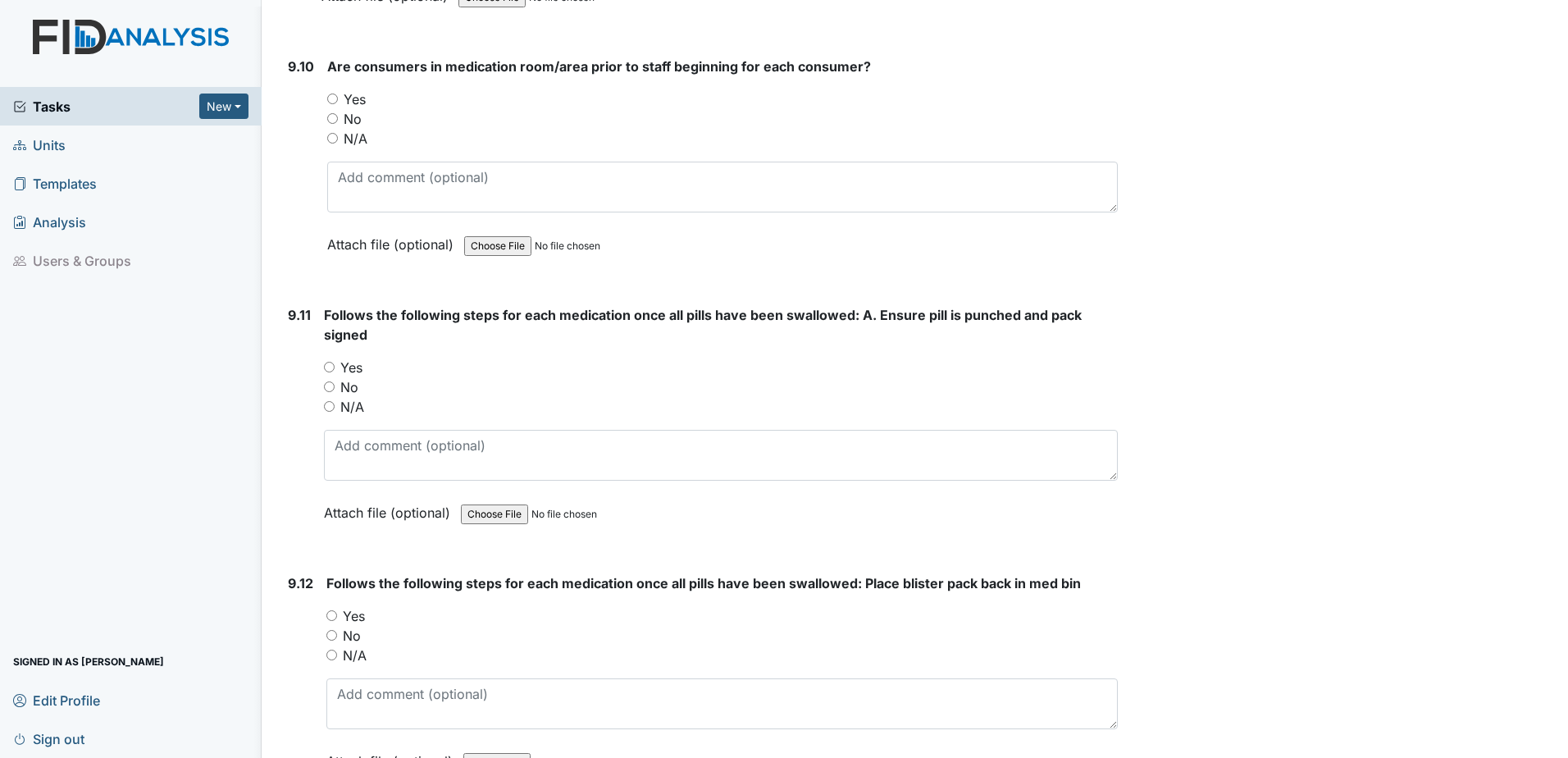
click at [331, 100] on input "Yes" at bounding box center [332, 98] width 11 height 11
radio input "true"
click at [323, 367] on input "Yes" at bounding box center [328, 367] width 11 height 11
radio input "true"
click at [332, 611] on input "Yes" at bounding box center [331, 614] width 11 height 11
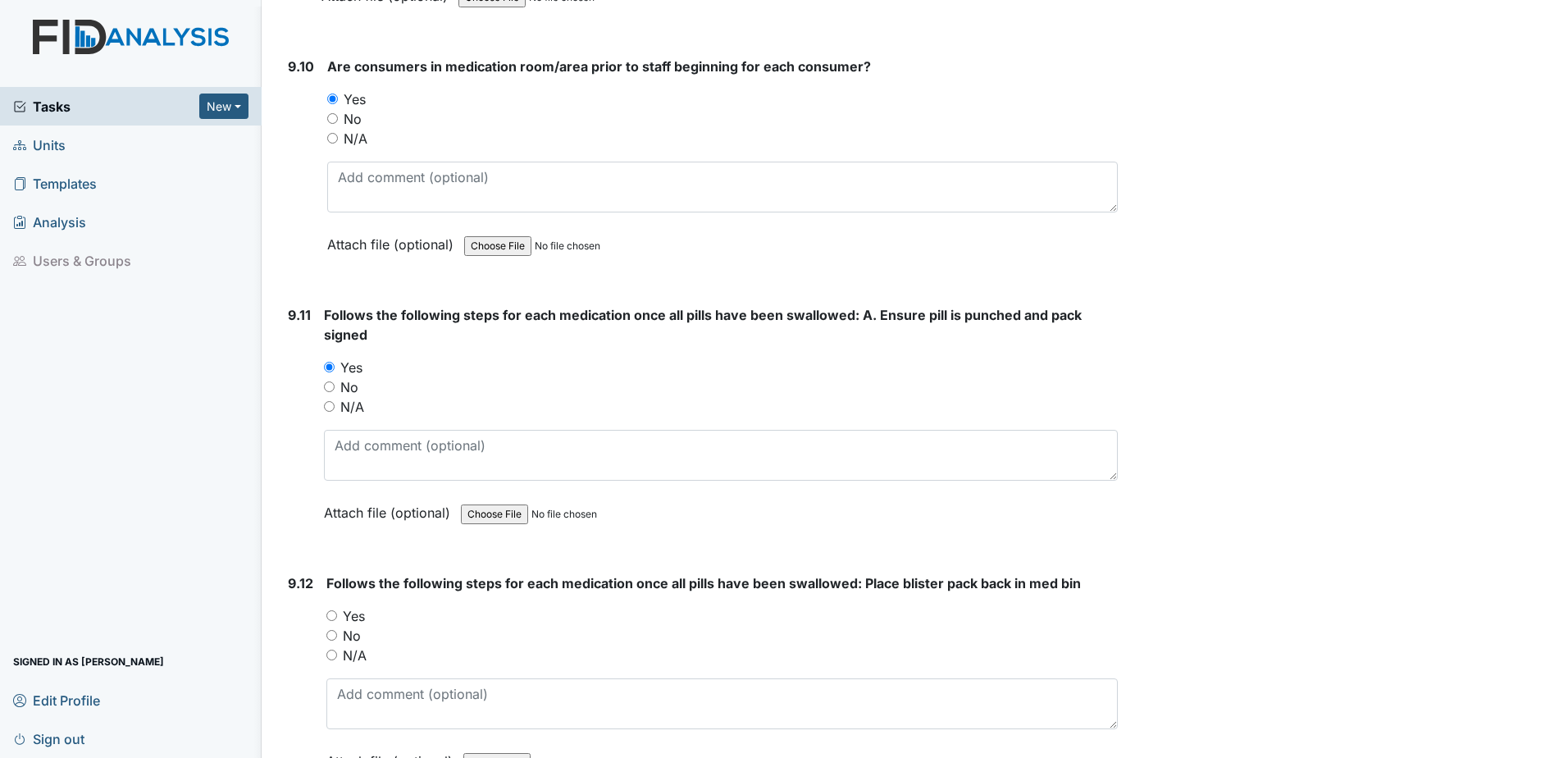
radio input "true"
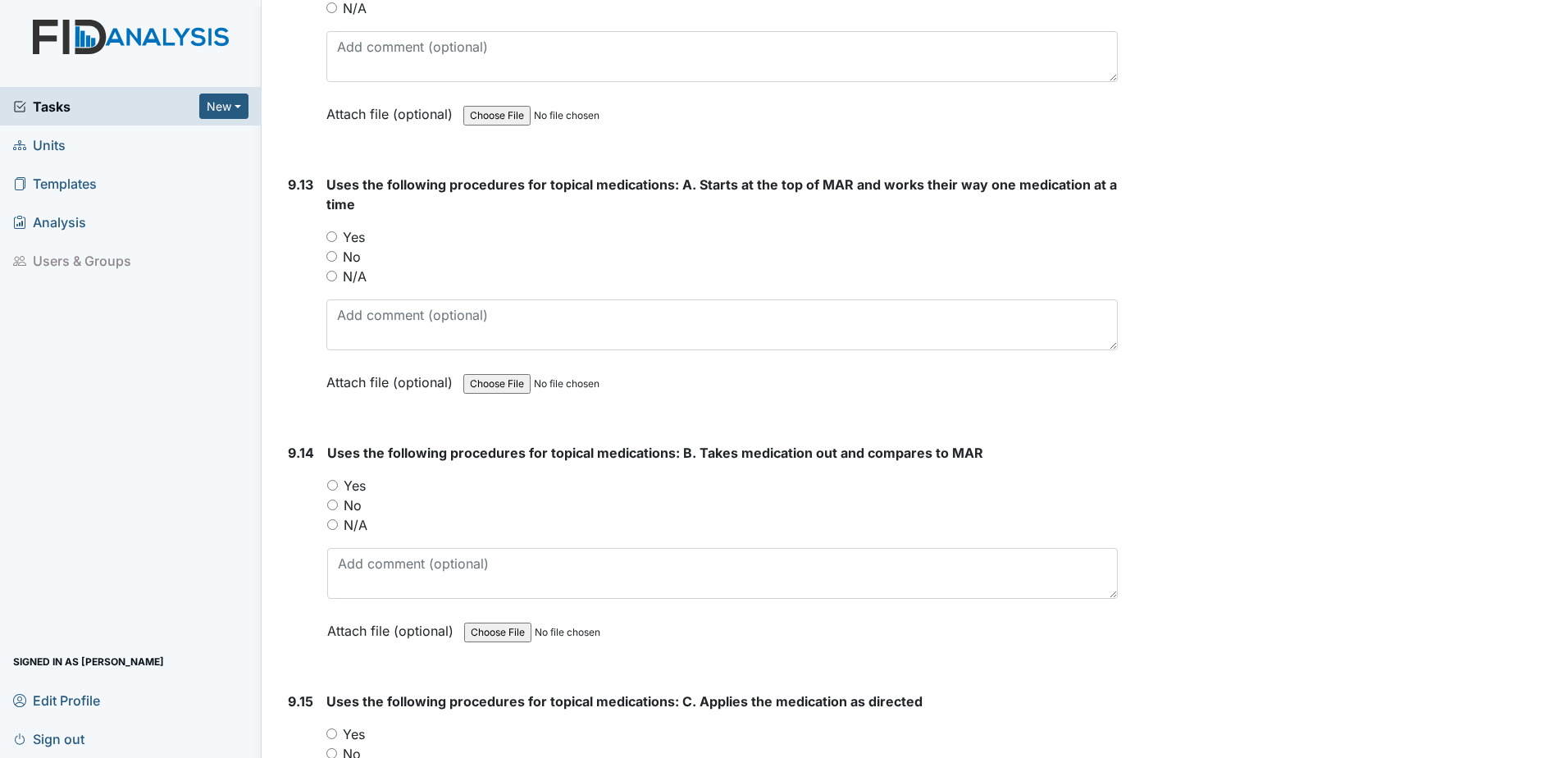
scroll to position [21072, 0]
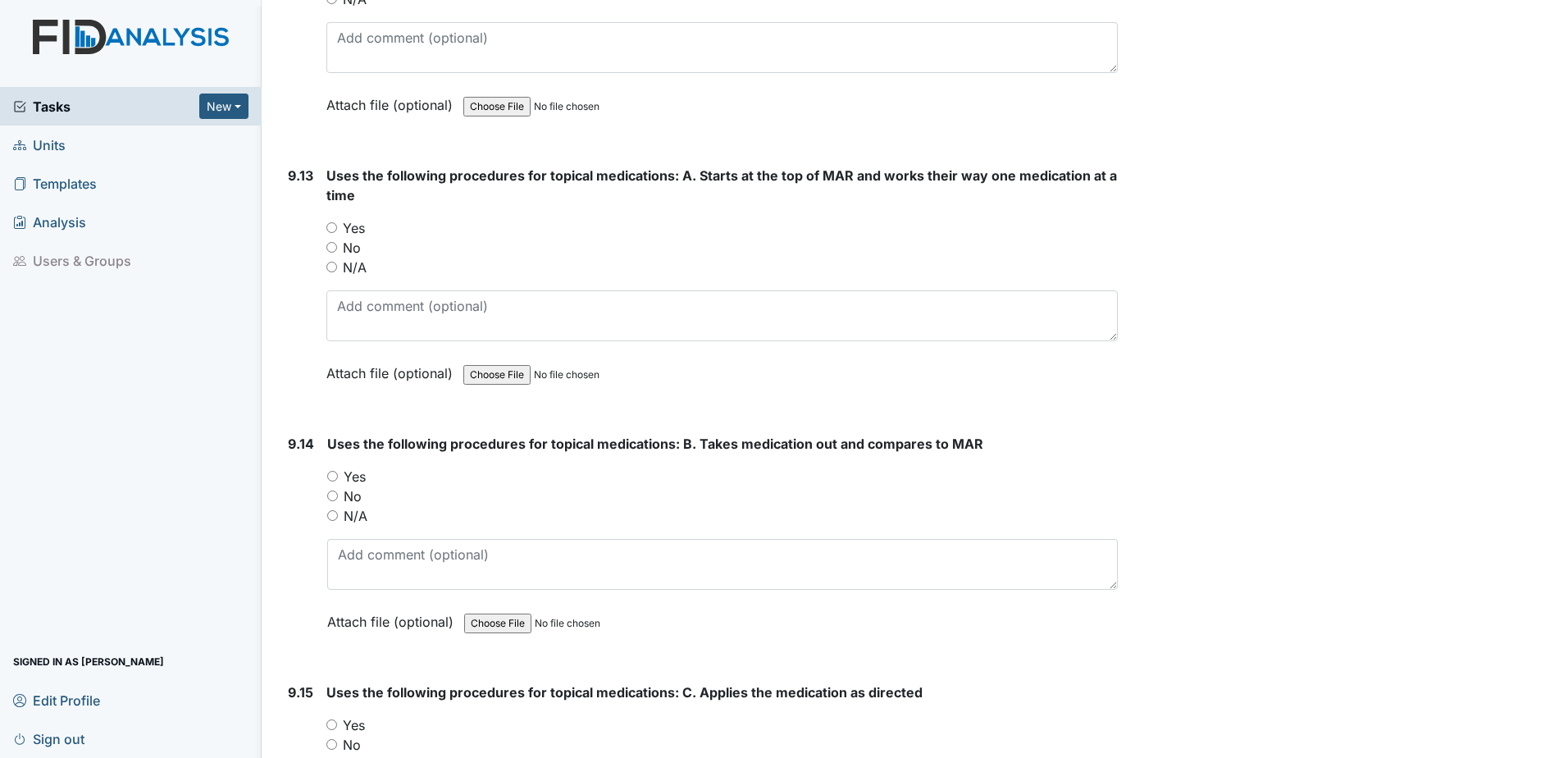
click at [327, 471] on input "Yes" at bounding box center [332, 476] width 11 height 11
radio input "true"
click at [329, 224] on input "Yes" at bounding box center [331, 227] width 11 height 11
radio input "true"
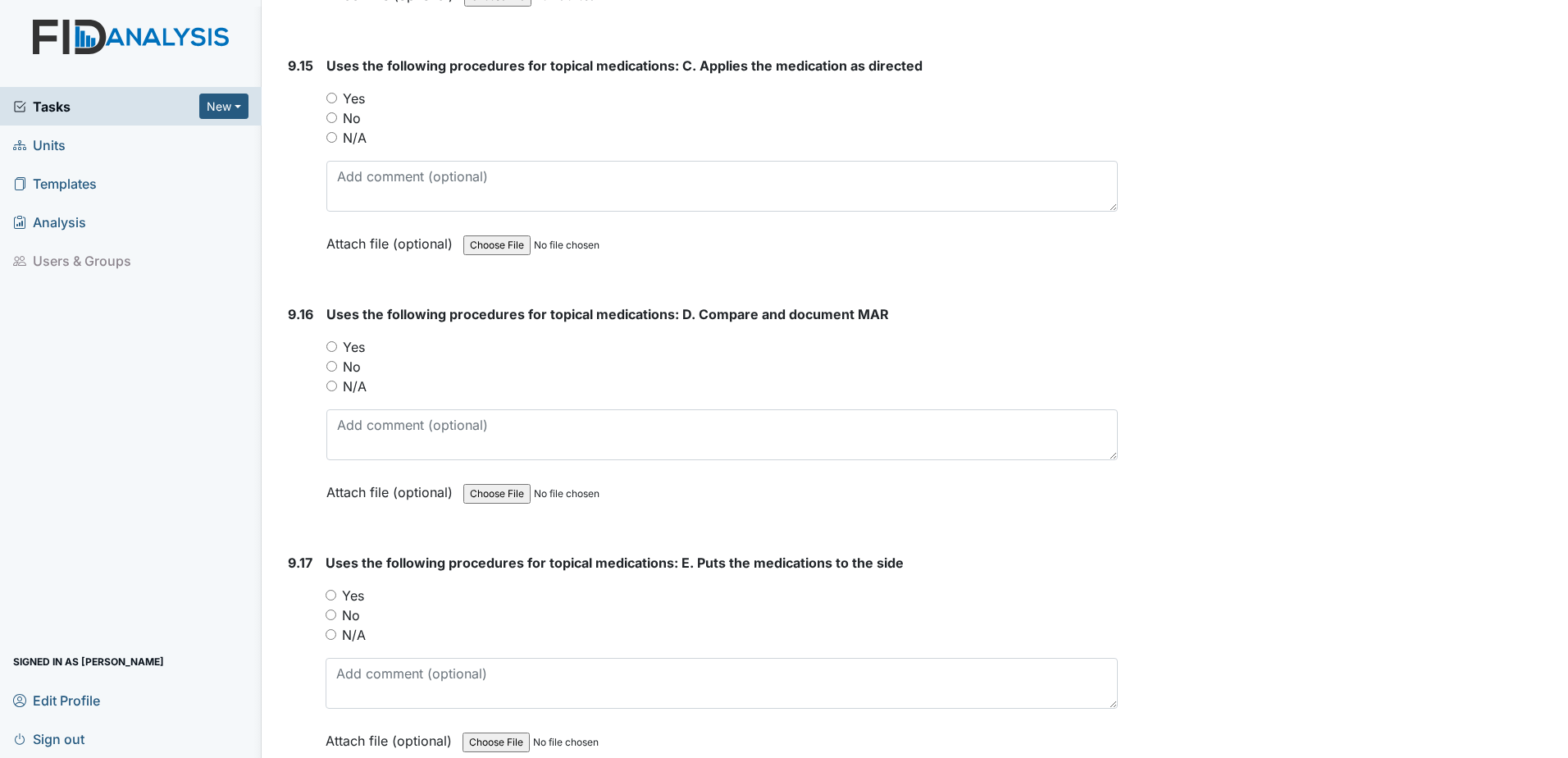
scroll to position [21727, 0]
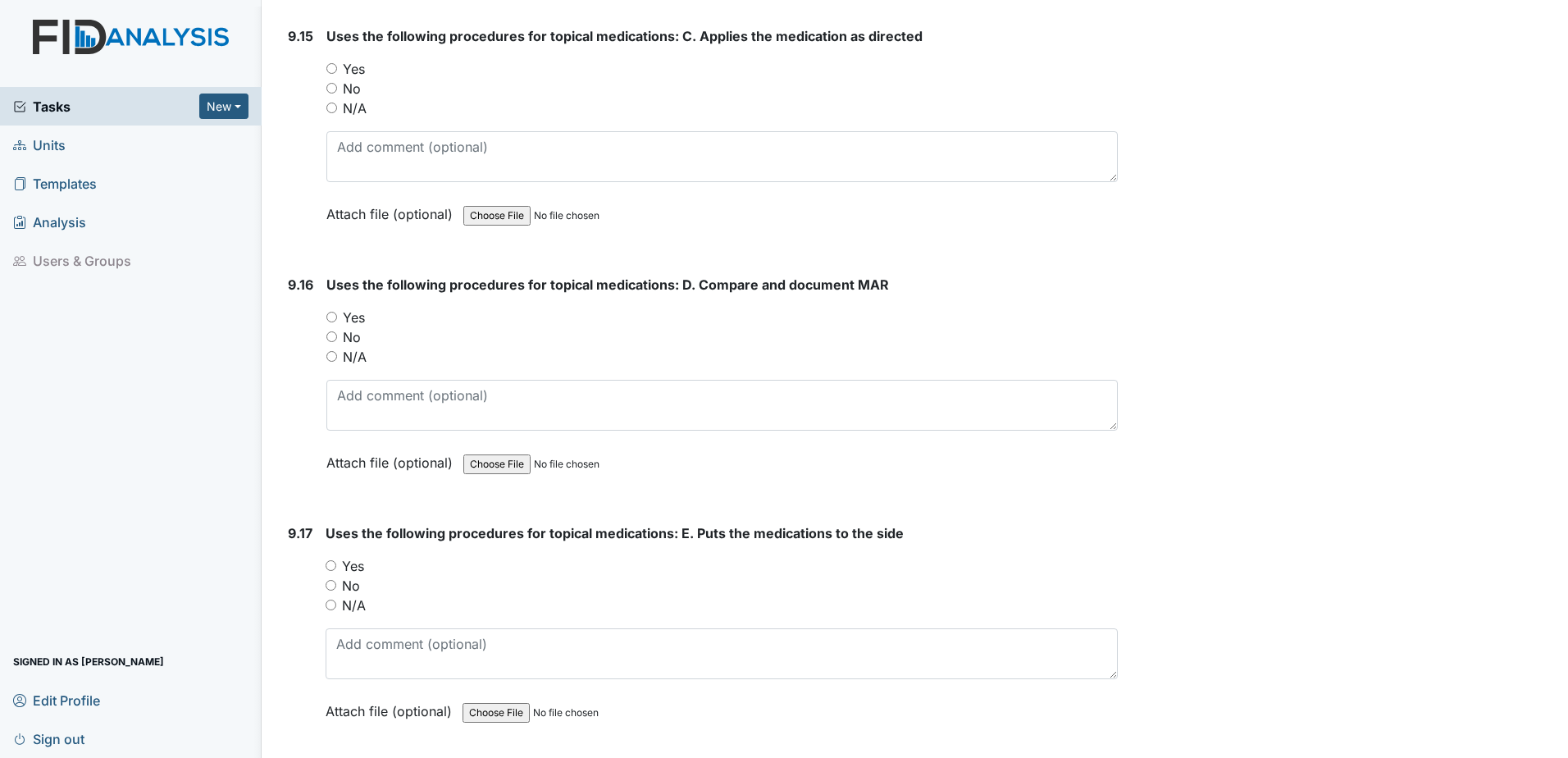
click at [328, 68] on input "Yes" at bounding box center [331, 68] width 11 height 11
radio input "true"
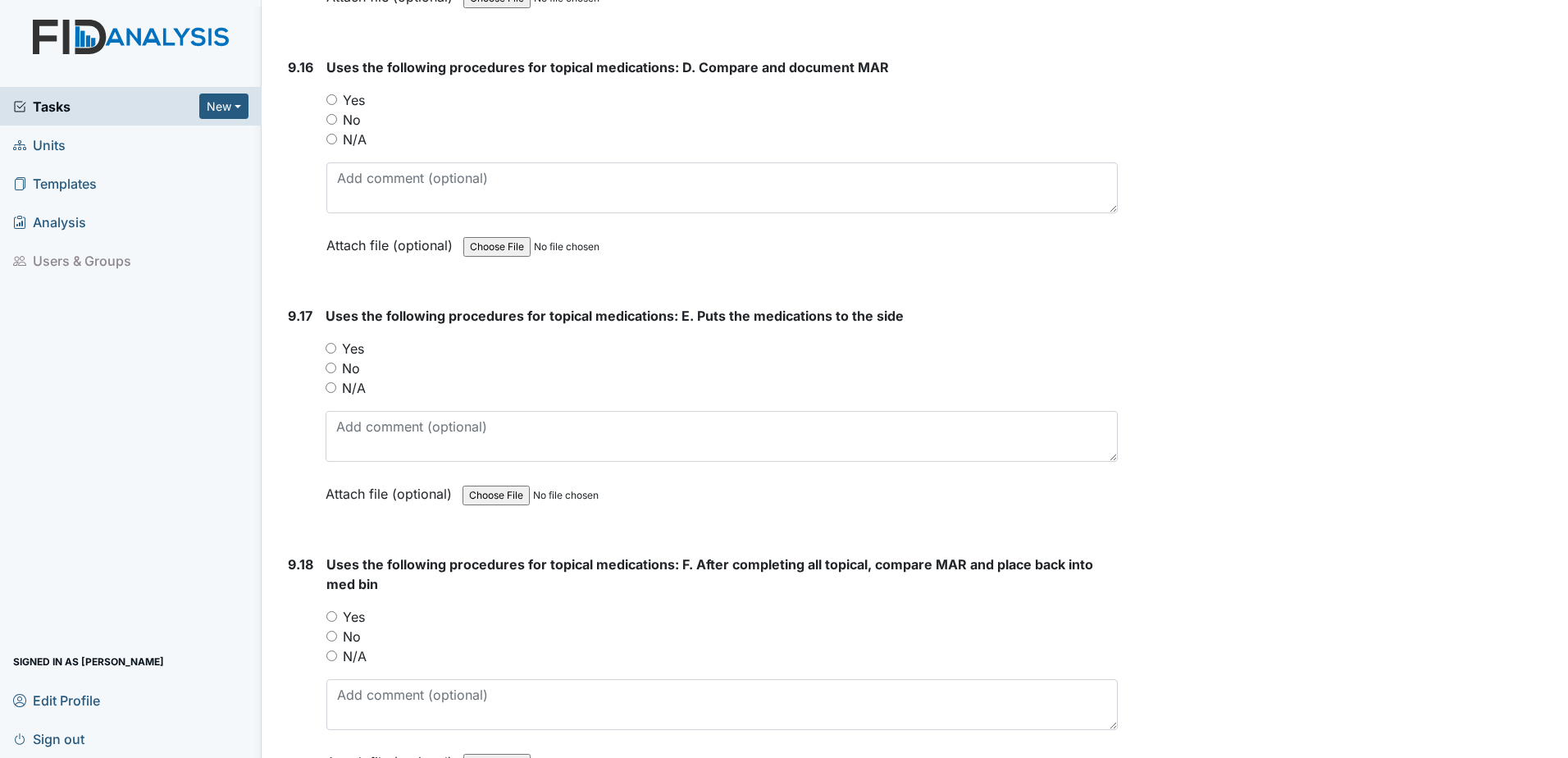
scroll to position [21973, 0]
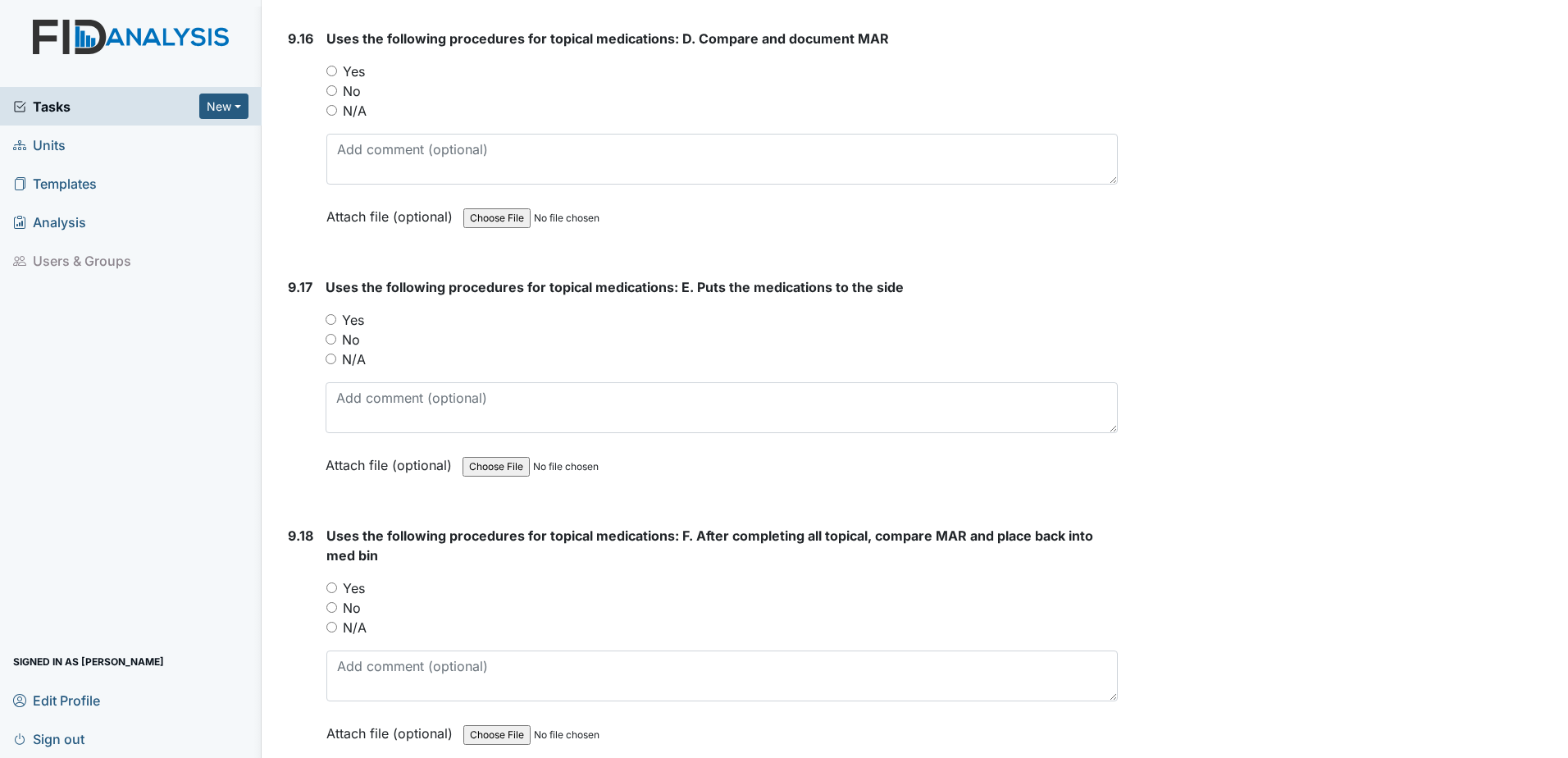
click at [333, 316] on input "Yes" at bounding box center [330, 319] width 11 height 11
radio input "true"
drag, startPoint x: 328, startPoint y: 67, endPoint x: 338, endPoint y: 77, distance: 14.1
click at [328, 68] on input "Yes" at bounding box center [331, 71] width 11 height 11
radio input "true"
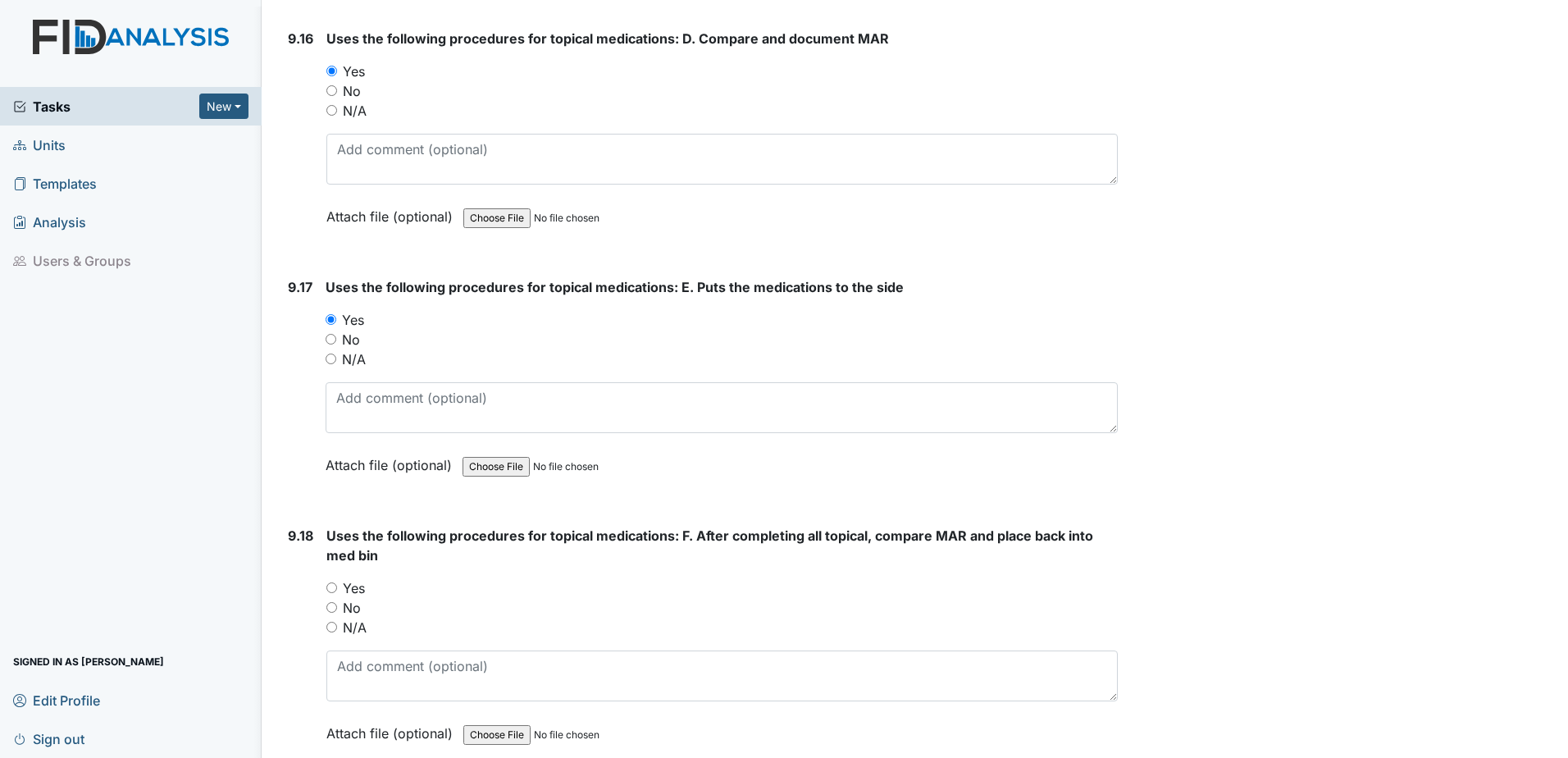
click at [331, 593] on div "Yes" at bounding box center [722, 588] width 791 height 20
drag, startPoint x: 328, startPoint y: 585, endPoint x: 373, endPoint y: 587, distance: 45.0
click at [328, 585] on input "Yes" at bounding box center [331, 587] width 11 height 11
radio input "true"
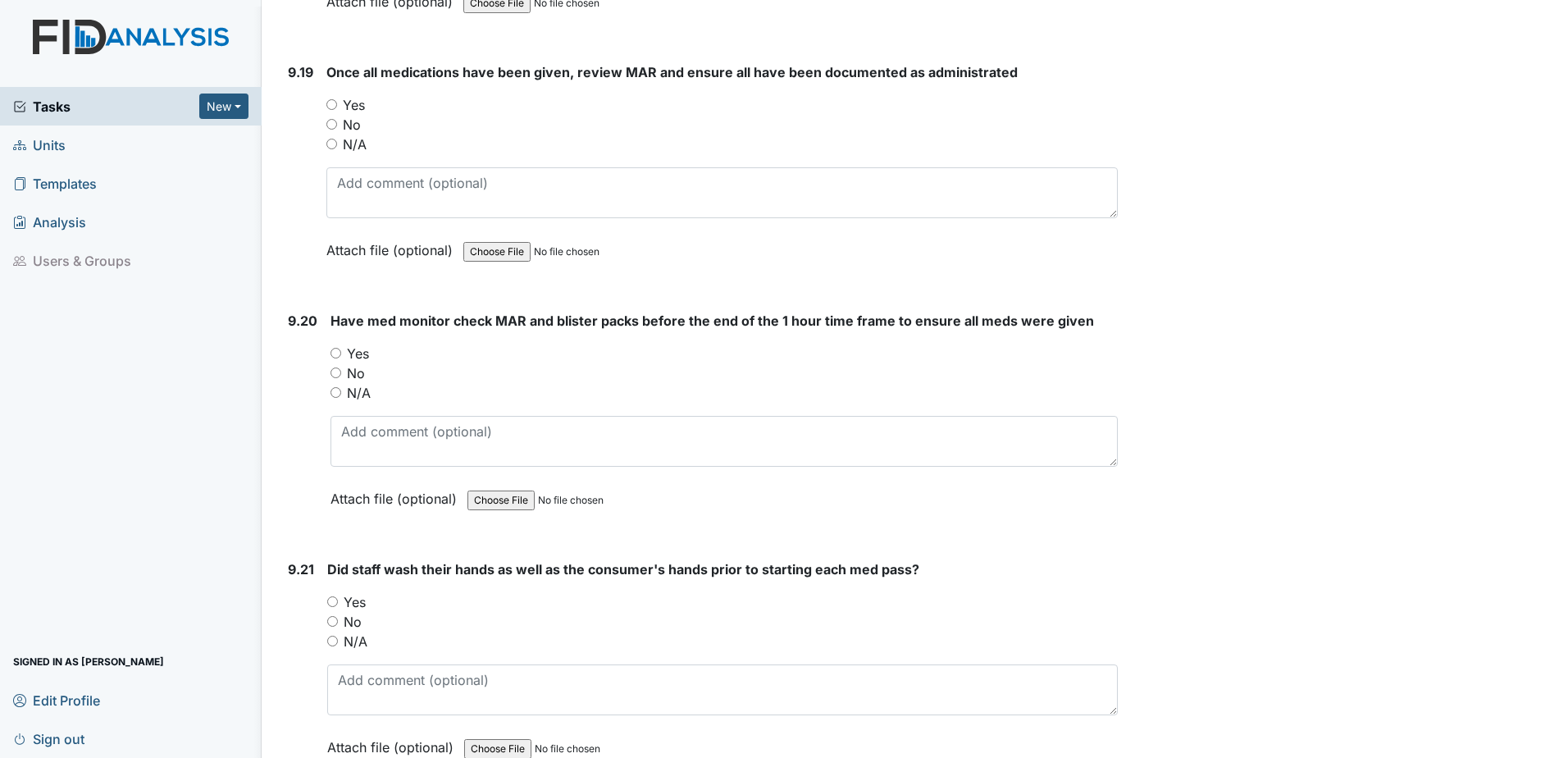
scroll to position [22711, 0]
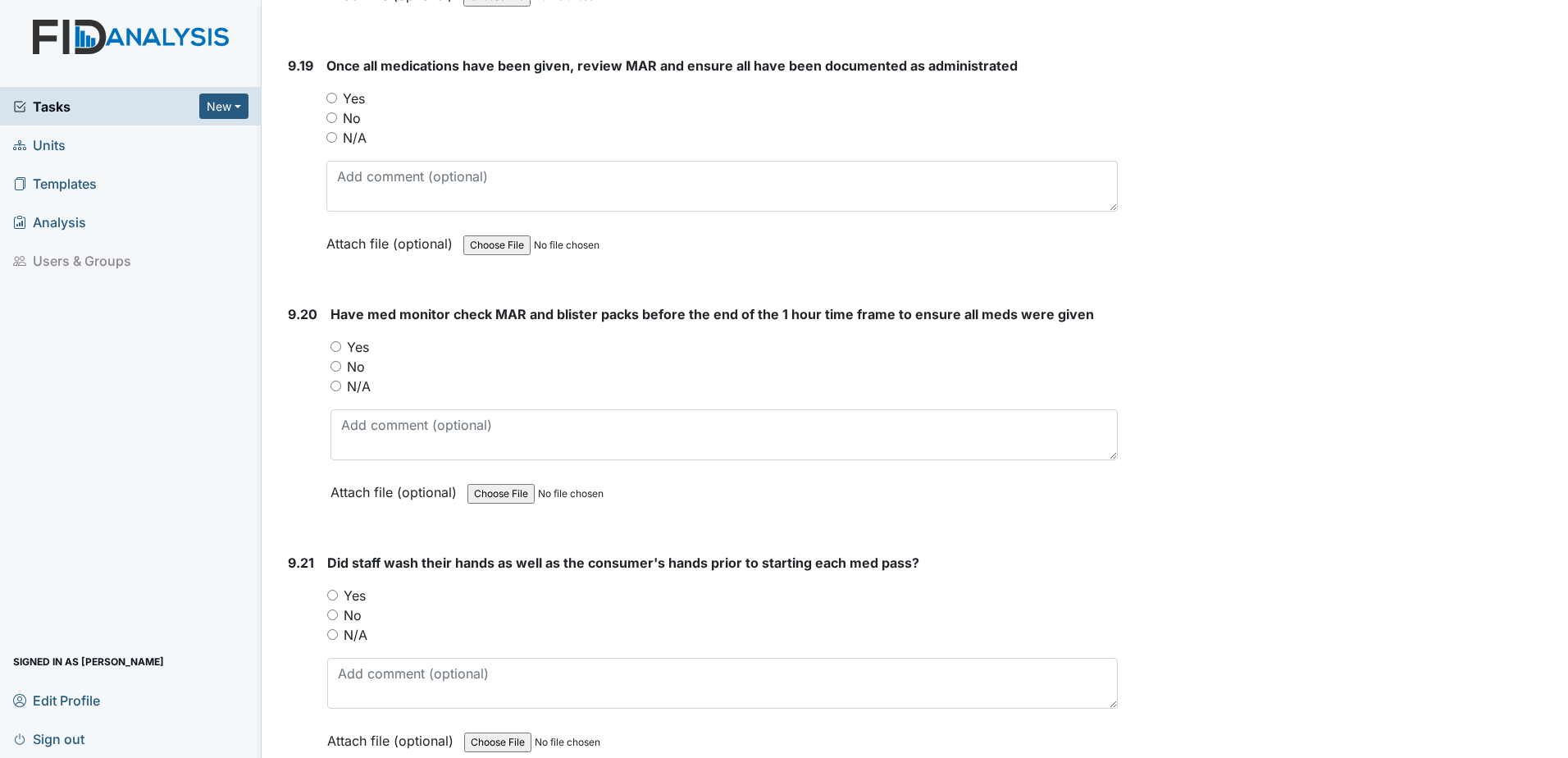
click at [330, 96] on input "Yes" at bounding box center [331, 97] width 11 height 11
radio input "true"
click at [339, 344] on input "Yes" at bounding box center [335, 346] width 11 height 11
radio input "true"
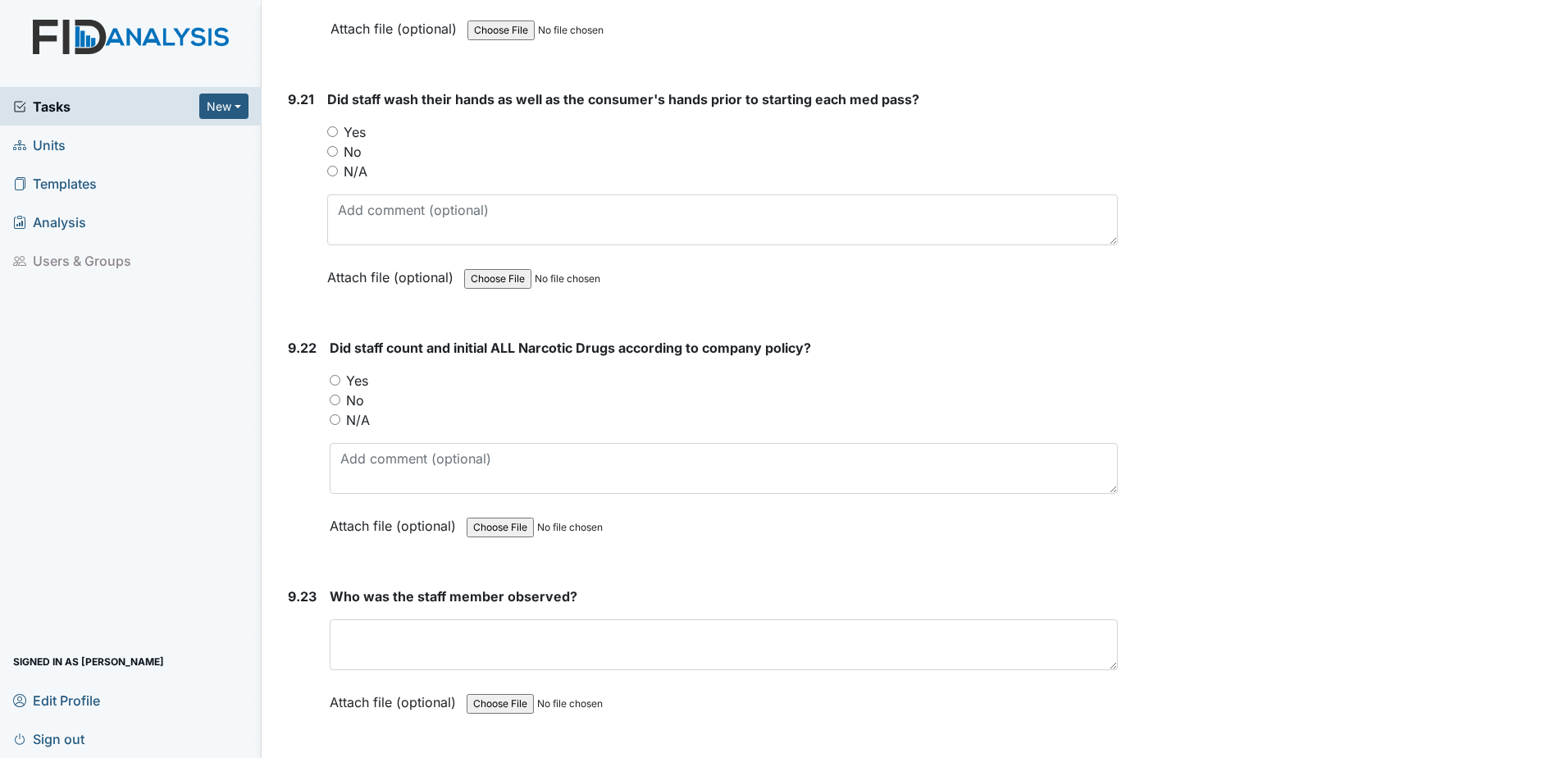
scroll to position [23203, 0]
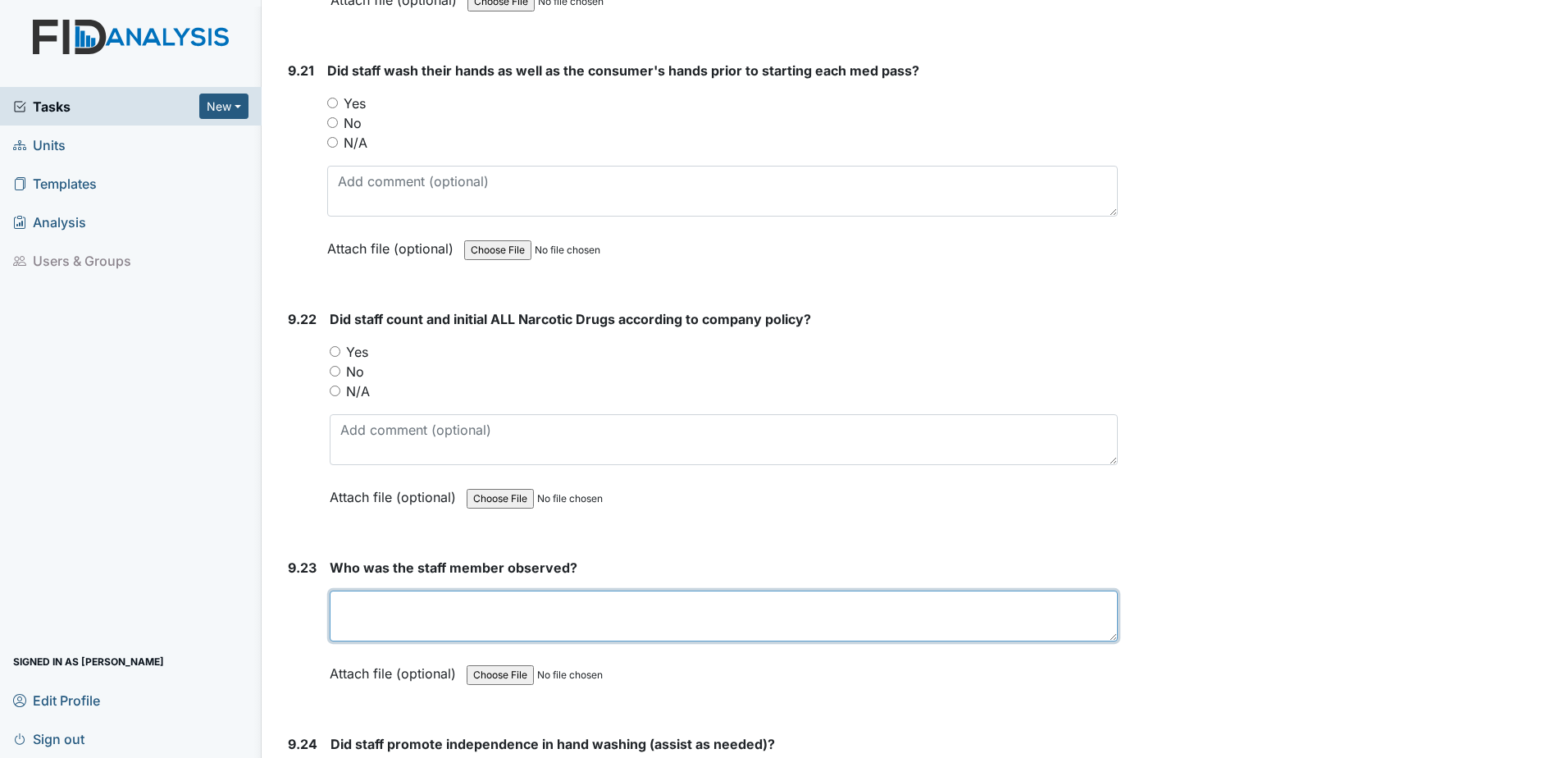
click at [380, 601] on textarea at bounding box center [723, 615] width 787 height 51
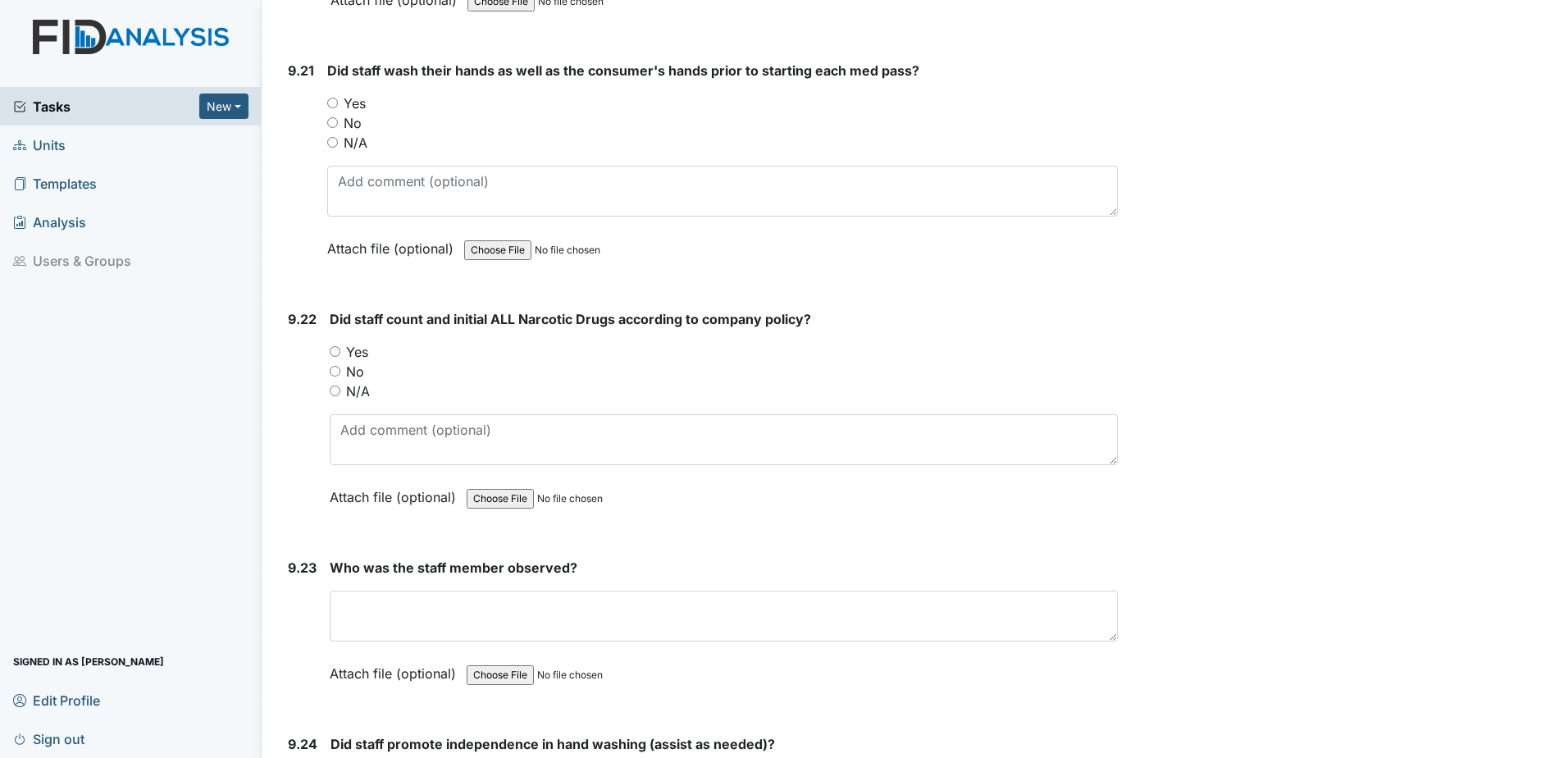
click at [333, 107] on input "Yes" at bounding box center [332, 102] width 11 height 11
radio input "true"
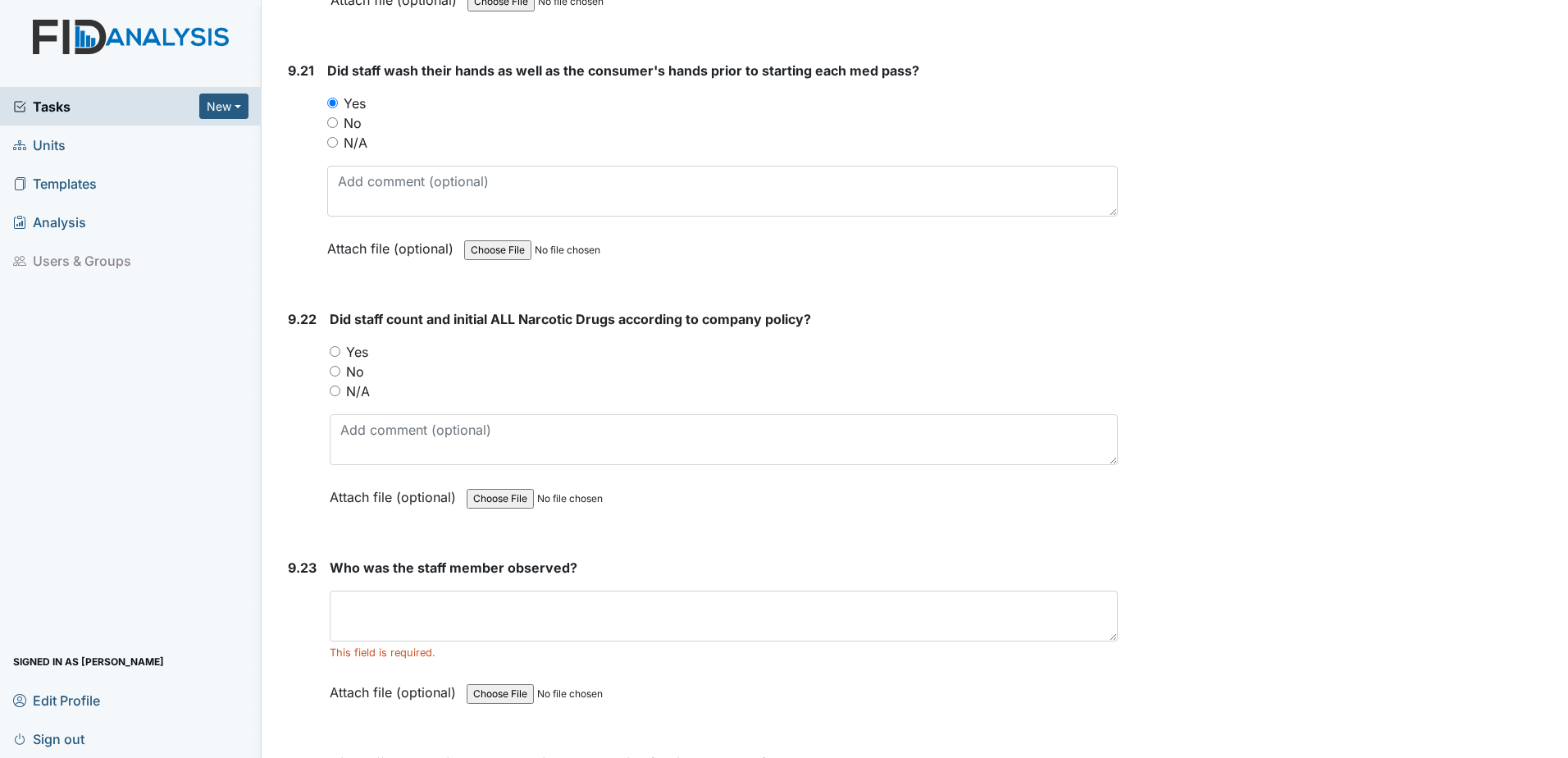
click at [333, 359] on div "Yes" at bounding box center [723, 352] width 787 height 20
click at [335, 350] on input "Yes" at bounding box center [334, 351] width 11 height 11
radio input "true"
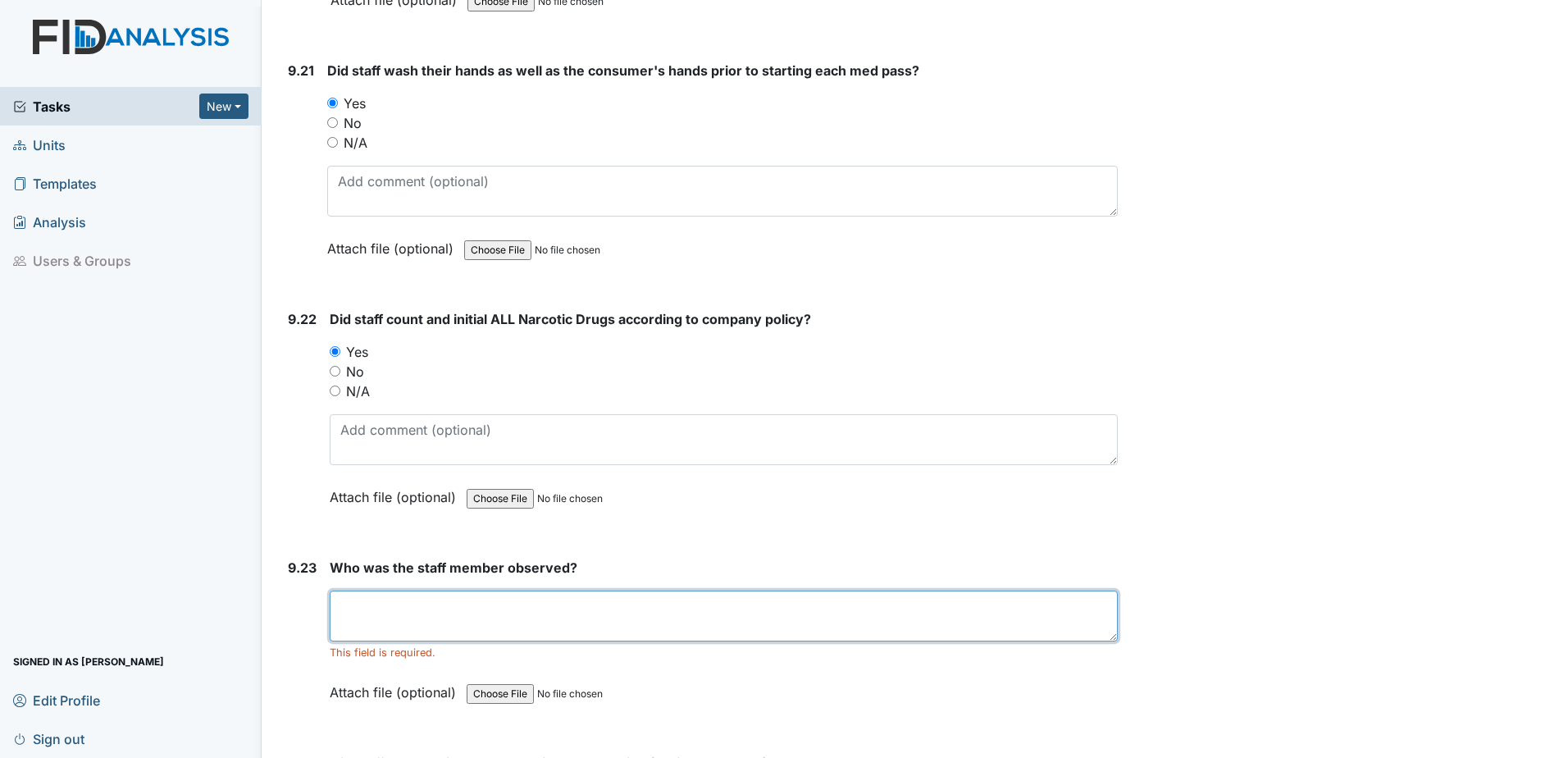
click at [377, 618] on textarea at bounding box center [723, 615] width 787 height 51
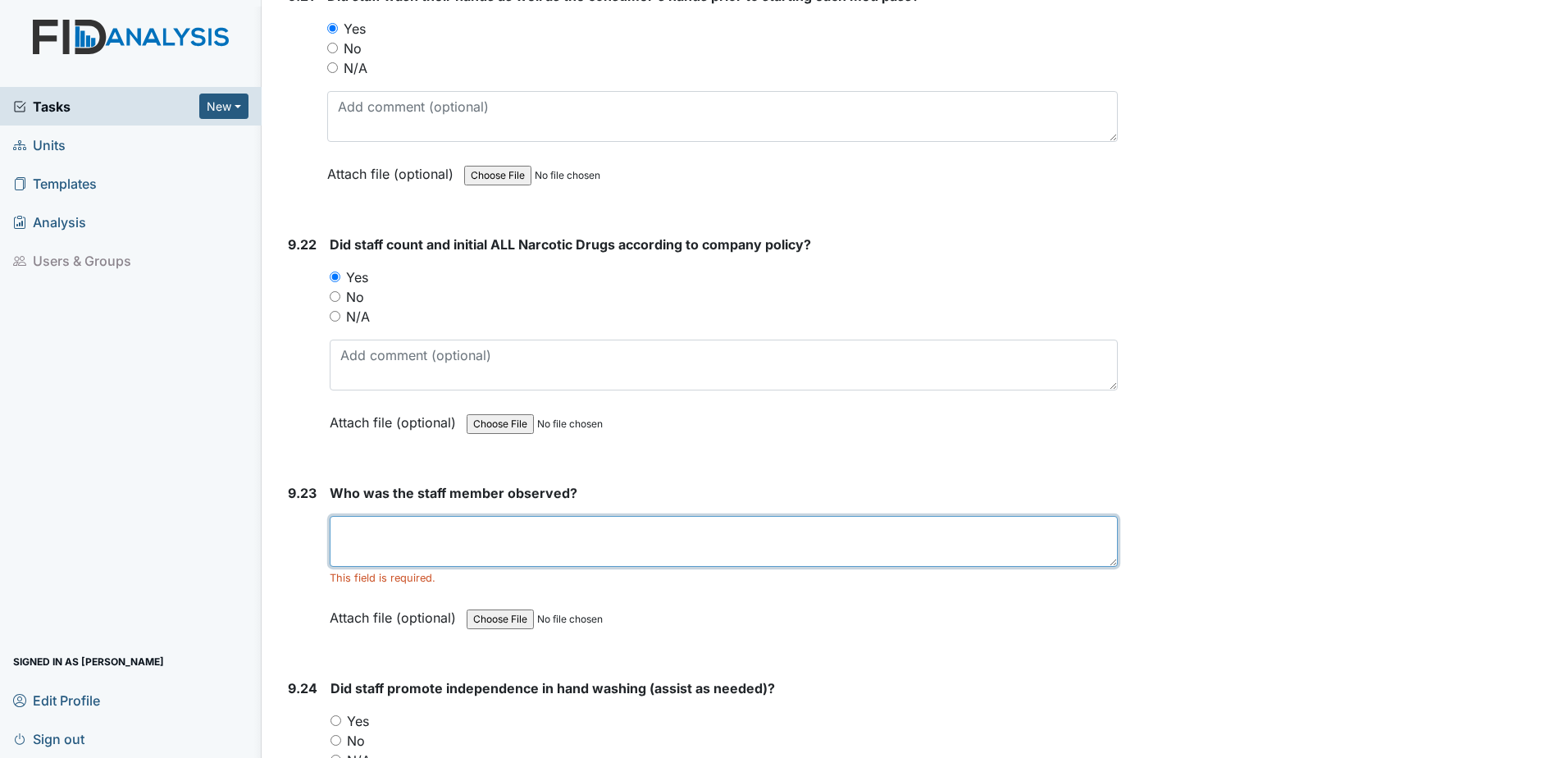
scroll to position [23449, 0]
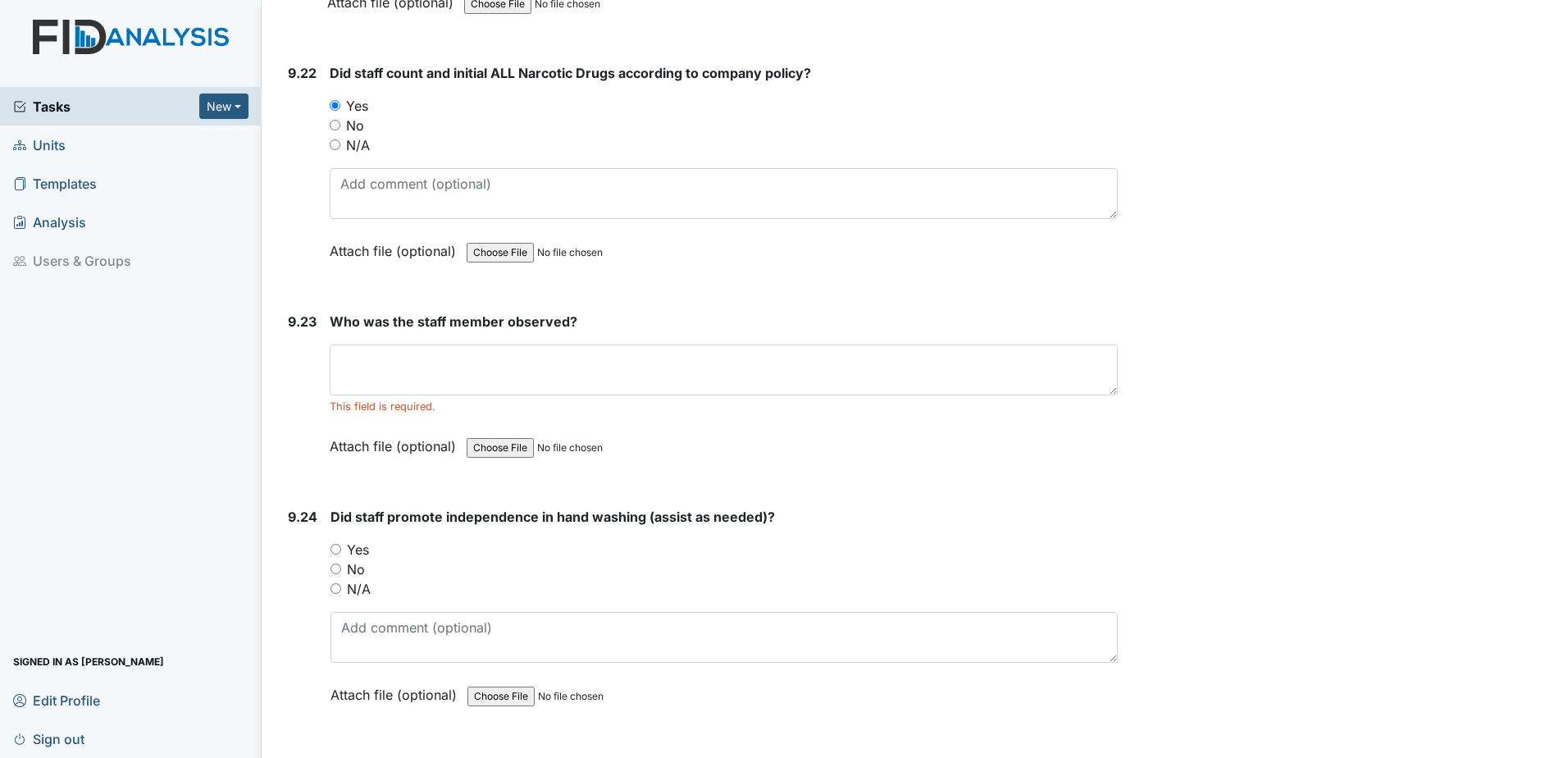
click at [337, 552] on input "Yes" at bounding box center [335, 549] width 11 height 11
radio input "true"
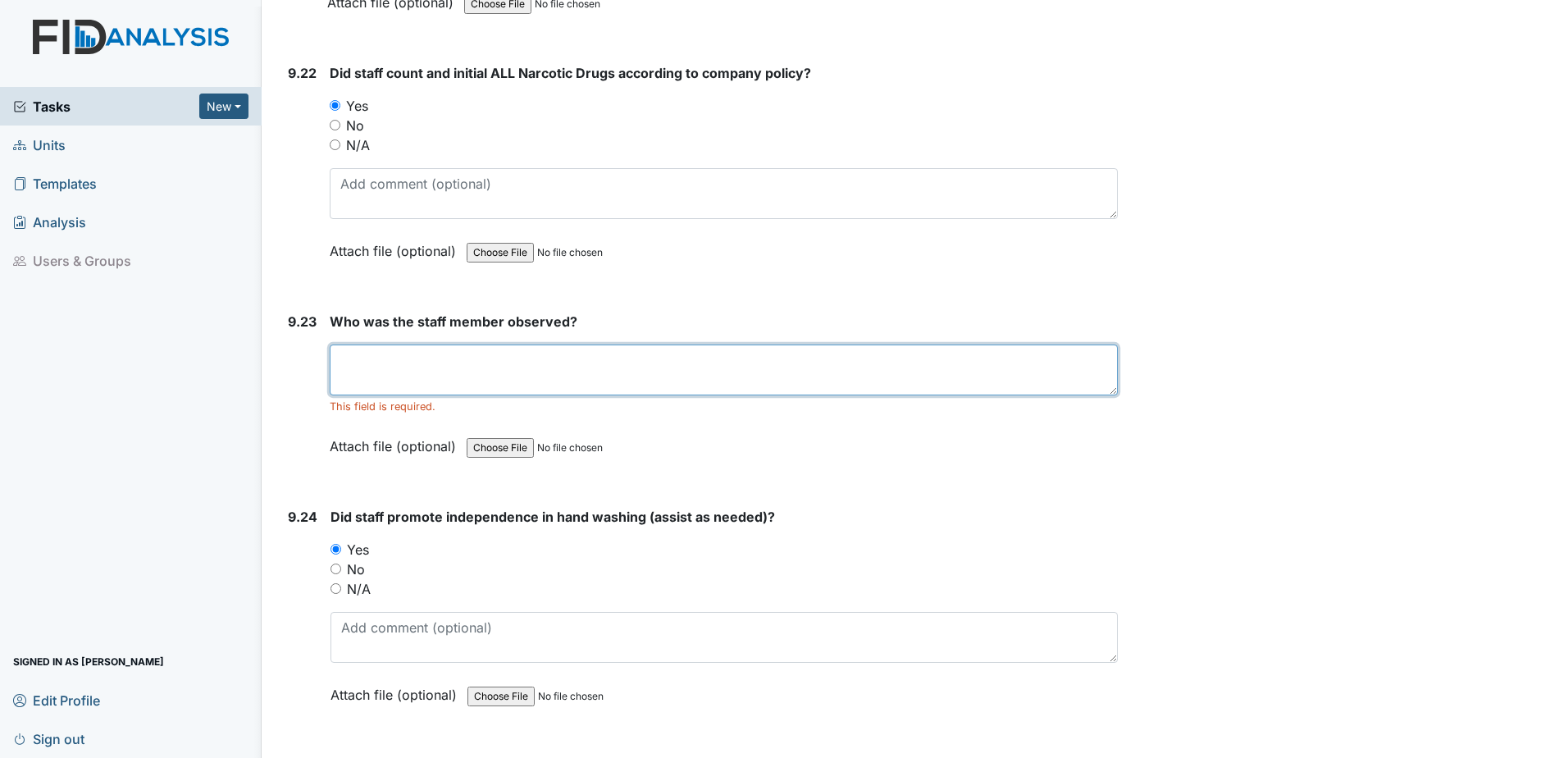
click at [382, 378] on textarea at bounding box center [723, 370] width 787 height 51
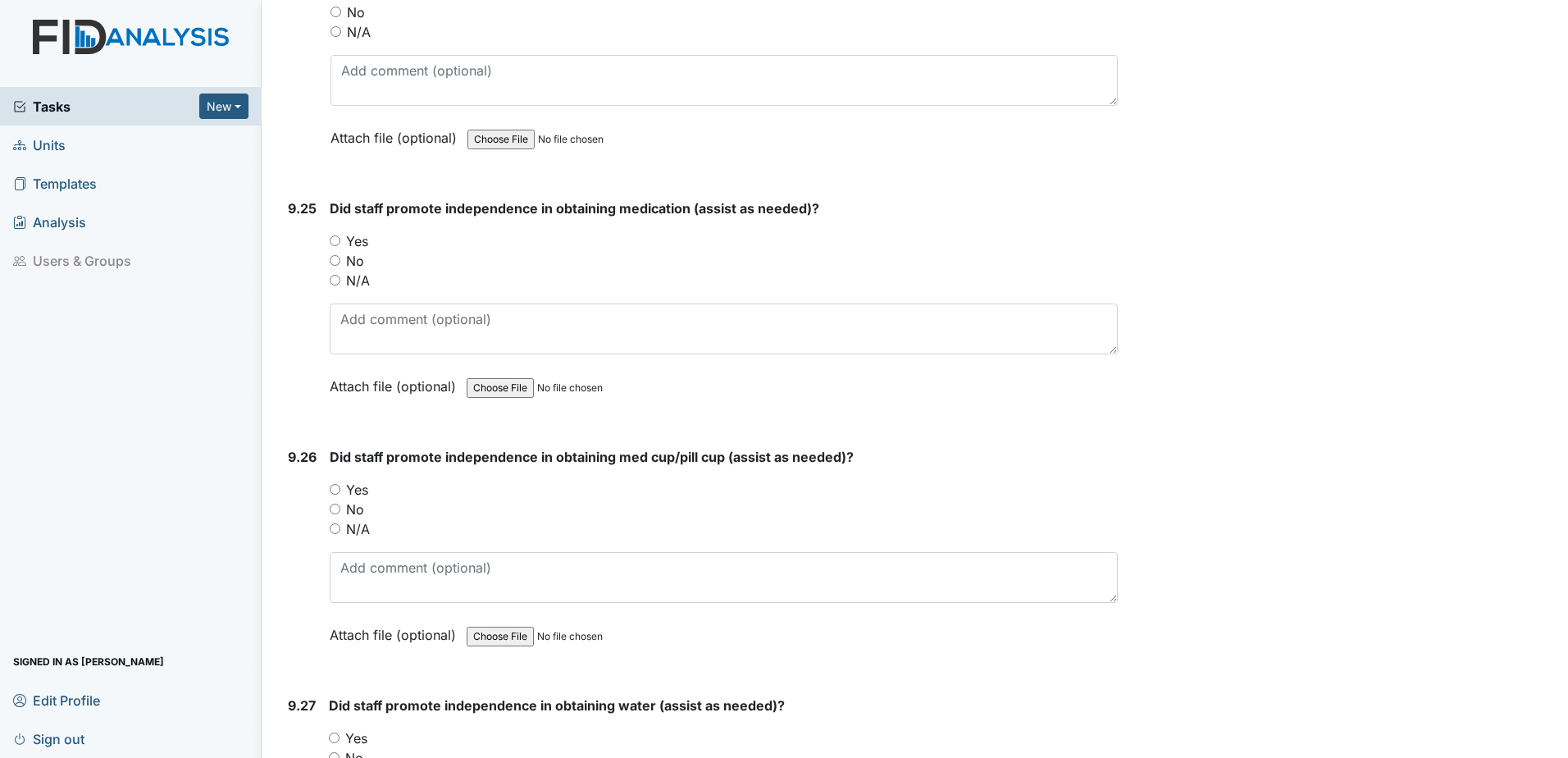
scroll to position [24023, 0]
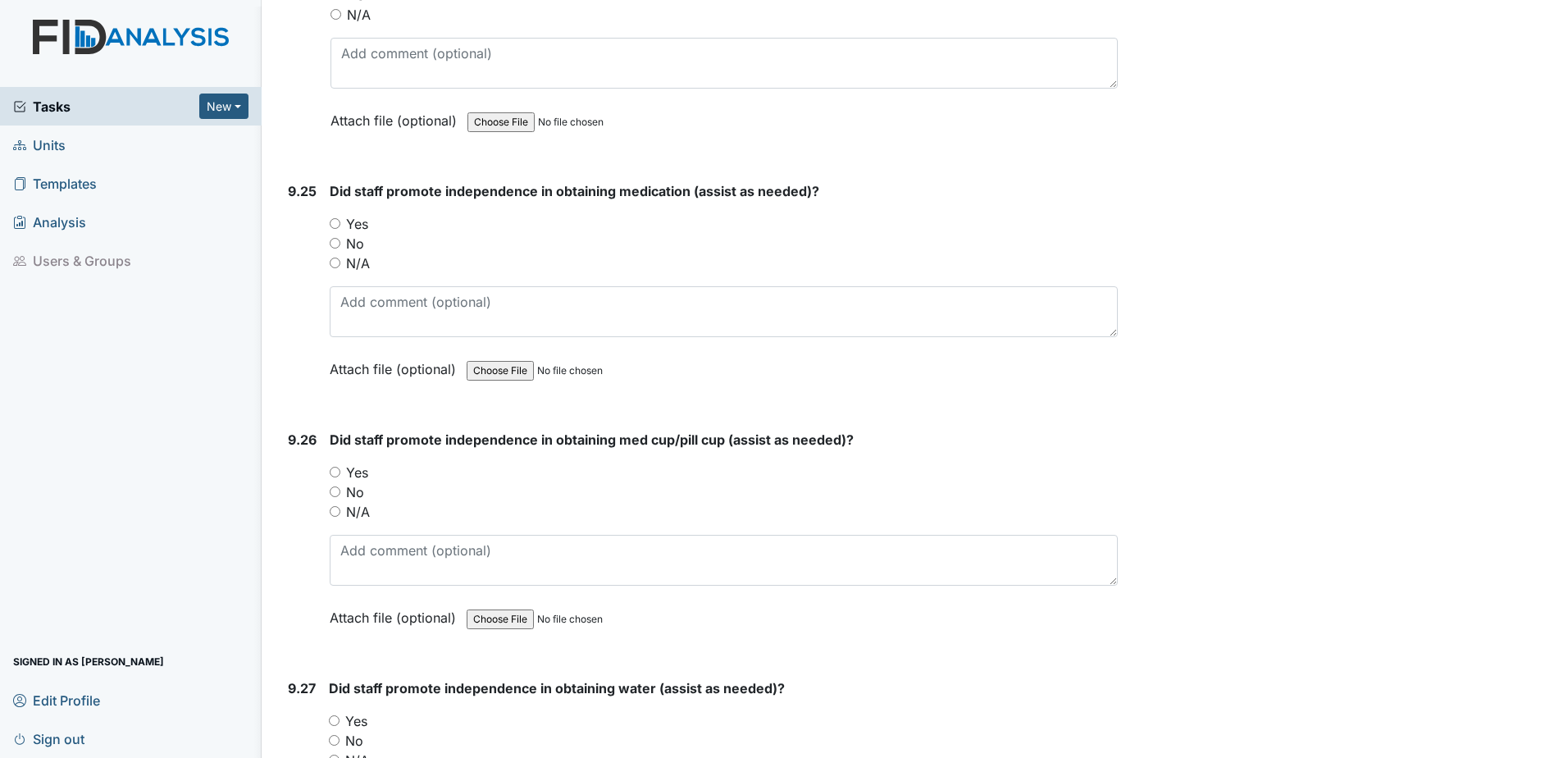
type textarea "LL"
click at [340, 477] on div "Yes" at bounding box center [723, 472] width 787 height 20
click at [338, 470] on input "Yes" at bounding box center [334, 472] width 11 height 11
radio input "true"
click at [335, 225] on input "Yes" at bounding box center [334, 223] width 11 height 11
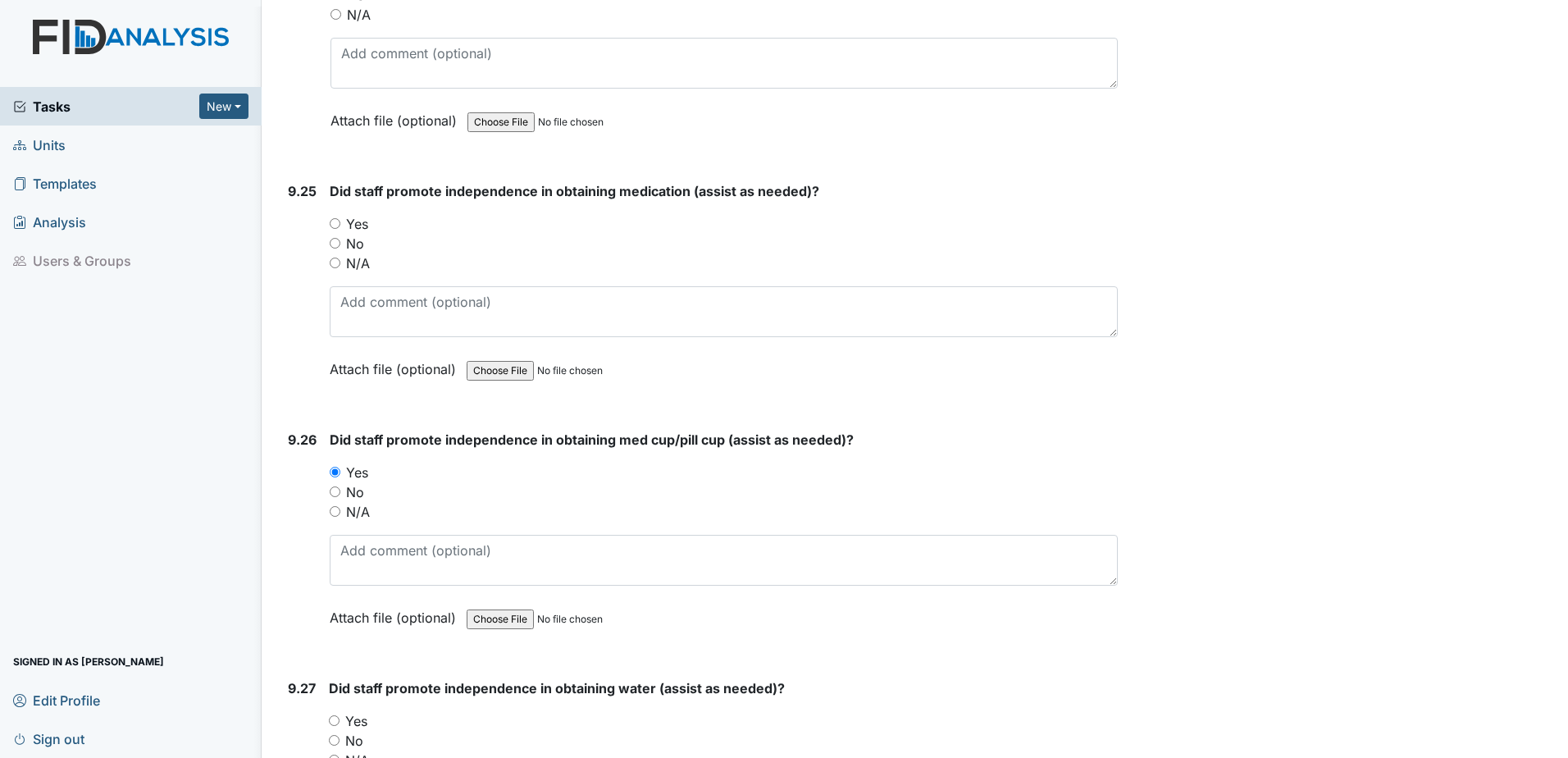
radio input "true"
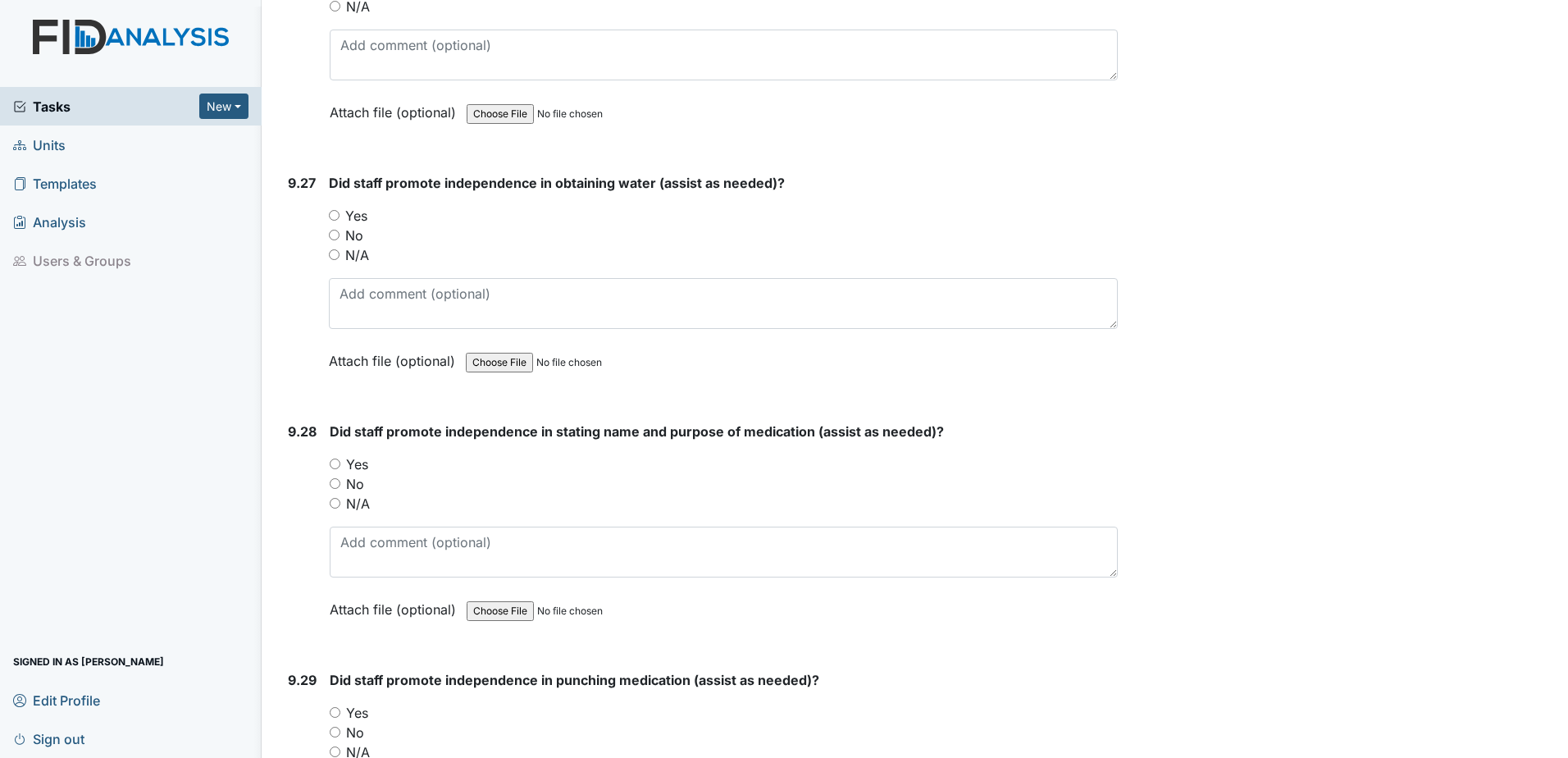
scroll to position [24597, 0]
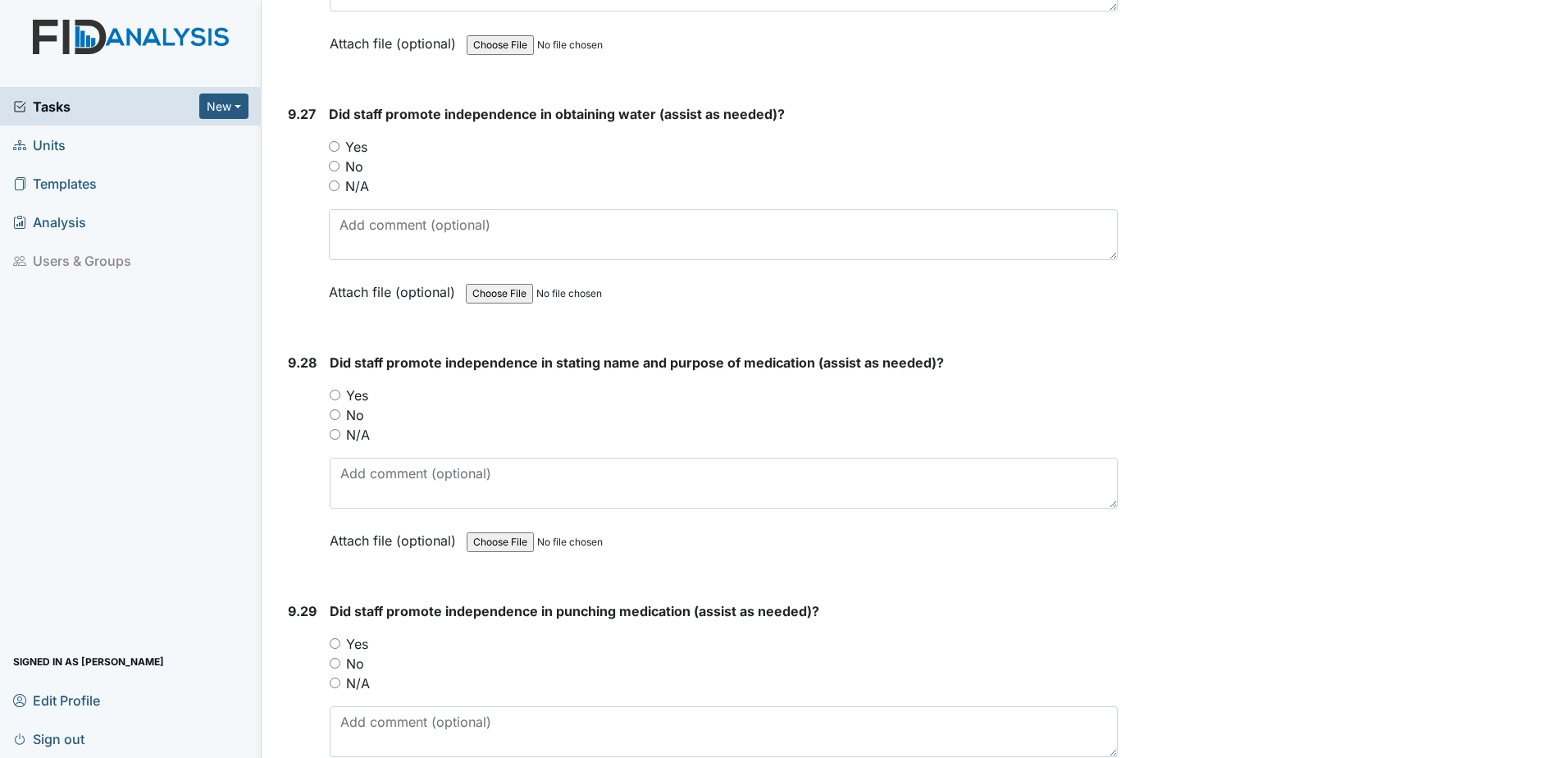
click at [336, 146] on input "Yes" at bounding box center [333, 146] width 11 height 11
radio input "true"
click at [334, 397] on input "Yes" at bounding box center [334, 394] width 11 height 11
radio input "true"
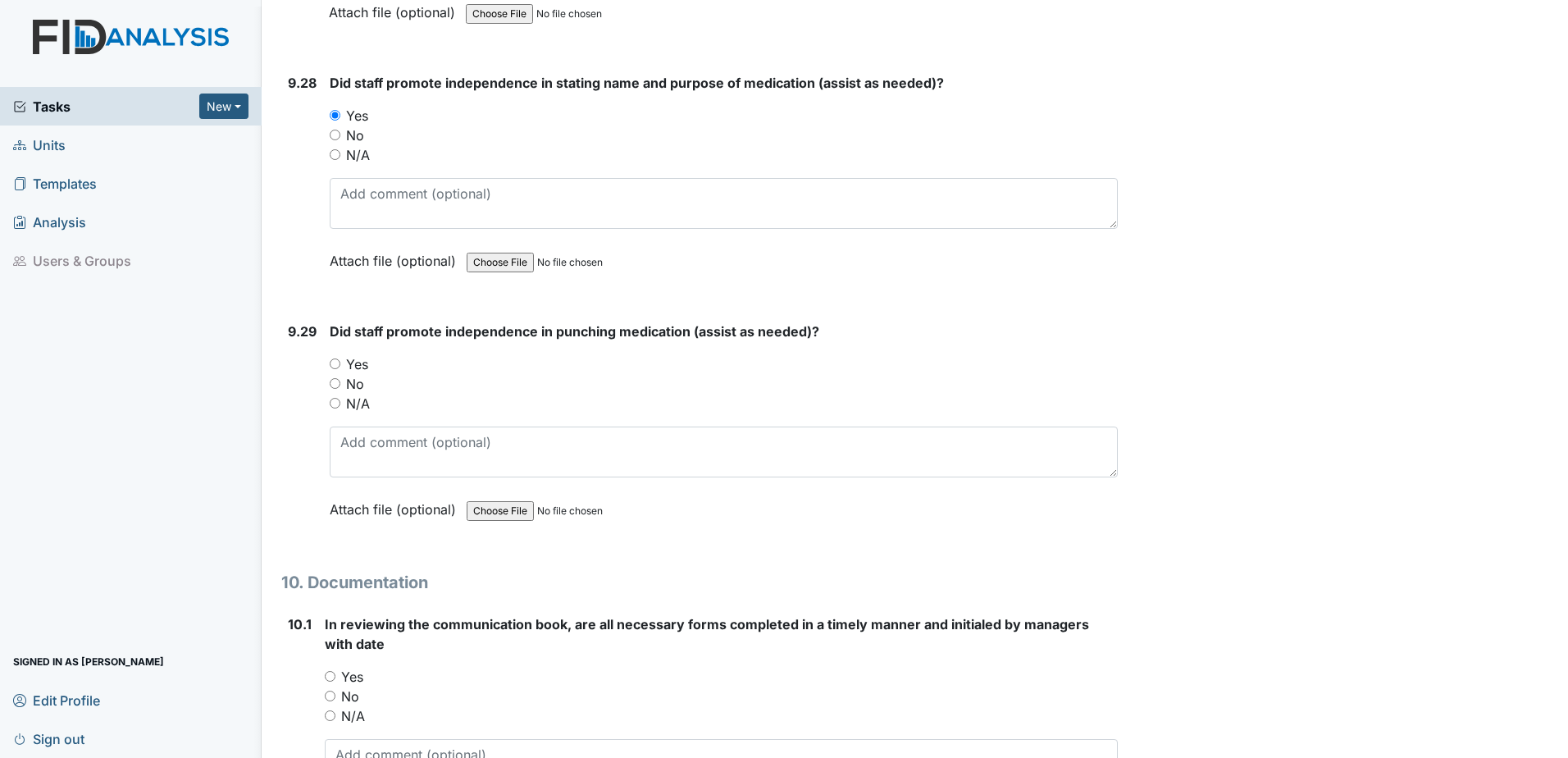
scroll to position [24925, 0]
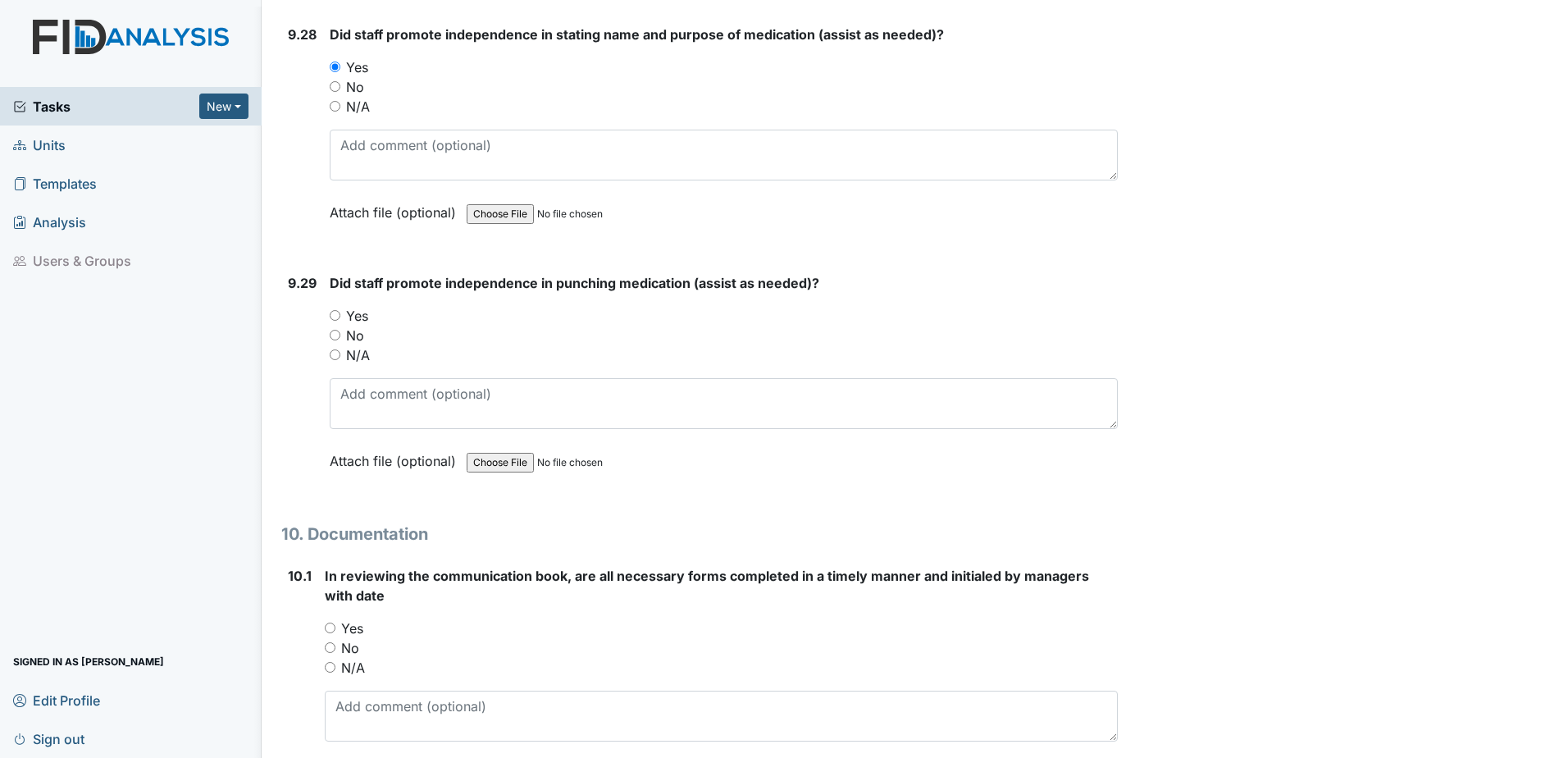
click at [329, 626] on input "Yes" at bounding box center [329, 627] width 11 height 11
radio input "true"
click at [335, 314] on input "Yes" at bounding box center [334, 315] width 11 height 11
radio input "true"
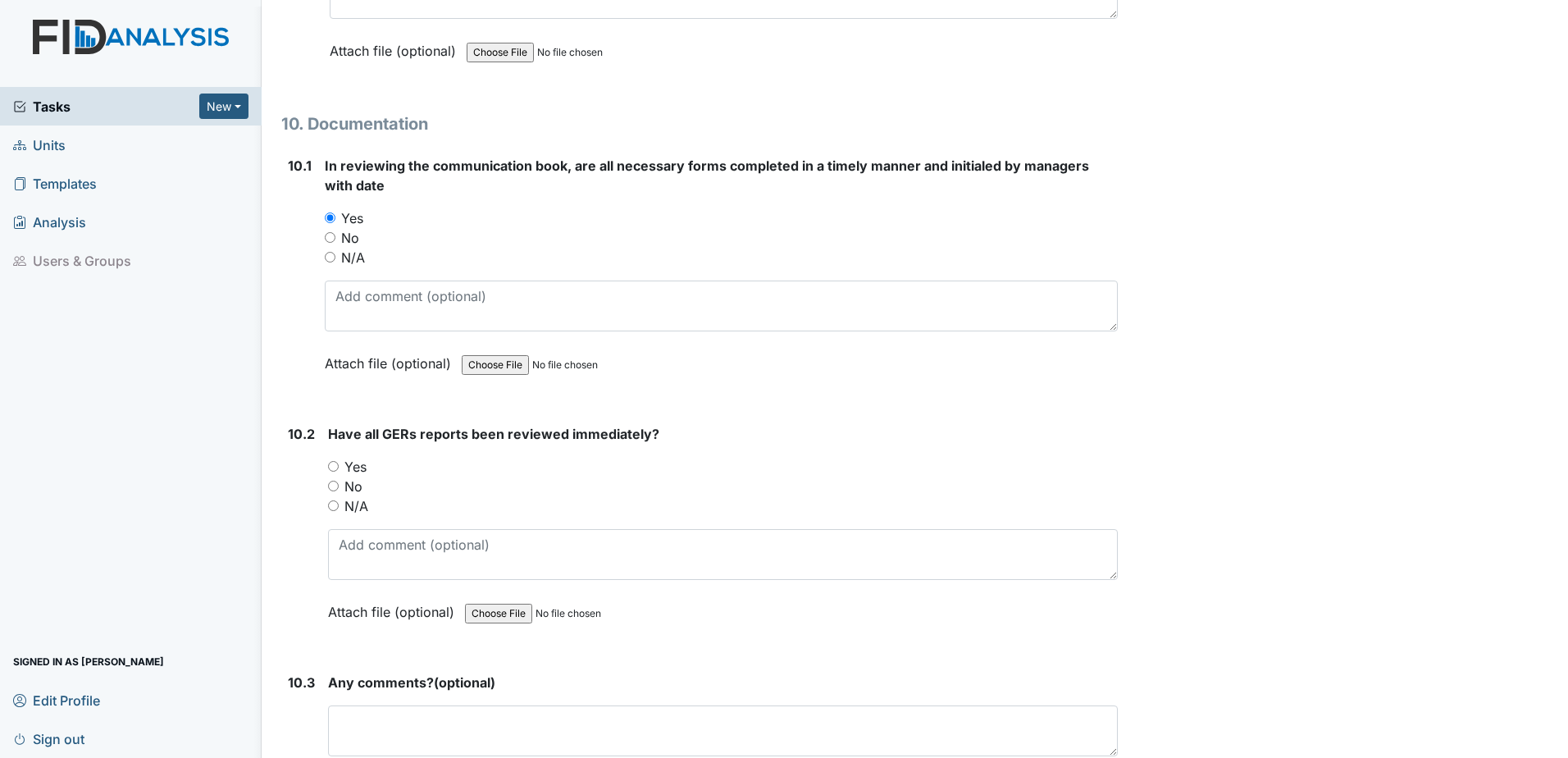
scroll to position [25663, 0]
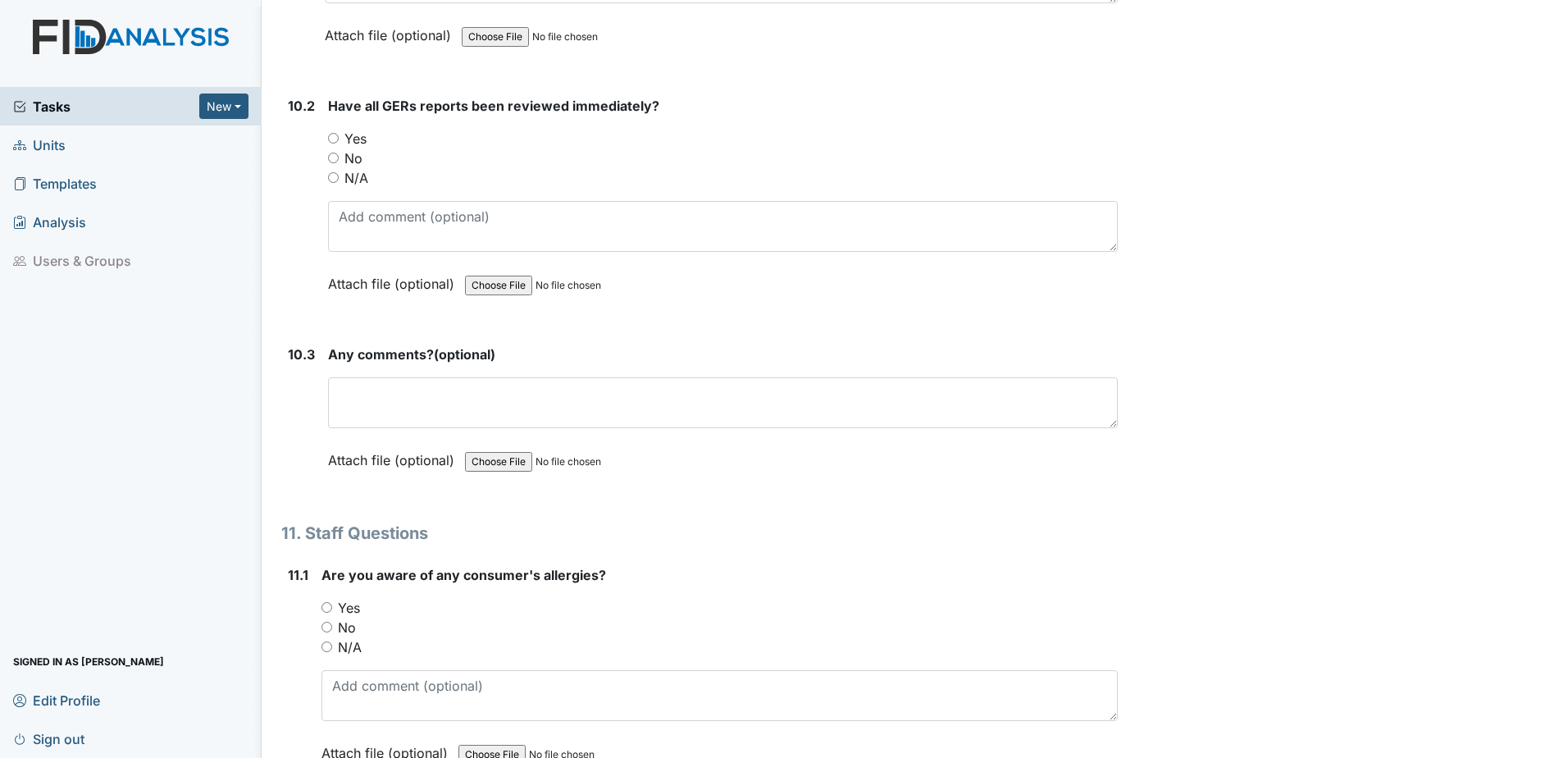
click at [324, 605] on input "Yes" at bounding box center [326, 607] width 11 height 11
radio input "true"
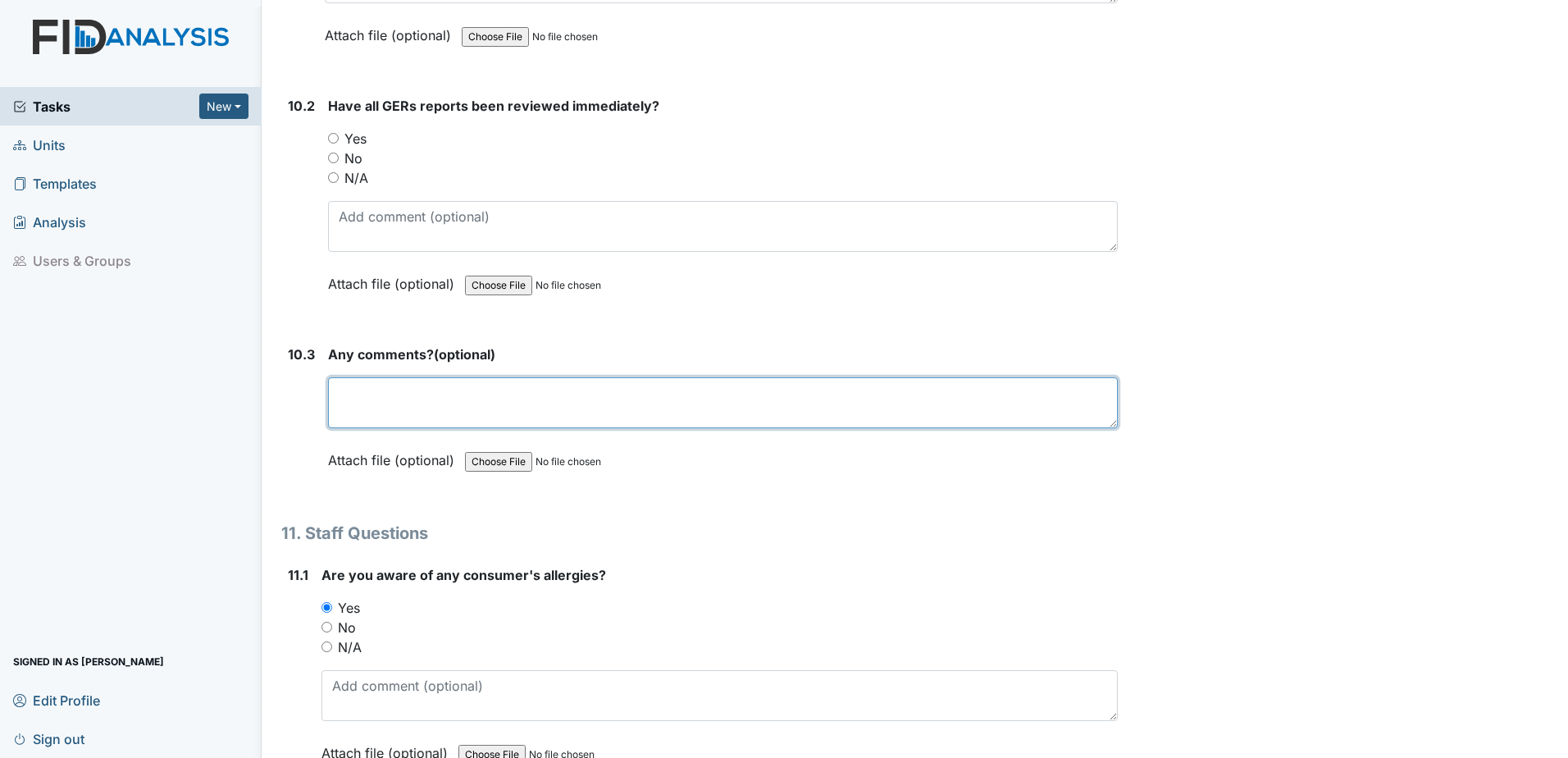
click at [363, 410] on textarea at bounding box center [723, 403] width 789 height 51
type textarea "NONE"
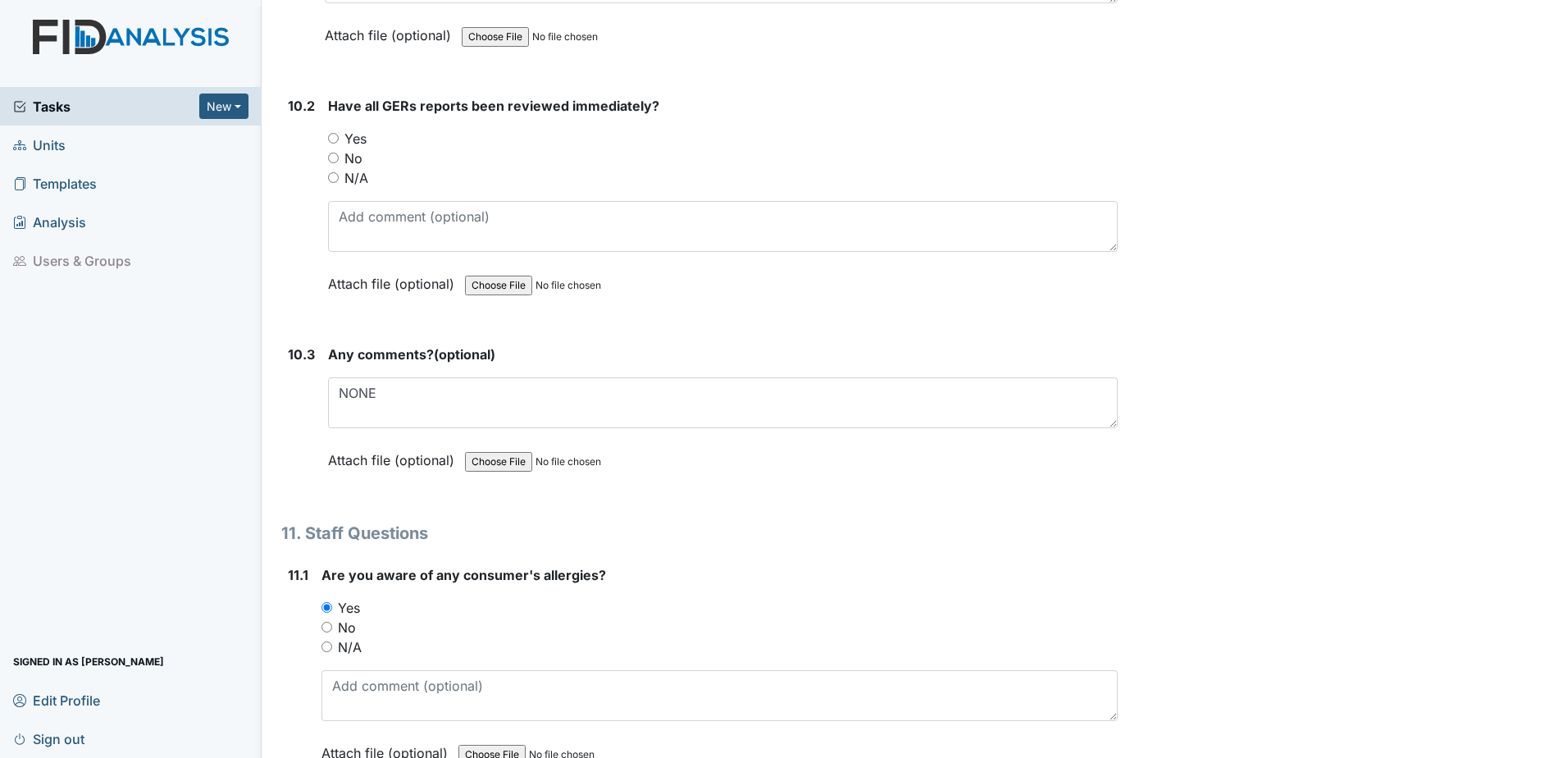
click at [326, 136] on div "10.2 Have all GERs reports been reviewed immediately? You must select one of th…" at bounding box center [699, 207] width 837 height 222
click at [334, 133] on input "Yes" at bounding box center [333, 138] width 11 height 11
radio input "true"
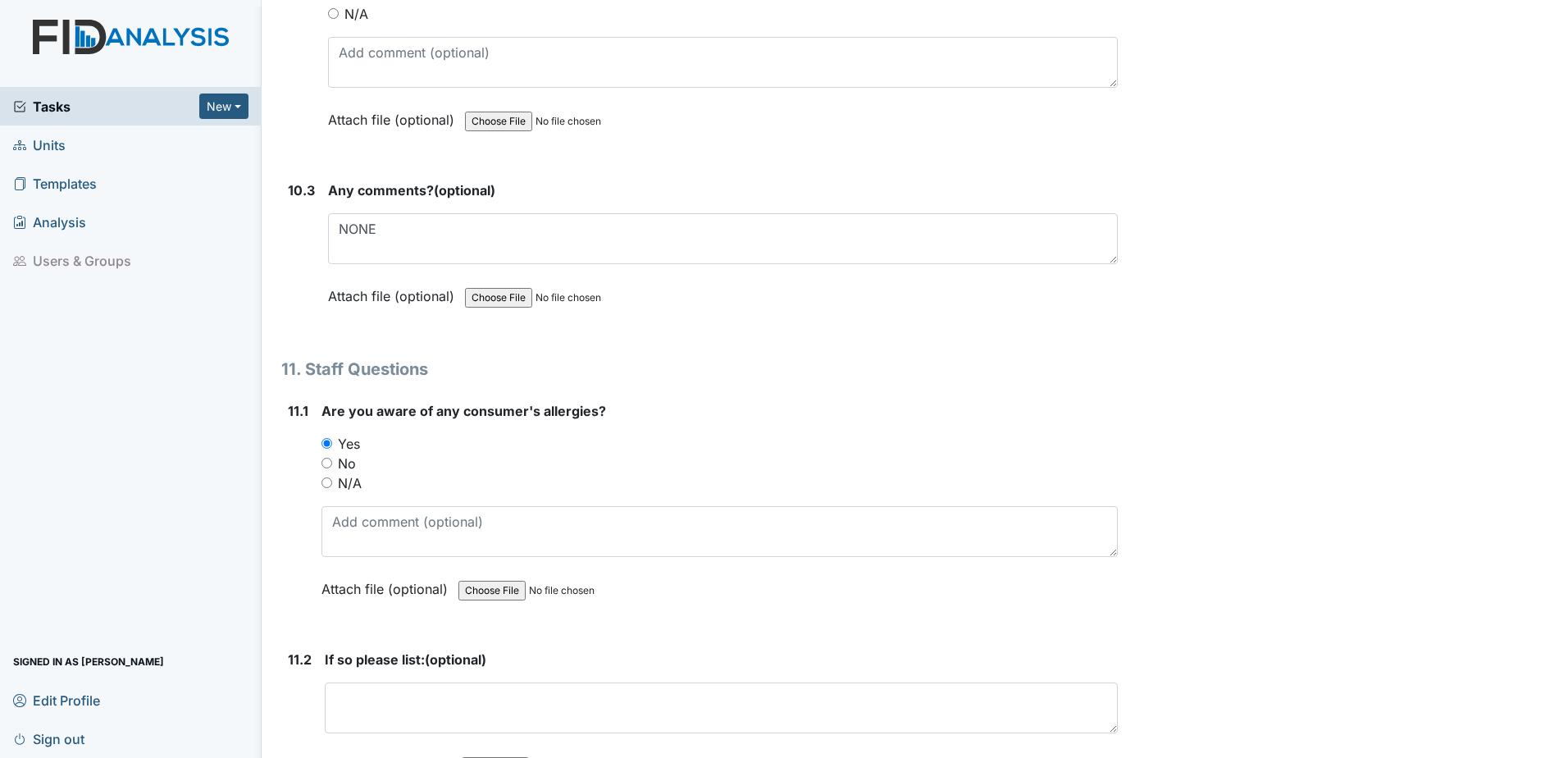
scroll to position [25990, 0]
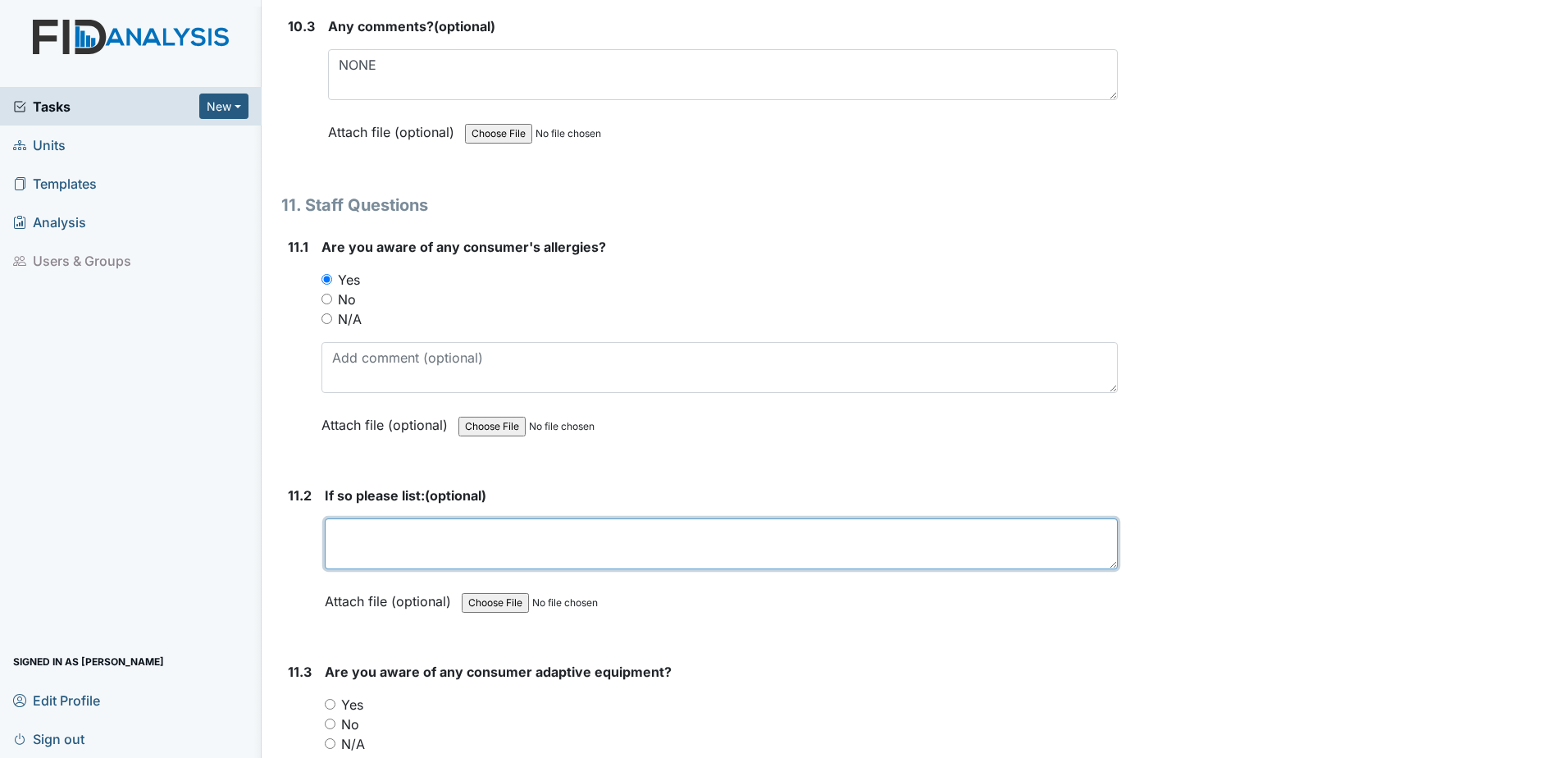
click at [417, 548] on textarea at bounding box center [721, 544] width 792 height 51
type textarea "I"
type textarea "i"
type textarea "Ibuprofen, Haldol"
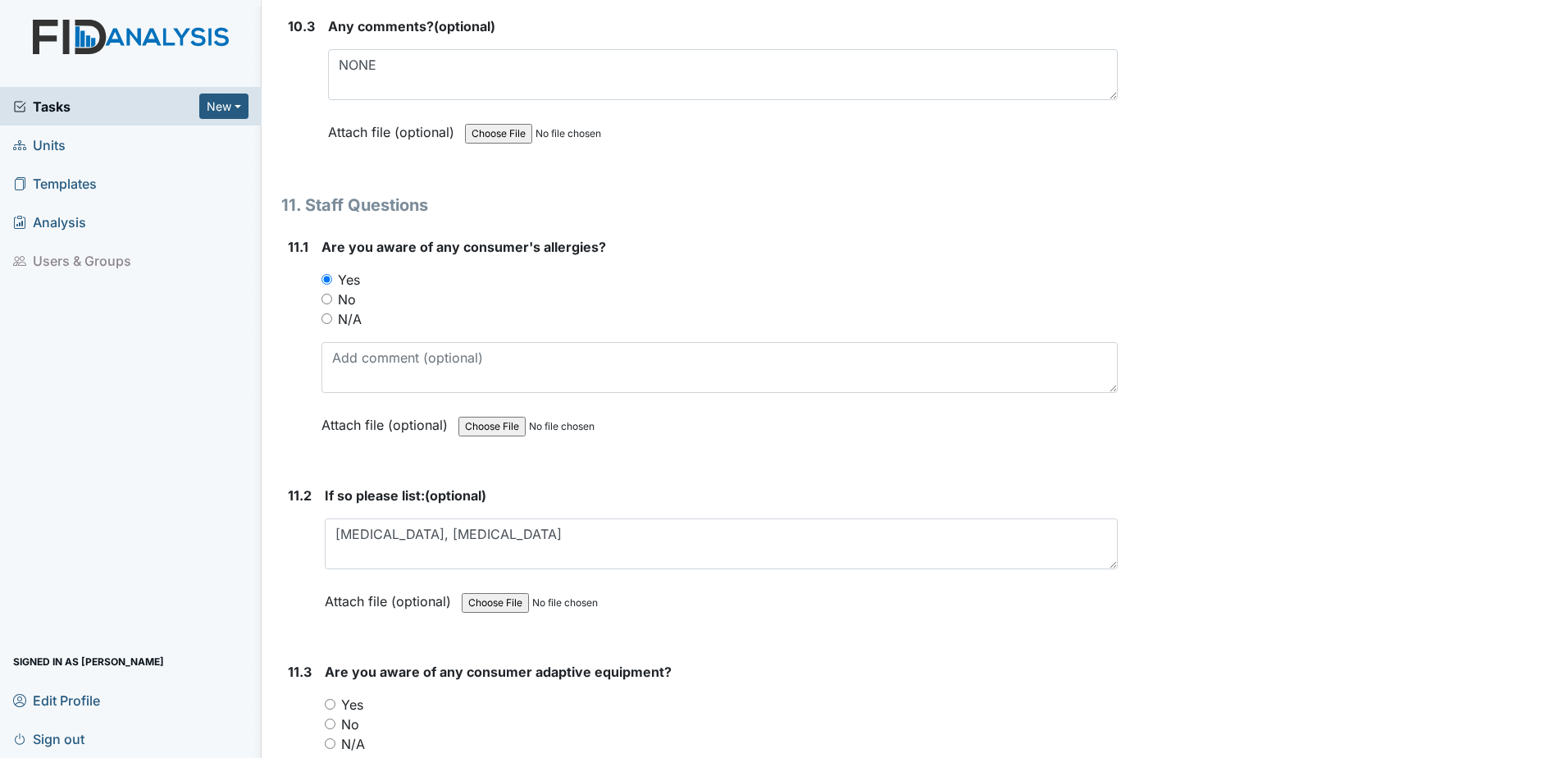
click at [1011, 723] on div "No" at bounding box center [721, 724] width 792 height 20
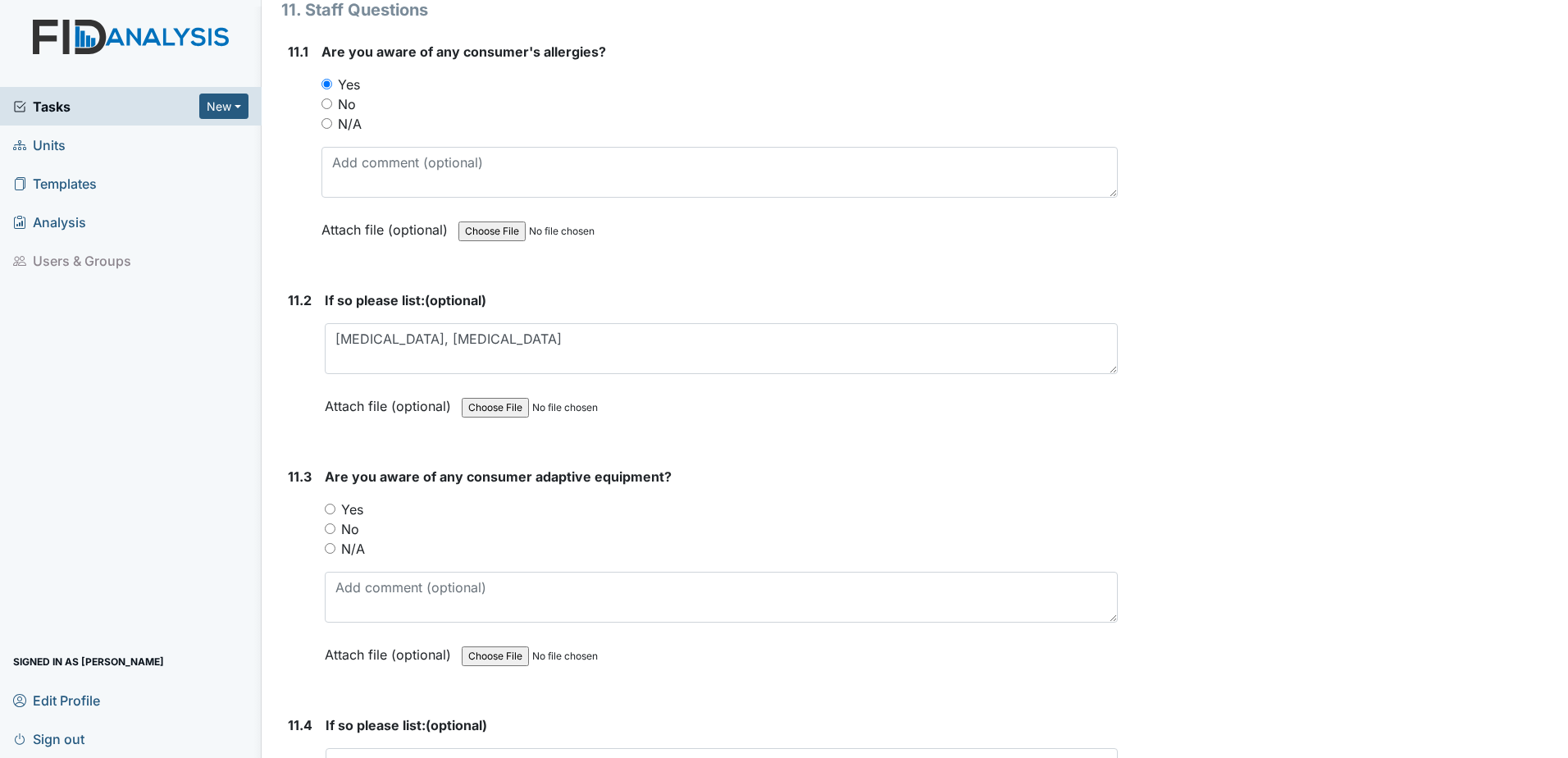
scroll to position [26236, 0]
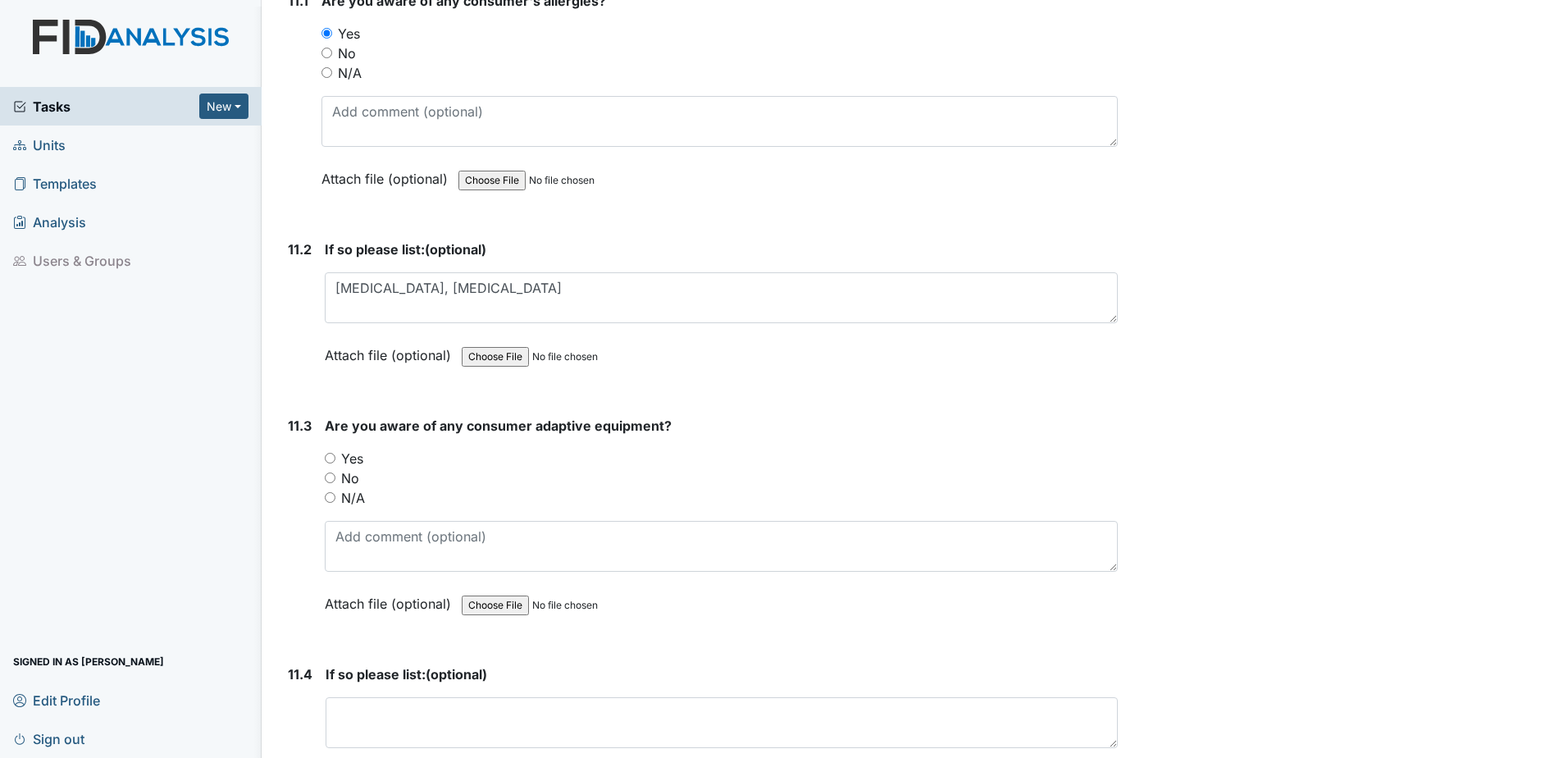
click at [331, 458] on input "Yes" at bounding box center [329, 457] width 11 height 11
radio input "true"
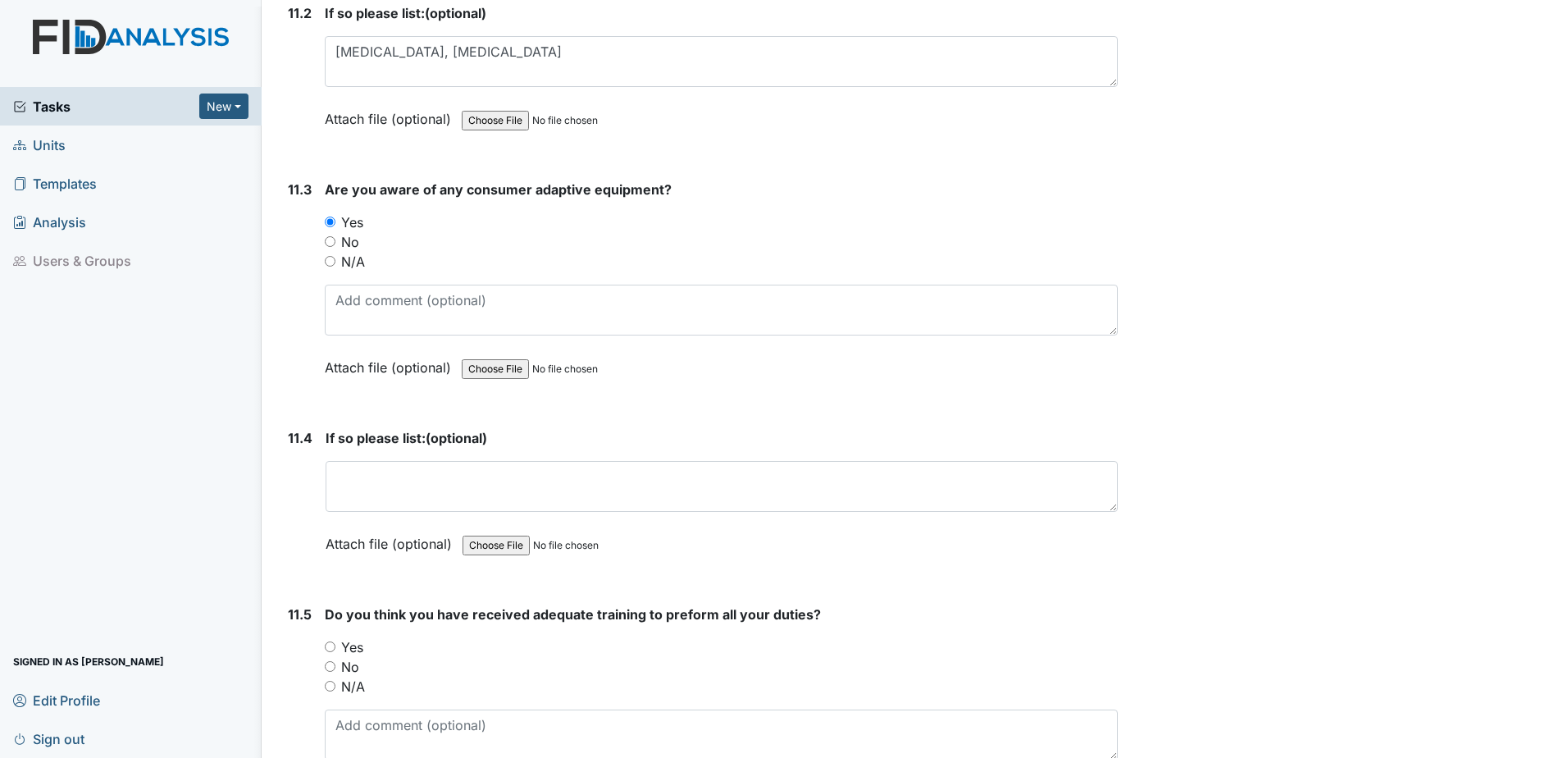
scroll to position [26483, 0]
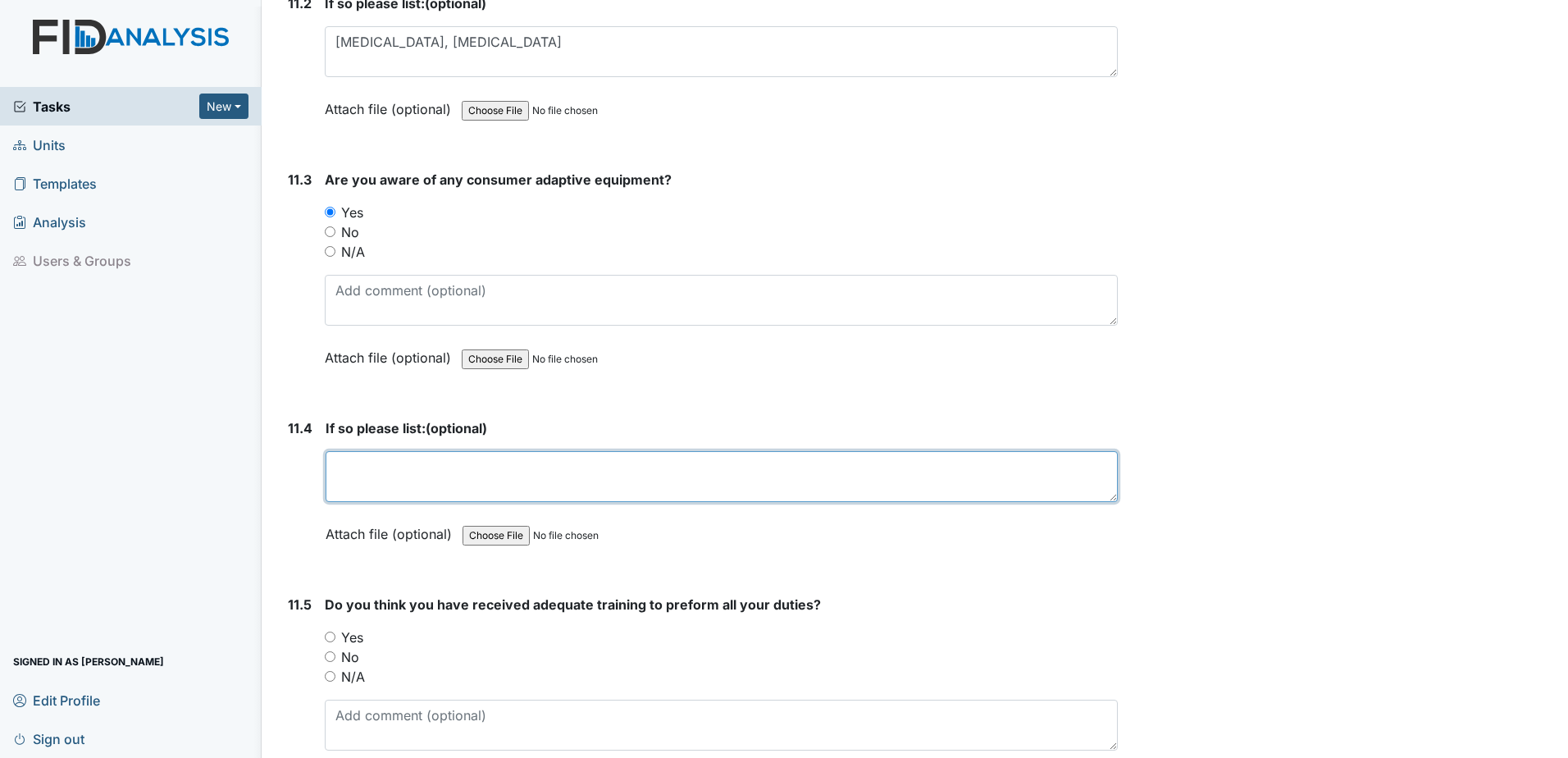
click at [482, 496] on textarea at bounding box center [722, 477] width 792 height 51
click at [398, 475] on textarea "splits," at bounding box center [722, 477] width 792 height 51
type textarea "splits, shoe lift"
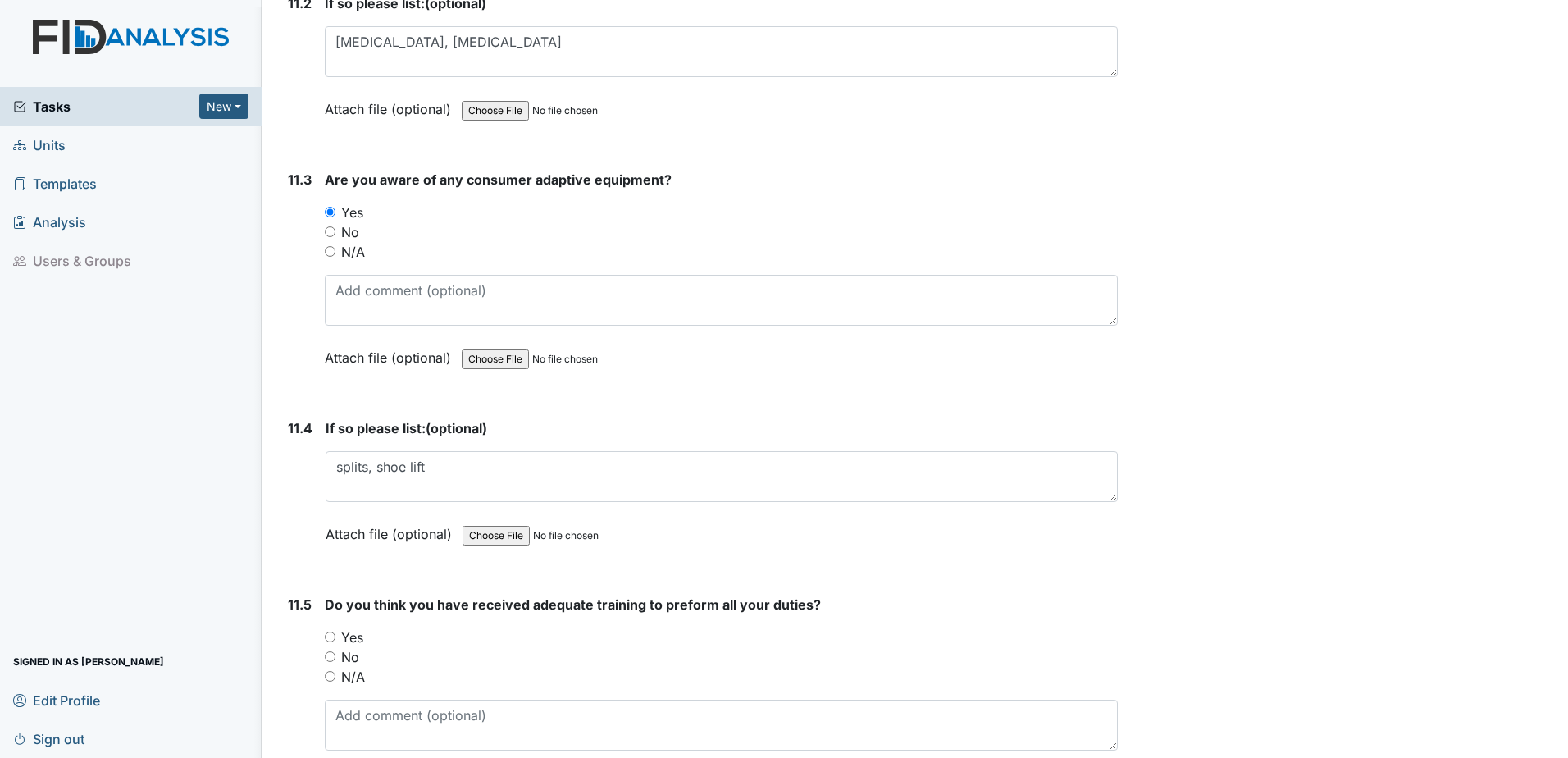
click at [577, 645] on div "Yes" at bounding box center [721, 637] width 792 height 20
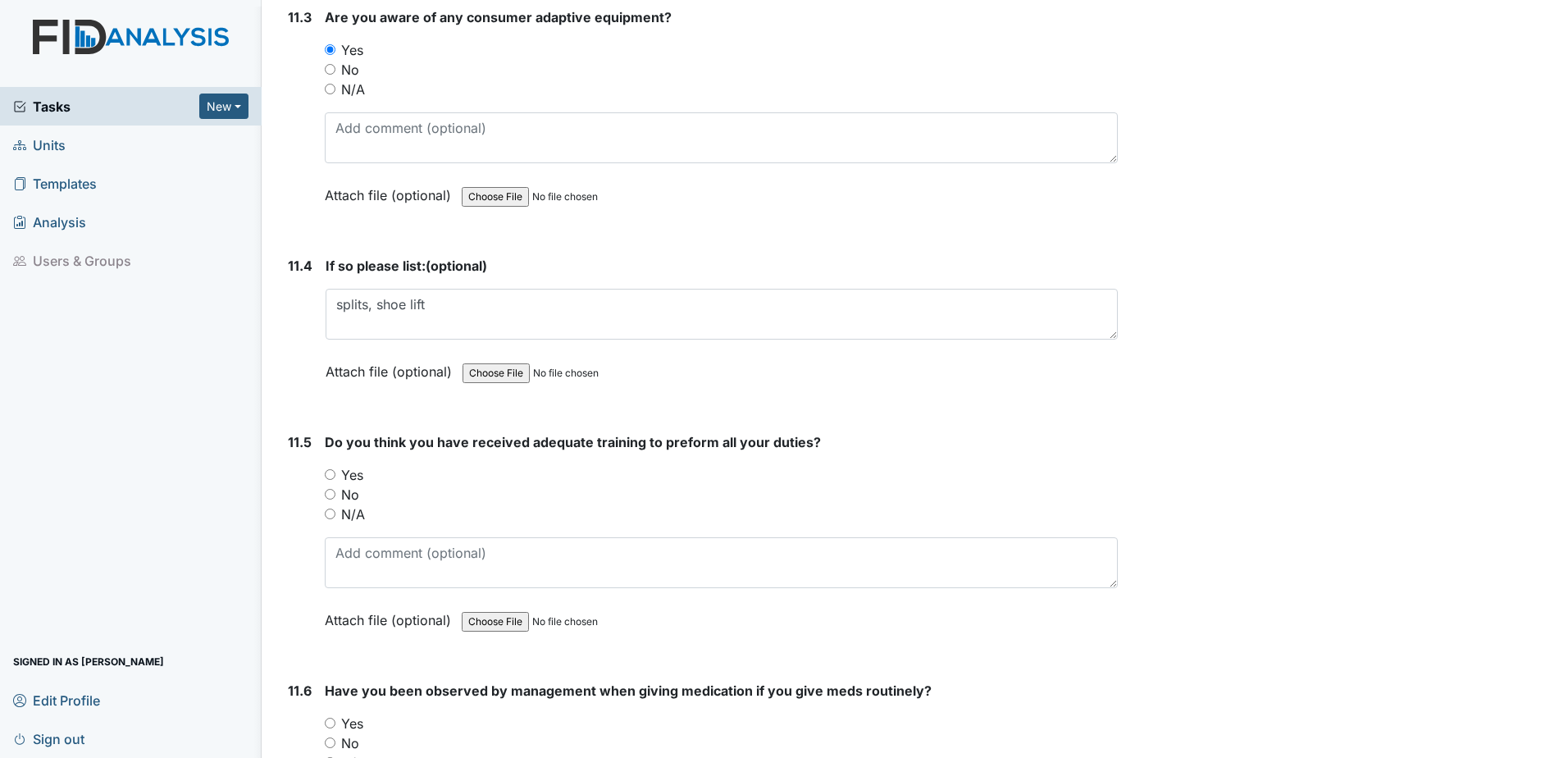
scroll to position [26646, 0]
click at [324, 470] on input "Yes" at bounding box center [329, 472] width 11 height 11
radio input "true"
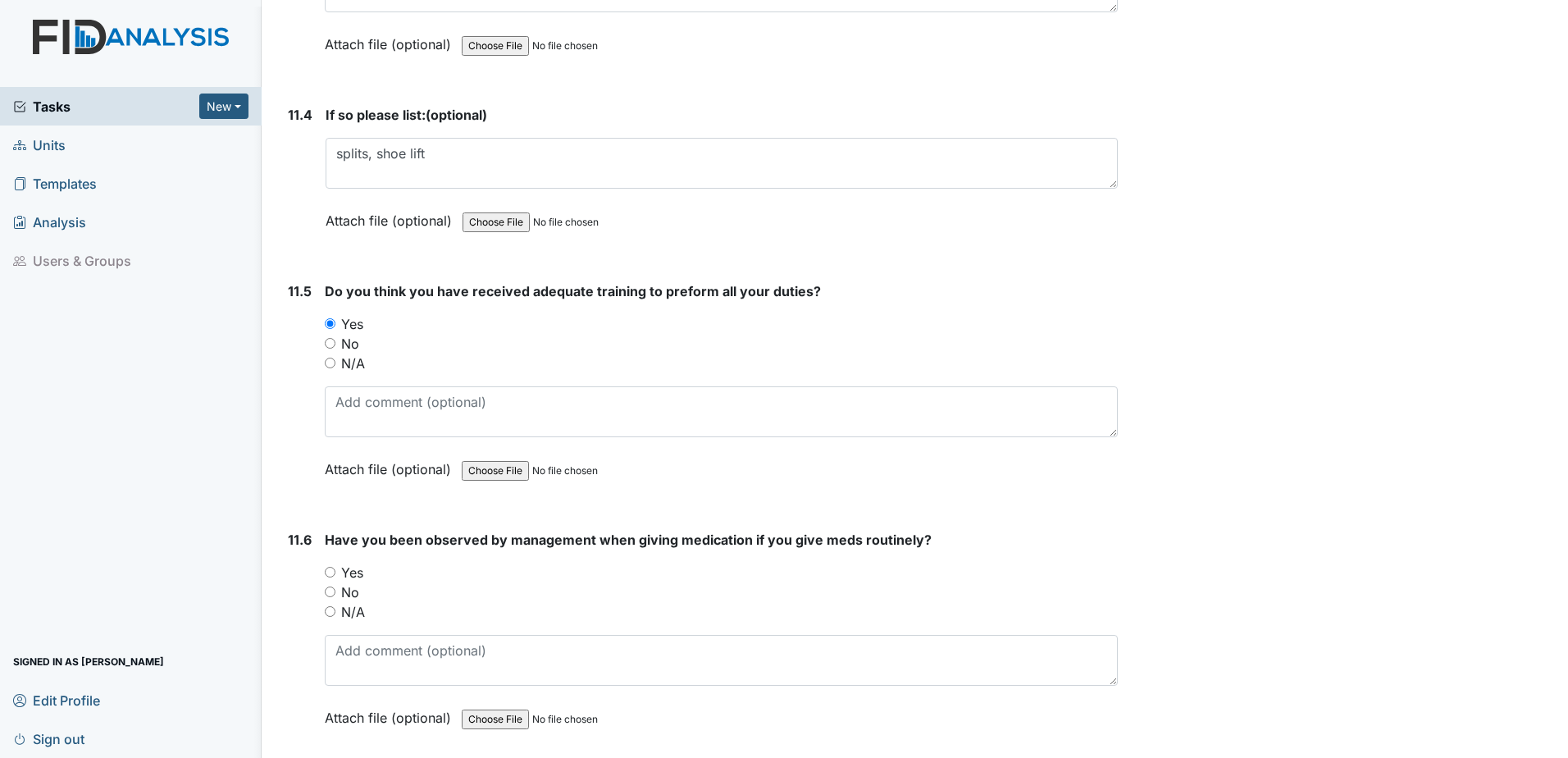
scroll to position [26810, 0]
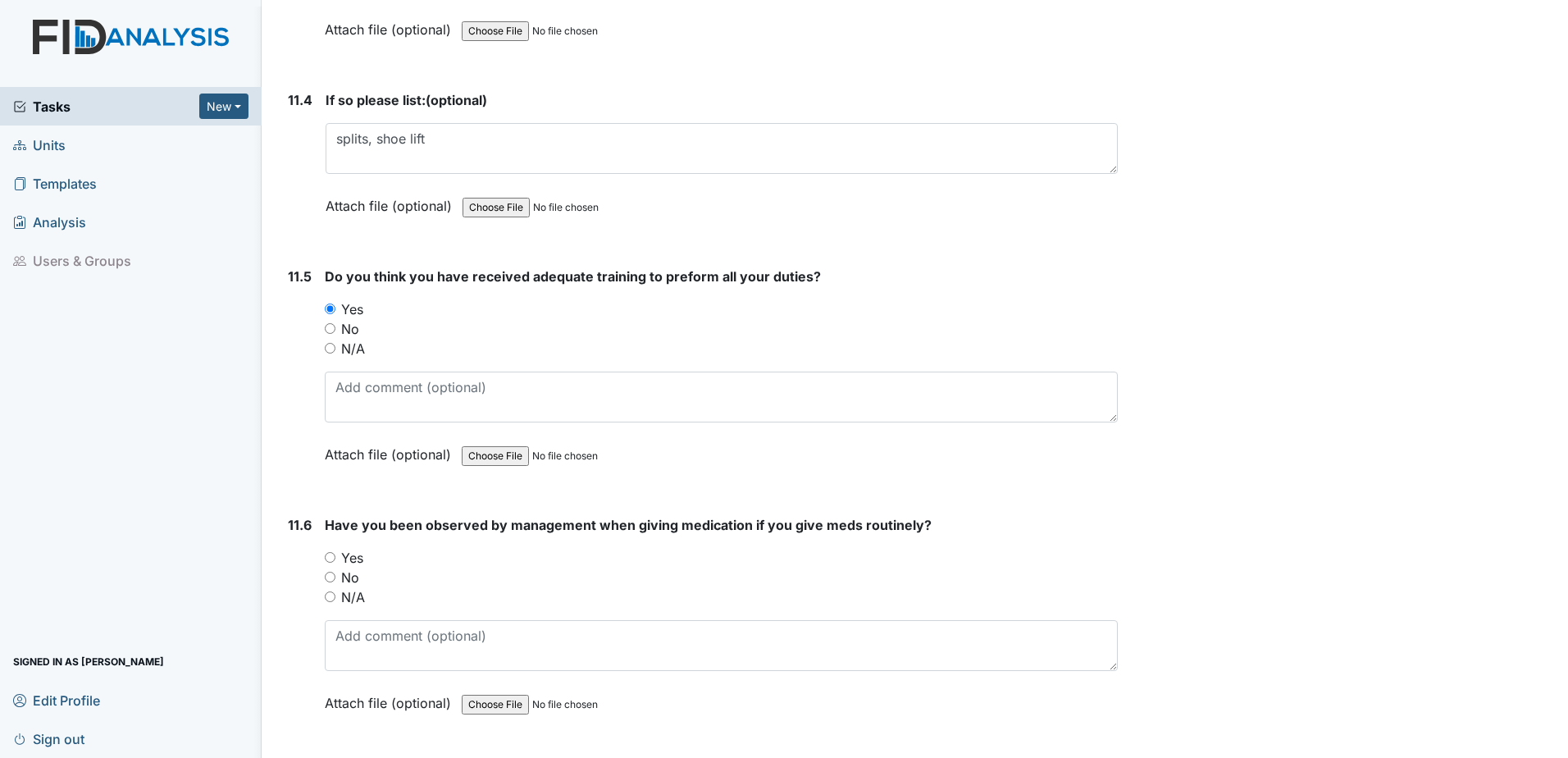
click at [331, 557] on input "Yes" at bounding box center [329, 556] width 11 height 11
radio input "true"
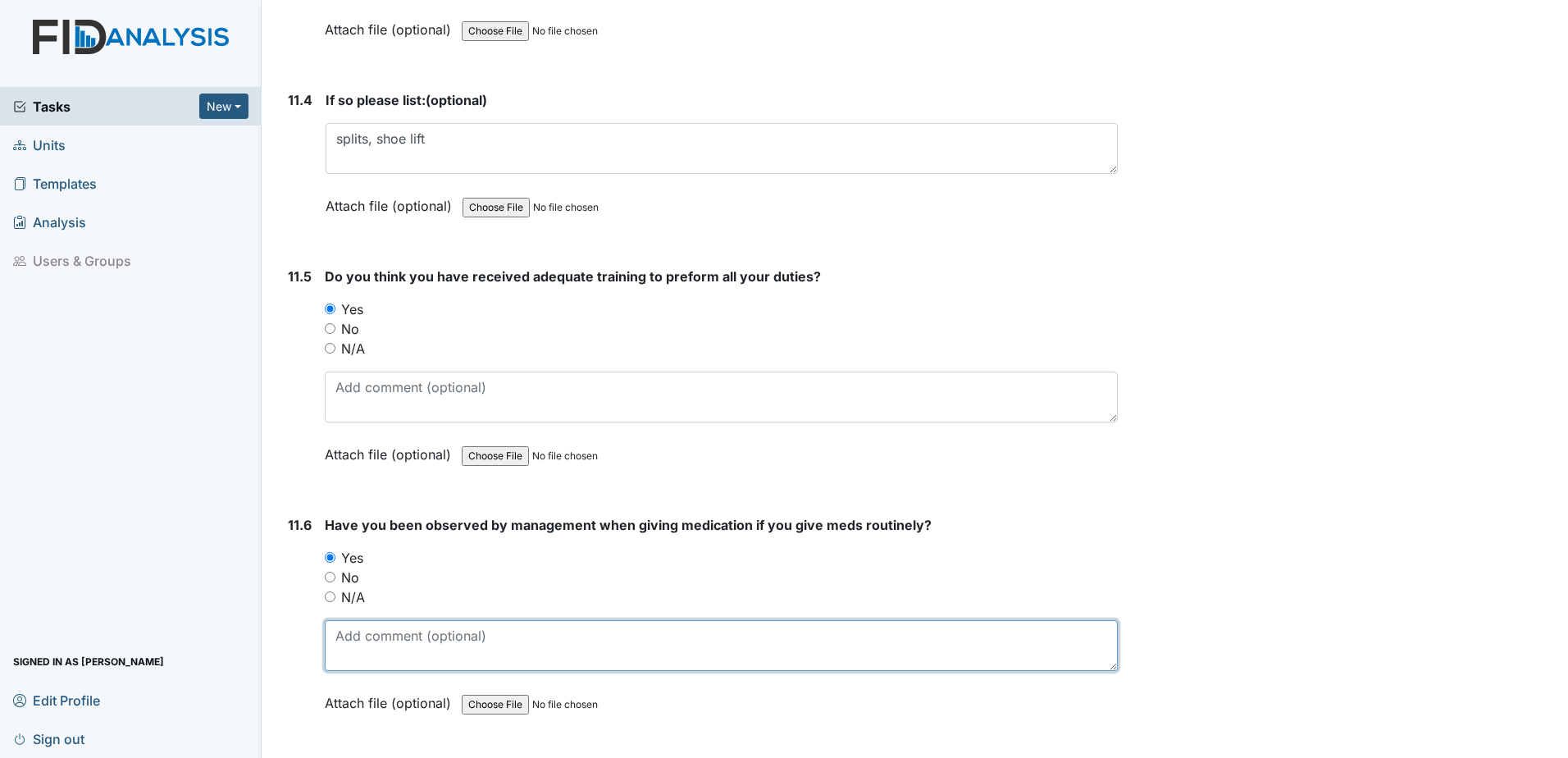
click at [367, 662] on textarea at bounding box center [721, 645] width 792 height 51
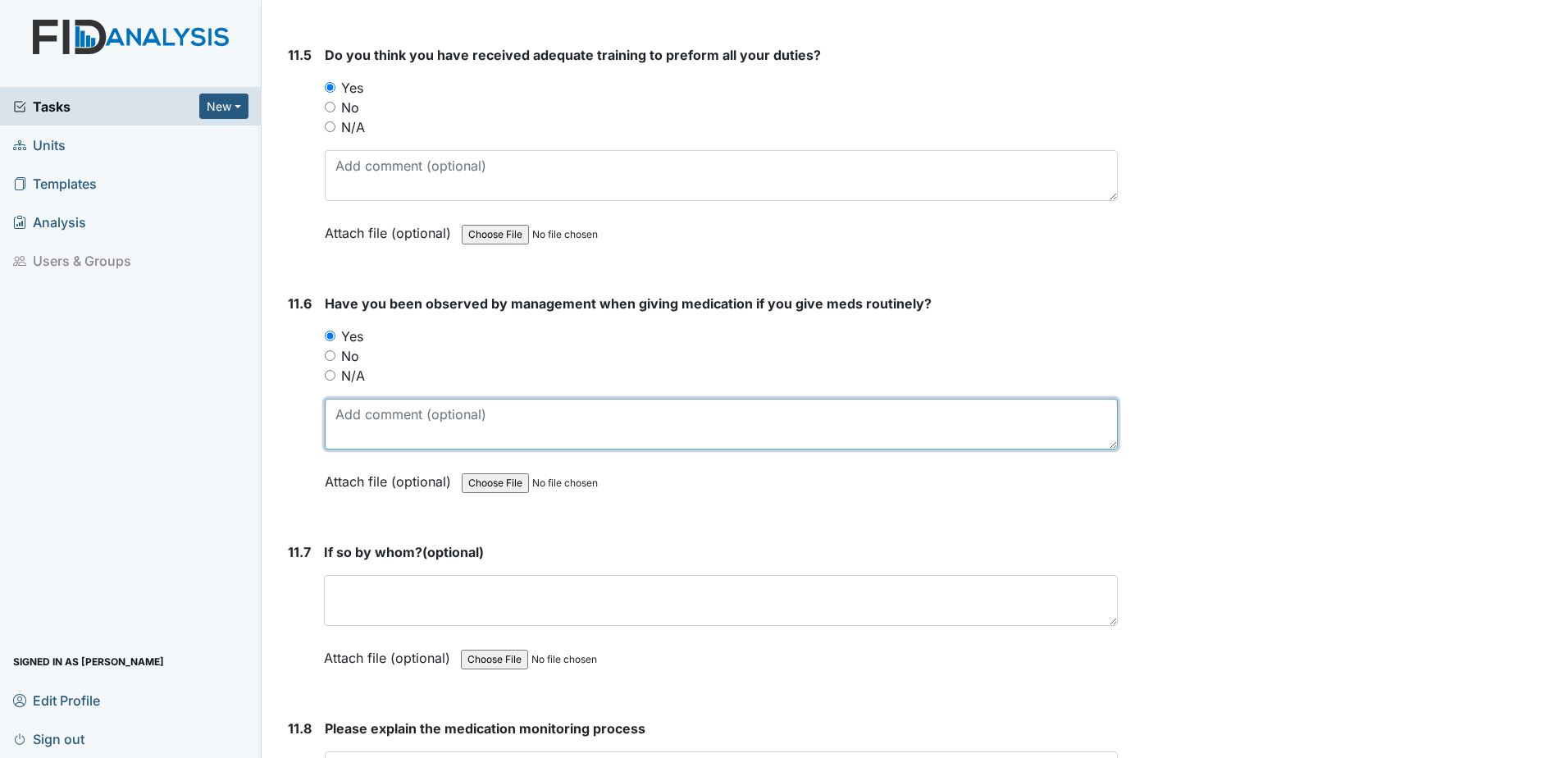
scroll to position [27056, 0]
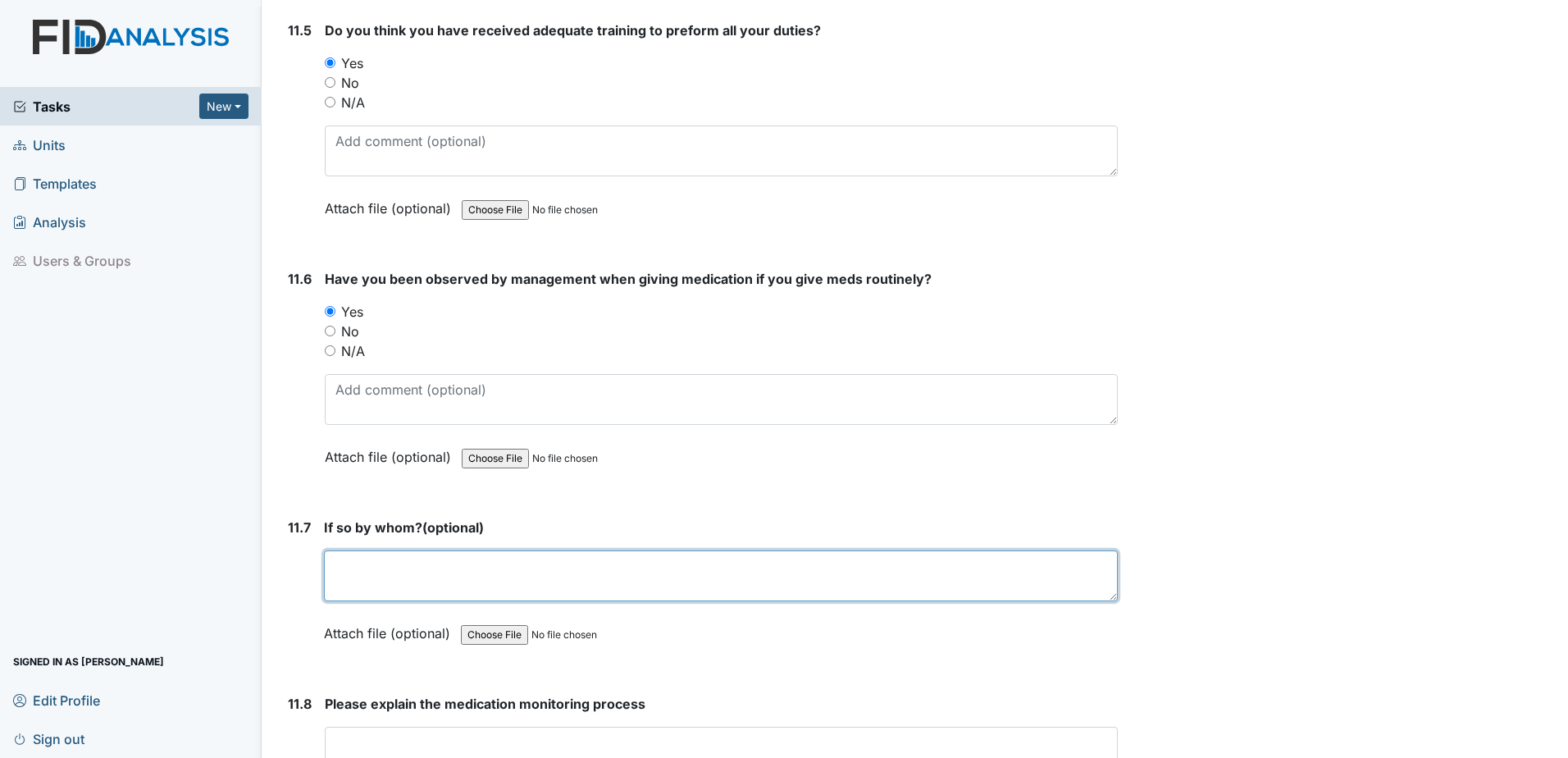
click at [391, 570] on textarea at bounding box center [720, 576] width 793 height 51
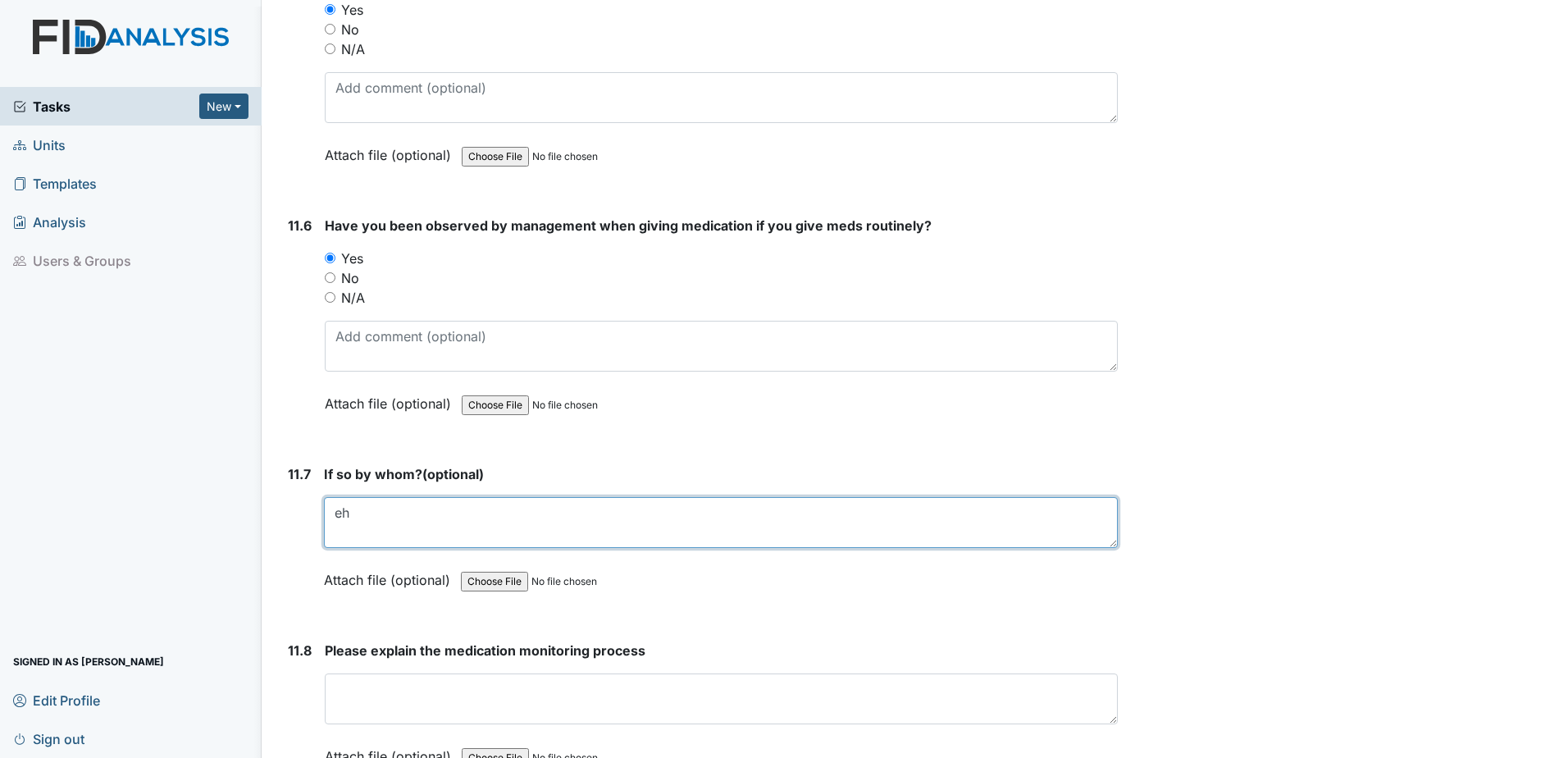
scroll to position [27139, 0]
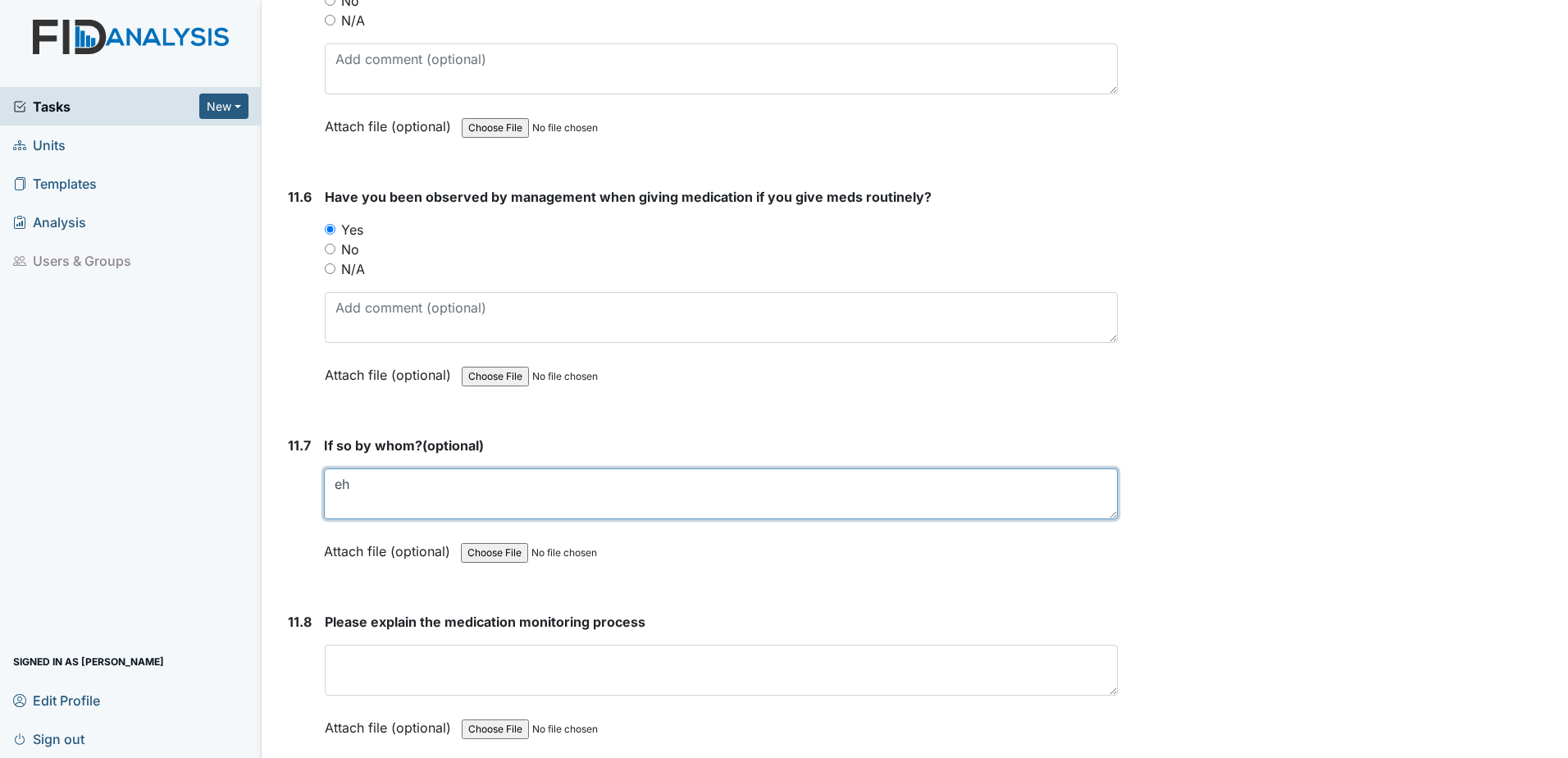
type textarea "eh"
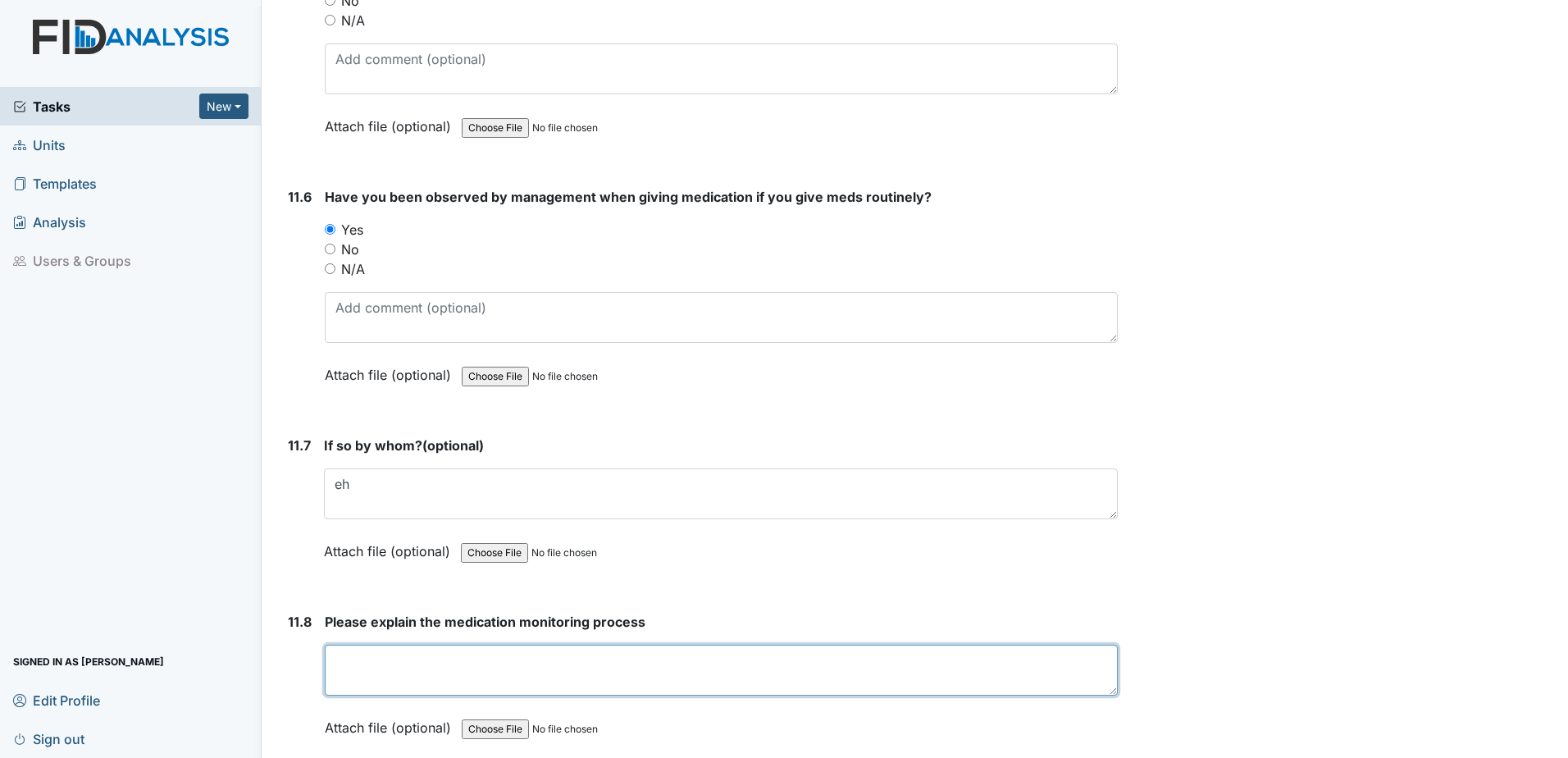
click at [422, 673] on textarea at bounding box center [721, 670] width 792 height 51
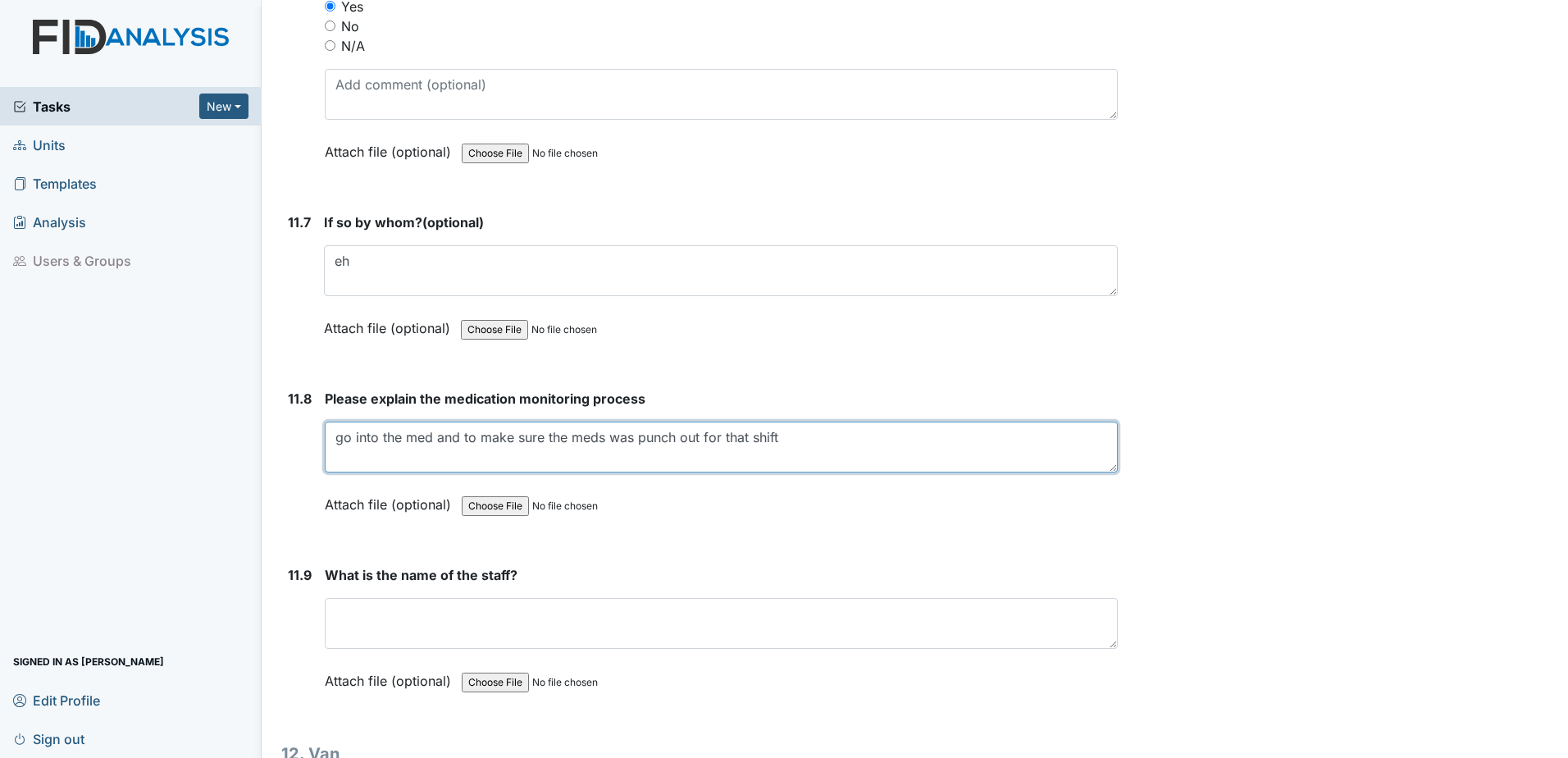
scroll to position [27384, 0]
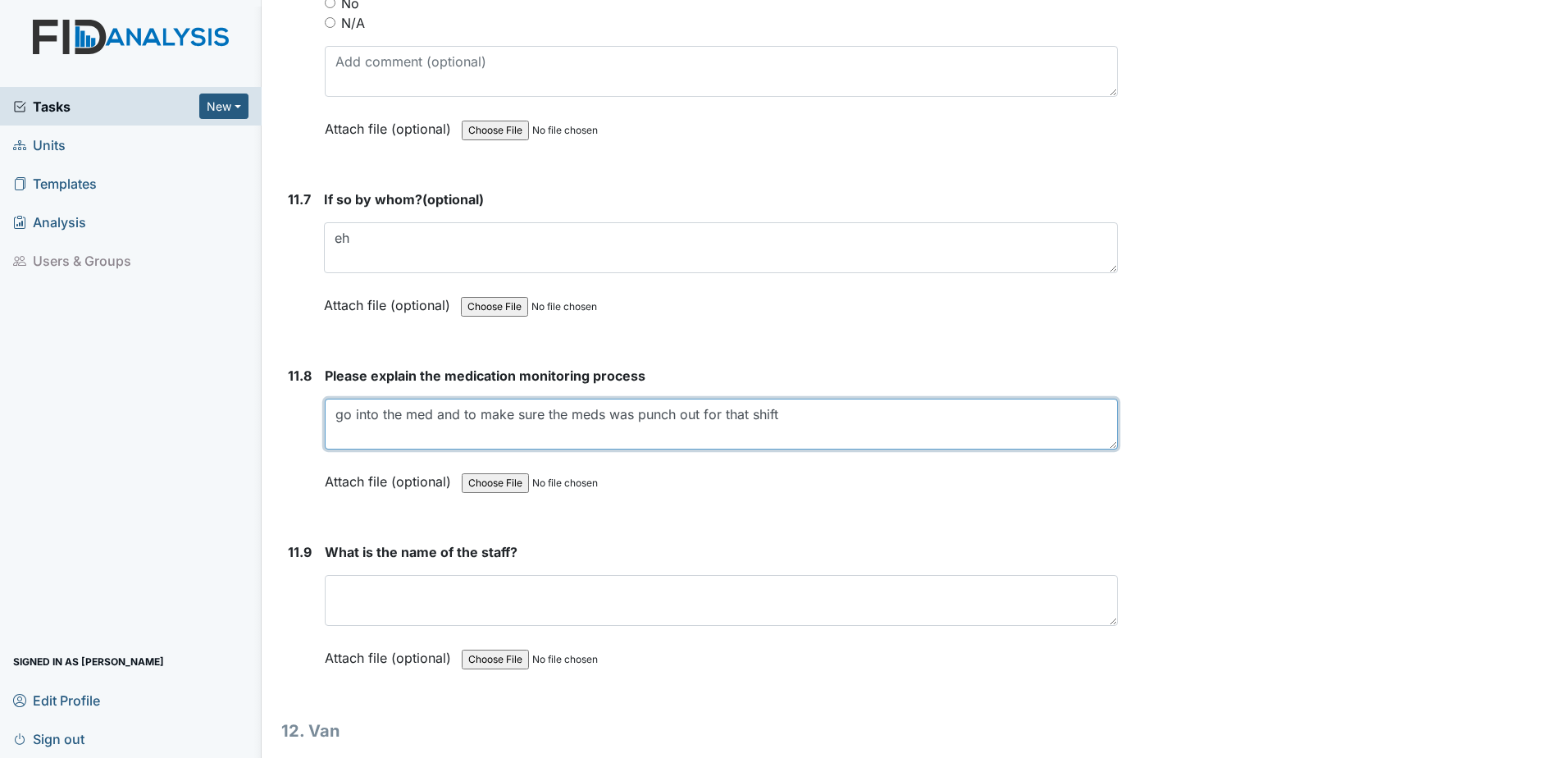
type textarea "go into the med and to make sure the meds was punch out for that shift"
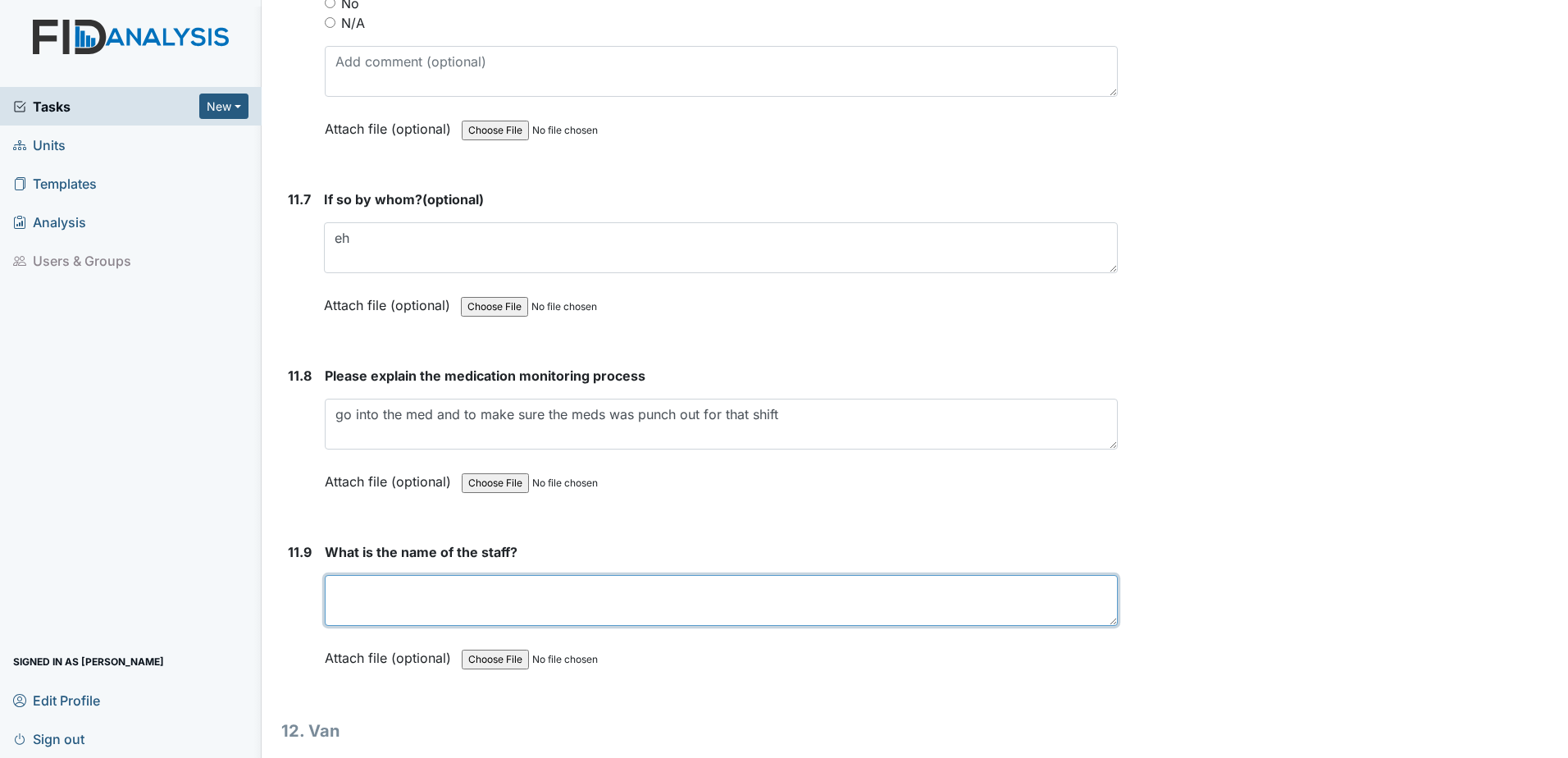
click at [478, 597] on textarea at bounding box center [721, 601] width 792 height 51
type textarea "d"
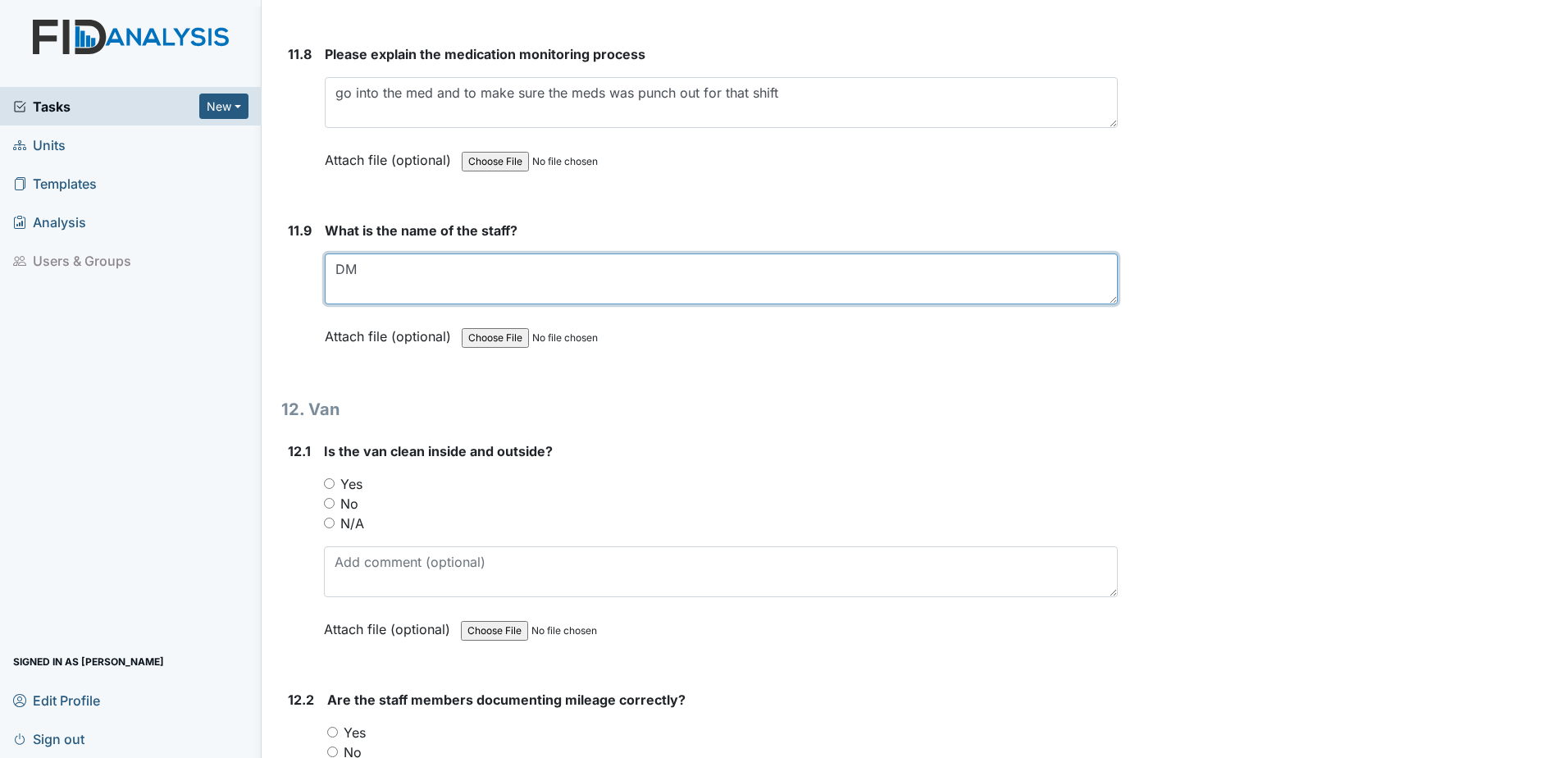
scroll to position [27713, 0]
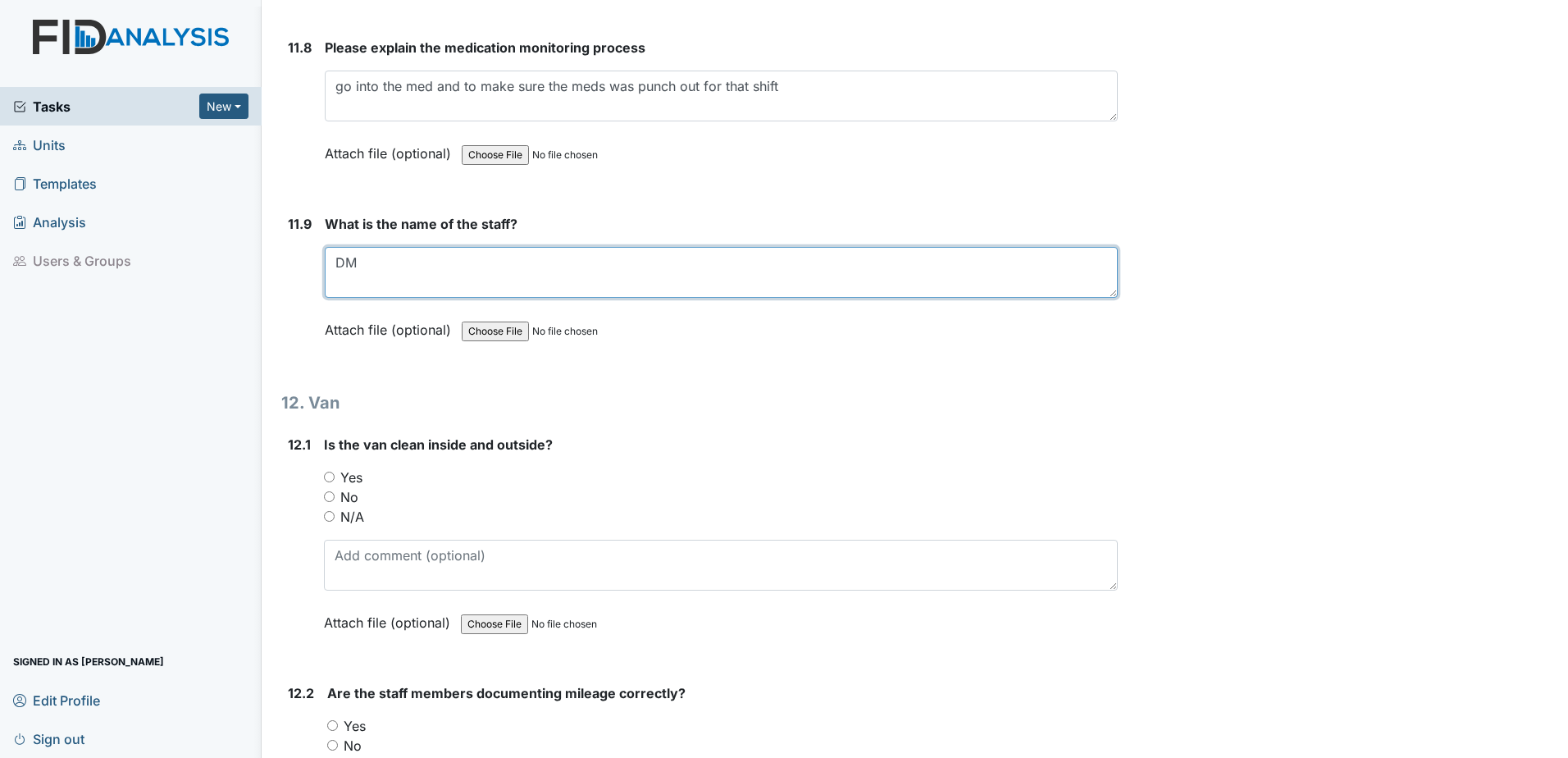
type textarea "DM"
click at [330, 477] on input "Yes" at bounding box center [328, 477] width 11 height 11
radio input "true"
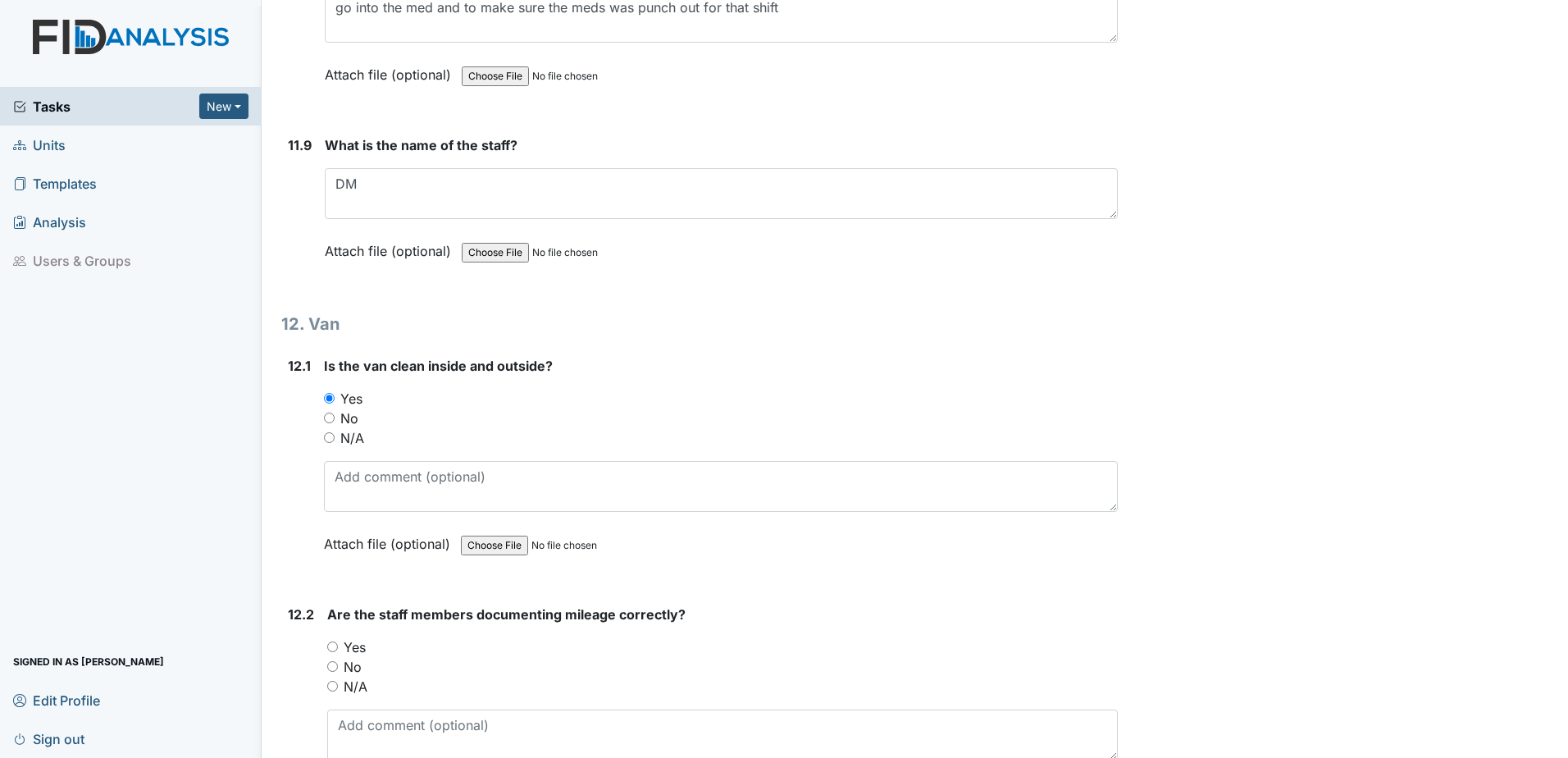
scroll to position [27876, 0]
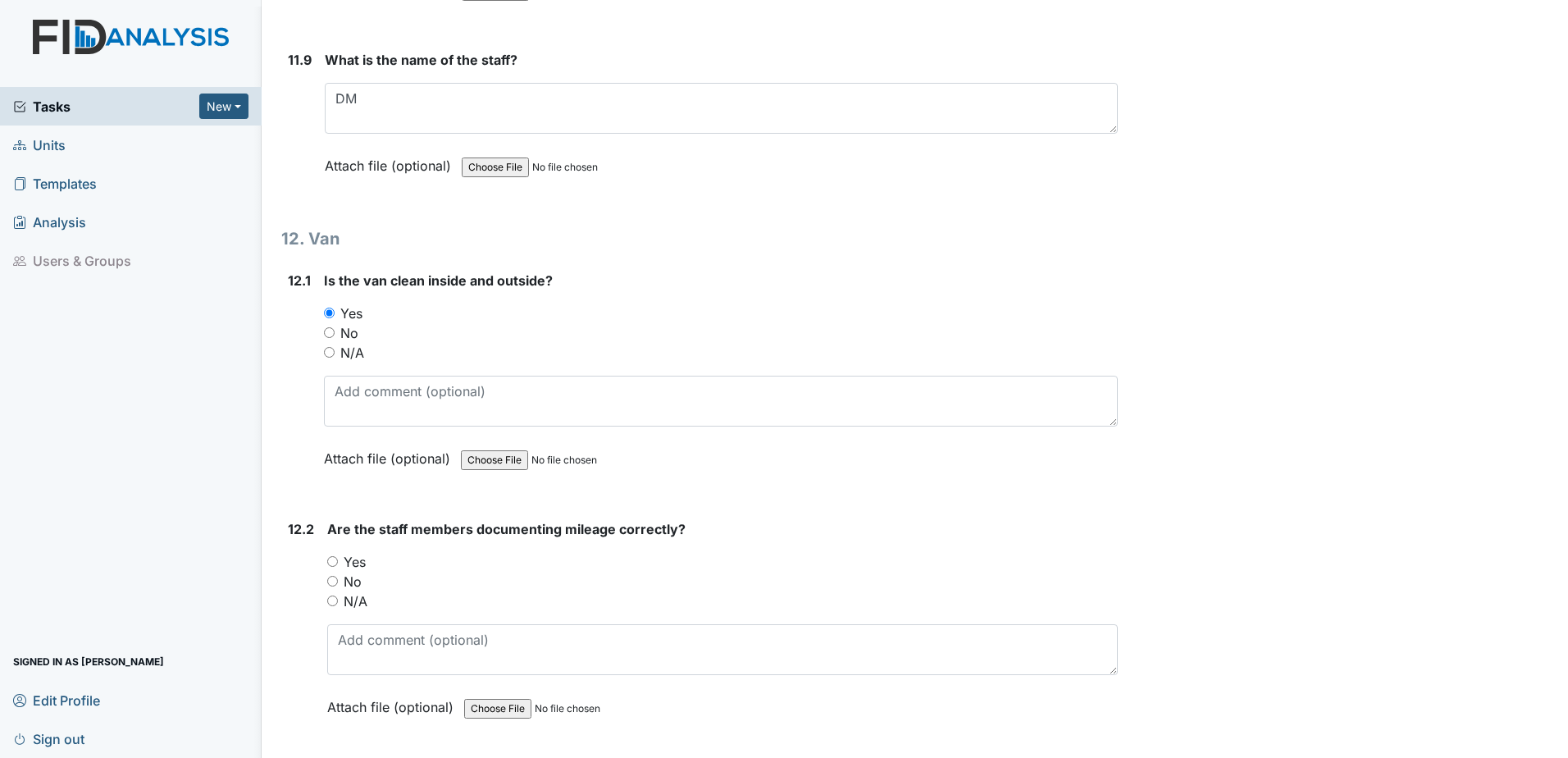
click at [336, 563] on input "Yes" at bounding box center [332, 560] width 11 height 11
radio input "true"
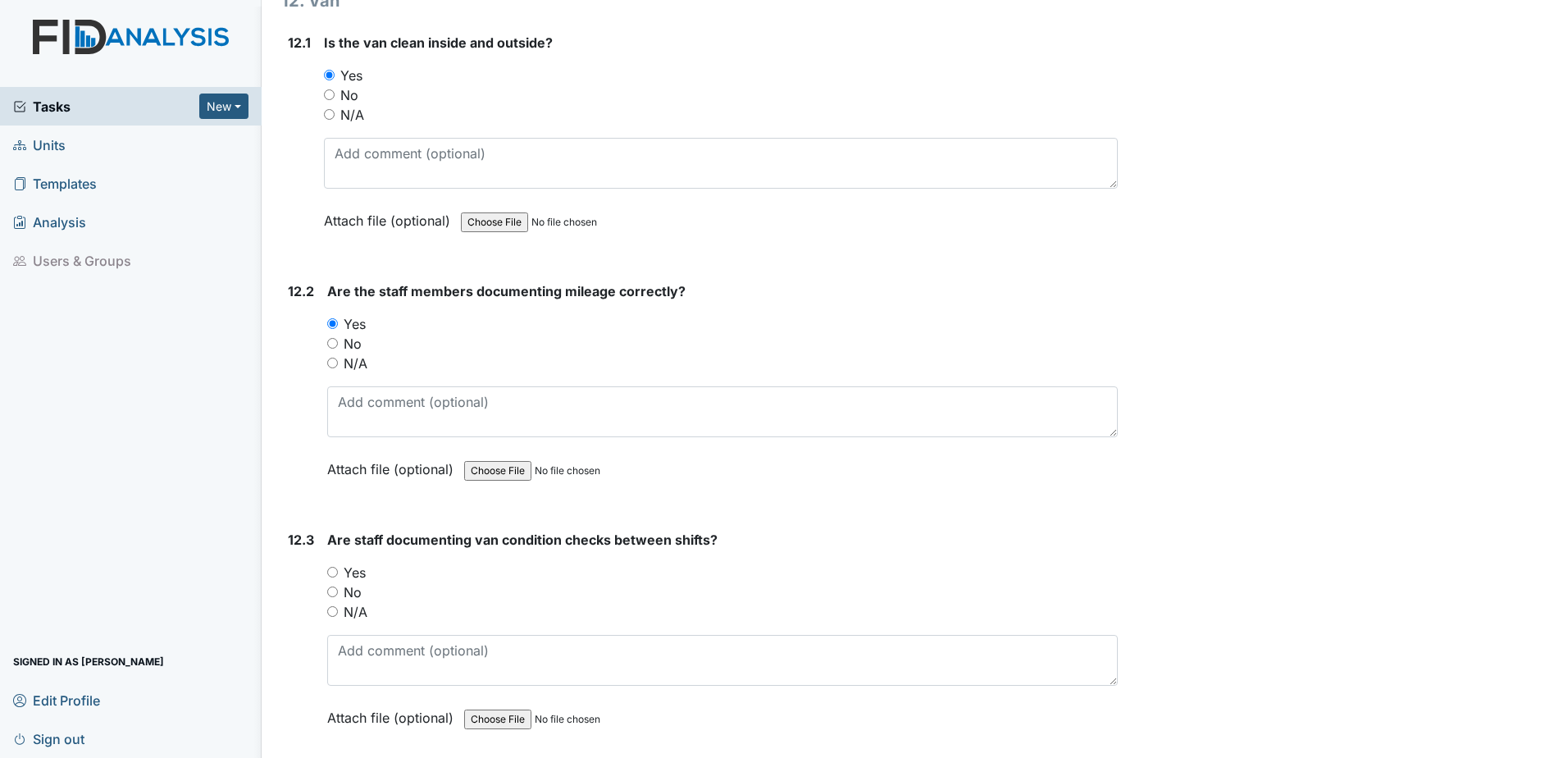
scroll to position [28123, 0]
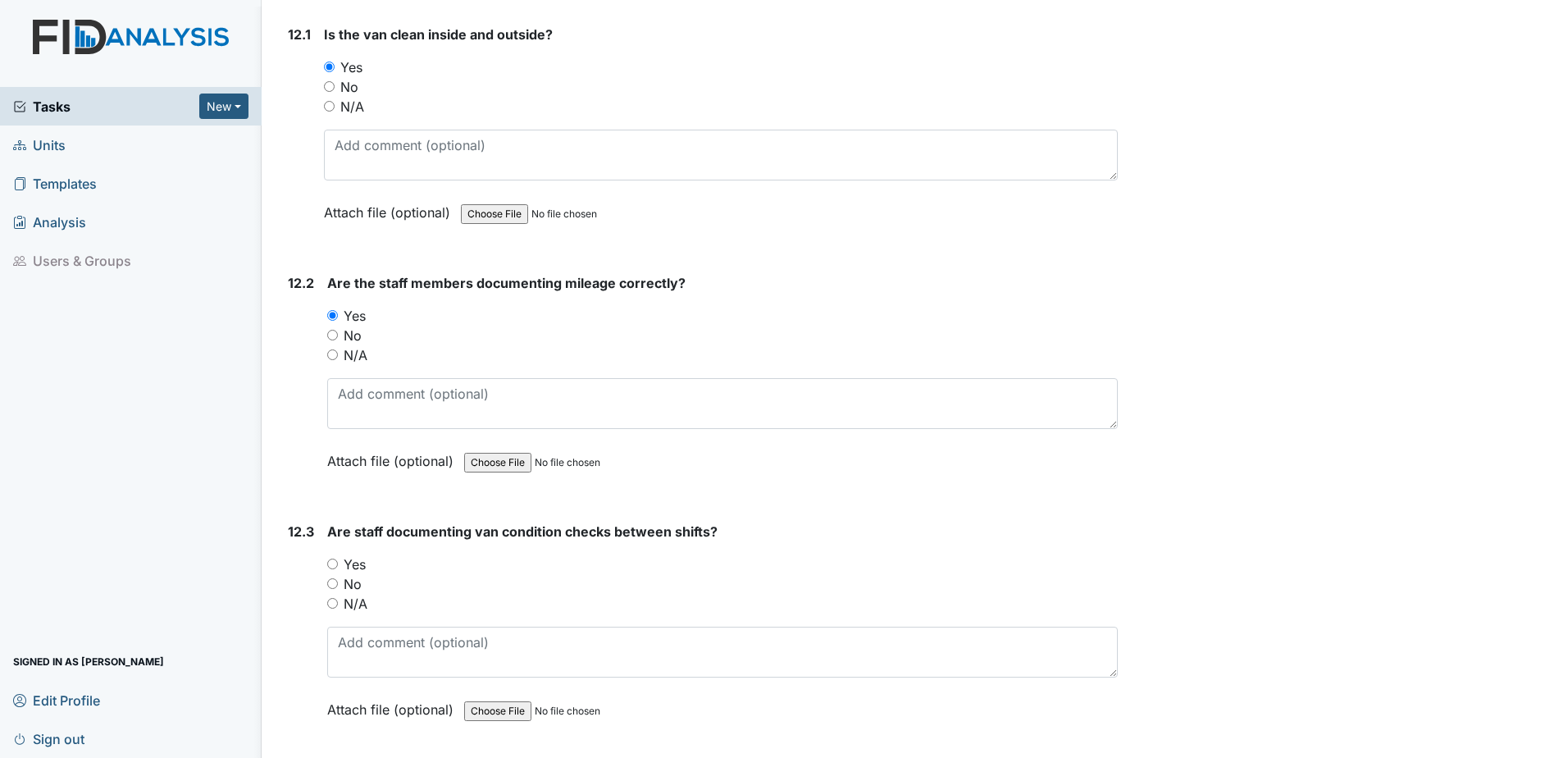
click at [337, 566] on input "Yes" at bounding box center [332, 563] width 11 height 11
radio input "true"
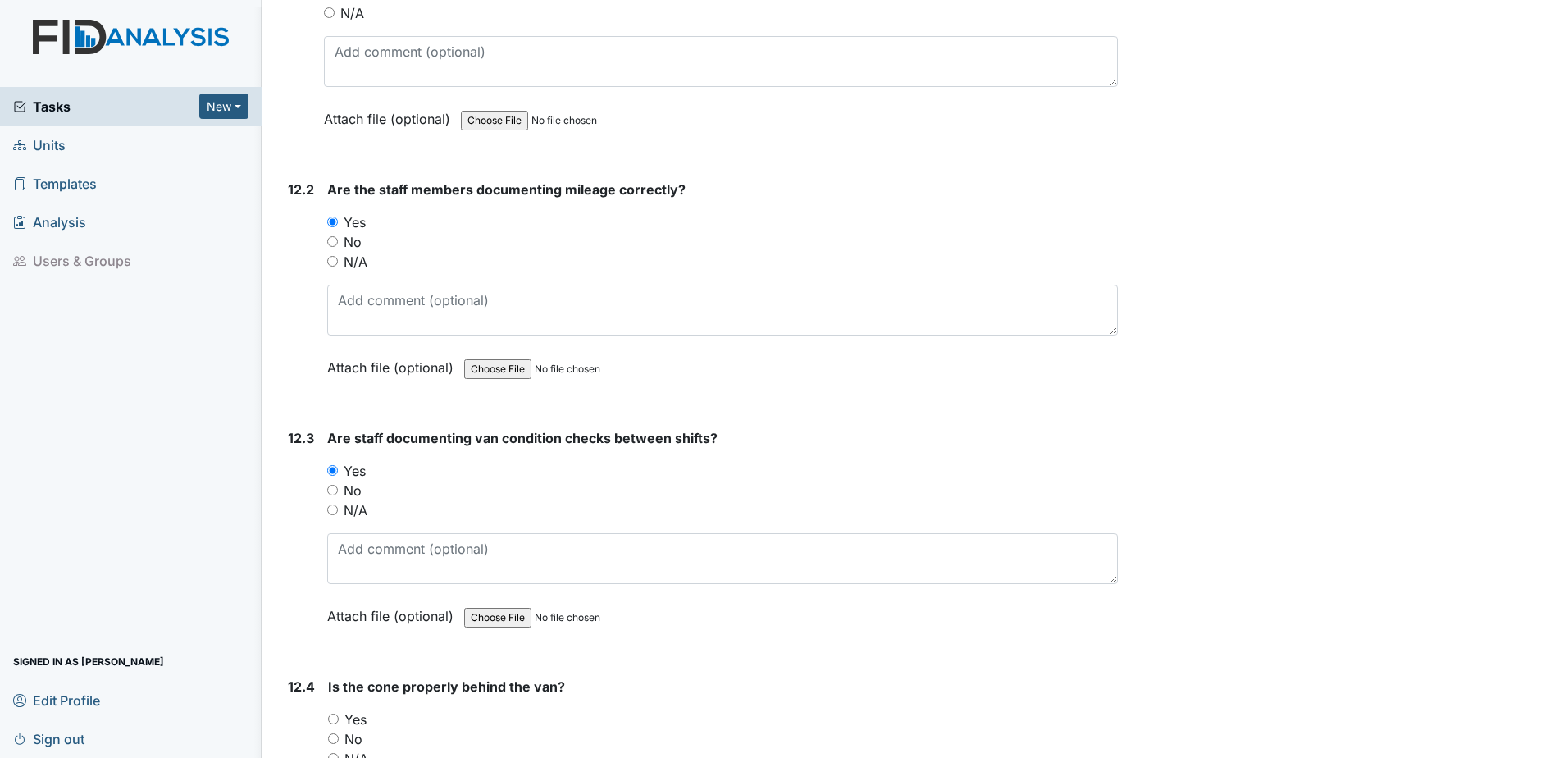
scroll to position [28286, 0]
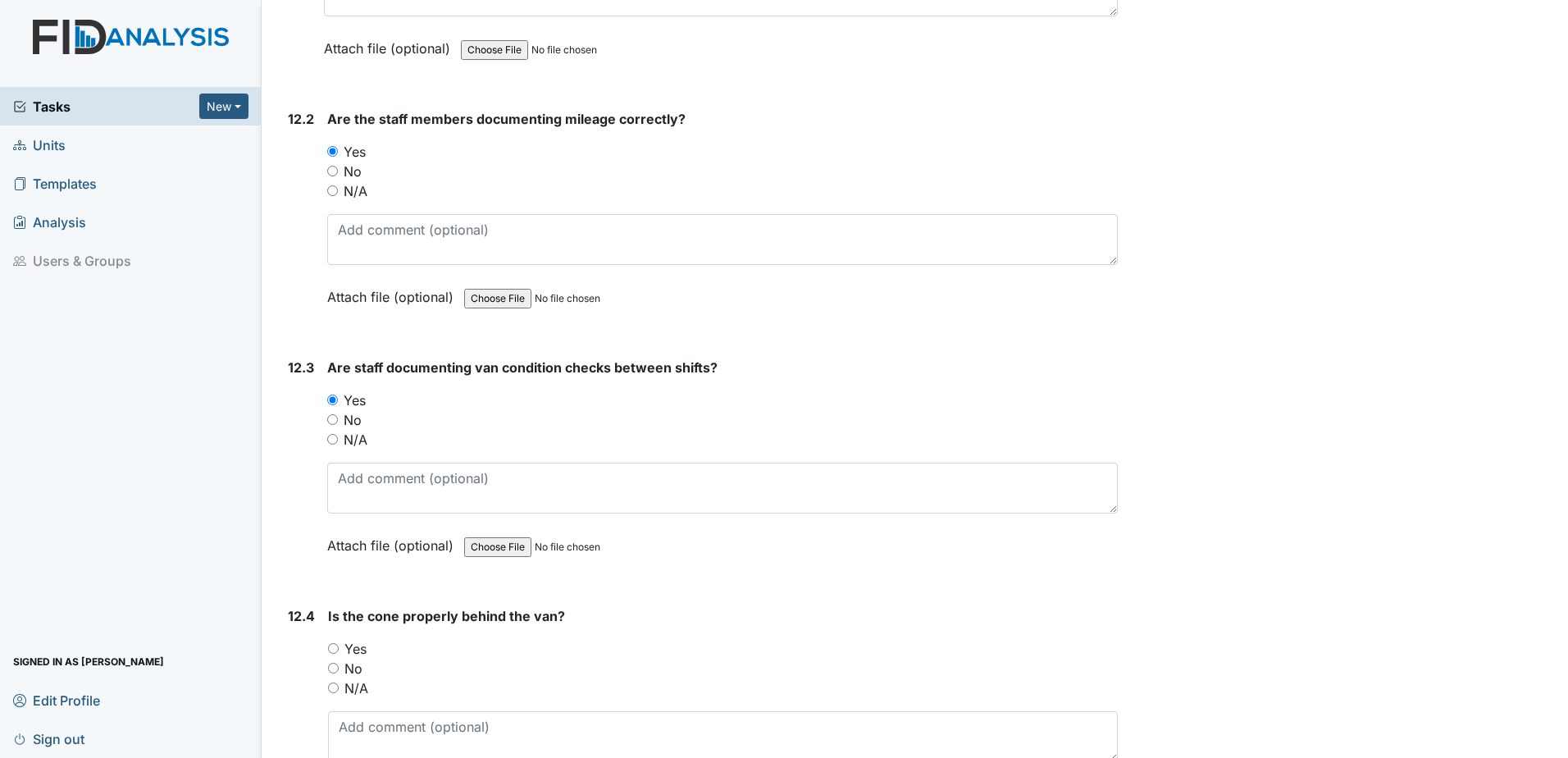
click at [334, 643] on input "Yes" at bounding box center [333, 648] width 11 height 11
radio input "true"
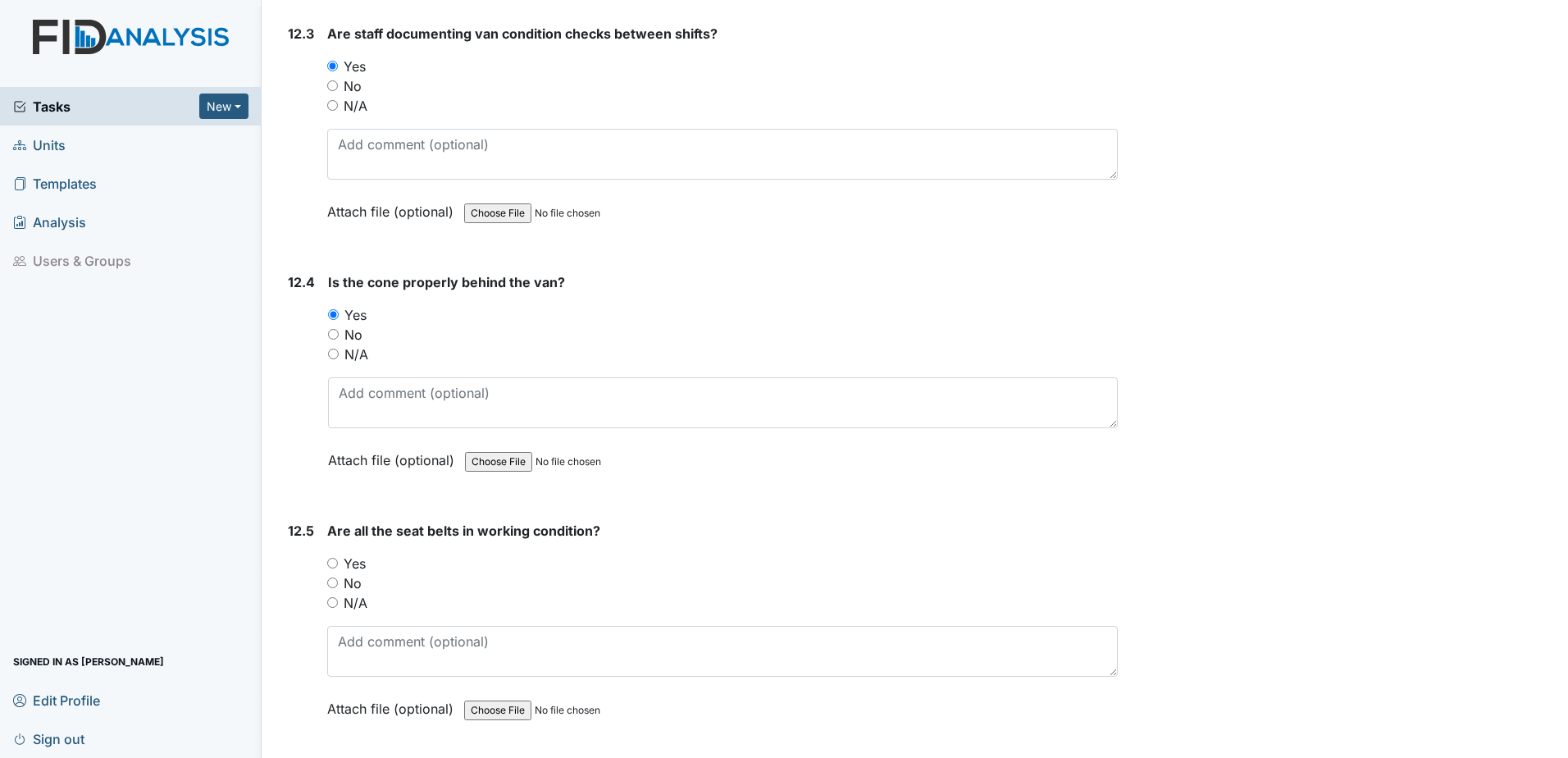
scroll to position [28675, 0]
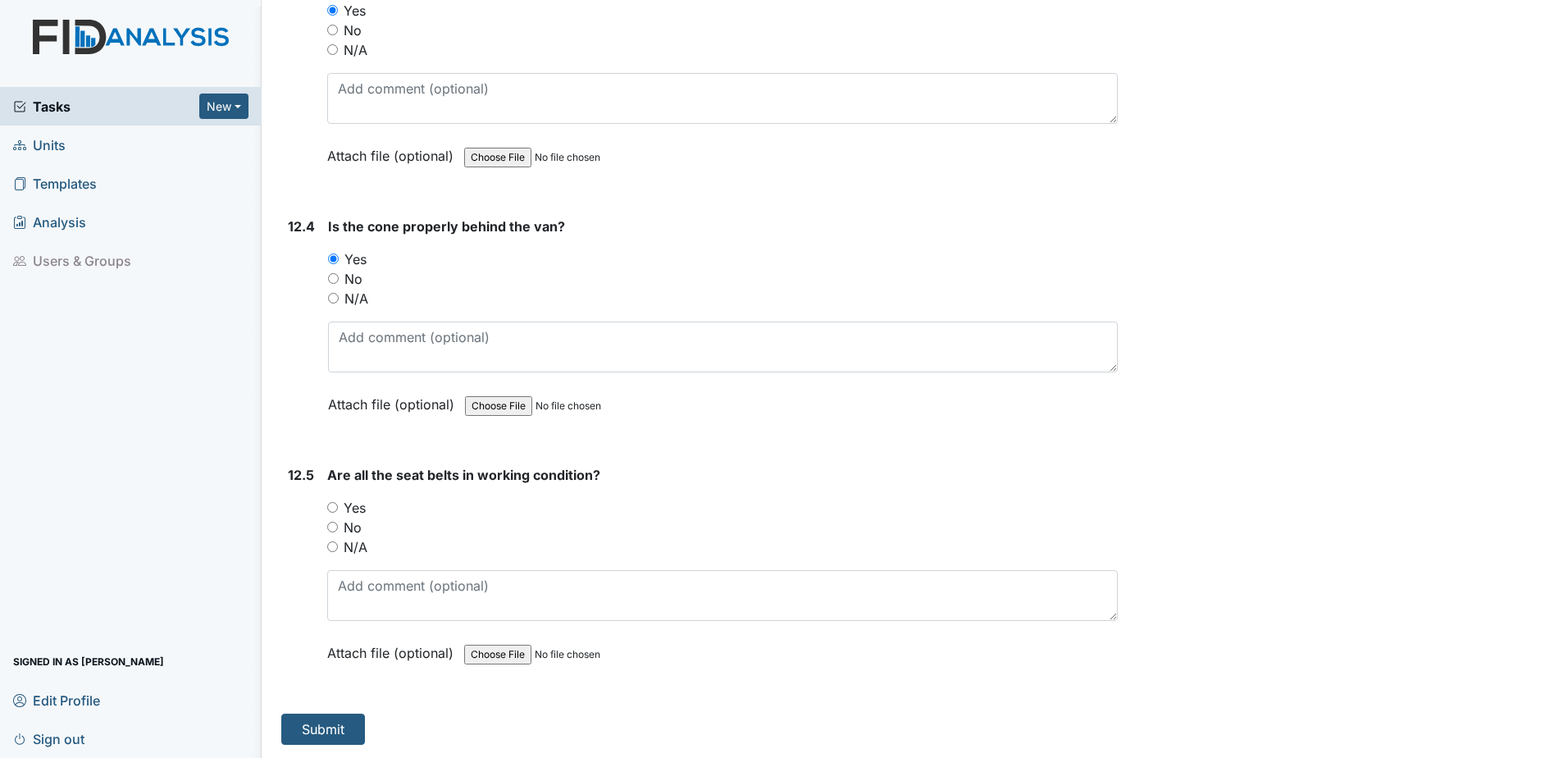
click at [335, 508] on input "Yes" at bounding box center [332, 506] width 11 height 11
radio input "true"
click at [342, 729] on button "Submit" at bounding box center [322, 729] width 84 height 31
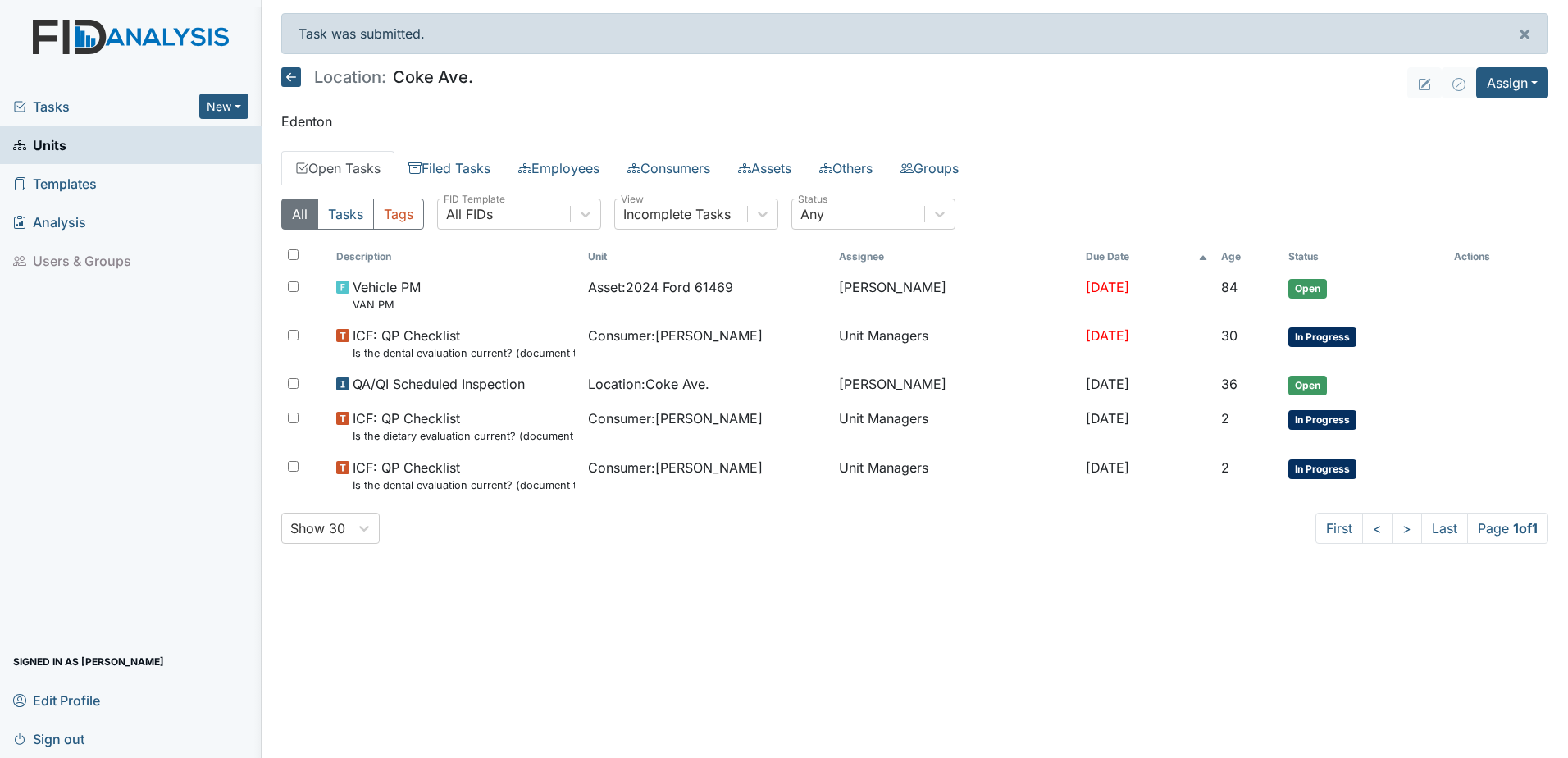
click at [294, 82] on icon at bounding box center [291, 77] width 20 height 20
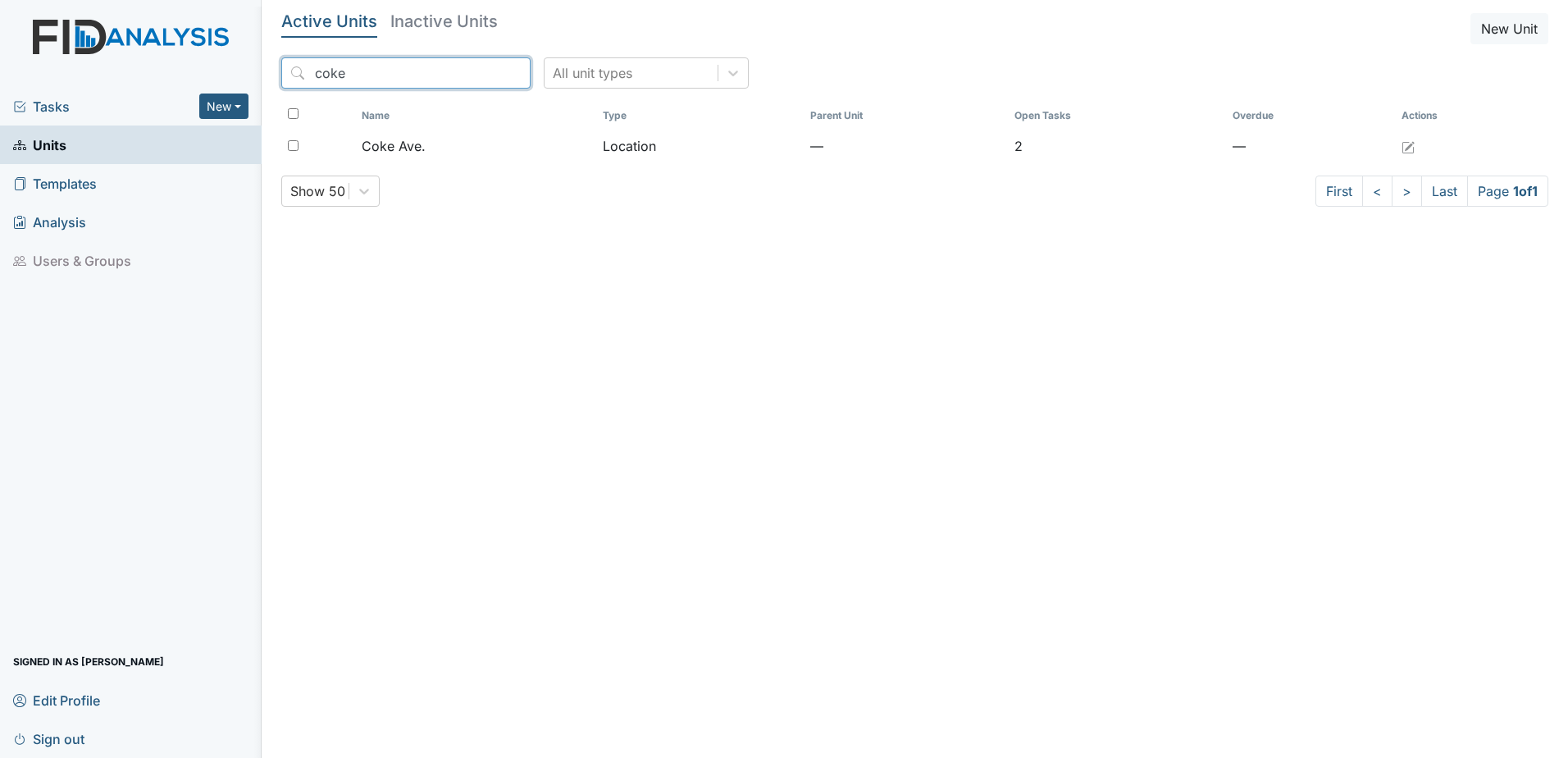
click at [294, 82] on input "coke" at bounding box center [406, 73] width 250 height 31
click at [675, 74] on div "All unit types" at bounding box center [631, 73] width 173 height 29
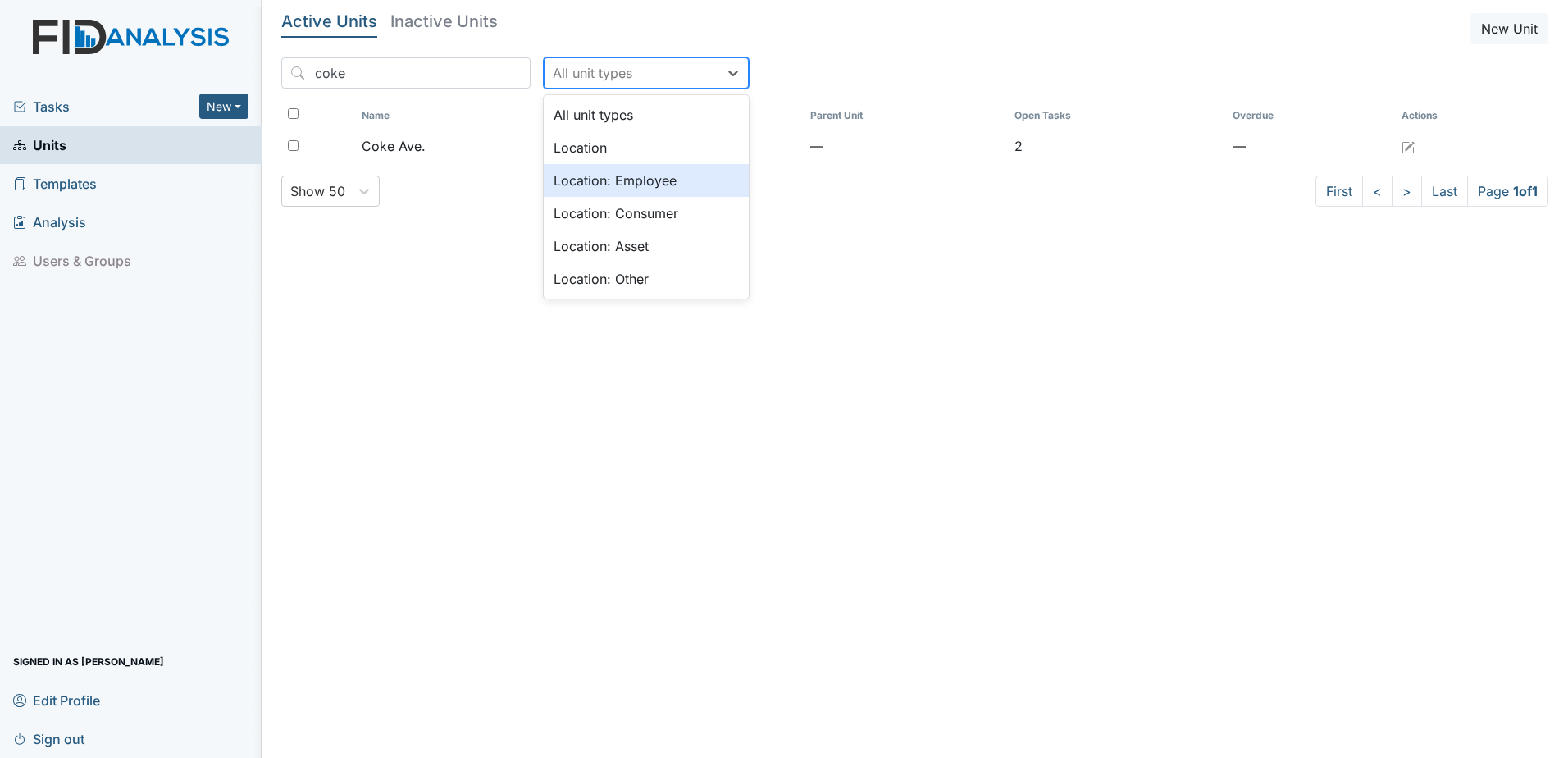
click at [646, 171] on div "Location: Employee" at bounding box center [646, 180] width 204 height 32
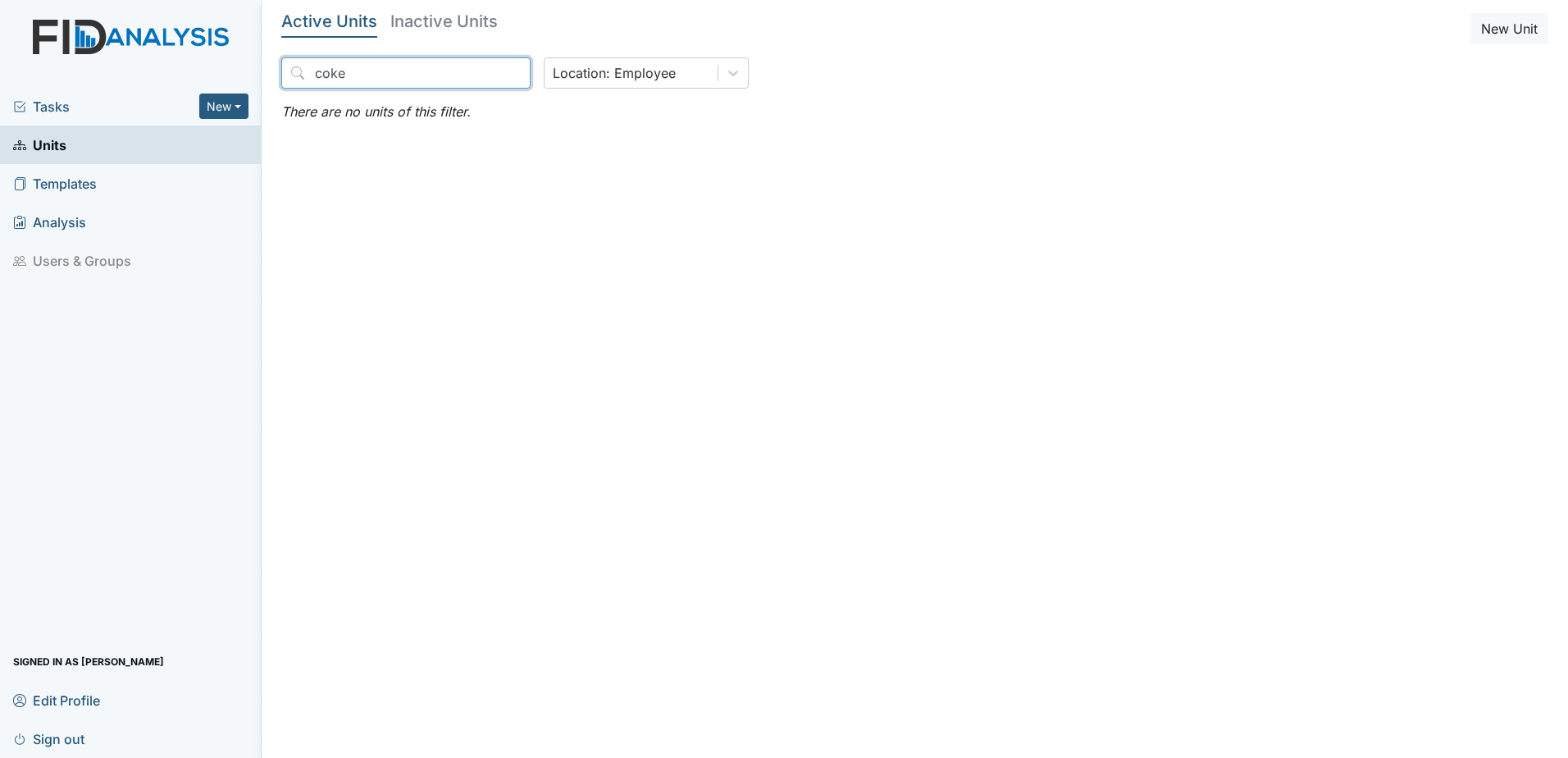
click at [377, 69] on input "coke" at bounding box center [406, 73] width 250 height 31
click at [485, 78] on input "coke" at bounding box center [406, 73] width 250 height 31
click at [488, 76] on input "coke" at bounding box center [406, 73] width 250 height 31
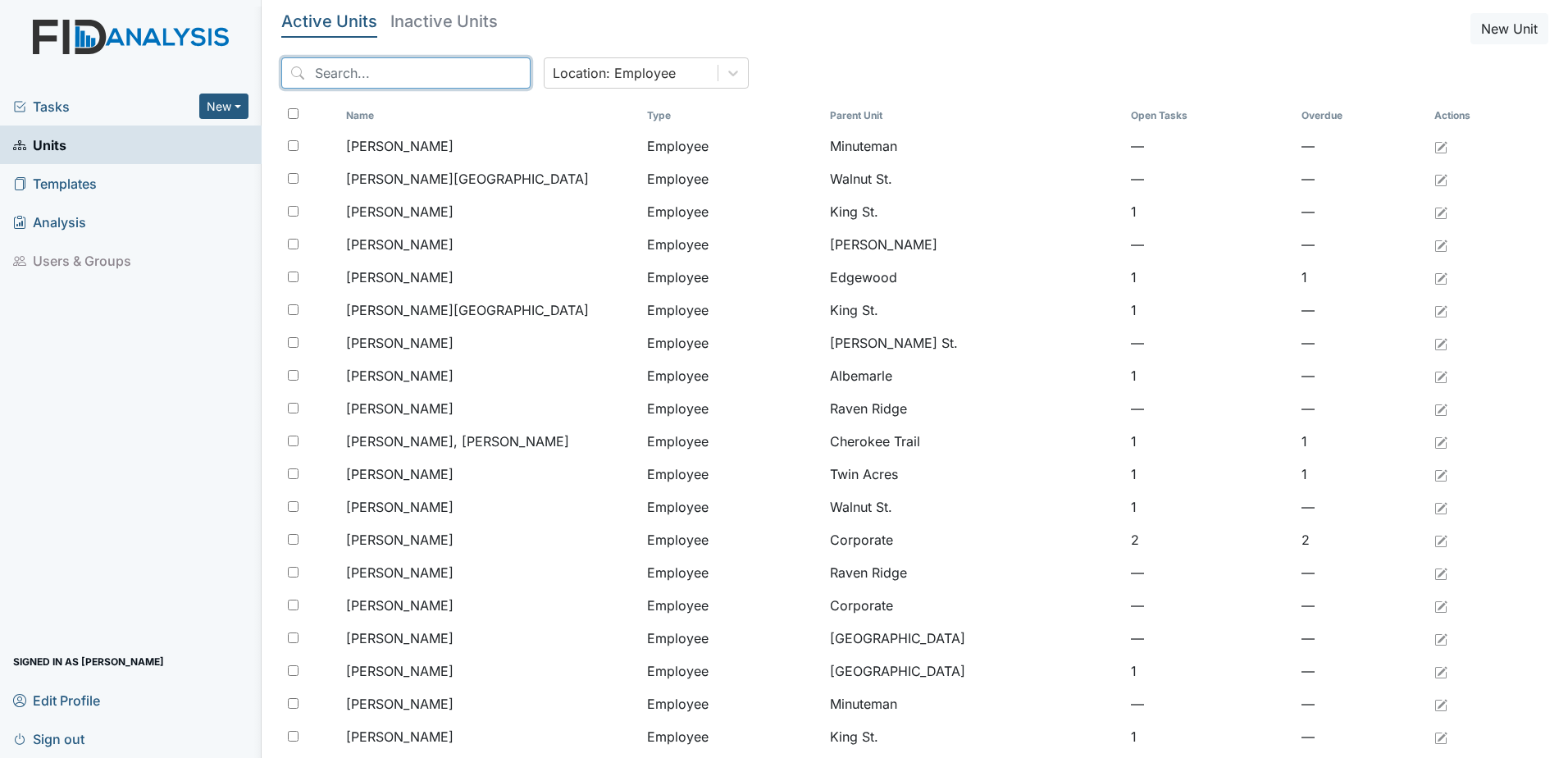
click at [382, 78] on input "search" at bounding box center [406, 73] width 250 height 31
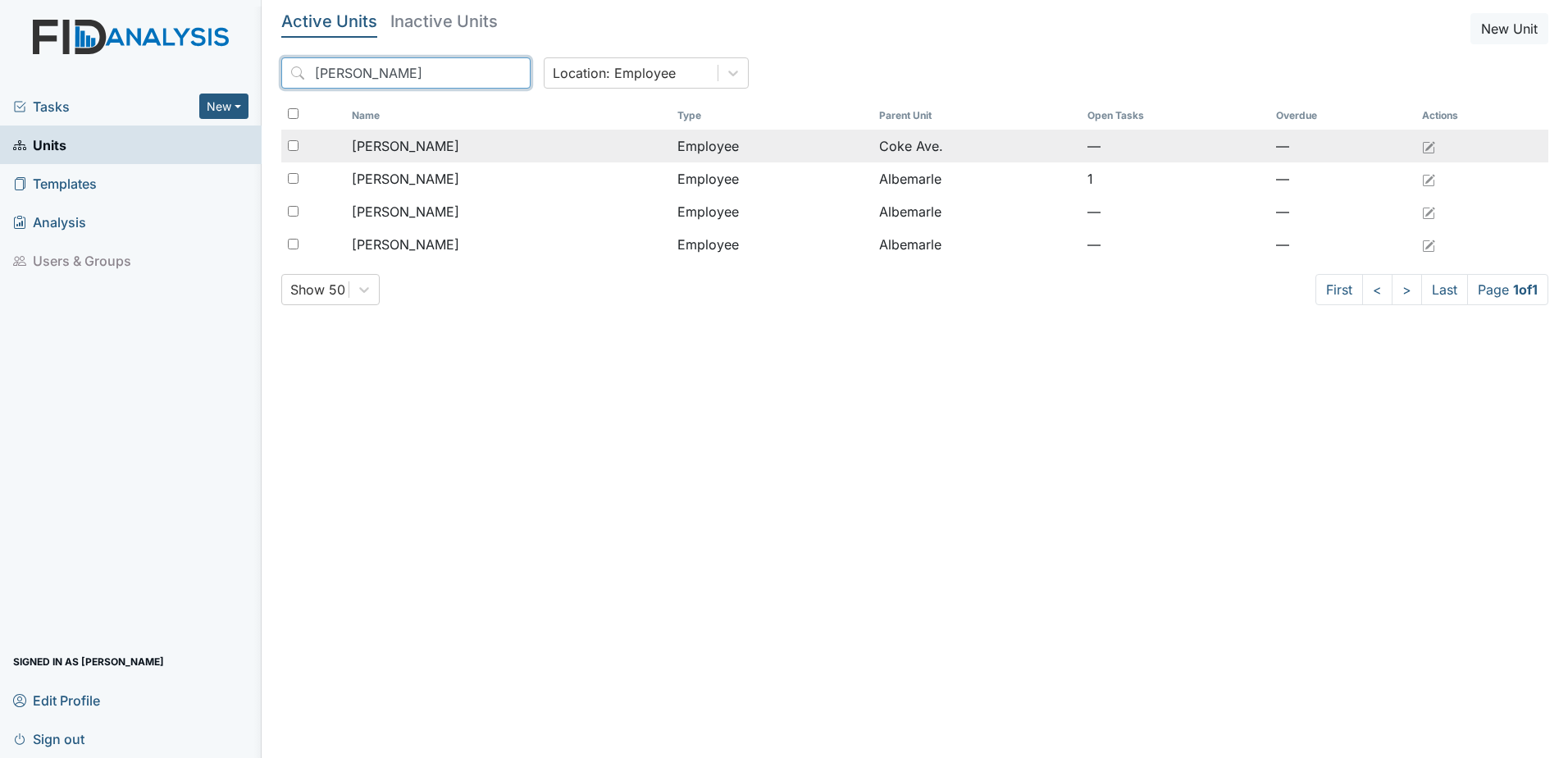
type input "HOLLEY"
click at [400, 142] on span "[PERSON_NAME]" at bounding box center [405, 146] width 107 height 20
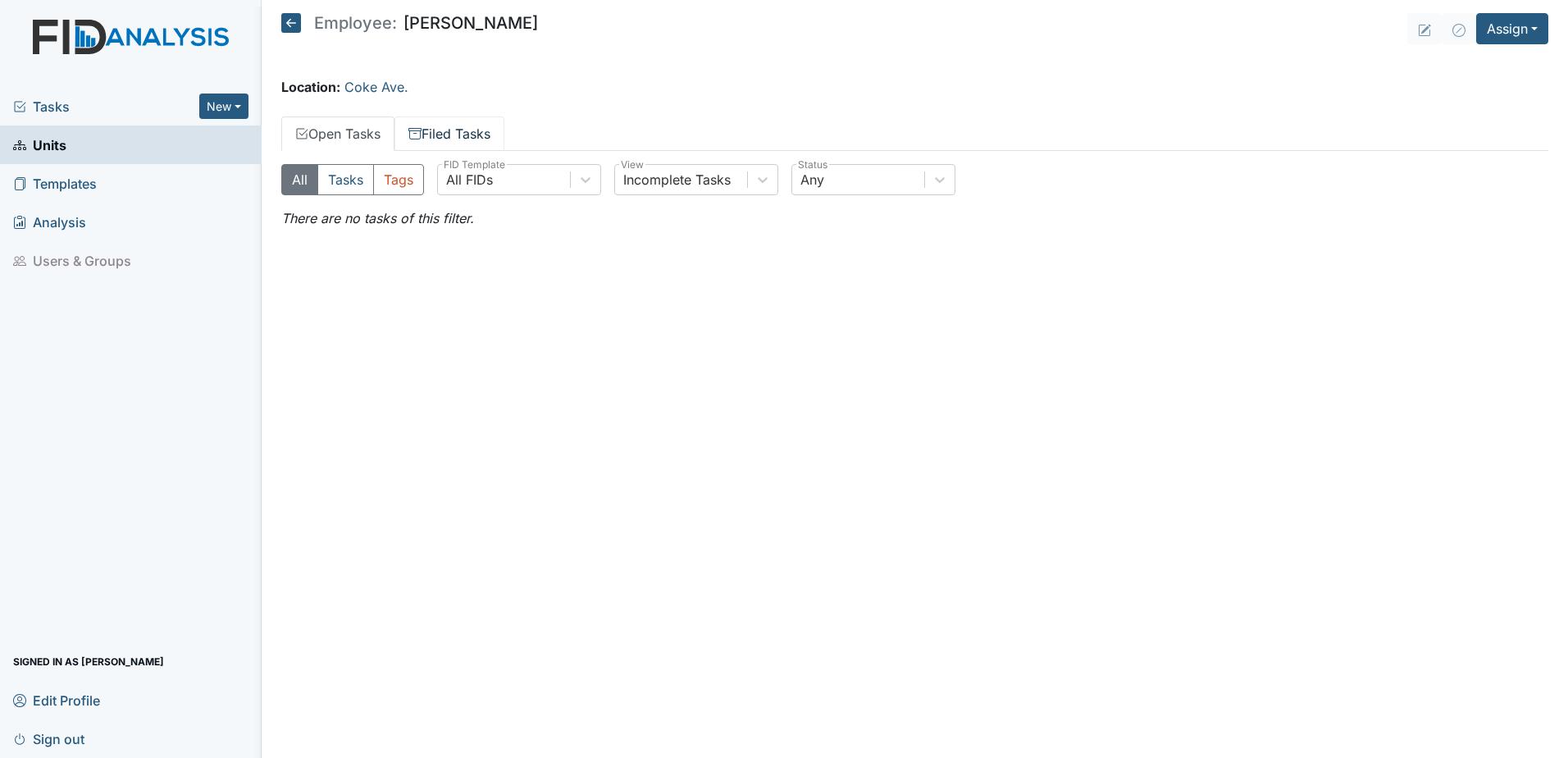
click at [422, 134] on icon at bounding box center [414, 133] width 13 height 13
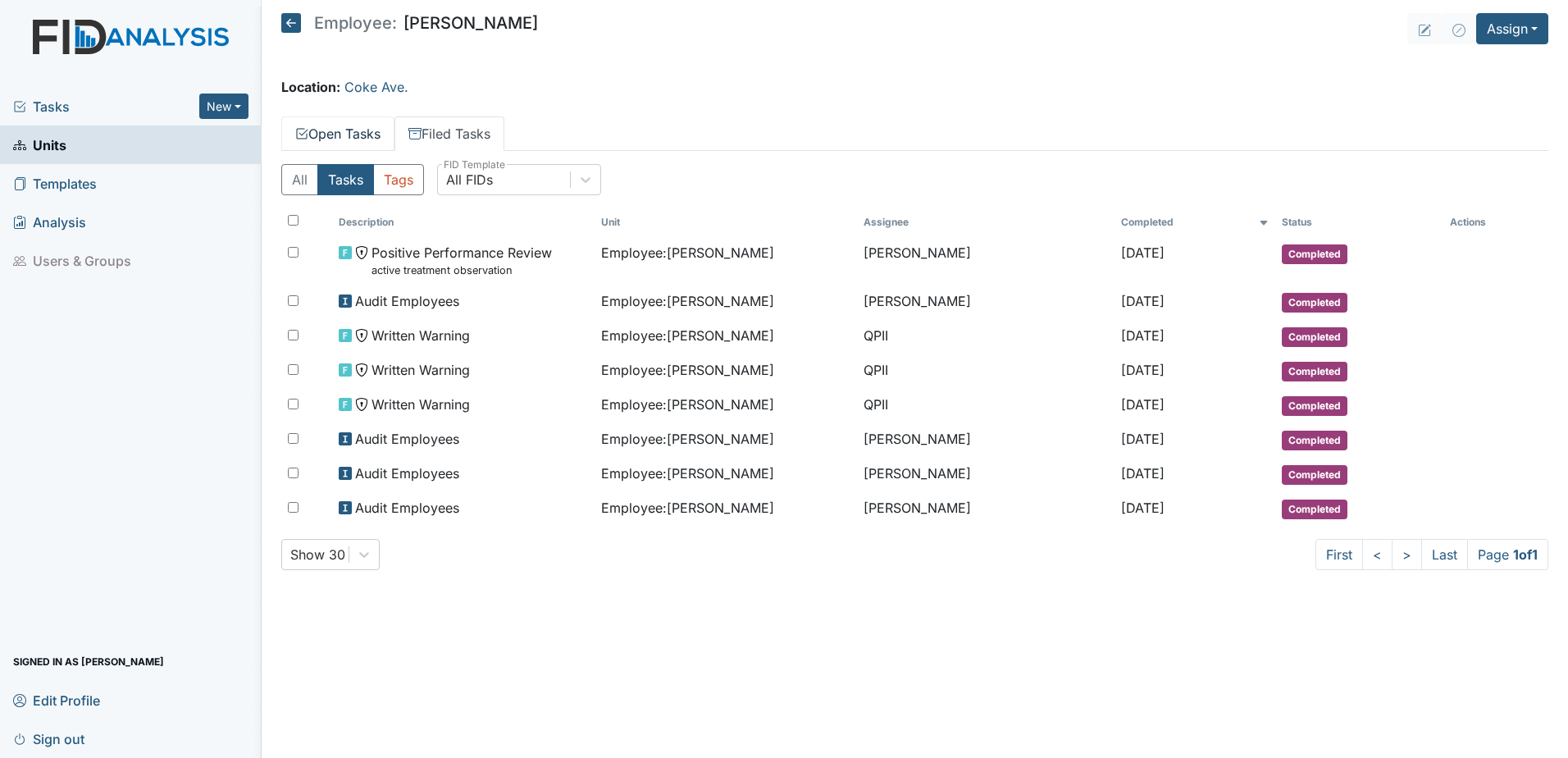
click at [368, 128] on link "Open Tasks" at bounding box center [337, 133] width 113 height 34
